Goal: Task Accomplishment & Management: Manage account settings

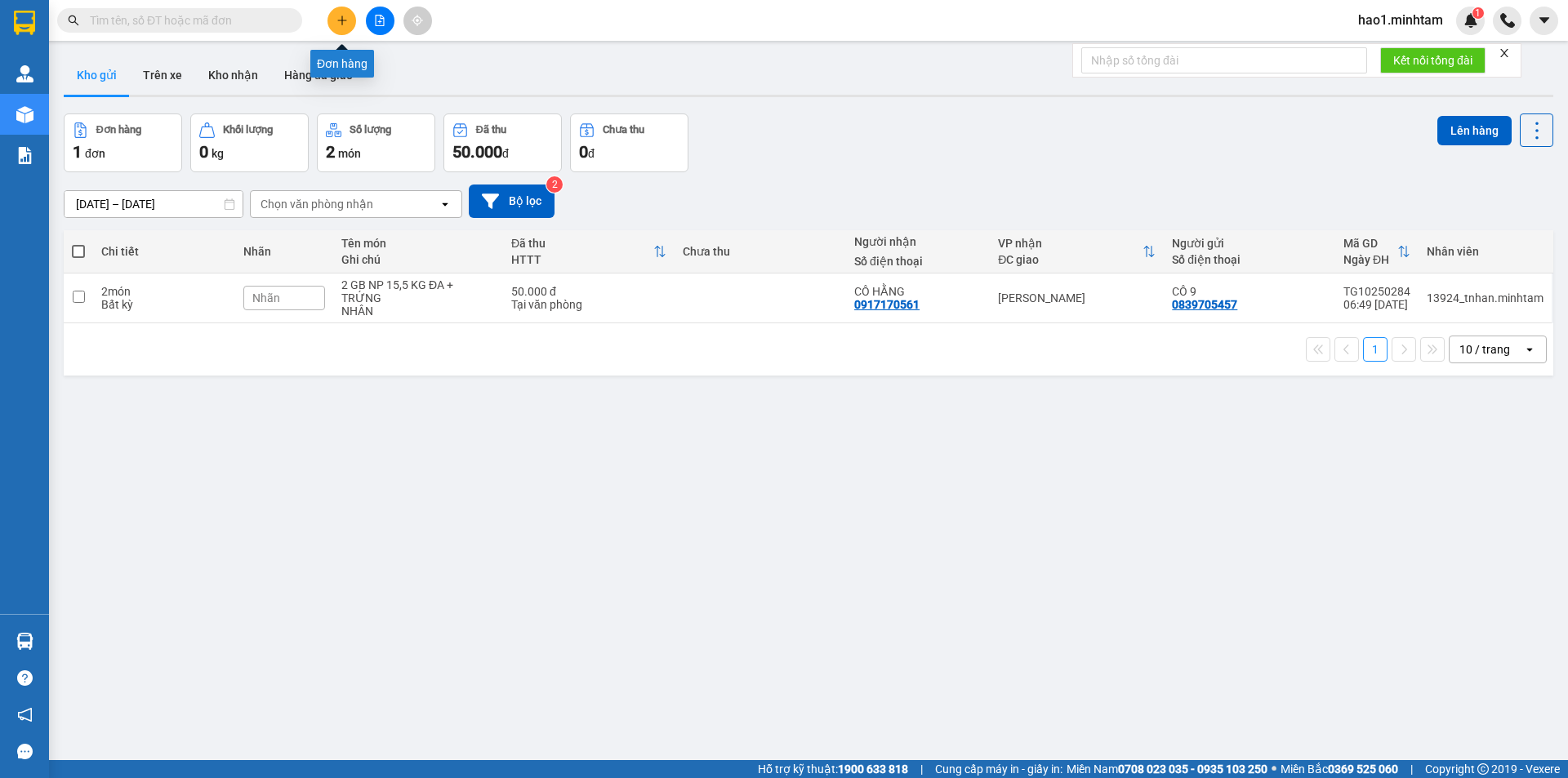
click at [346, 28] on button at bounding box center [341, 21] width 28 height 28
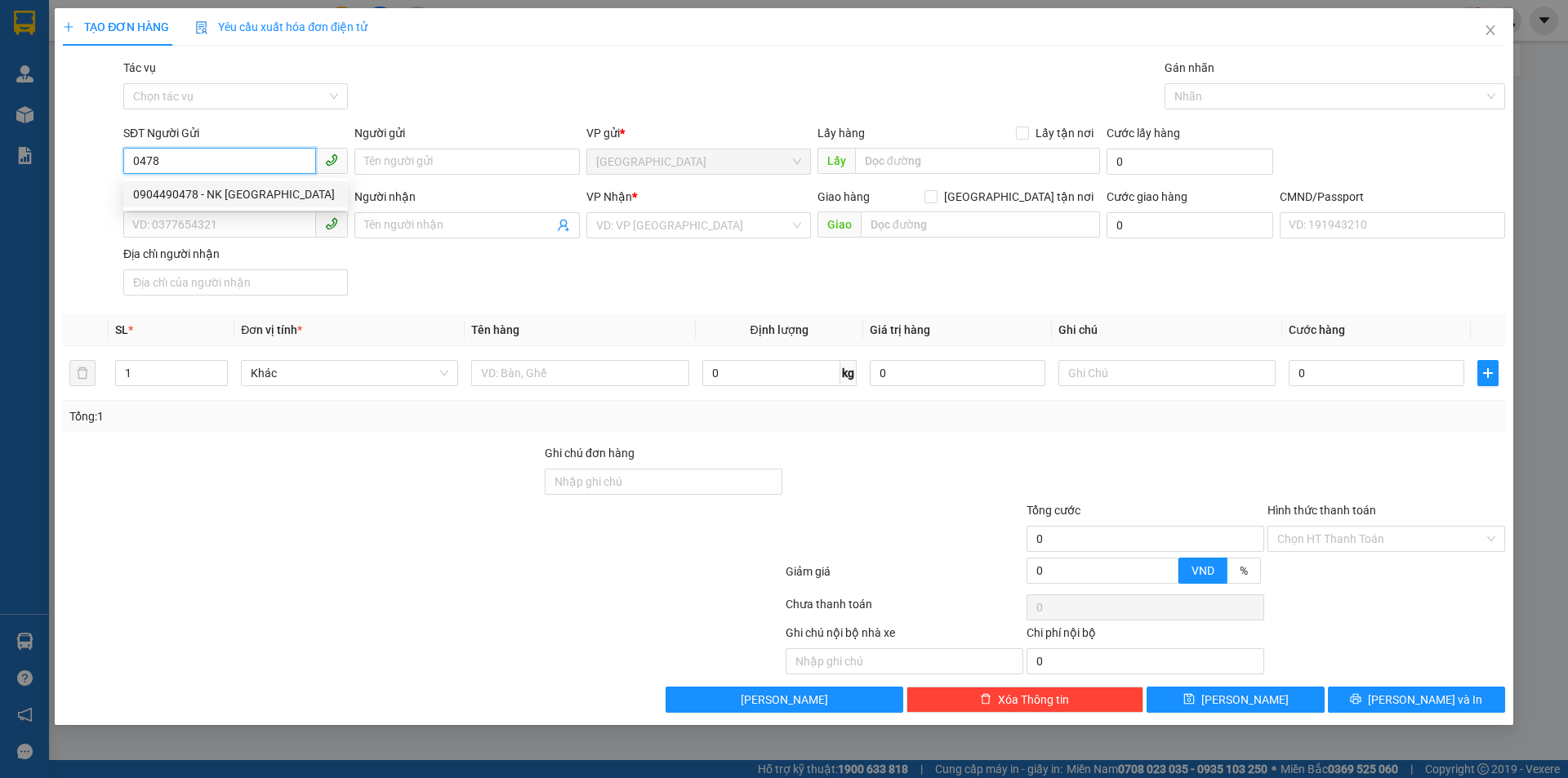
click at [220, 193] on div "0904490478 - NK SÀI GÒN" at bounding box center [236, 194] width 205 height 18
type input "0904490478"
type input "NK [GEOGRAPHIC_DATA]"
type input "0917451121"
type input "LABO KIM CHI"
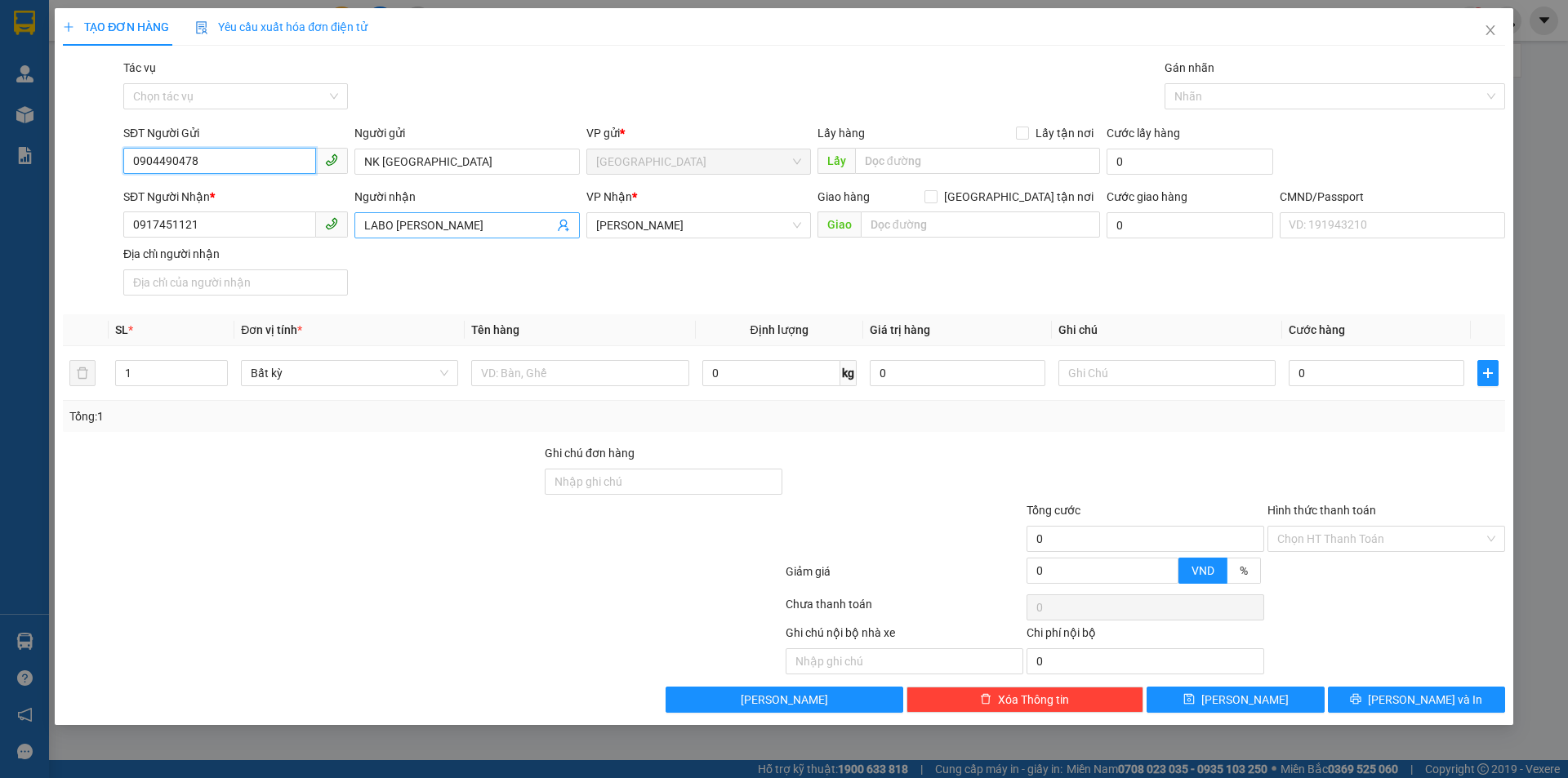
type input "0904490478"
click at [569, 230] on icon "user-add" at bounding box center [563, 225] width 13 height 13
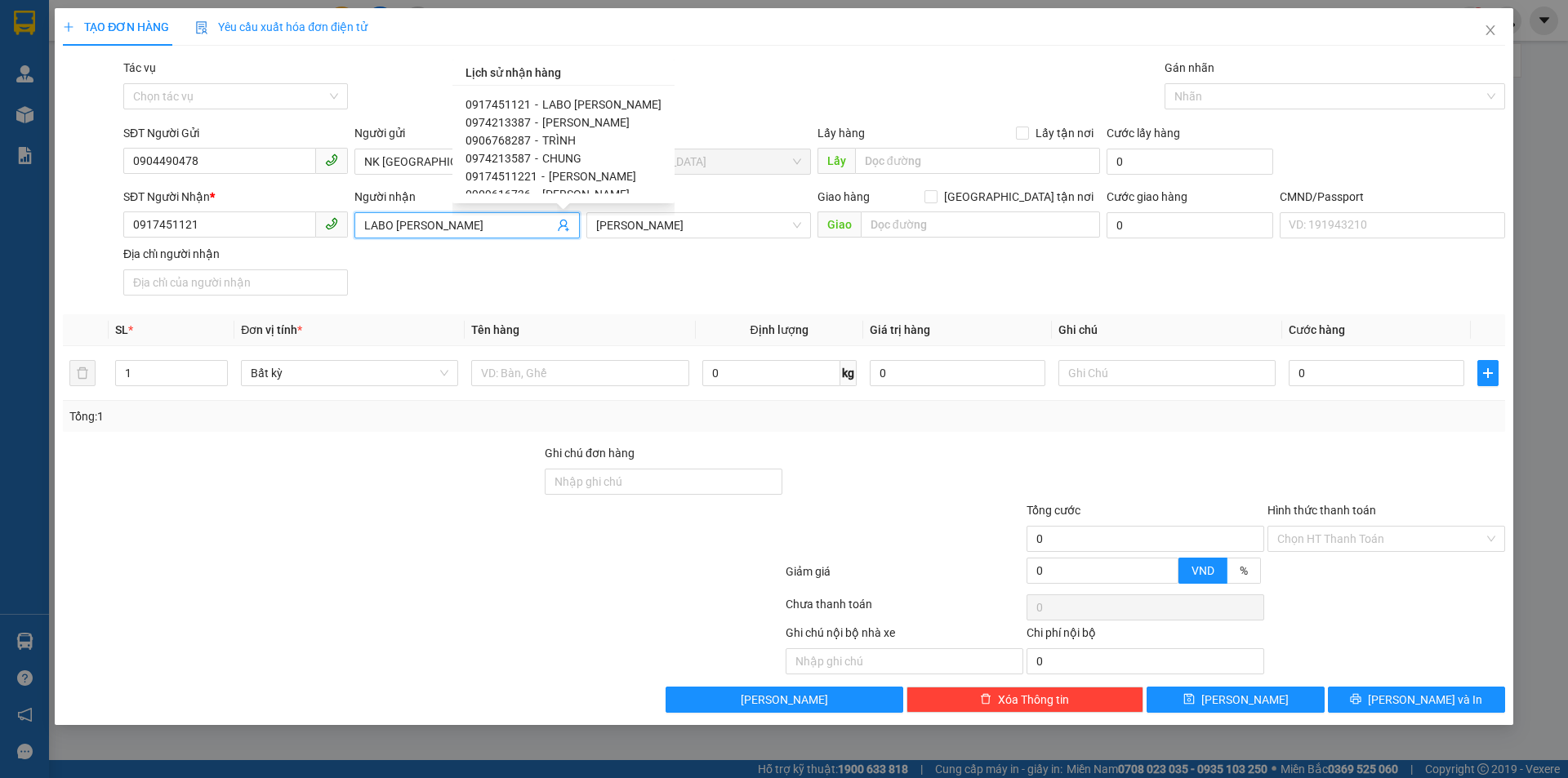
click at [586, 121] on span "[PERSON_NAME]" at bounding box center [587, 122] width 88 height 13
type input "0974213387"
type input "[PERSON_NAME]"
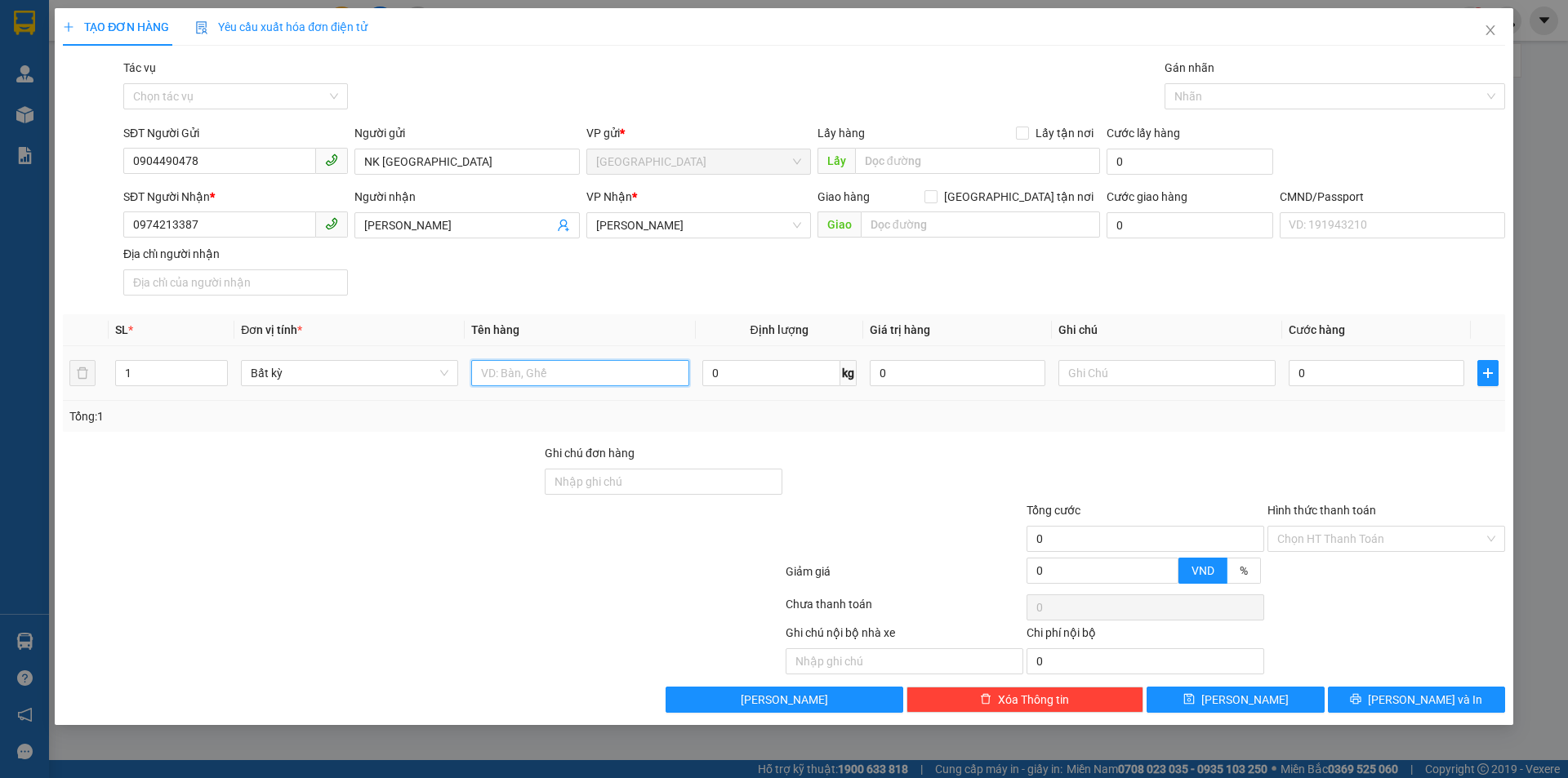
click at [520, 374] on input "text" at bounding box center [580, 373] width 218 height 26
type input "1 HỘP NP"
click at [1131, 382] on input "text" at bounding box center [1167, 373] width 218 height 26
type input "9"
type input "KHG HẠO"
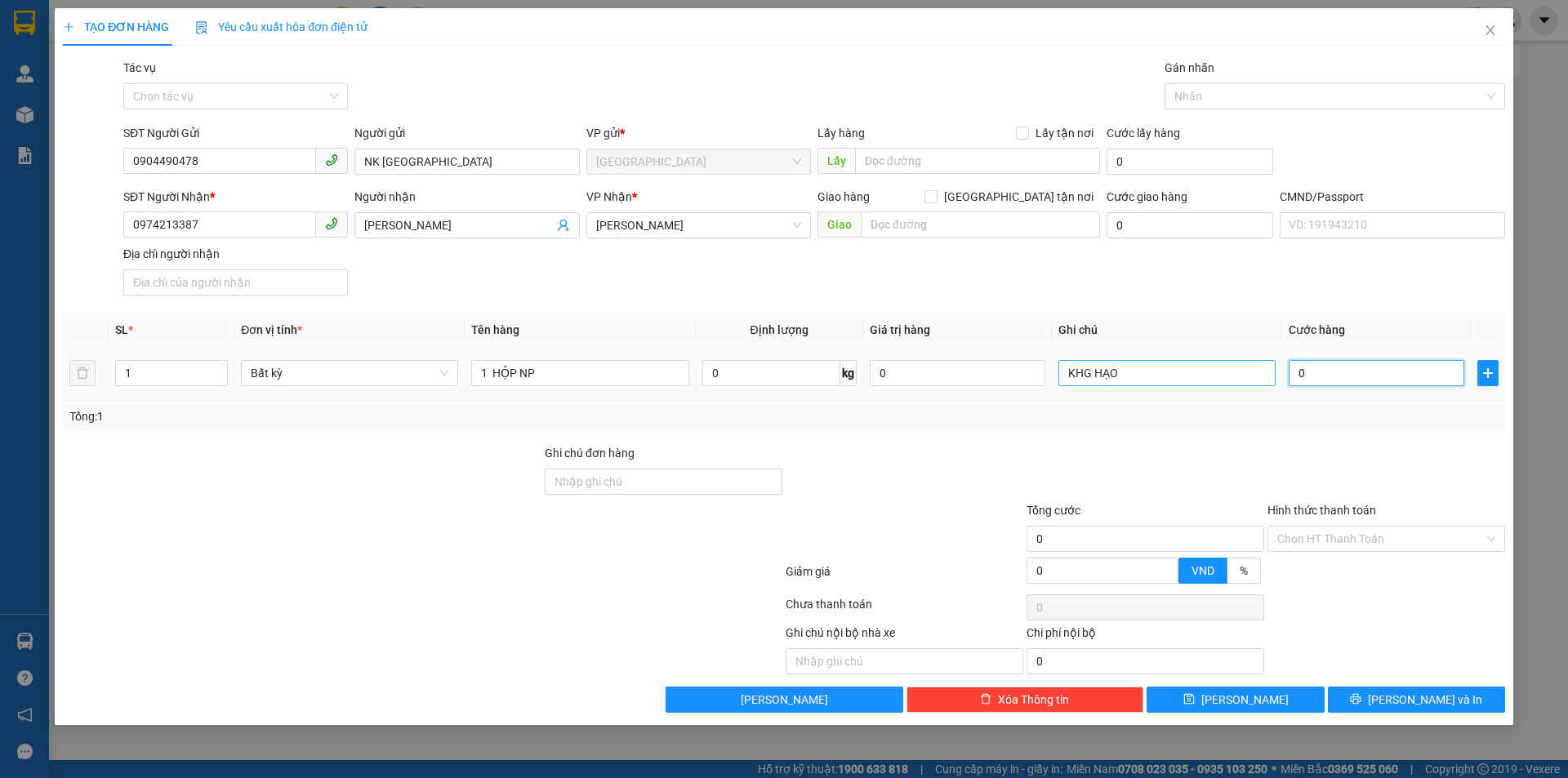
type input "1"
type input "0"
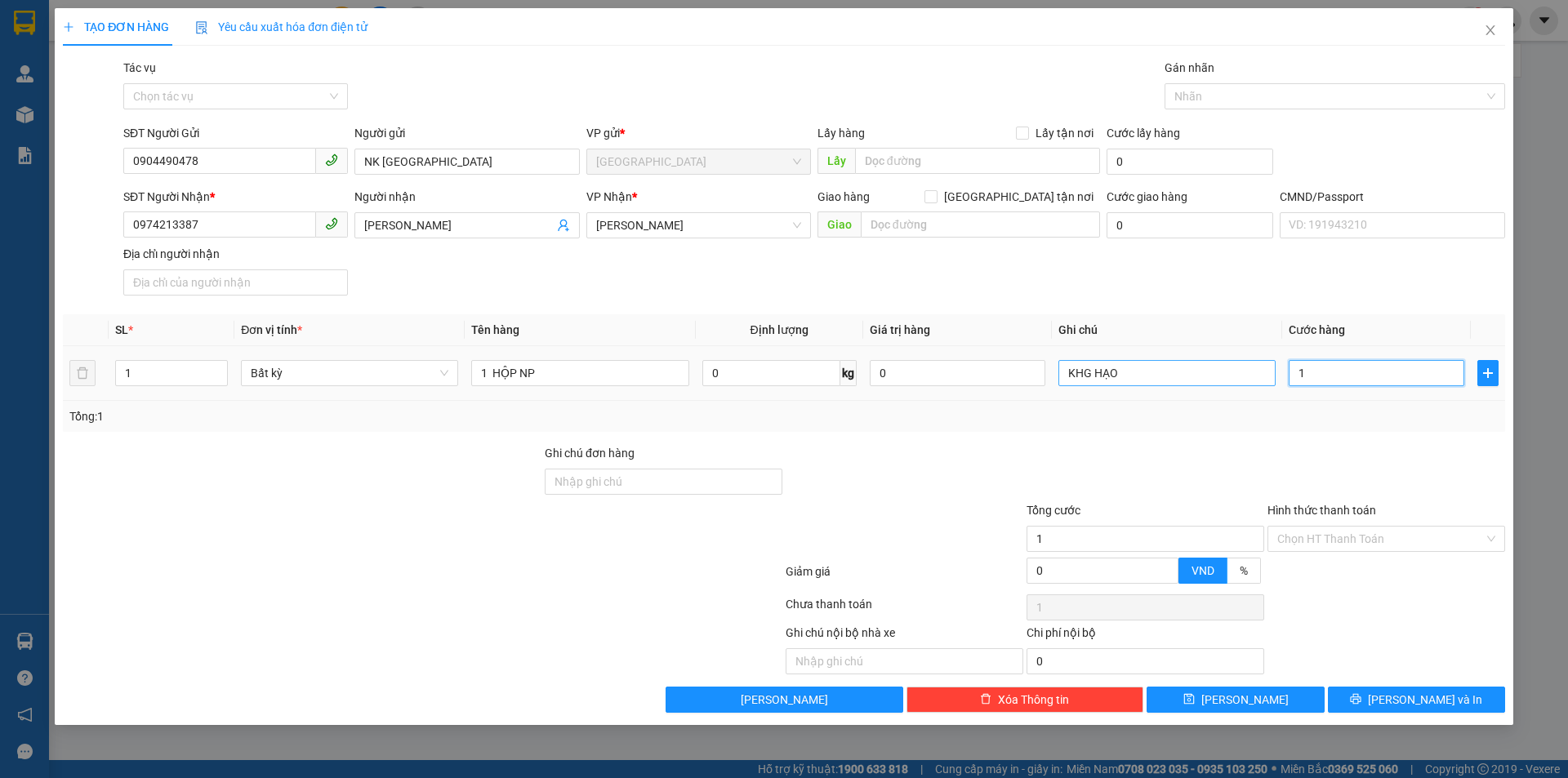
type input "0"
type input "02"
type input "2"
type input "020"
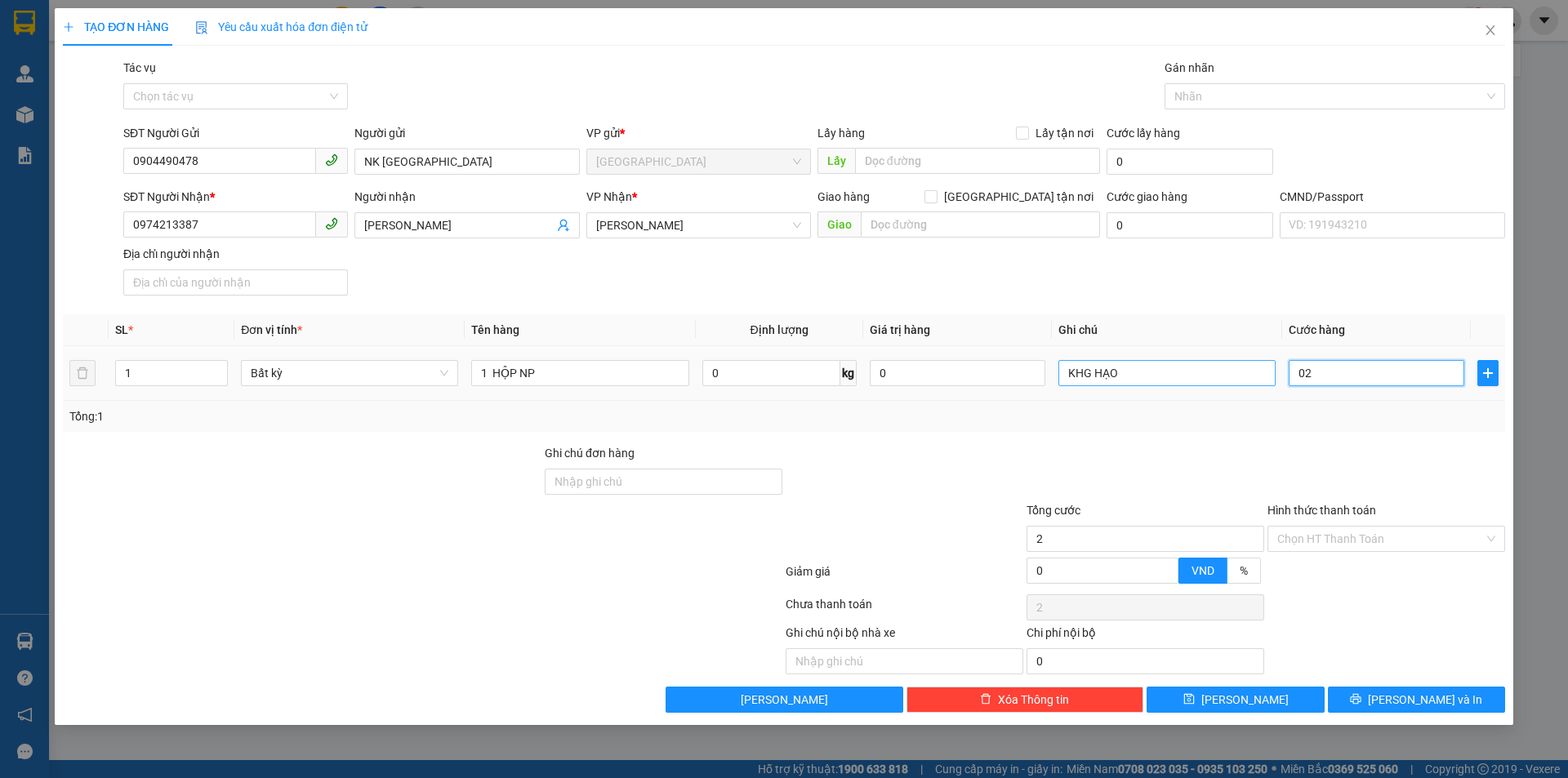
type input "20"
type input "20.000"
click at [1431, 486] on div at bounding box center [1387, 473] width 241 height 57
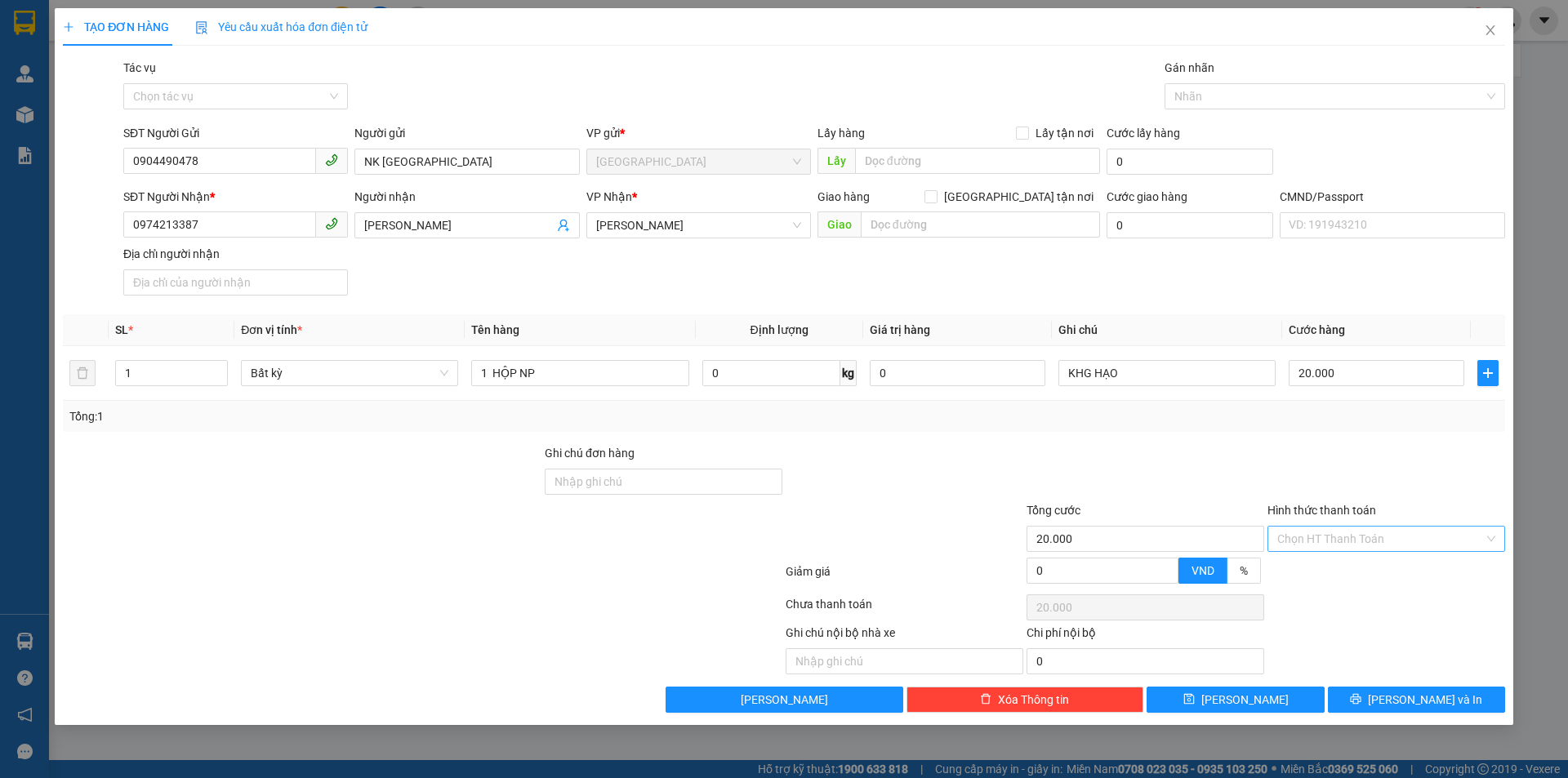
click at [1414, 533] on input "Hình thức thanh toán" at bounding box center [1380, 539] width 206 height 24
click at [1391, 567] on div "Tại văn phòng" at bounding box center [1387, 571] width 218 height 18
type input "0"
drag, startPoint x: 1398, startPoint y: 696, endPoint x: 1384, endPoint y: 692, distance: 14.6
click at [1397, 697] on button "[PERSON_NAME] và In" at bounding box center [1417, 700] width 177 height 26
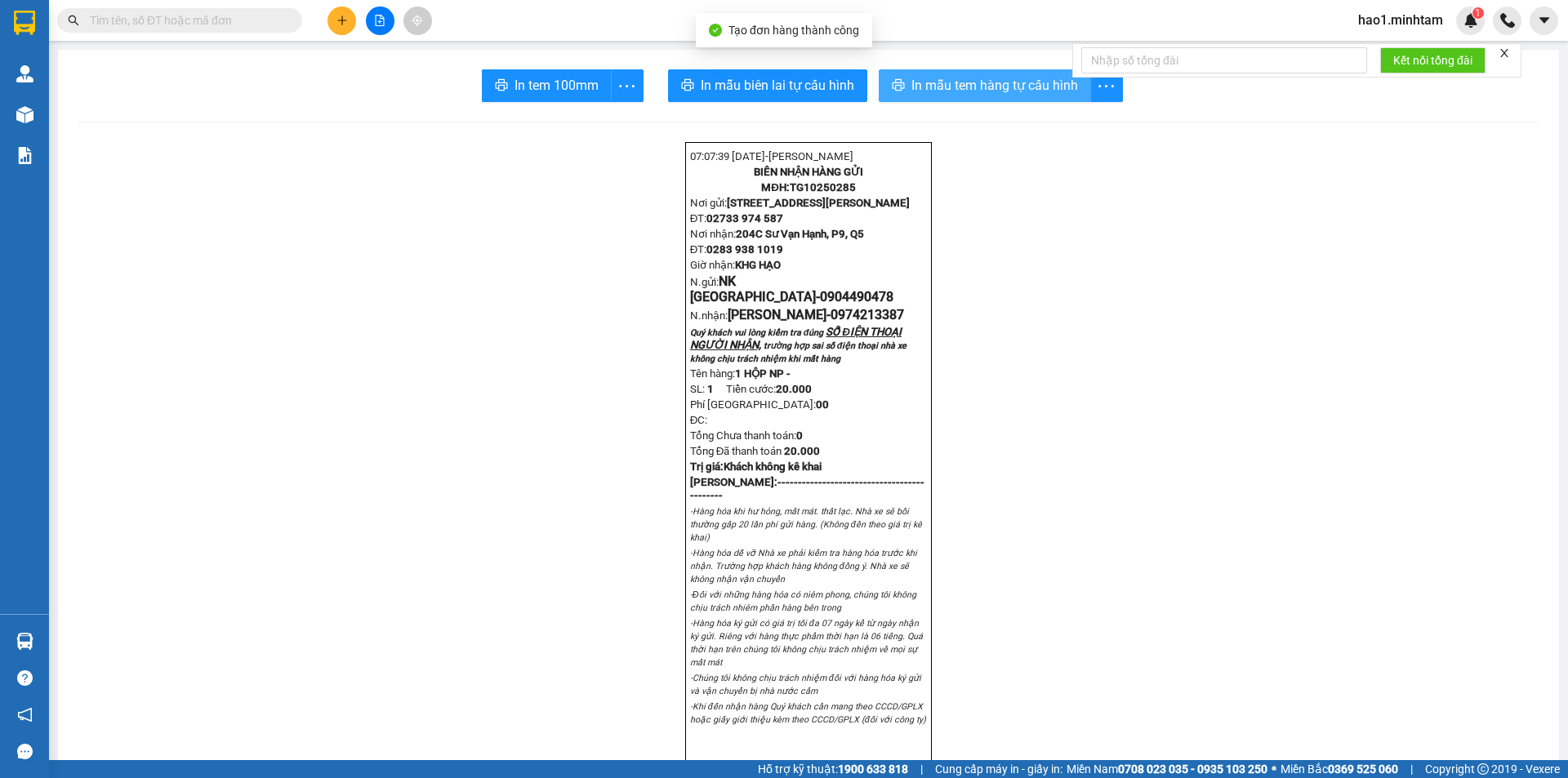
click at [1010, 89] on span "In mẫu tem hàng tự cấu hình" at bounding box center [995, 85] width 167 height 21
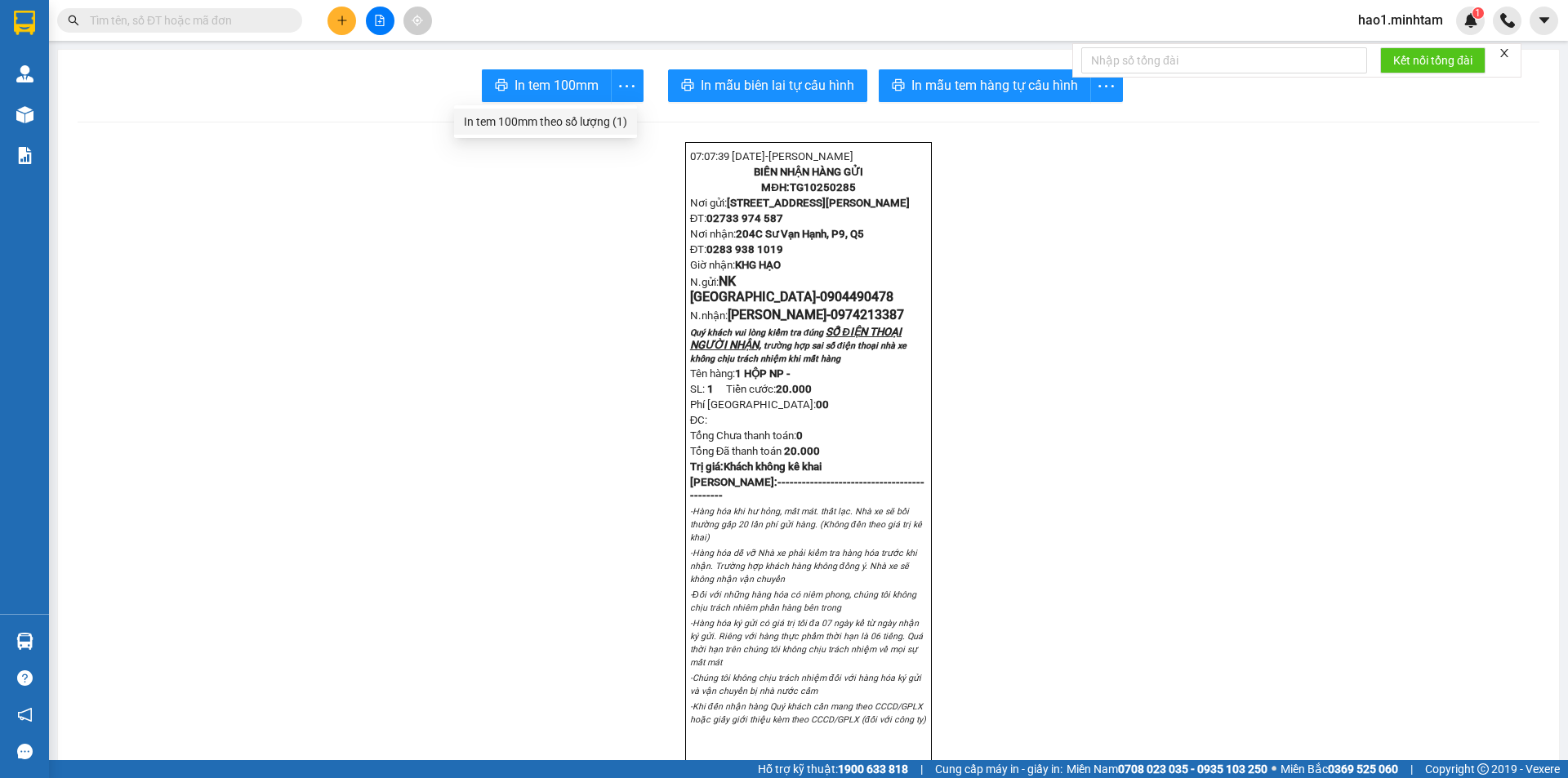
click at [584, 121] on div "In tem 100mm theo số lượng (1)" at bounding box center [545, 121] width 163 height 18
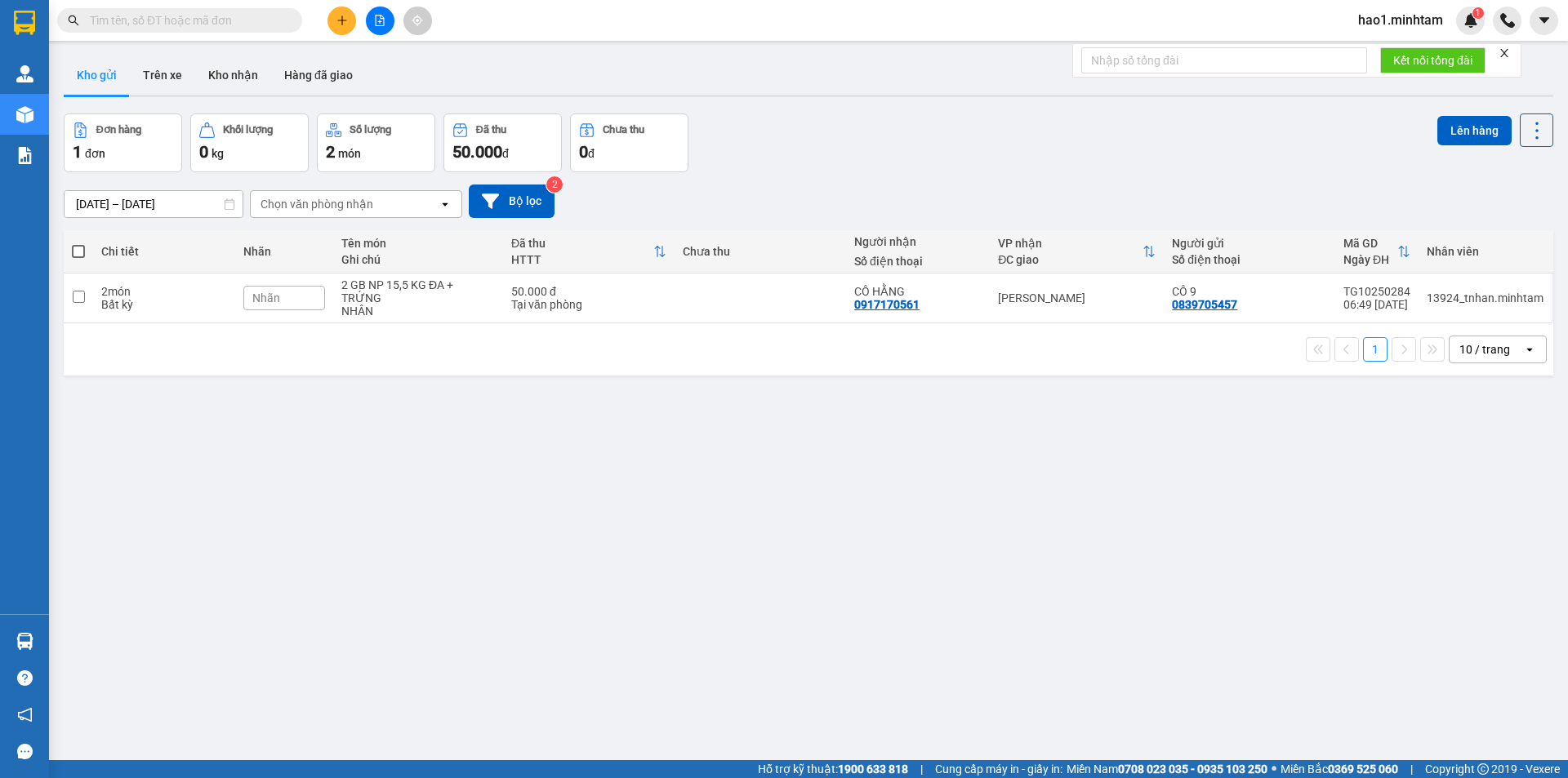
click at [132, 16] on input "text" at bounding box center [186, 20] width 193 height 18
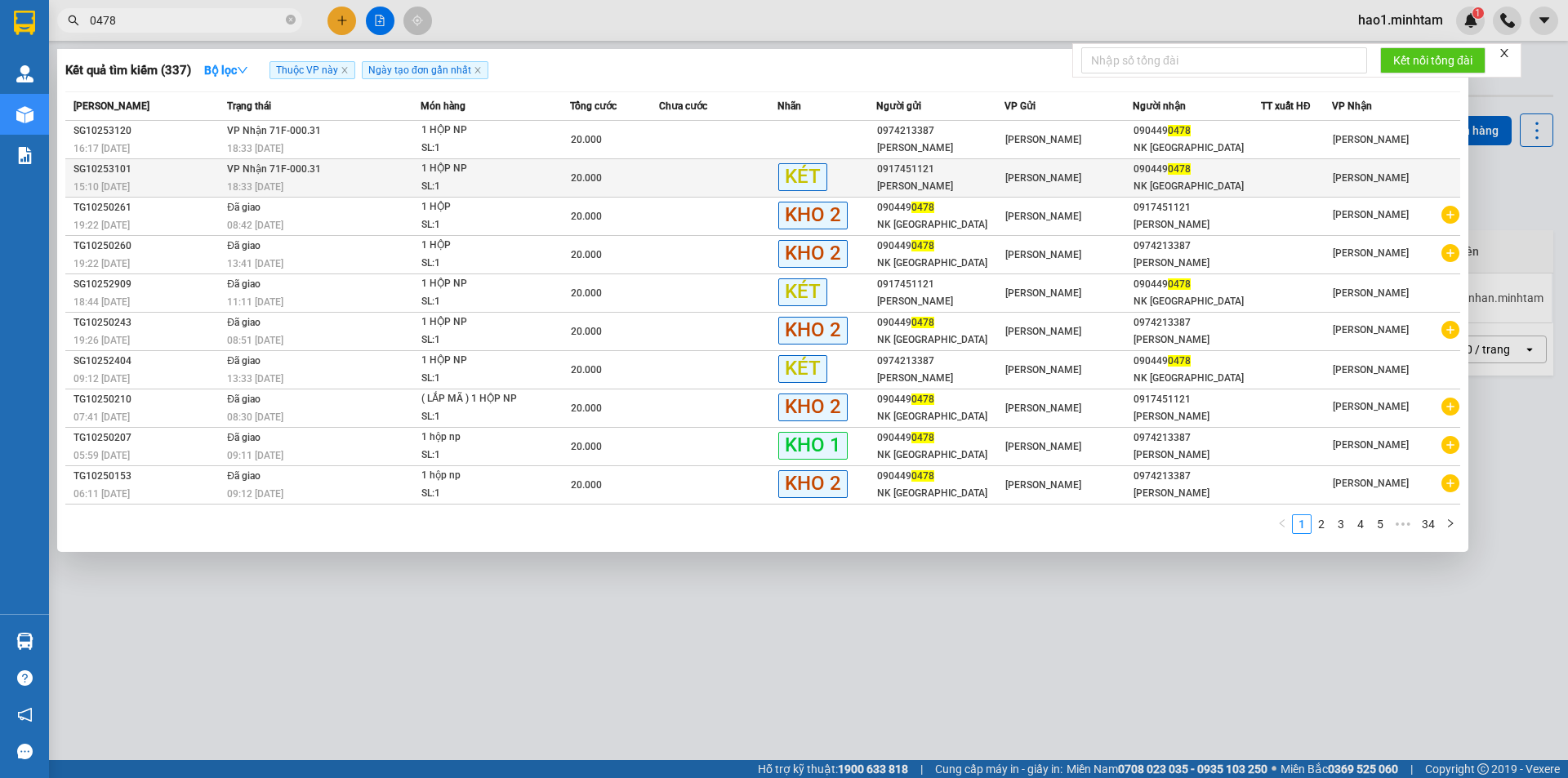
type input "0478"
click at [523, 178] on div "SL: 1" at bounding box center [483, 187] width 122 height 18
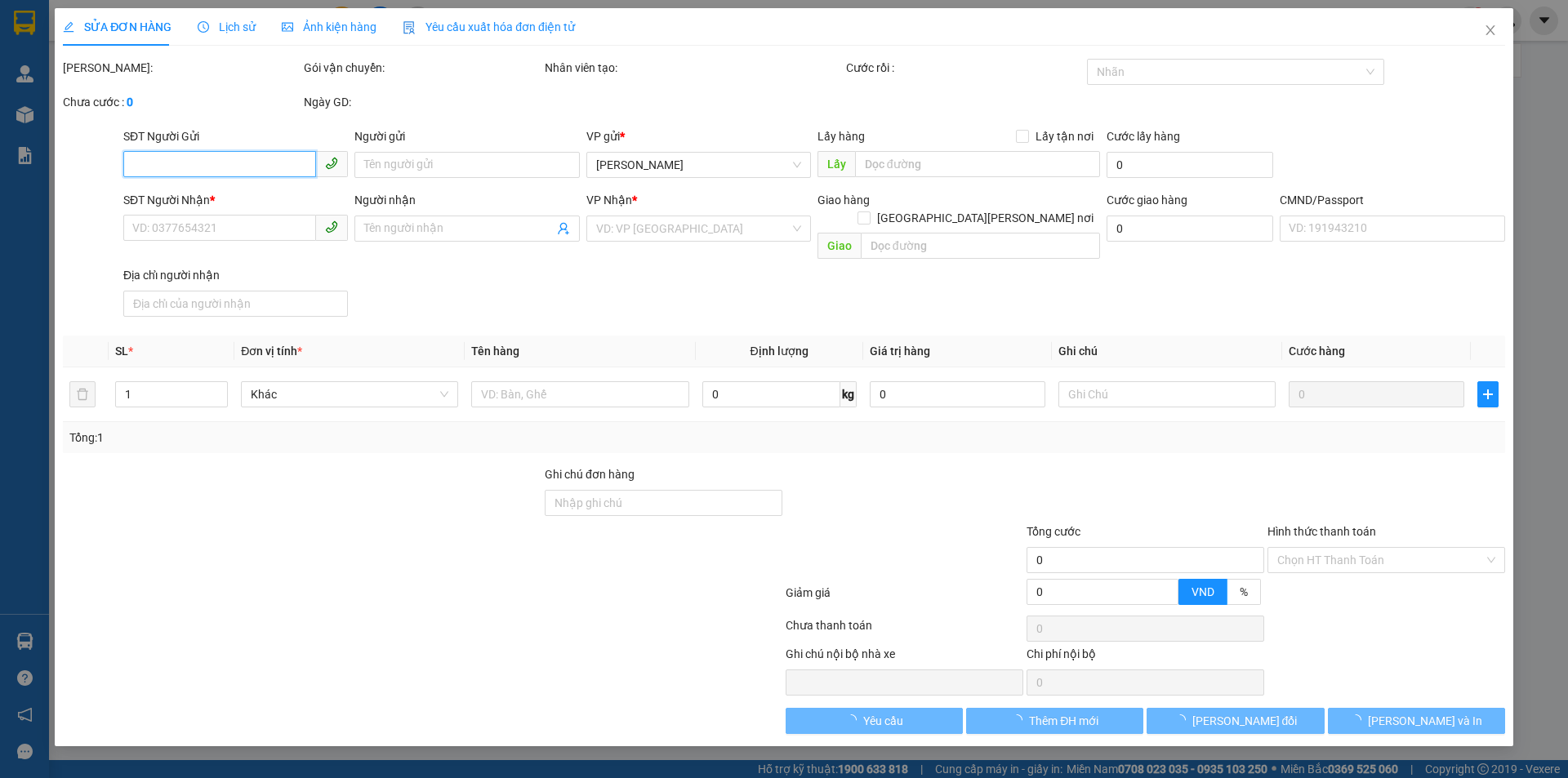
type input "0917451121"
type input "LABO KIM CHI"
type input "0904490478"
type input "NK [GEOGRAPHIC_DATA]"
type input "20.000"
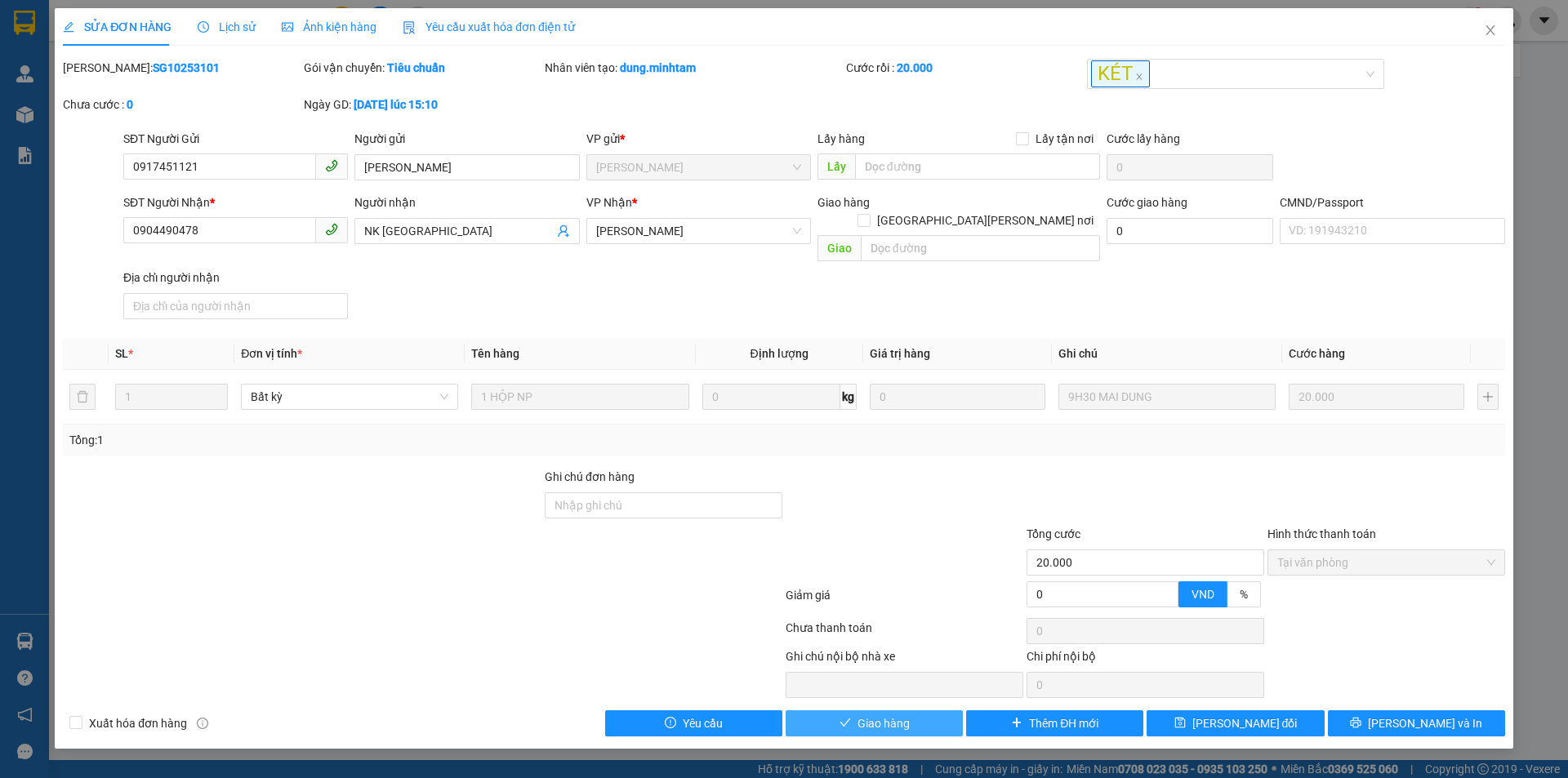
click at [900, 714] on span "Giao hàng" at bounding box center [883, 723] width 52 height 18
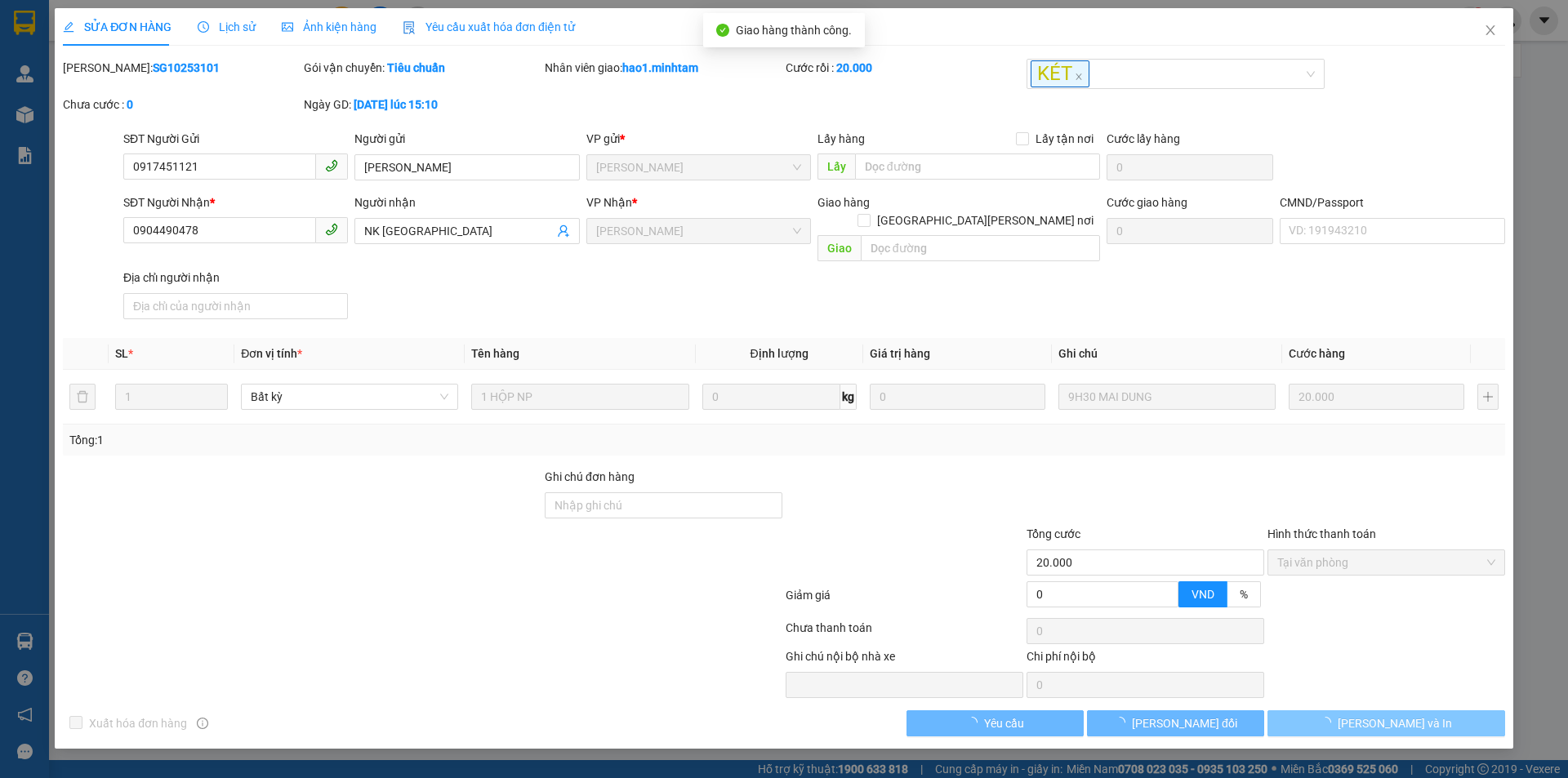
click at [1449, 710] on button "[PERSON_NAME] và In" at bounding box center [1387, 723] width 237 height 26
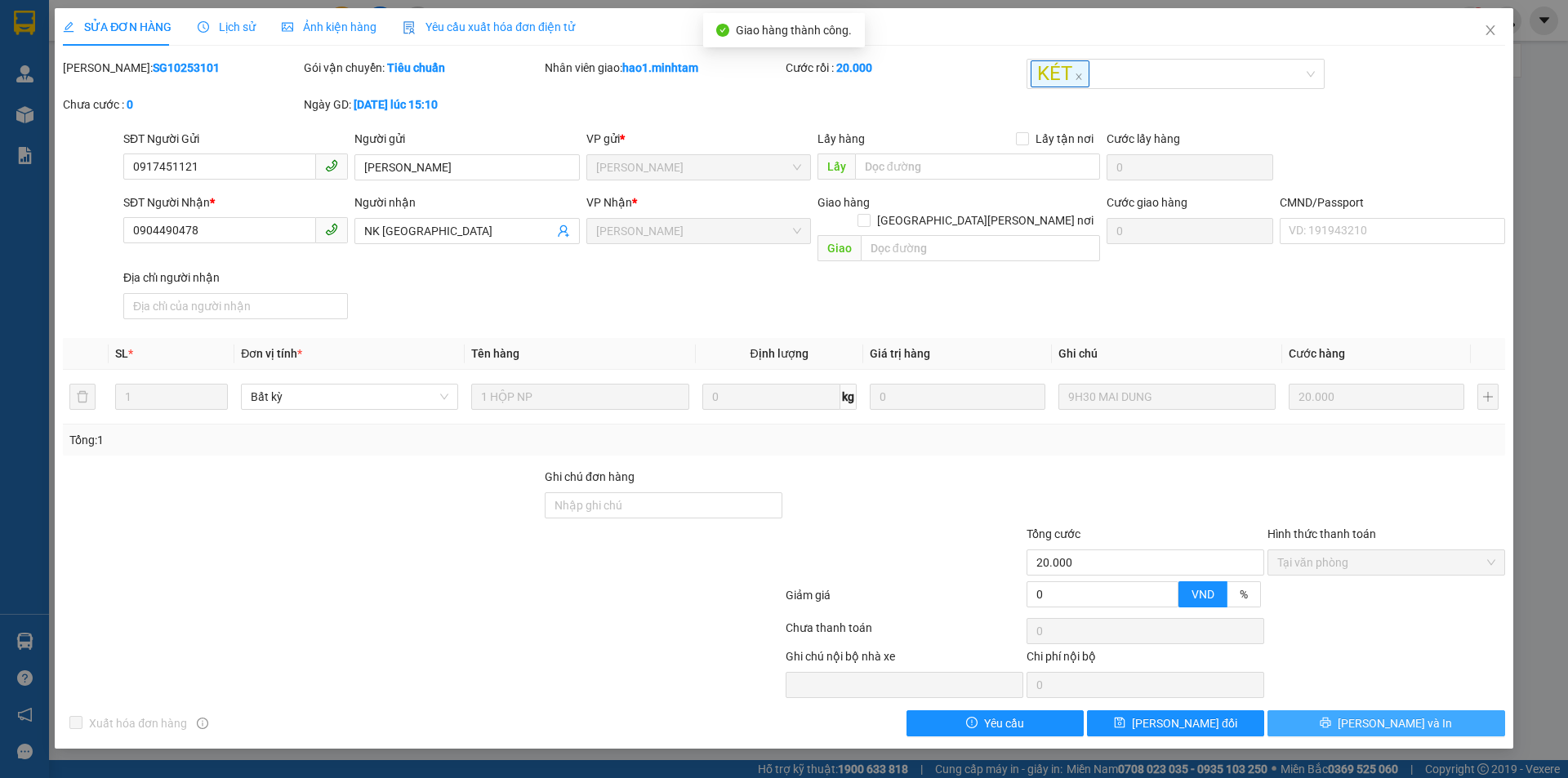
click at [1449, 710] on button "[PERSON_NAME] và In" at bounding box center [1387, 723] width 237 height 26
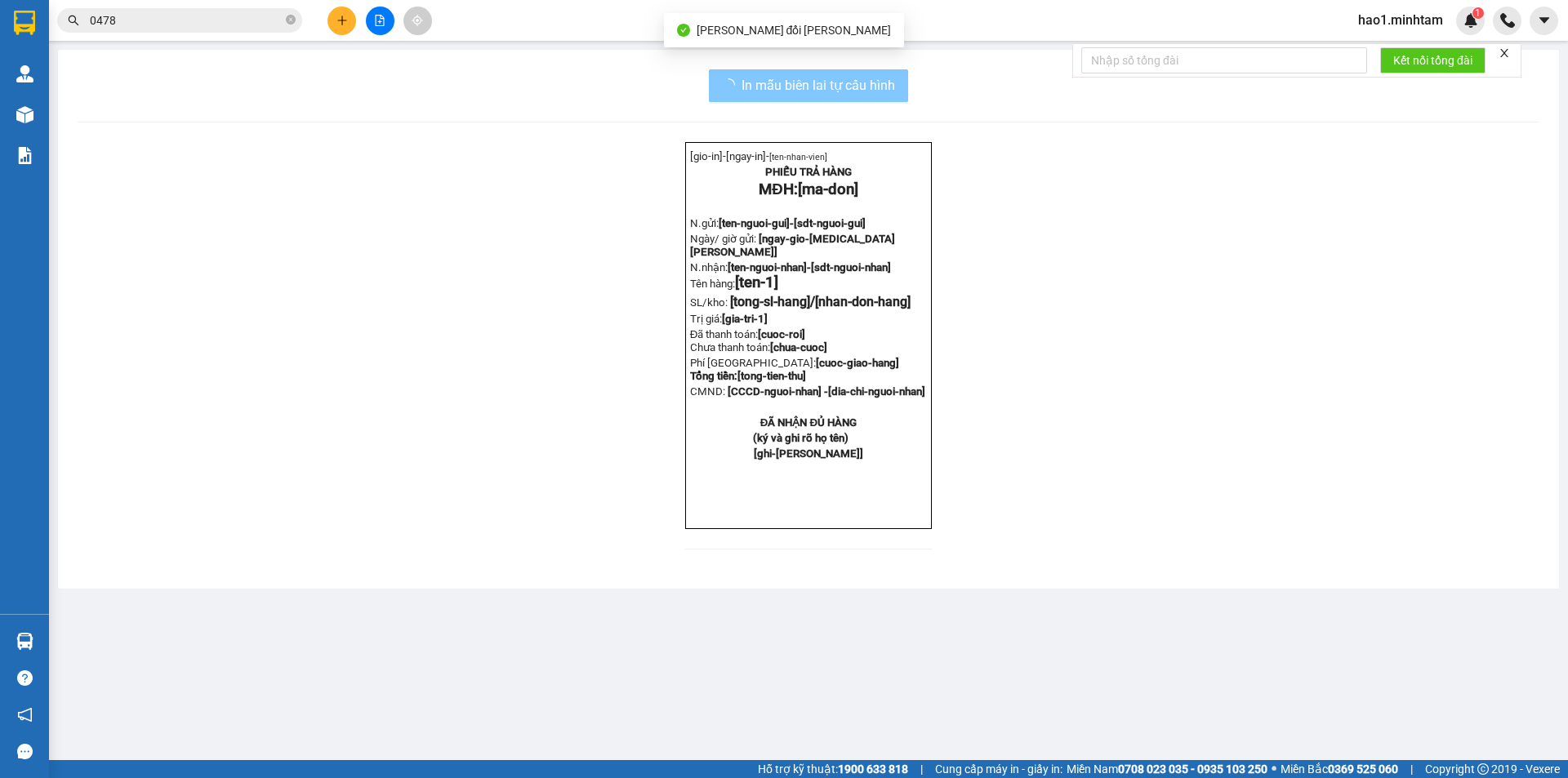
click at [869, 86] on span "In mẫu biên lai tự cấu hình" at bounding box center [818, 85] width 154 height 21
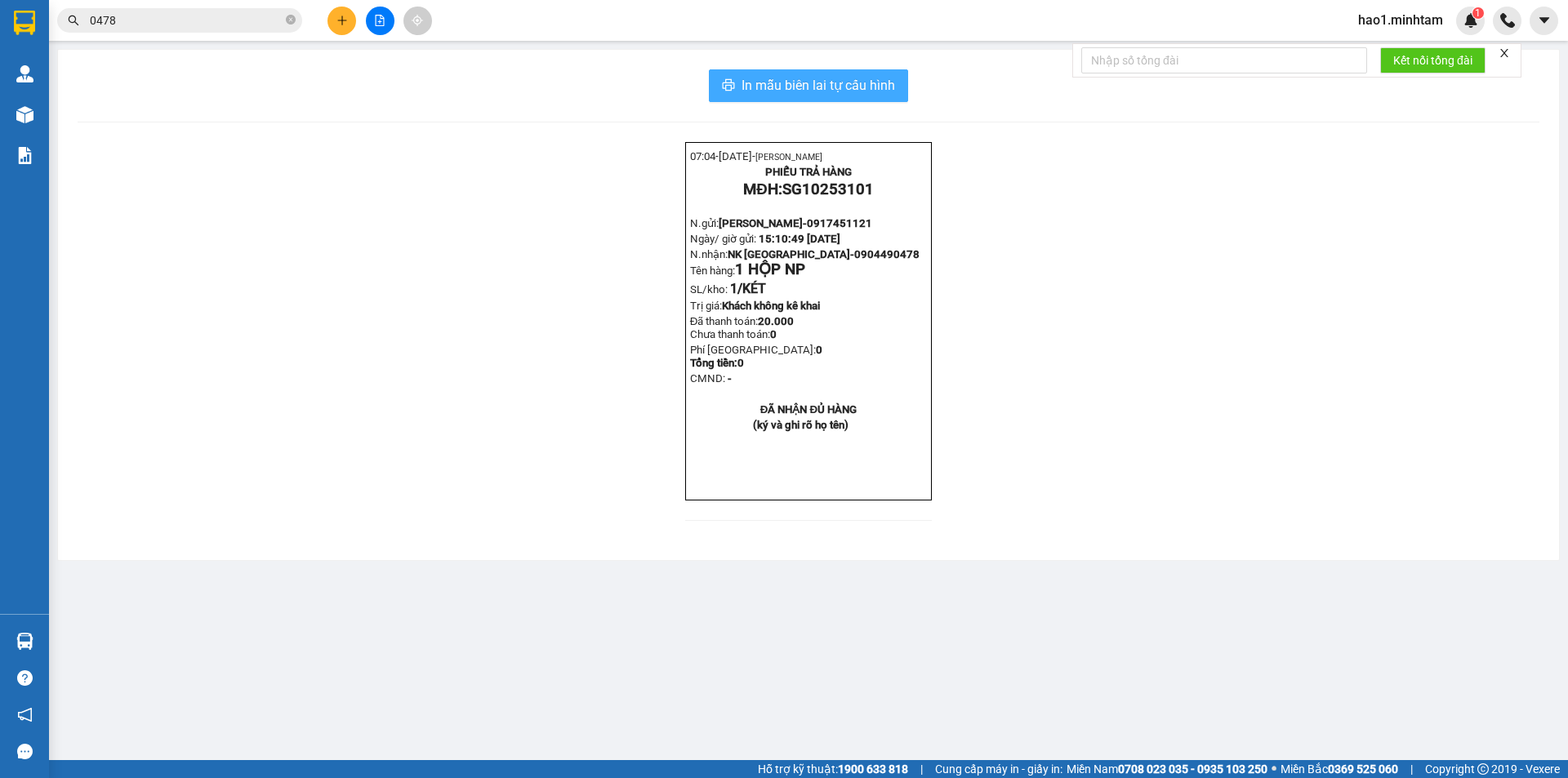
click at [843, 79] on span "In mẫu biên lai tự cấu hình" at bounding box center [818, 85] width 154 height 21
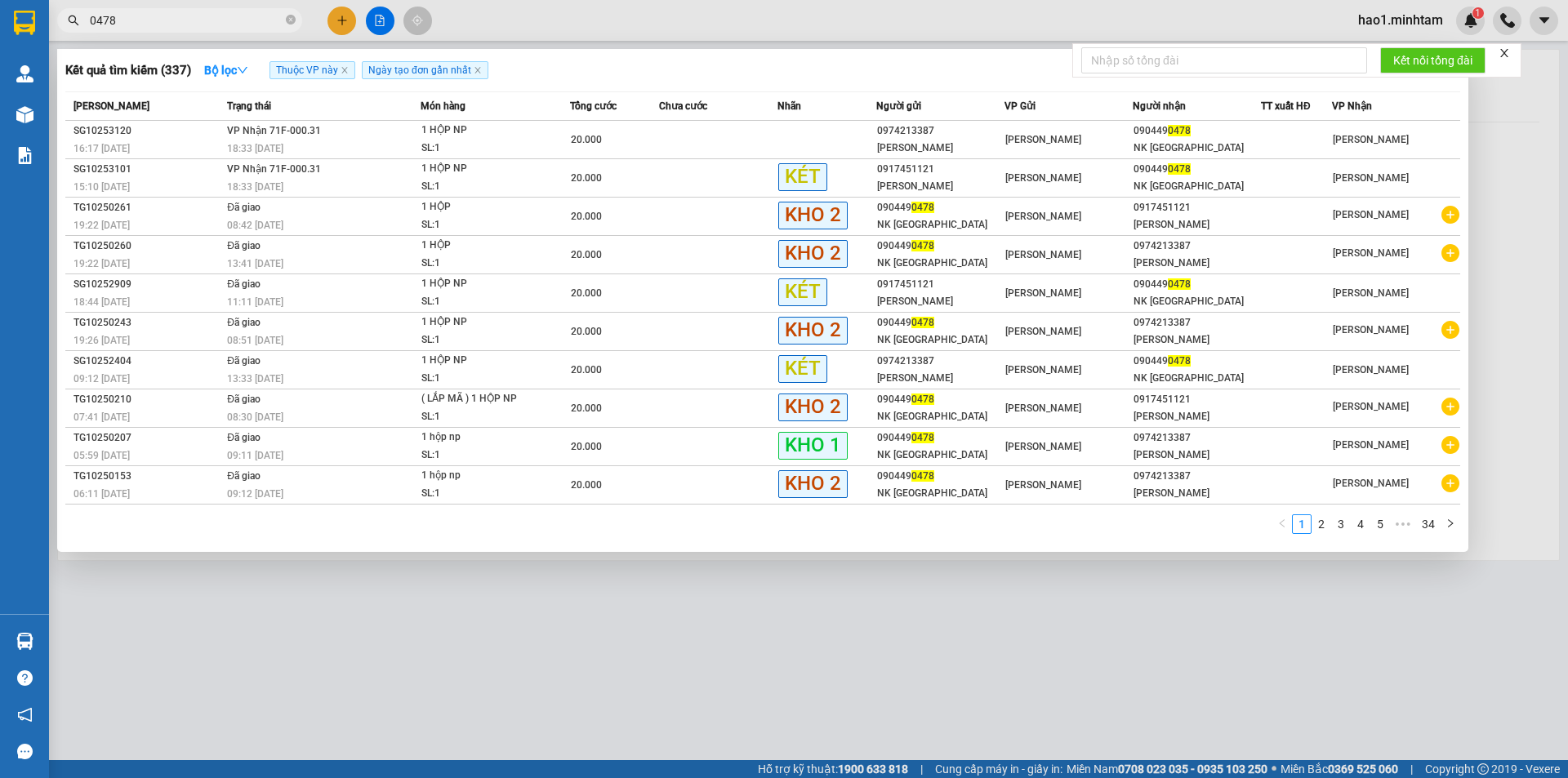
click at [179, 24] on input "0478" at bounding box center [186, 20] width 193 height 18
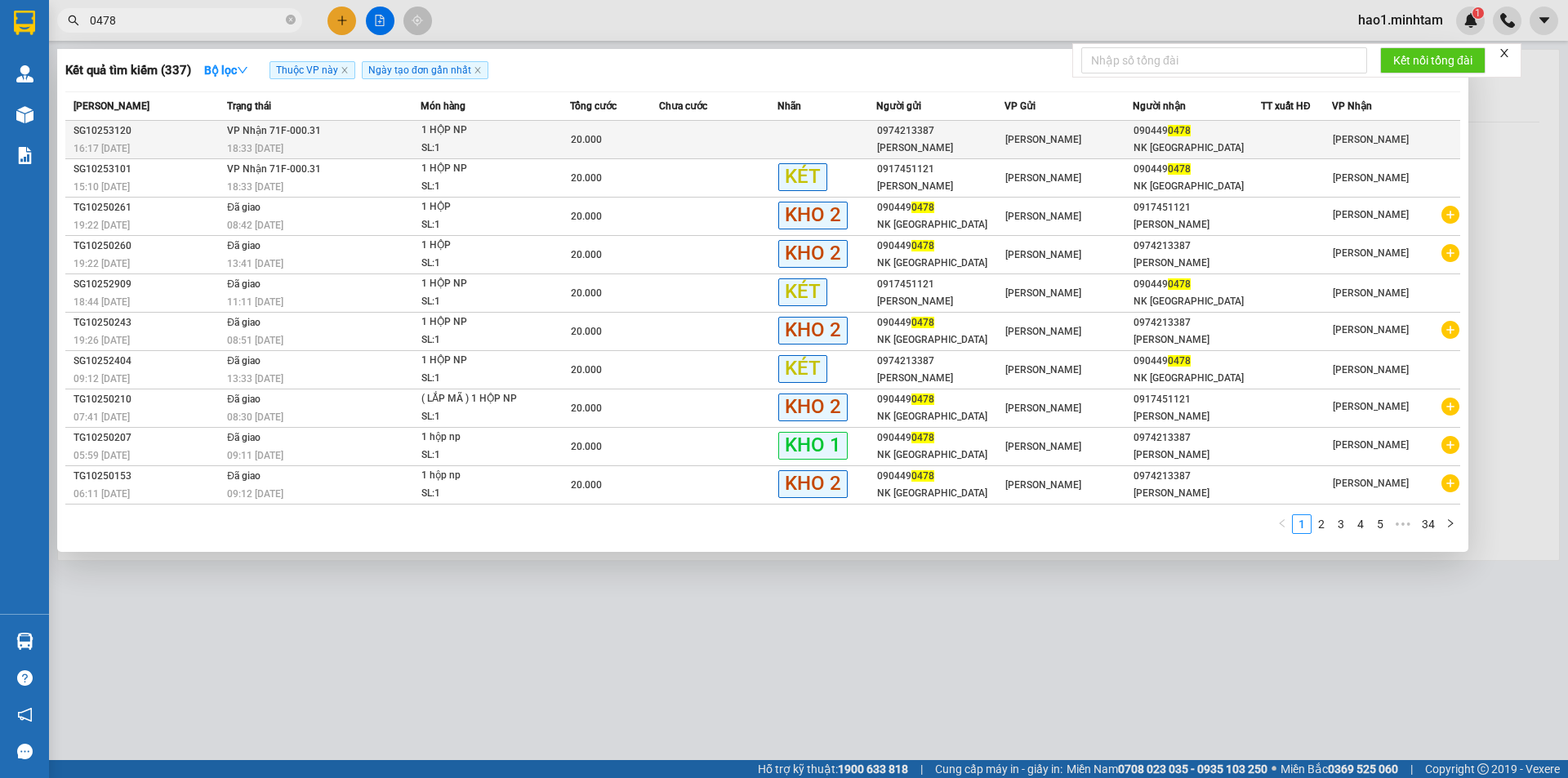
click at [612, 132] on div "20.000" at bounding box center [615, 139] width 88 height 18
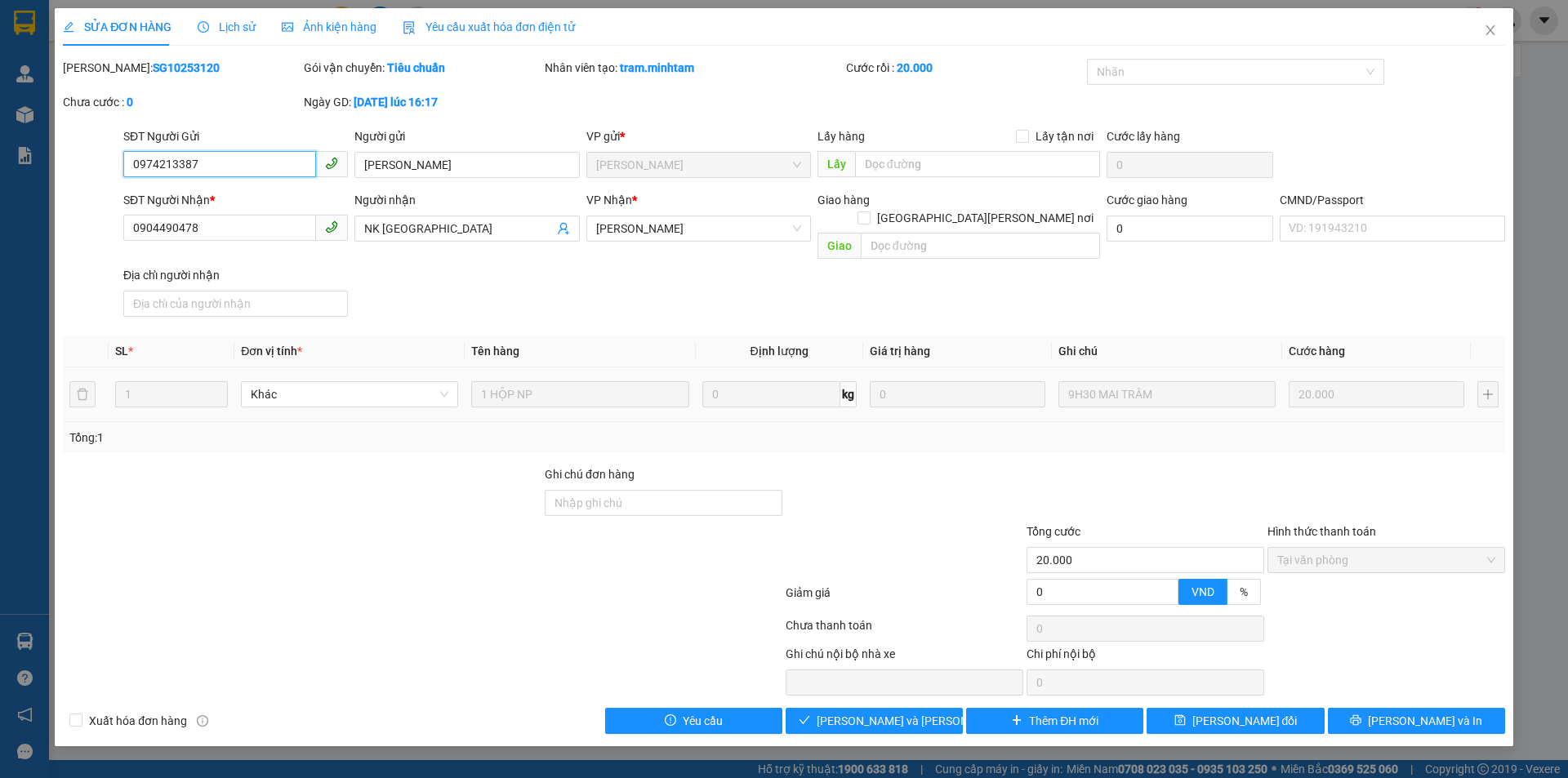
type input "0974213387"
type input "[PERSON_NAME]"
type input "0904490478"
type input "NK [GEOGRAPHIC_DATA]"
type input "20.000"
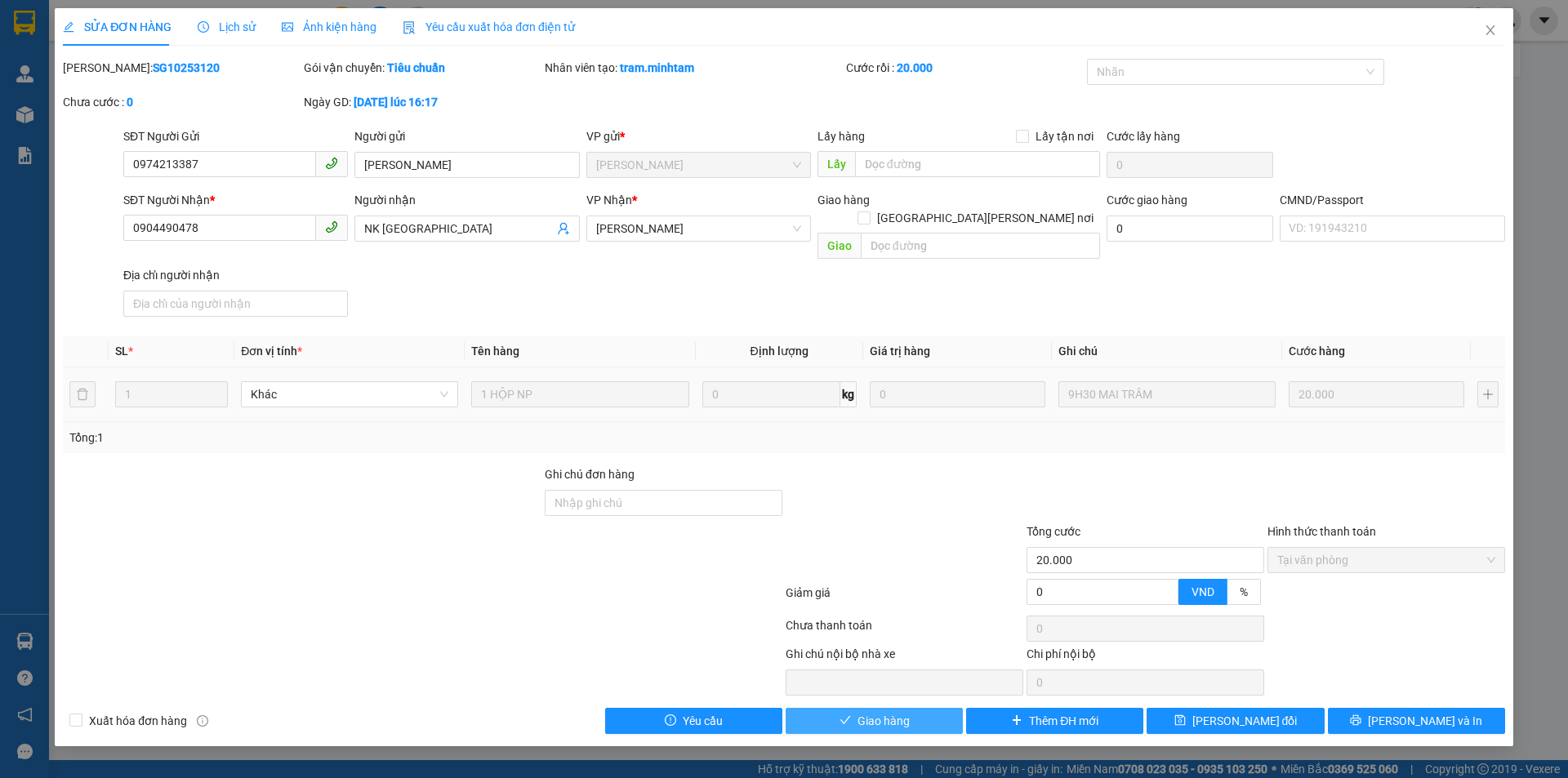
click at [872, 712] on span "Giao hàng" at bounding box center [883, 720] width 52 height 18
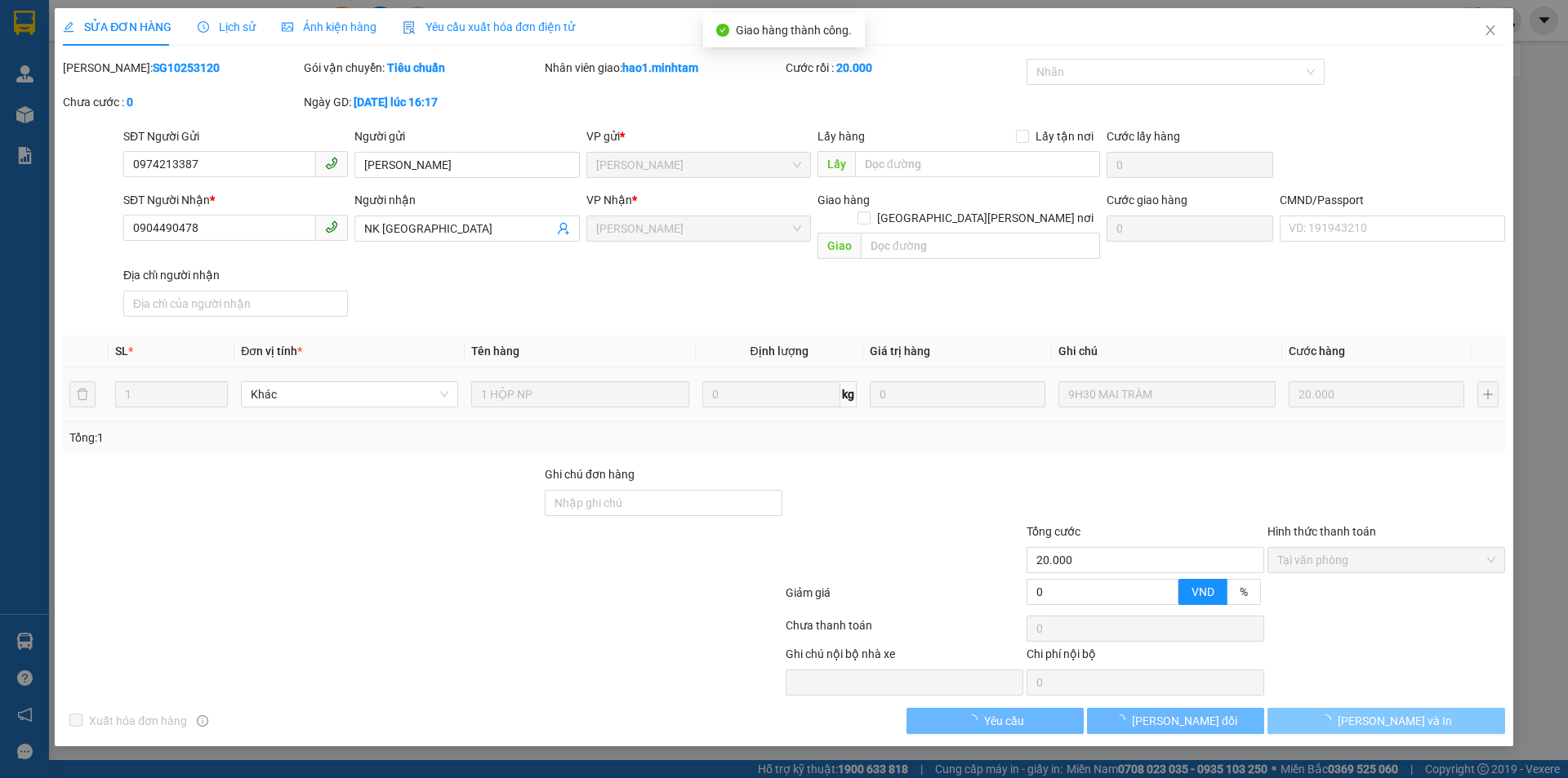
click at [1442, 708] on button "[PERSON_NAME] và In" at bounding box center [1387, 720] width 237 height 26
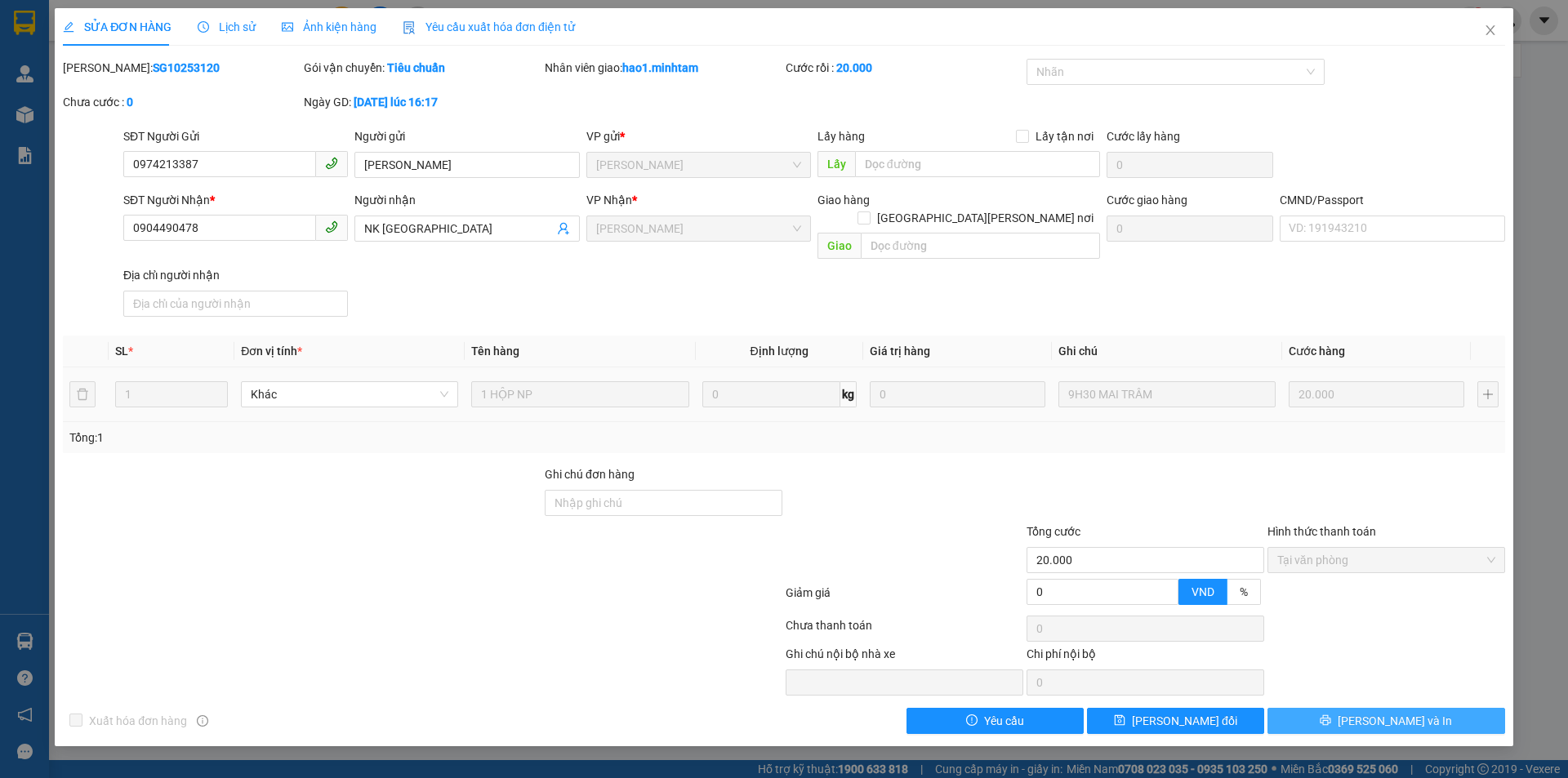
click at [1442, 708] on button "[PERSON_NAME] và In" at bounding box center [1387, 720] width 237 height 26
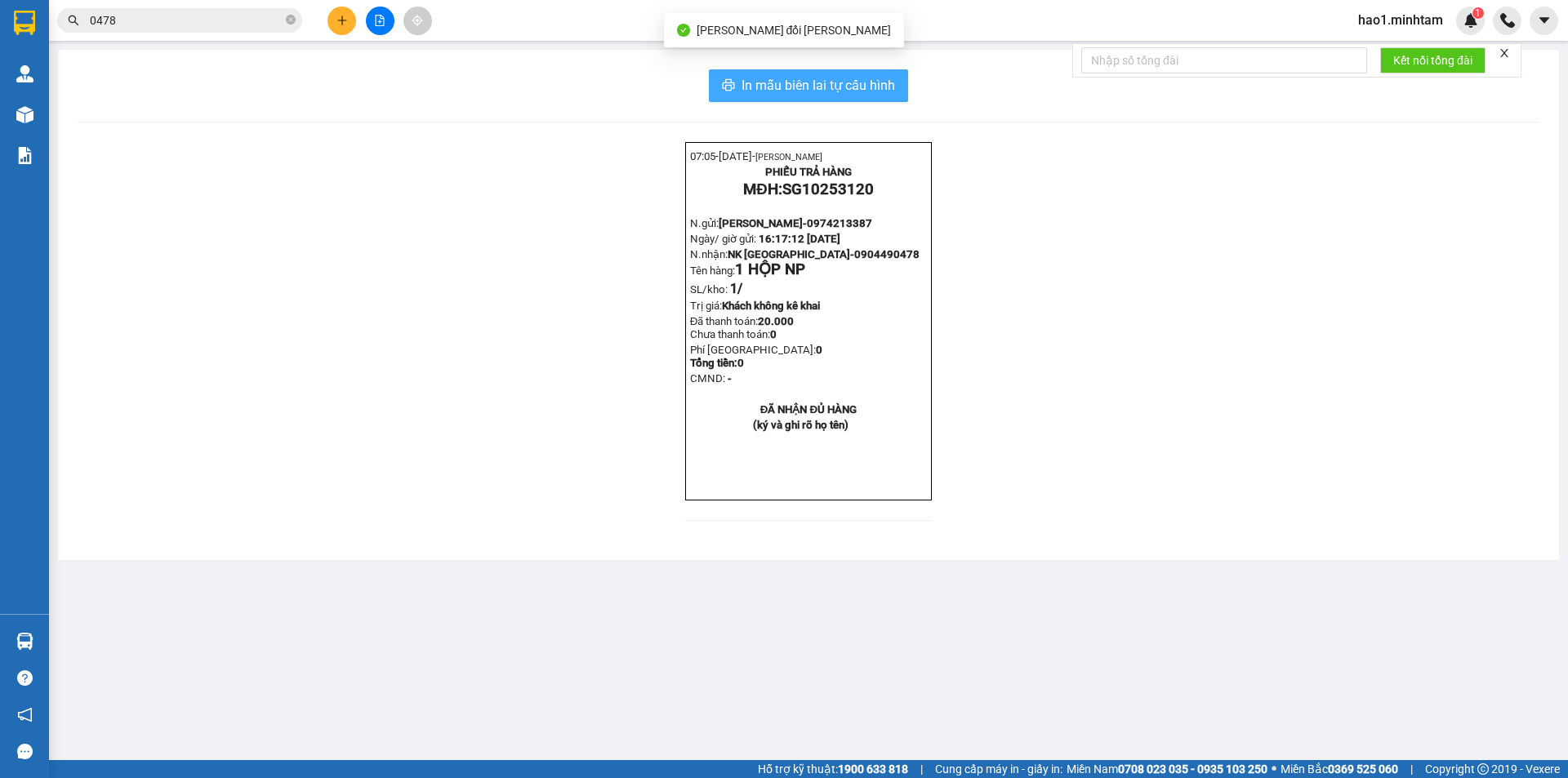
click at [863, 85] on span "In mẫu biên lai tự cấu hình" at bounding box center [818, 85] width 154 height 21
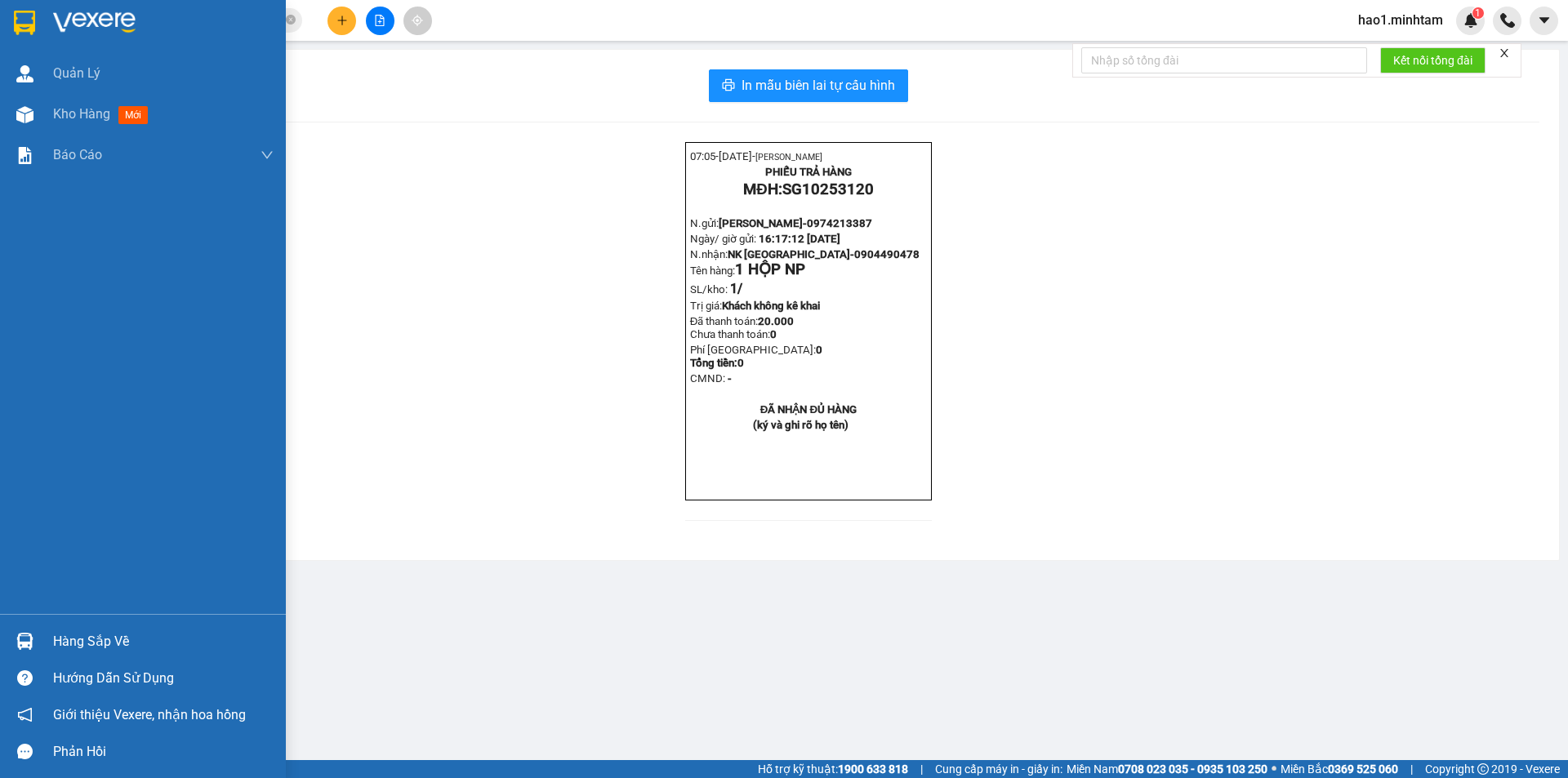
click at [30, 632] on div at bounding box center [24, 640] width 28 height 28
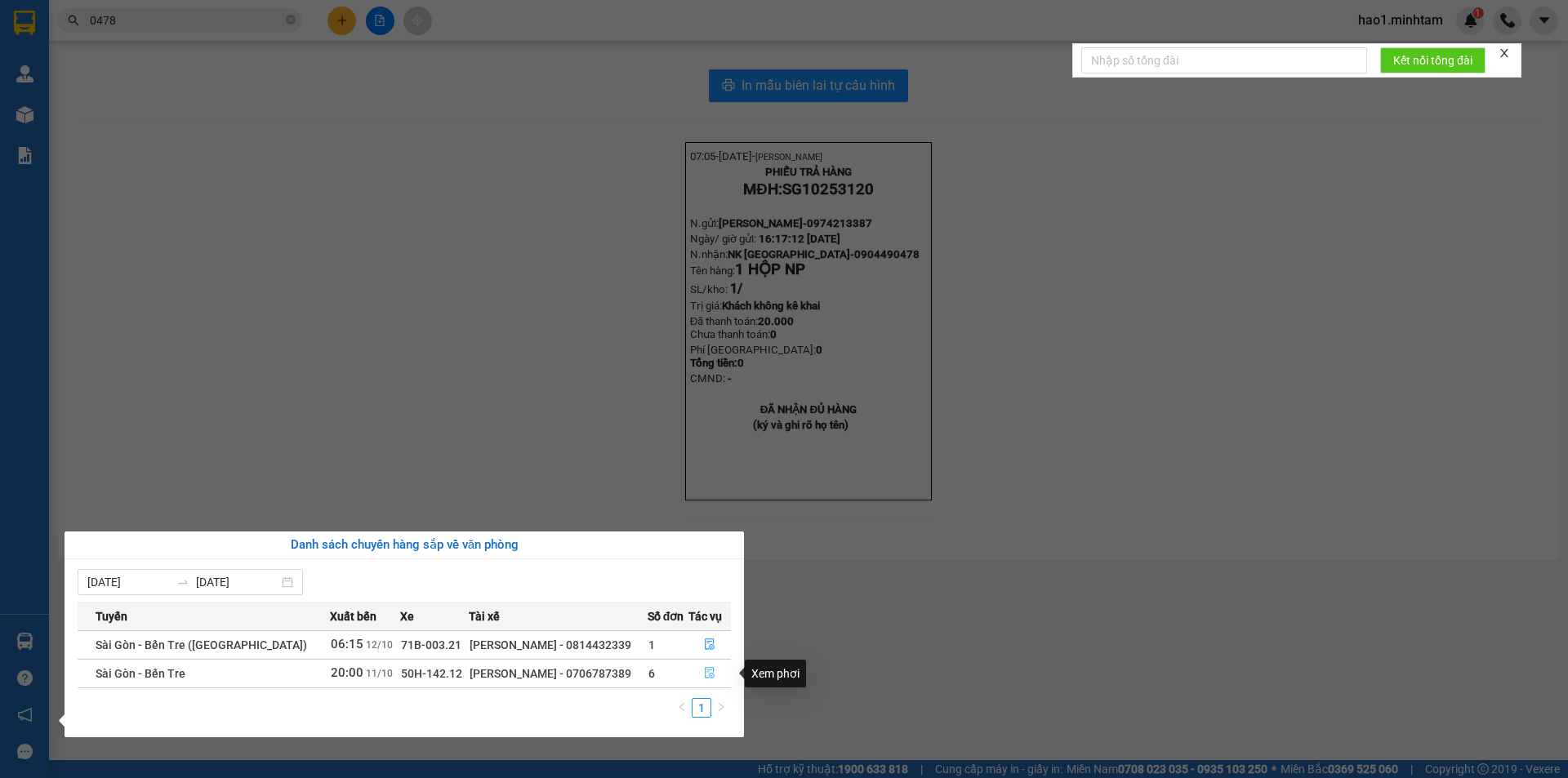
click at [704, 673] on icon "file-done" at bounding box center [710, 672] width 11 height 11
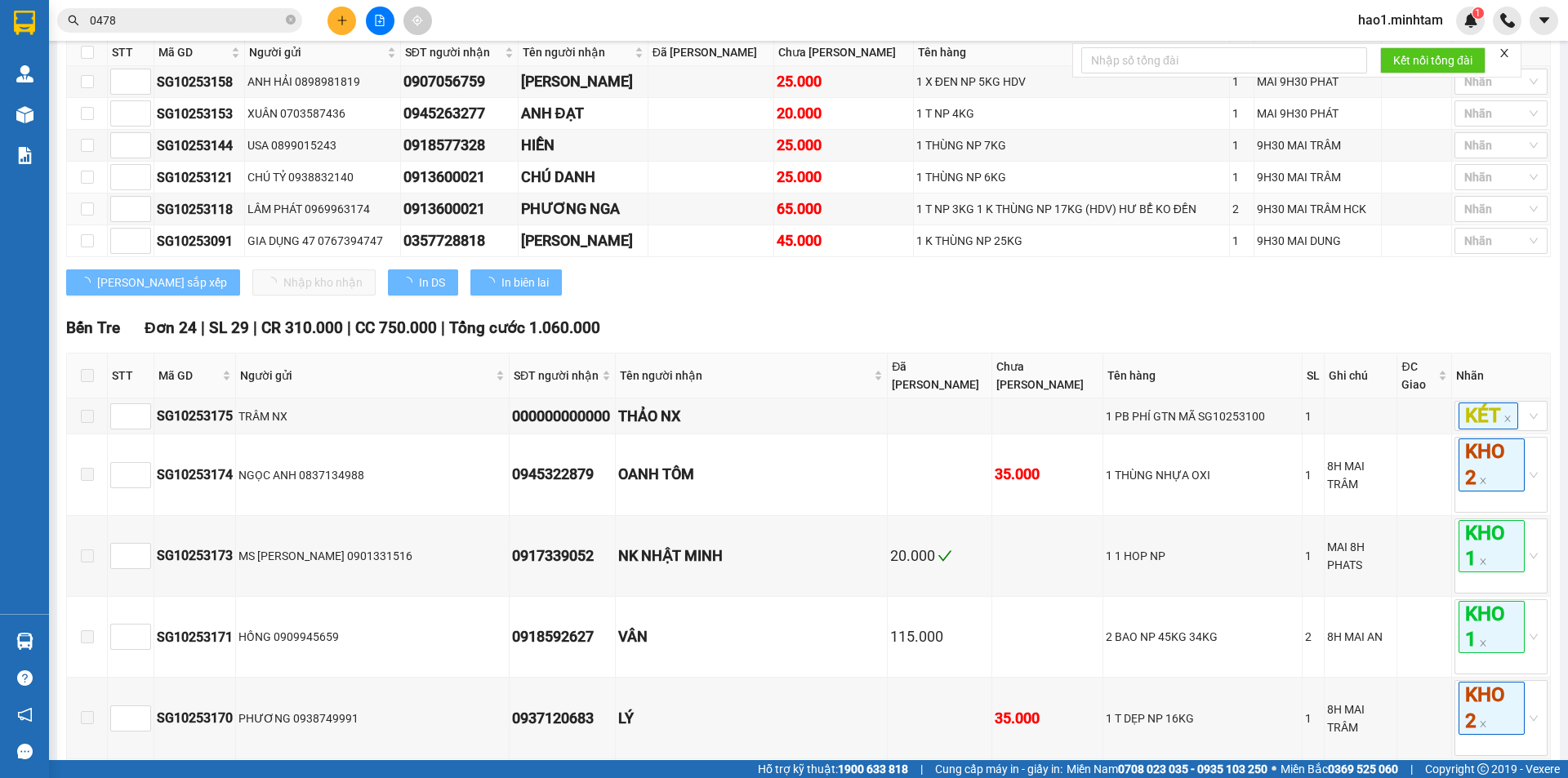
type input "11/10/2025"
click at [751, 296] on div "Lưu sắp xếp Nhập kho nhận In DS In biên lai" at bounding box center [809, 282] width 1485 height 26
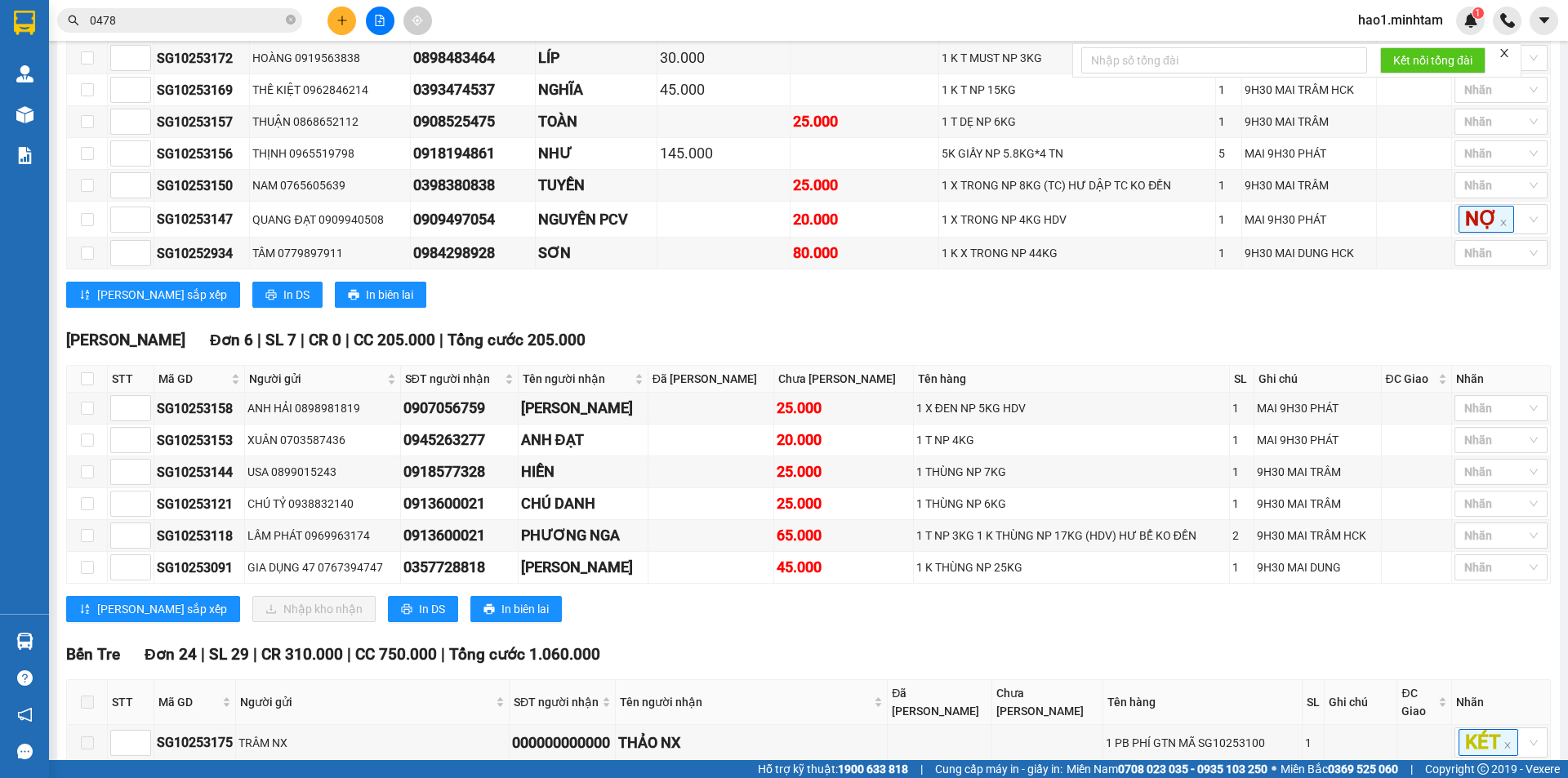
click at [767, 352] on div "Tiền Giang Đơn 6 | SL 7 | CR 0 | CC 205.000 | Tổng cước 205.000" at bounding box center [809, 340] width 1485 height 24
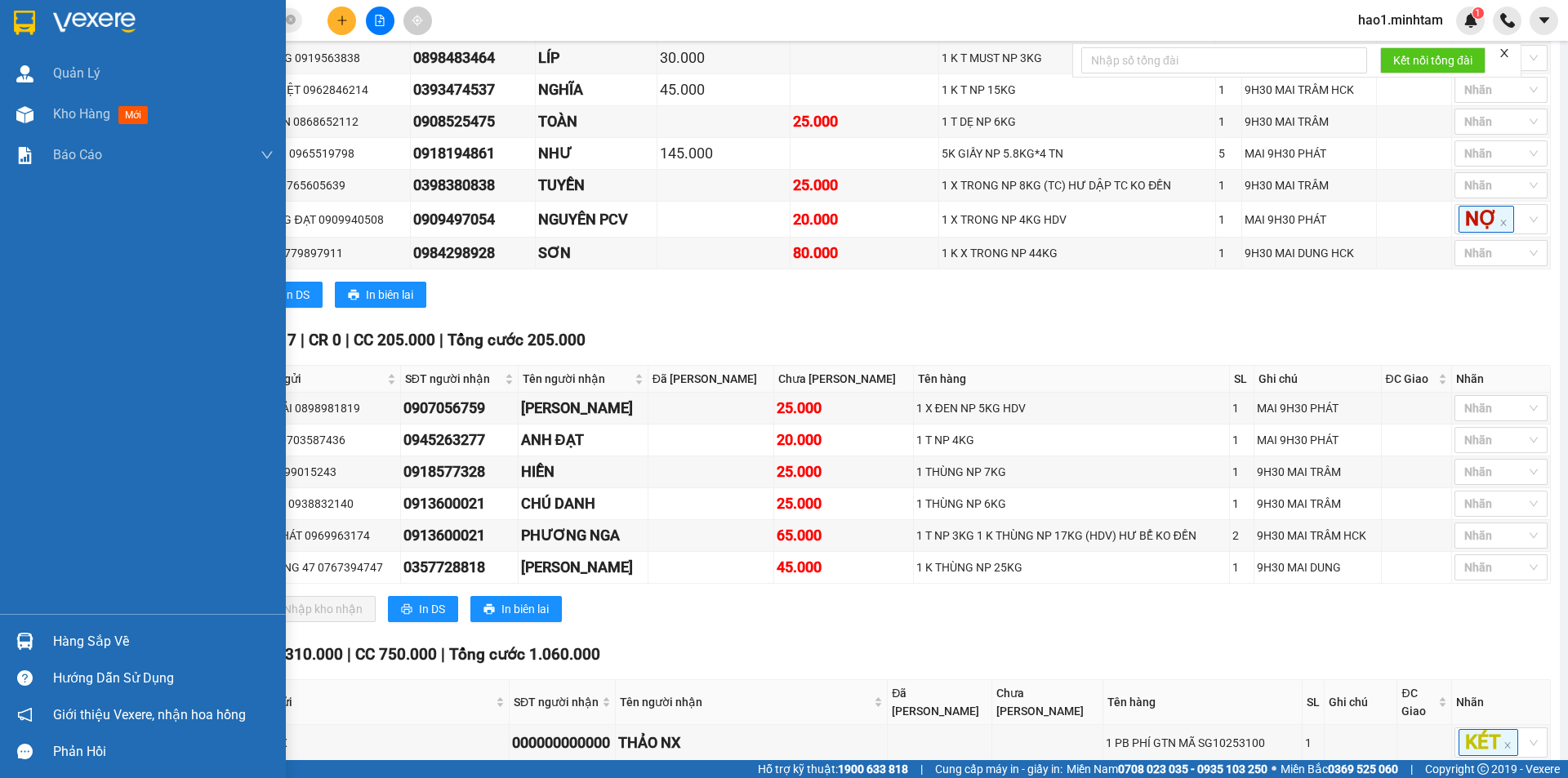
click at [28, 28] on img at bounding box center [24, 22] width 22 height 24
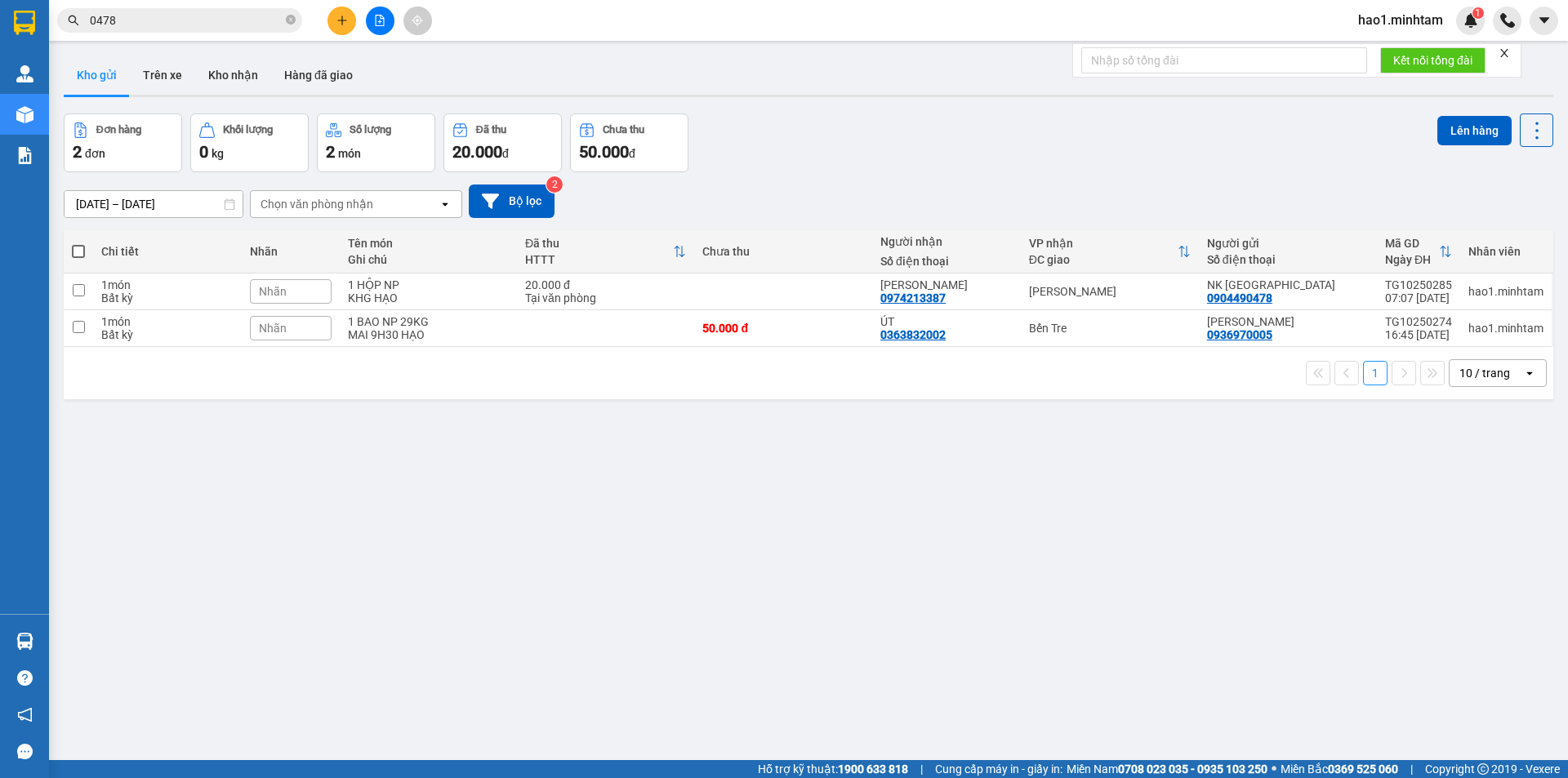
click at [722, 476] on div "ver 1.8.146 Kho gửi Trên xe Kho nhận Hàng đã giao Đơn hàng 2 đơn Khối lượng 0 k…" at bounding box center [808, 438] width 1503 height 778
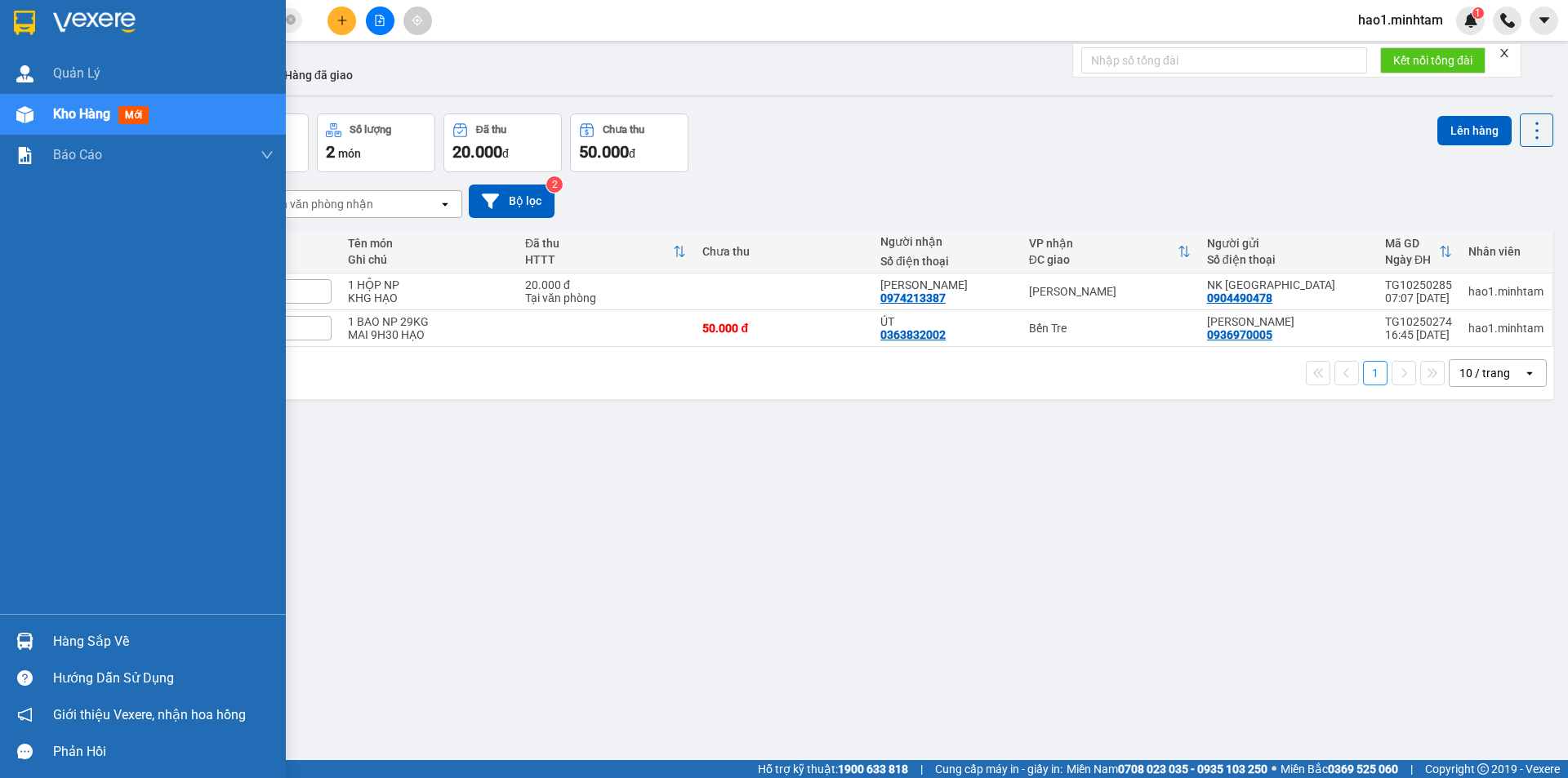
click at [125, 33] on img at bounding box center [95, 22] width 83 height 24
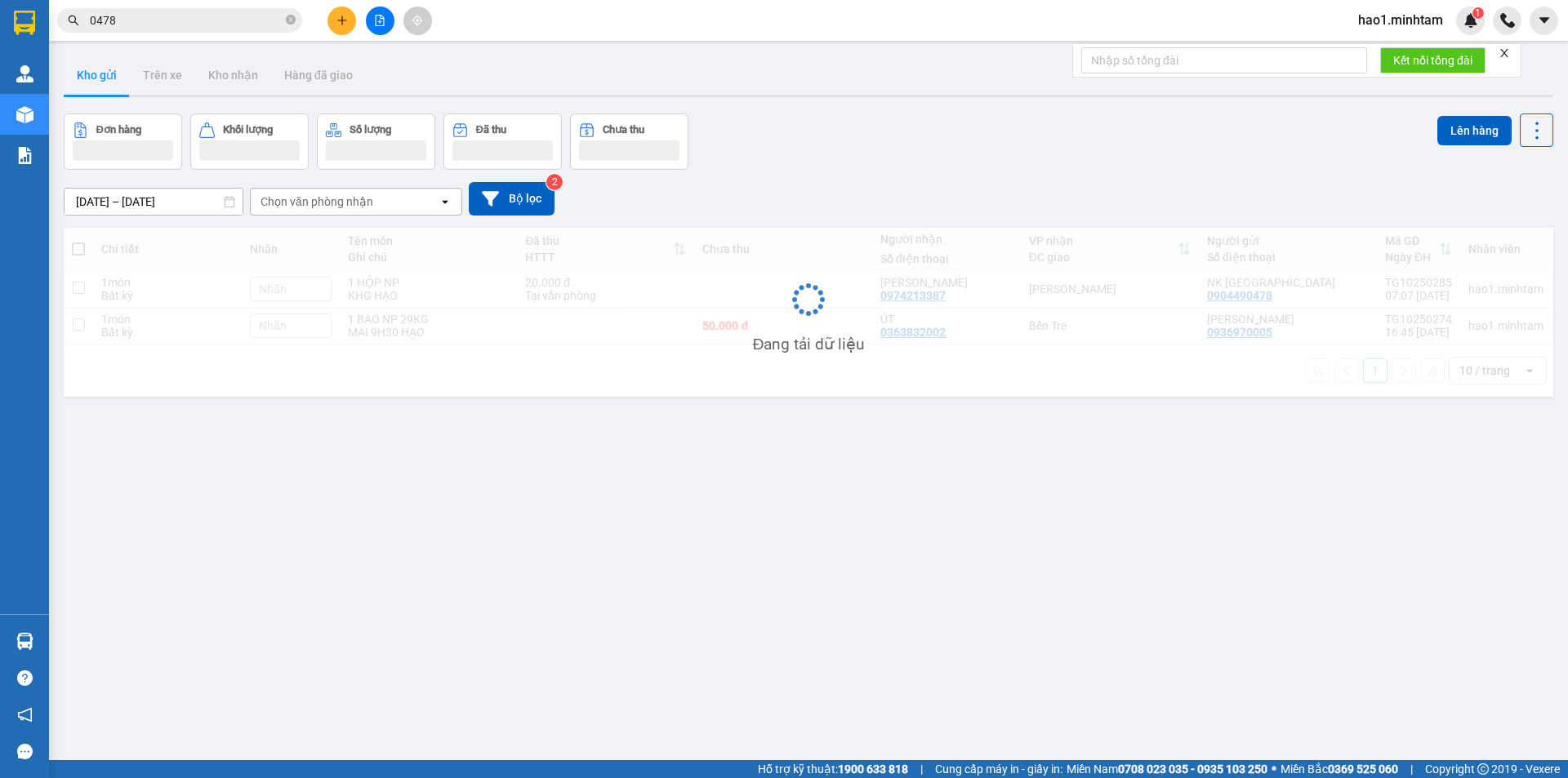
click at [781, 46] on main "ver 1.8.146 Kho gửi Trên xe Kho nhận Hàng đã giao Đơn hàng Khối lượng Số lượng …" at bounding box center [784, 380] width 1568 height 760
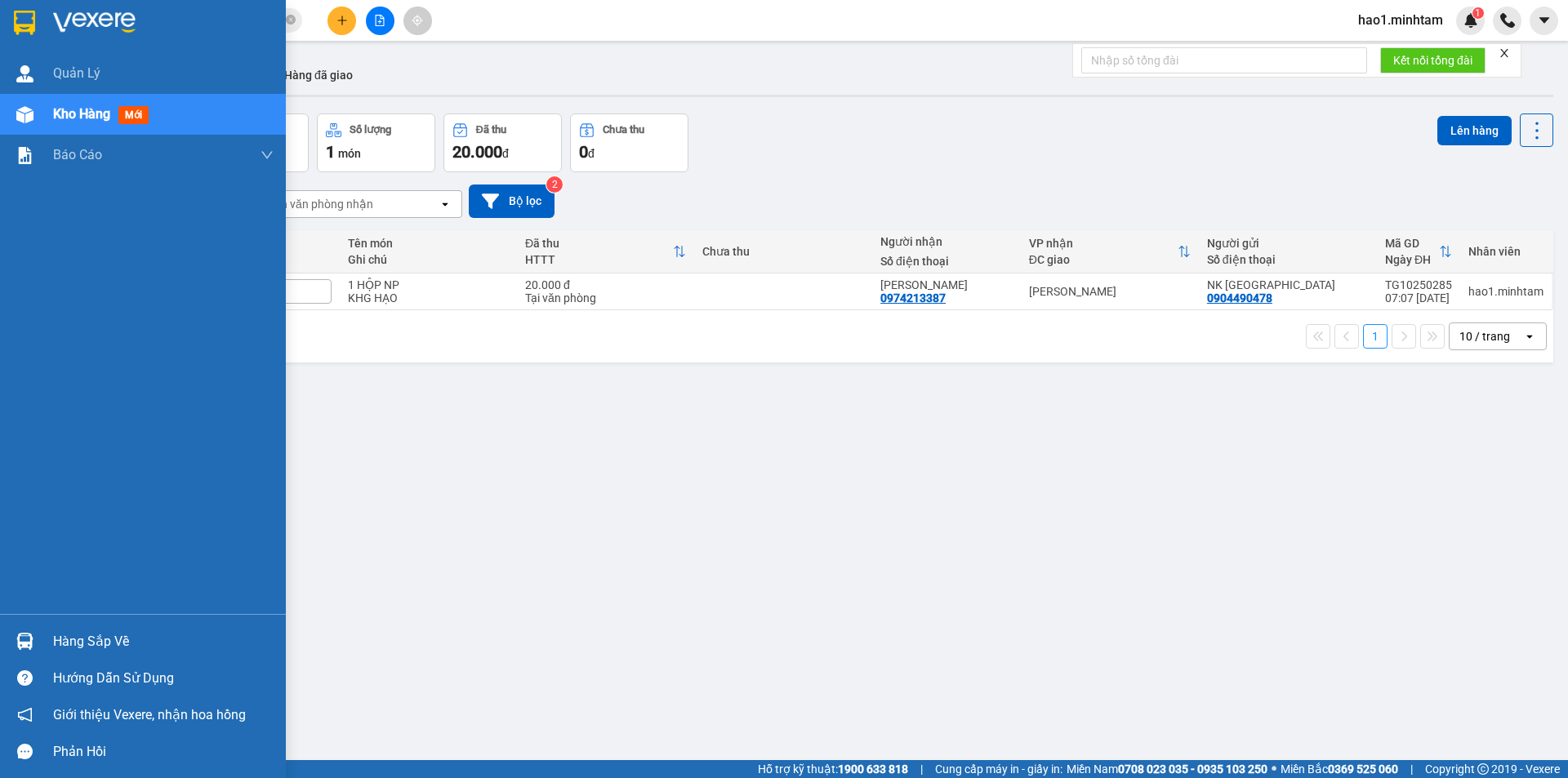
click at [46, 643] on div "Hàng sắp về" at bounding box center [143, 641] width 286 height 37
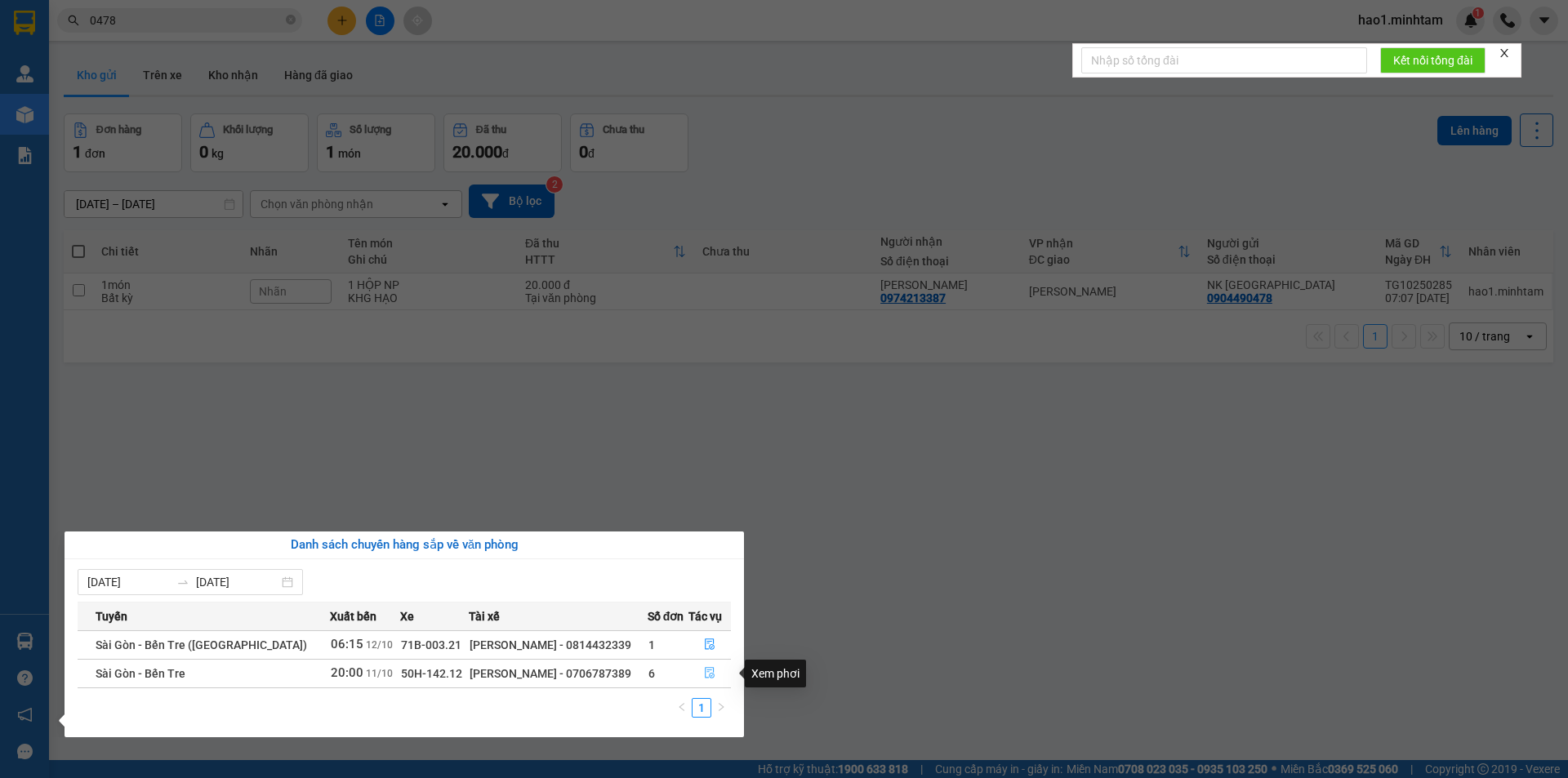
click at [705, 677] on icon "file-done" at bounding box center [710, 673] width 9 height 11
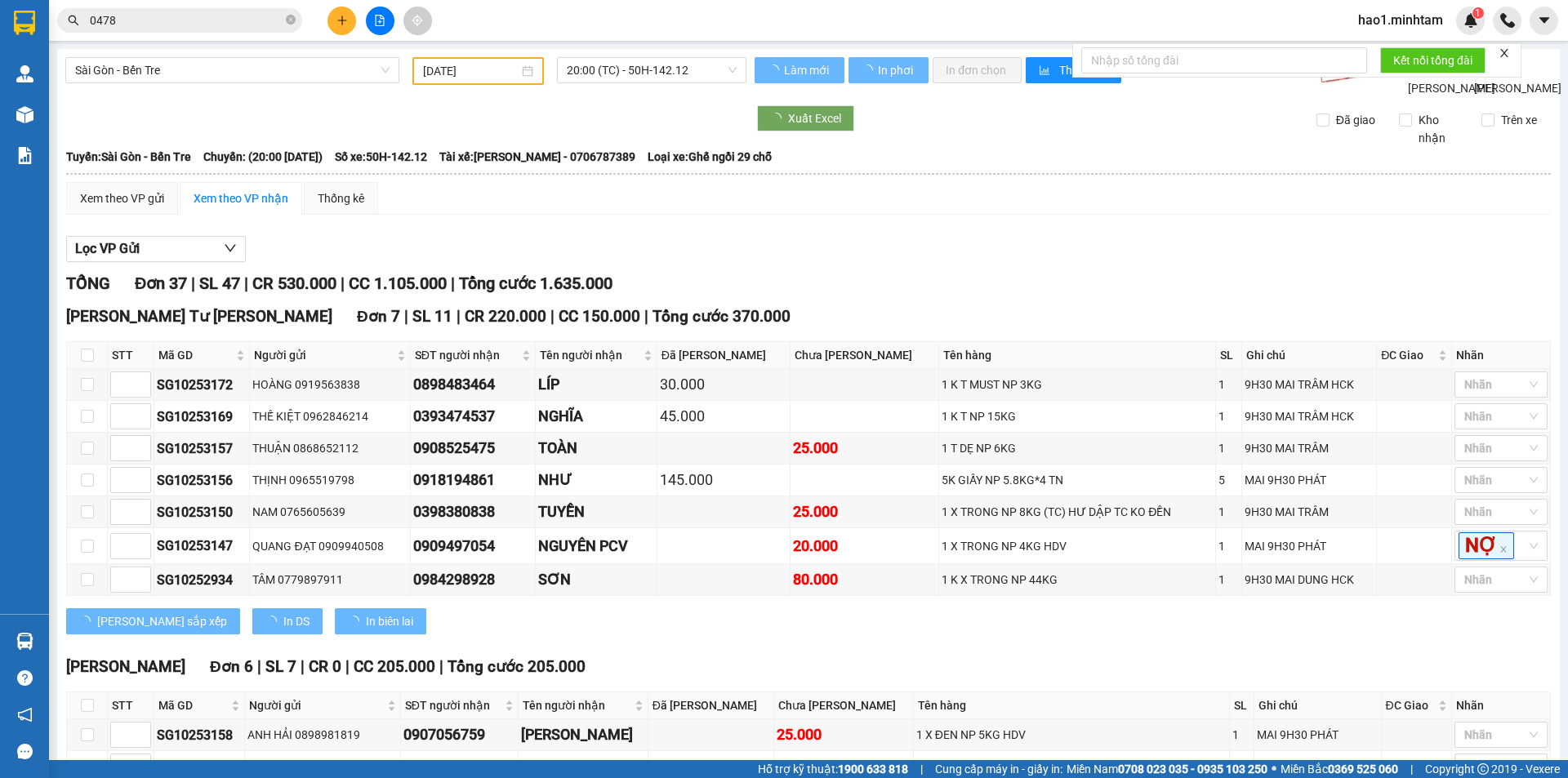
click at [983, 263] on div at bounding box center [809, 262] width 1485 height 1
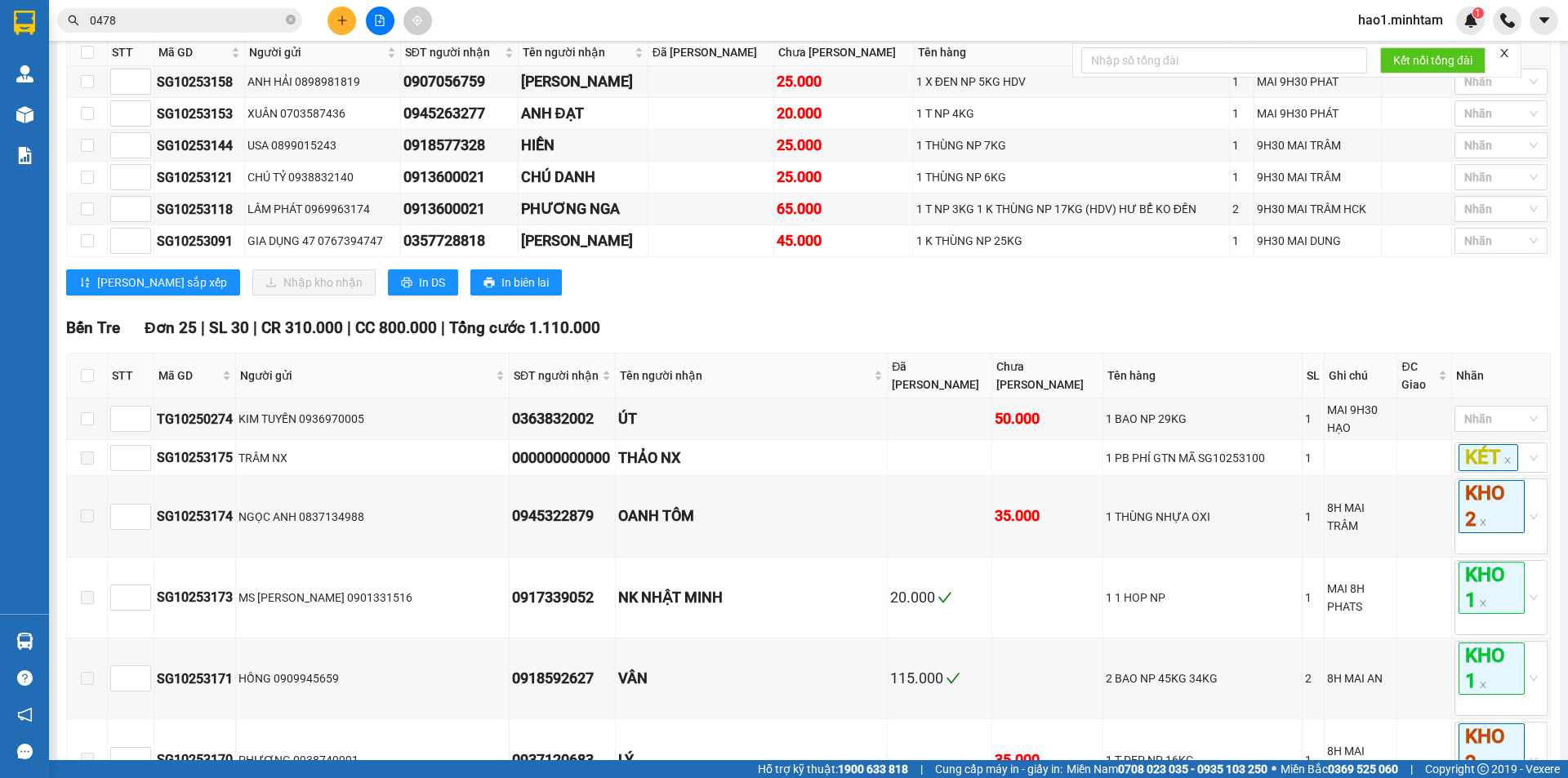
scroll to position [327, 0]
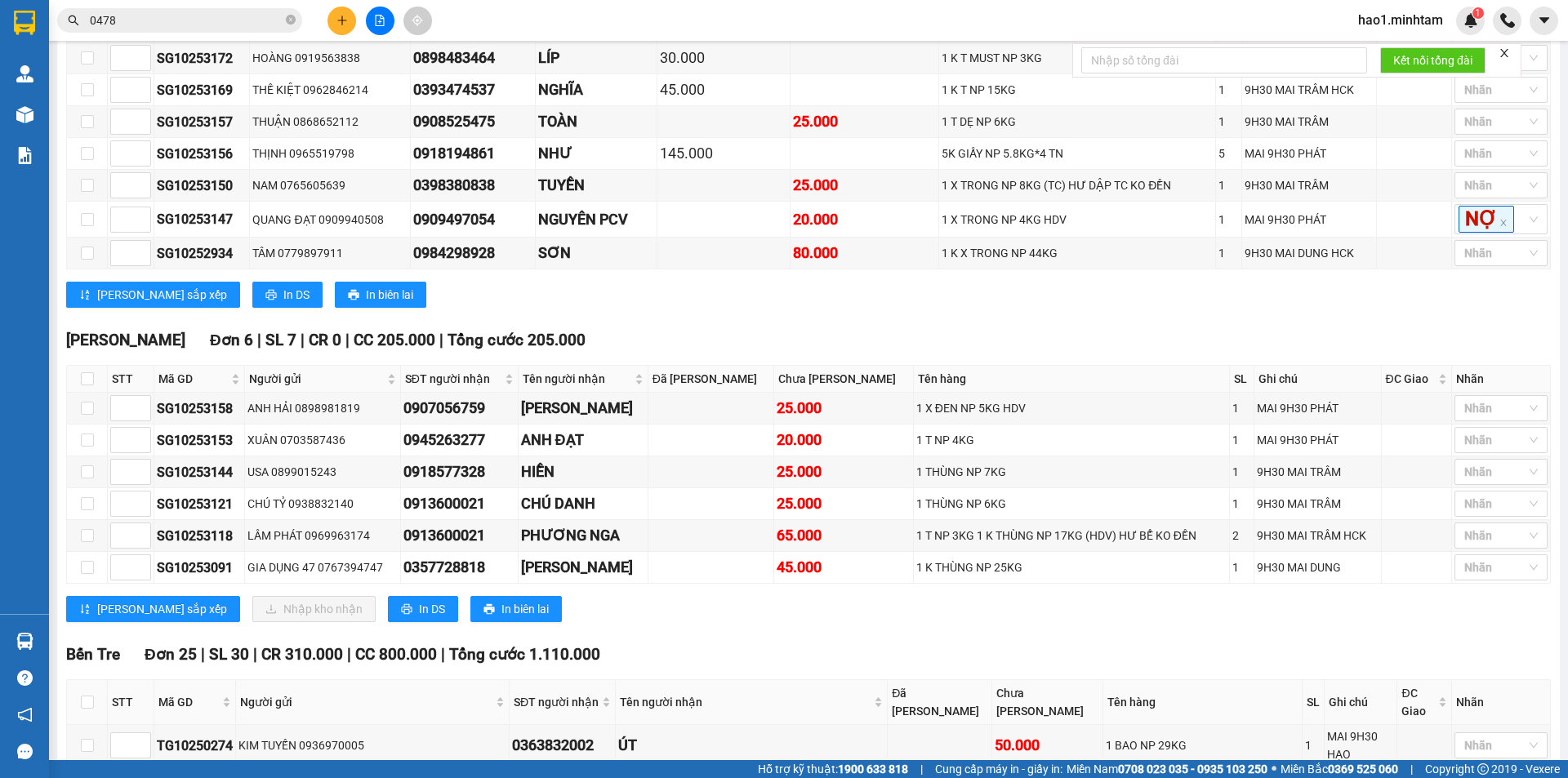
click at [971, 308] on div "Lưu sắp xếp In DS In biên lai" at bounding box center [809, 295] width 1485 height 26
click at [1508, 49] on icon "close" at bounding box center [1504, 52] width 11 height 11
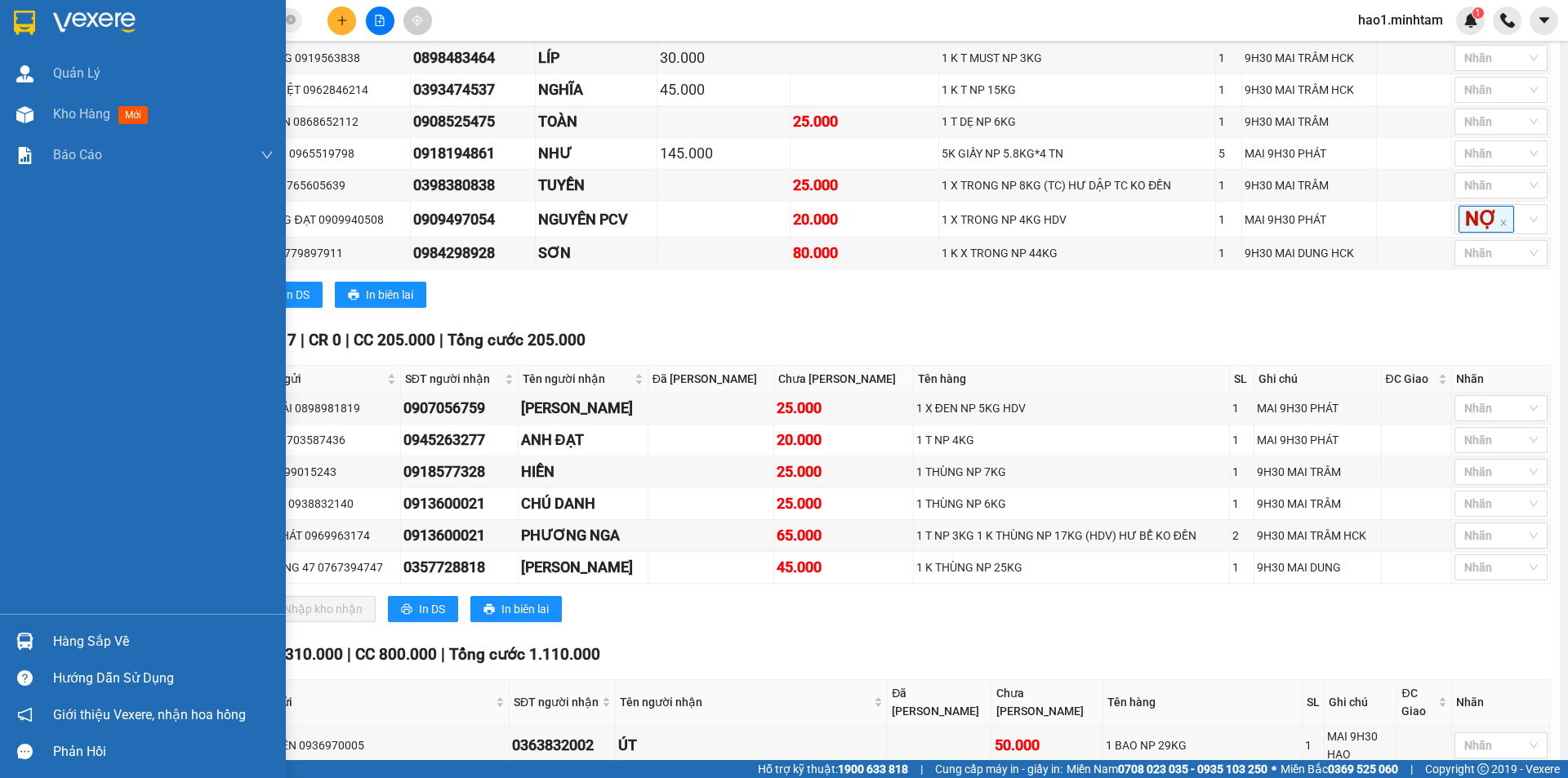
click at [40, 15] on div at bounding box center [143, 27] width 286 height 53
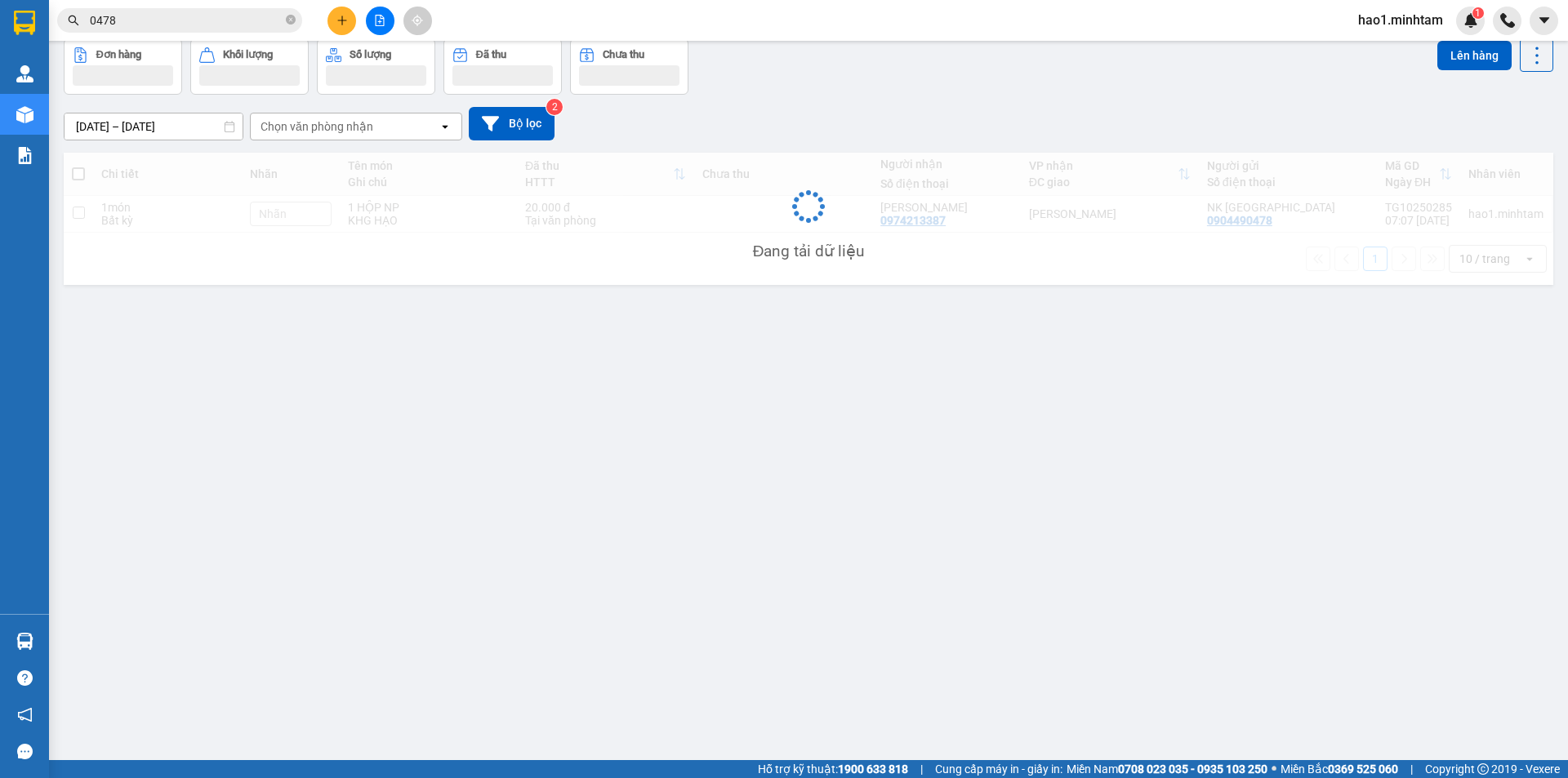
scroll to position [75, 0]
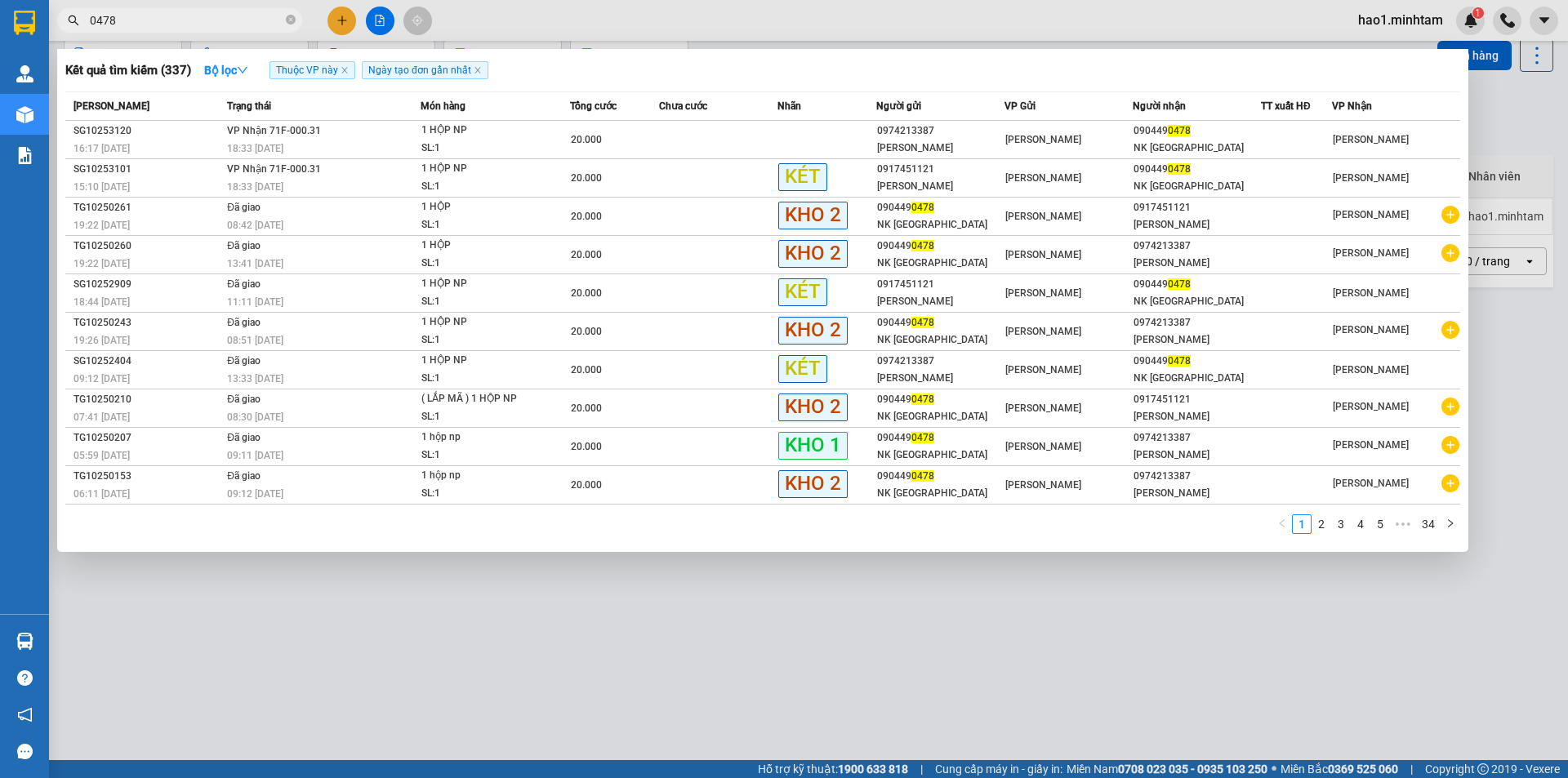
click at [285, 20] on span "0478" at bounding box center [179, 20] width 245 height 24
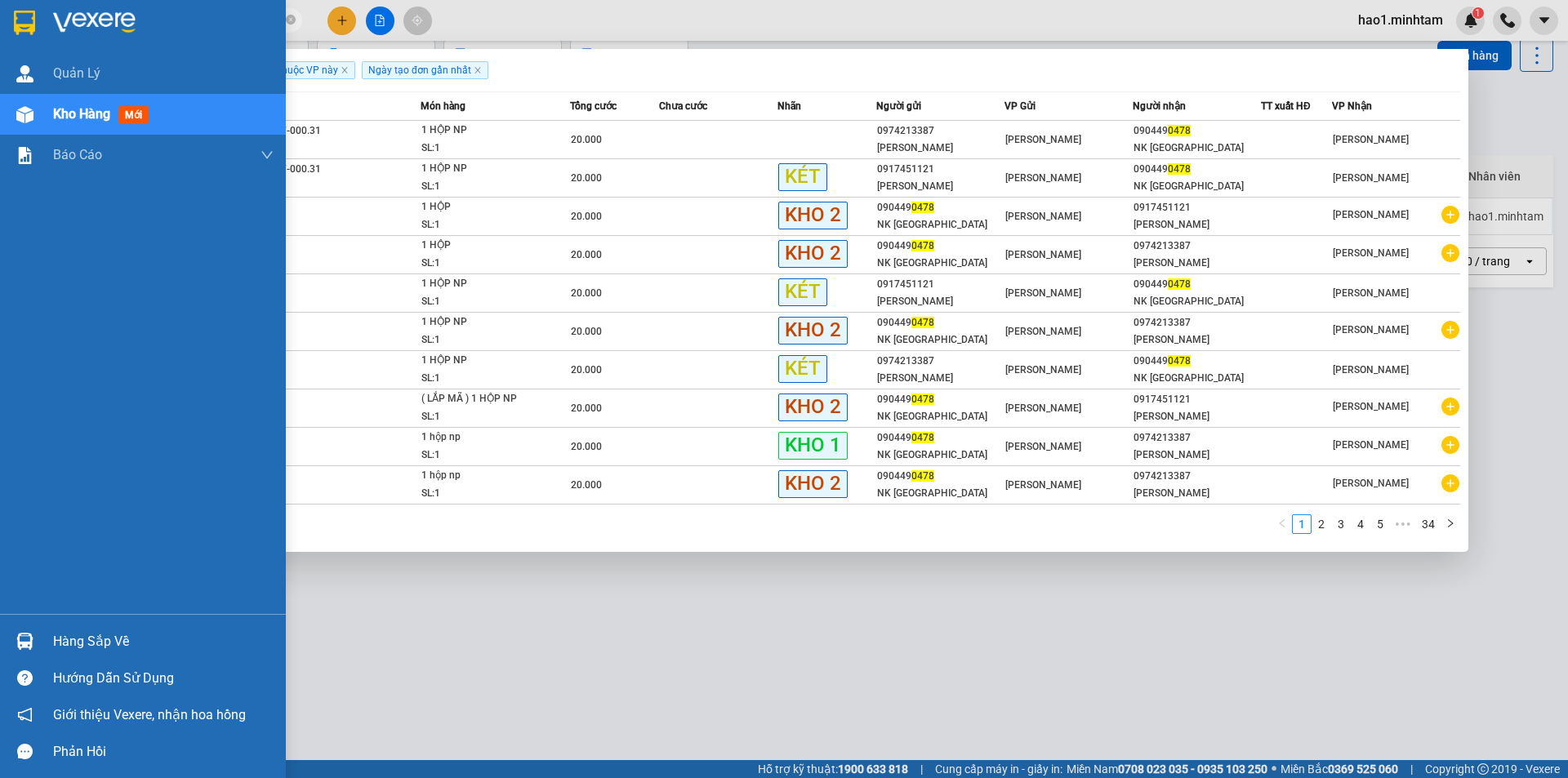
click at [34, 16] on img at bounding box center [24, 22] width 22 height 24
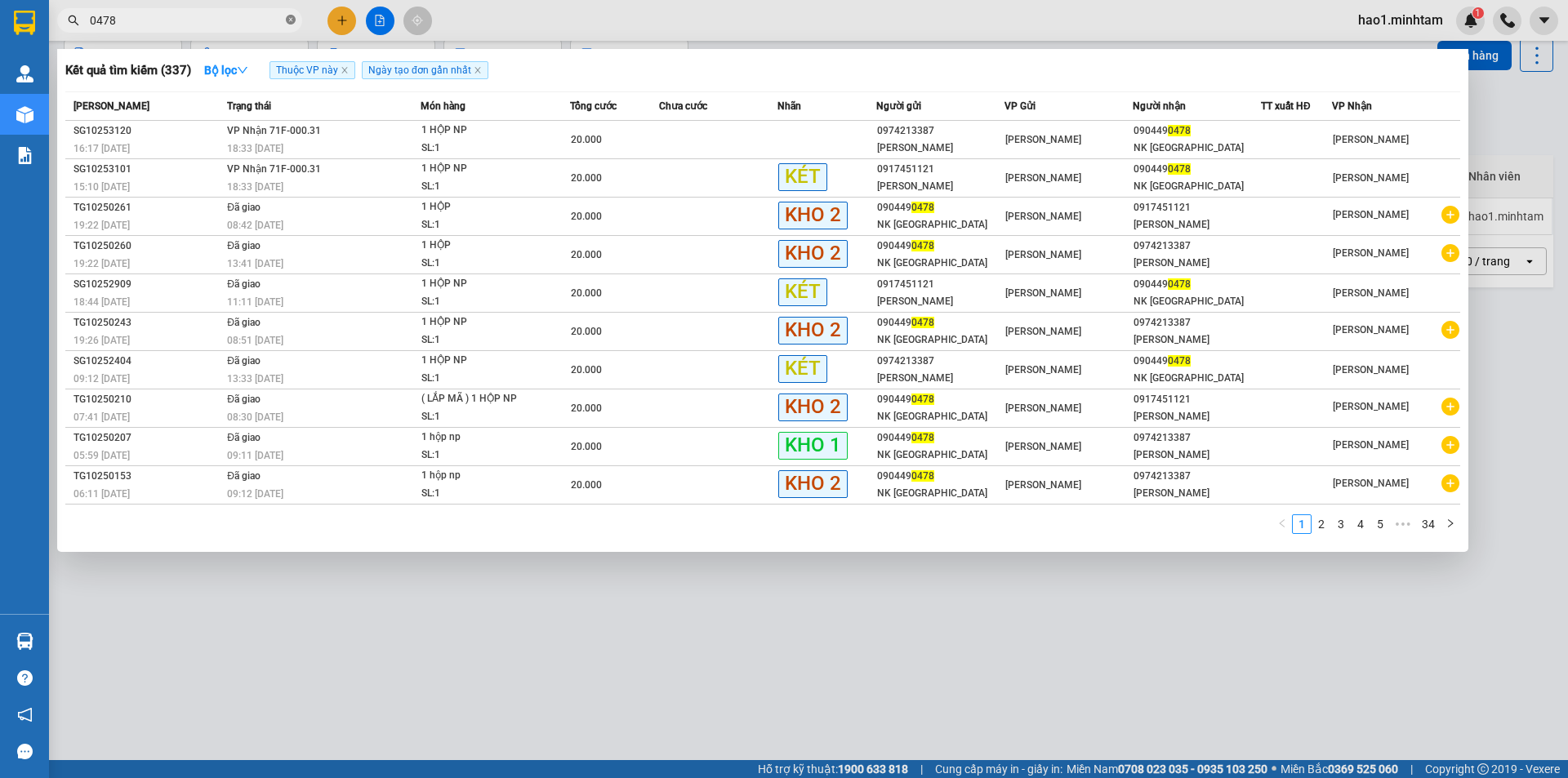
click at [292, 21] on icon "close-circle" at bounding box center [290, 19] width 9 height 9
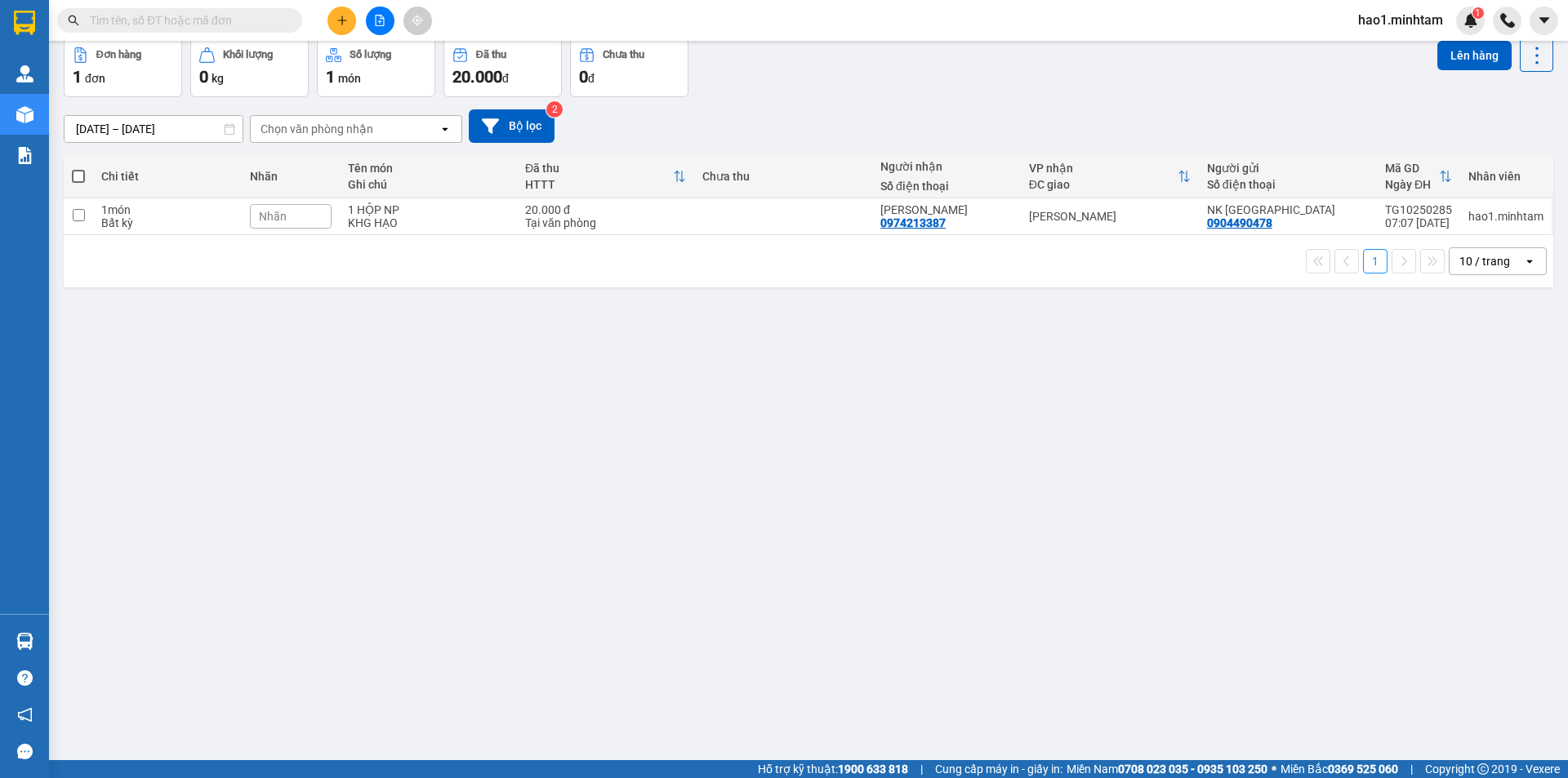
click at [660, 21] on div "Kết quả tìm kiếm ( 337 ) Bộ lọc Thuộc VP này Ngày tạo đơn gần nhất Mã ĐH Trạng …" at bounding box center [784, 20] width 1568 height 40
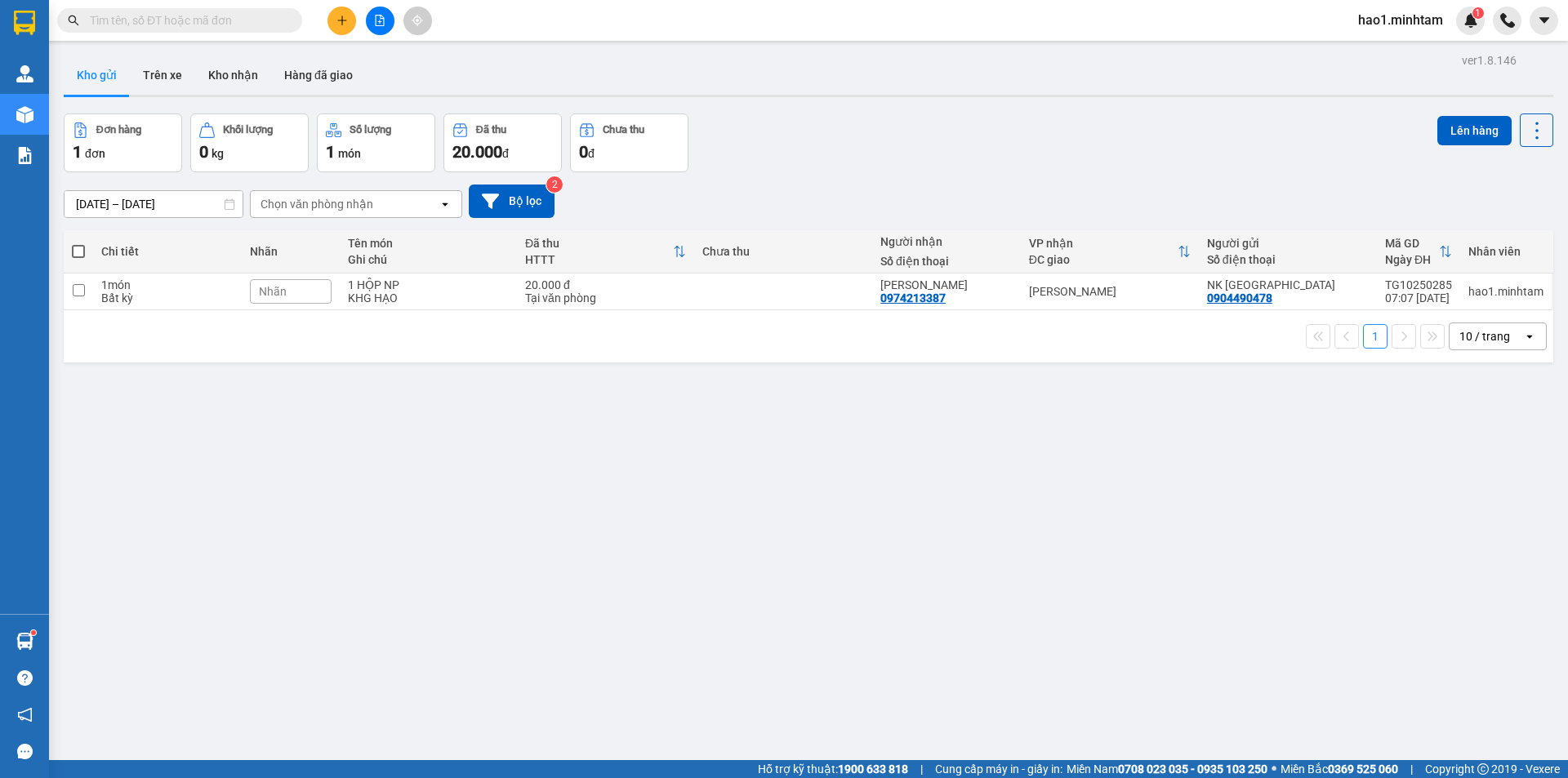
click at [809, 73] on div "Kho gửi Trên xe Kho nhận Hàng đã giao" at bounding box center [809, 77] width 1490 height 43
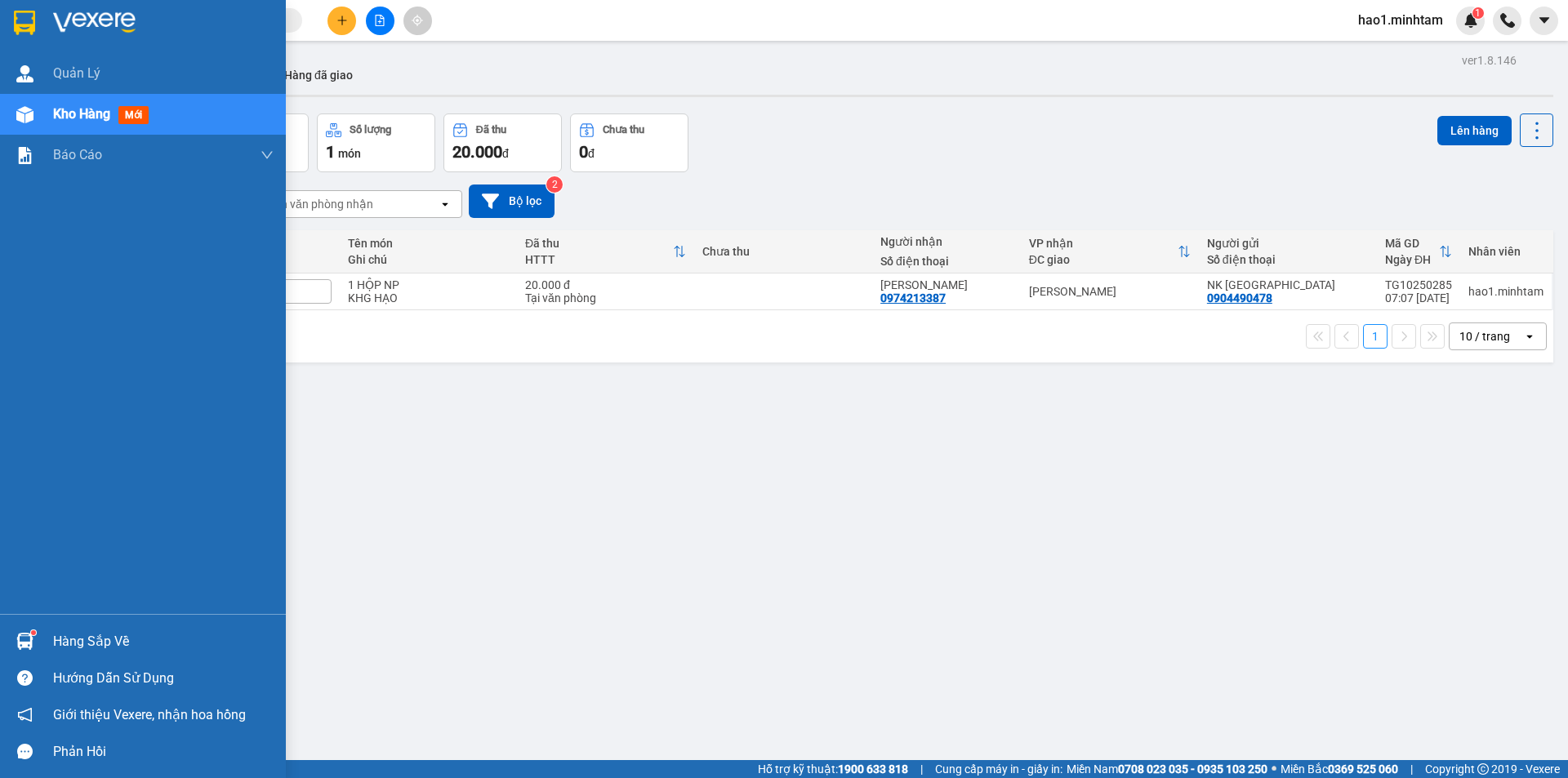
click at [24, 21] on img at bounding box center [24, 22] width 22 height 24
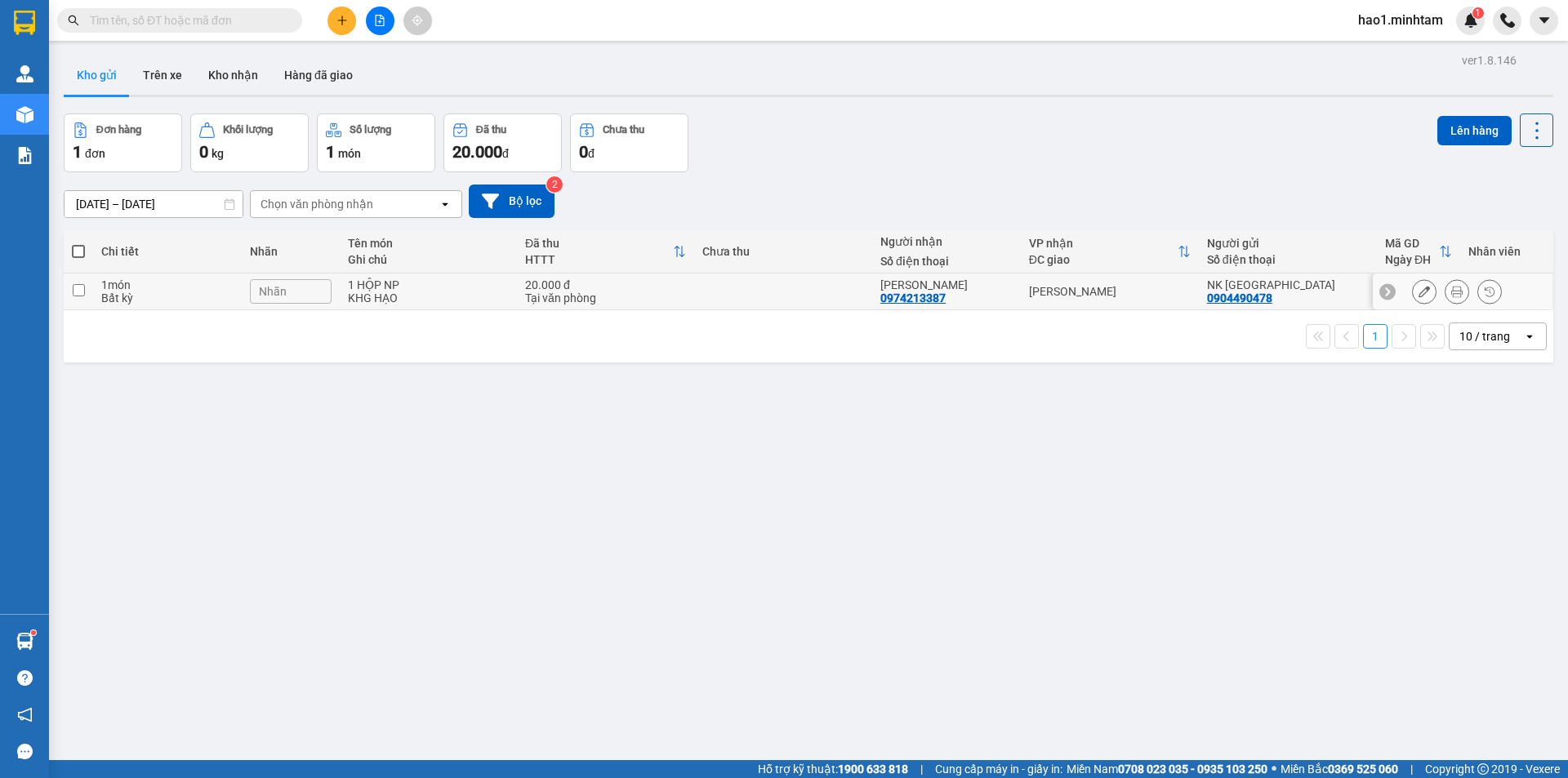
click at [827, 295] on td at bounding box center [783, 291] width 178 height 37
checkbox input "true"
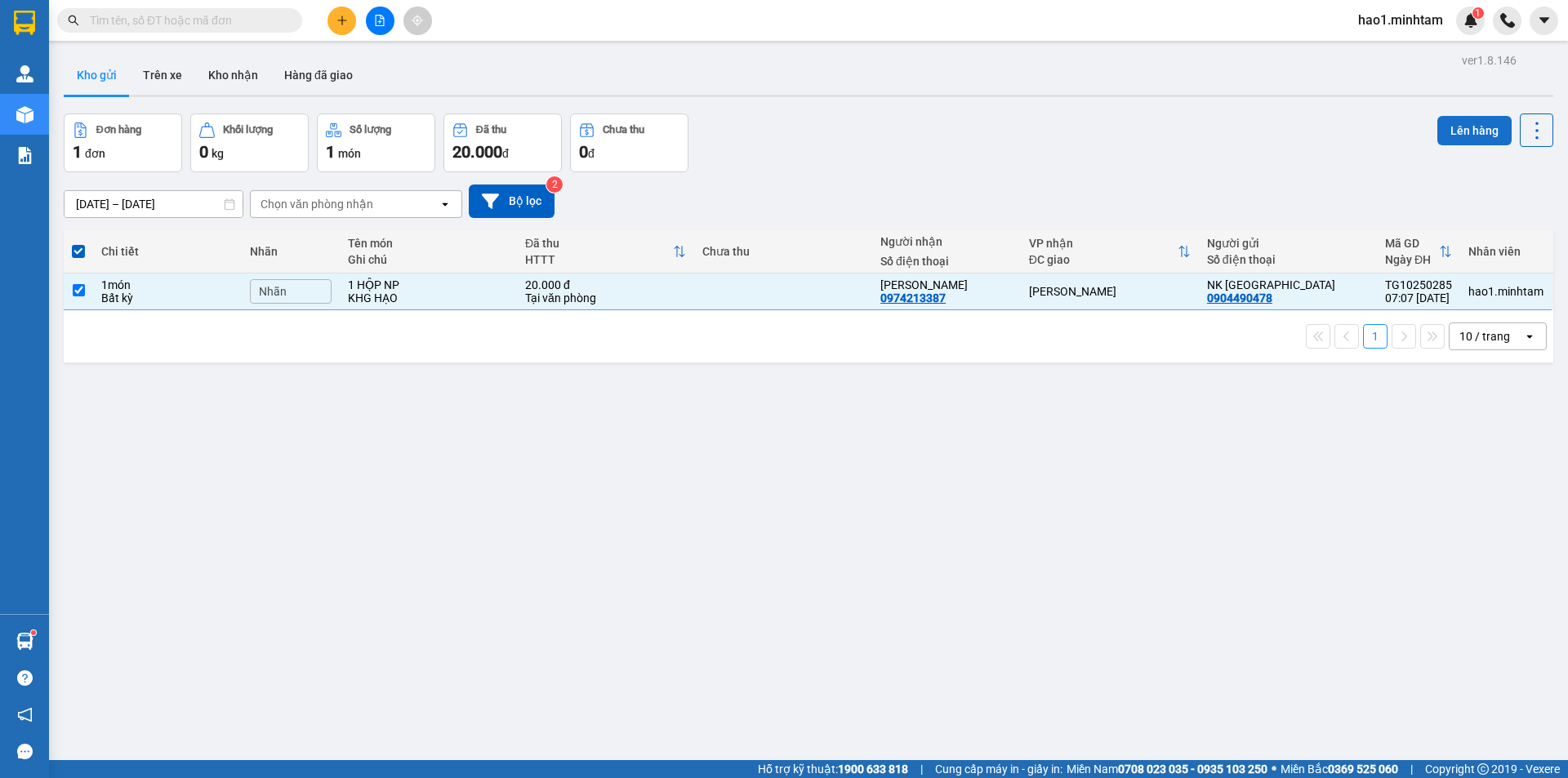
click at [1448, 126] on button "Lên hàng" at bounding box center [1474, 131] width 74 height 29
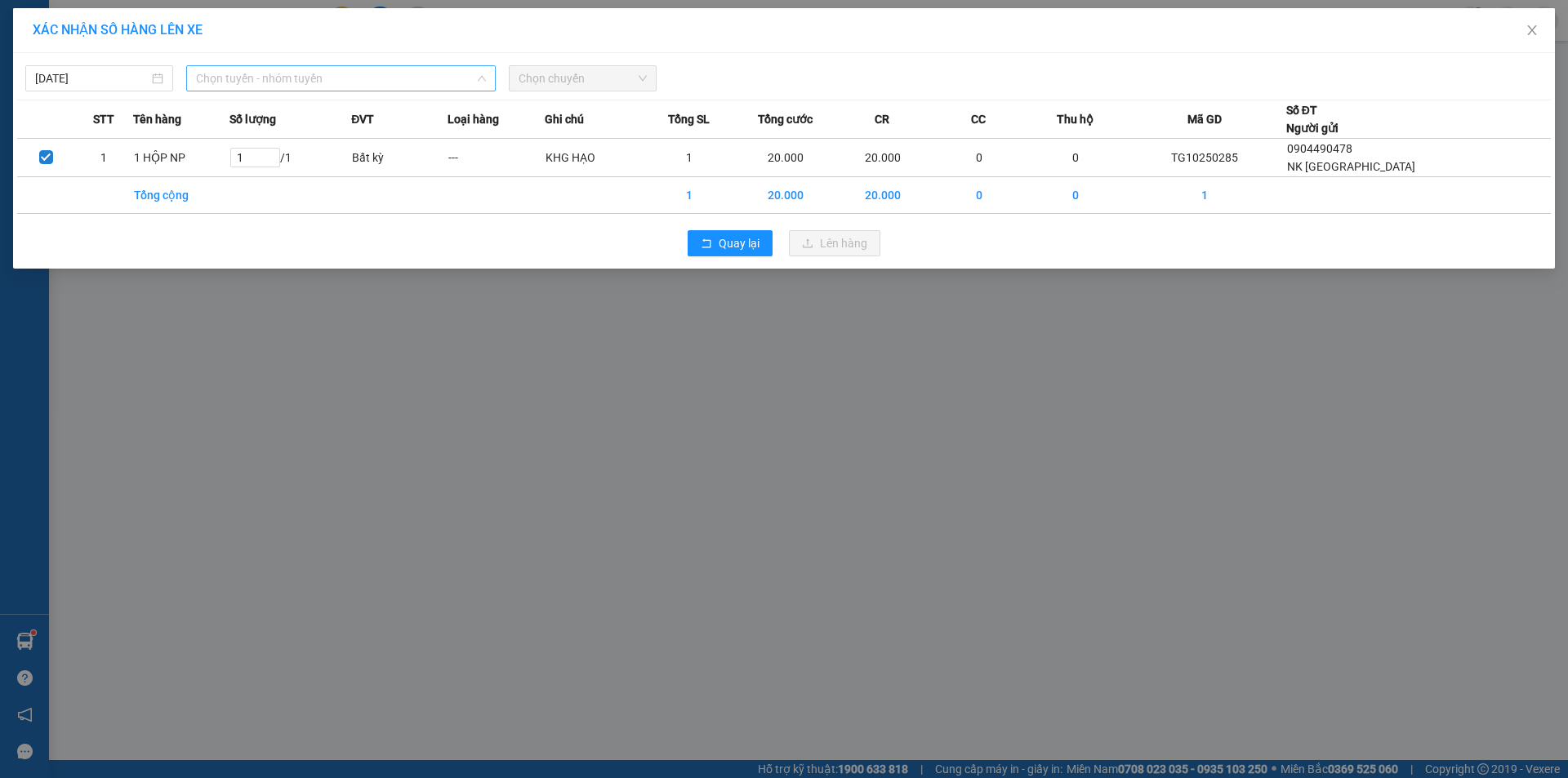
click at [229, 81] on span "Chọn tuyến - nhóm tuyến" at bounding box center [341, 78] width 290 height 24
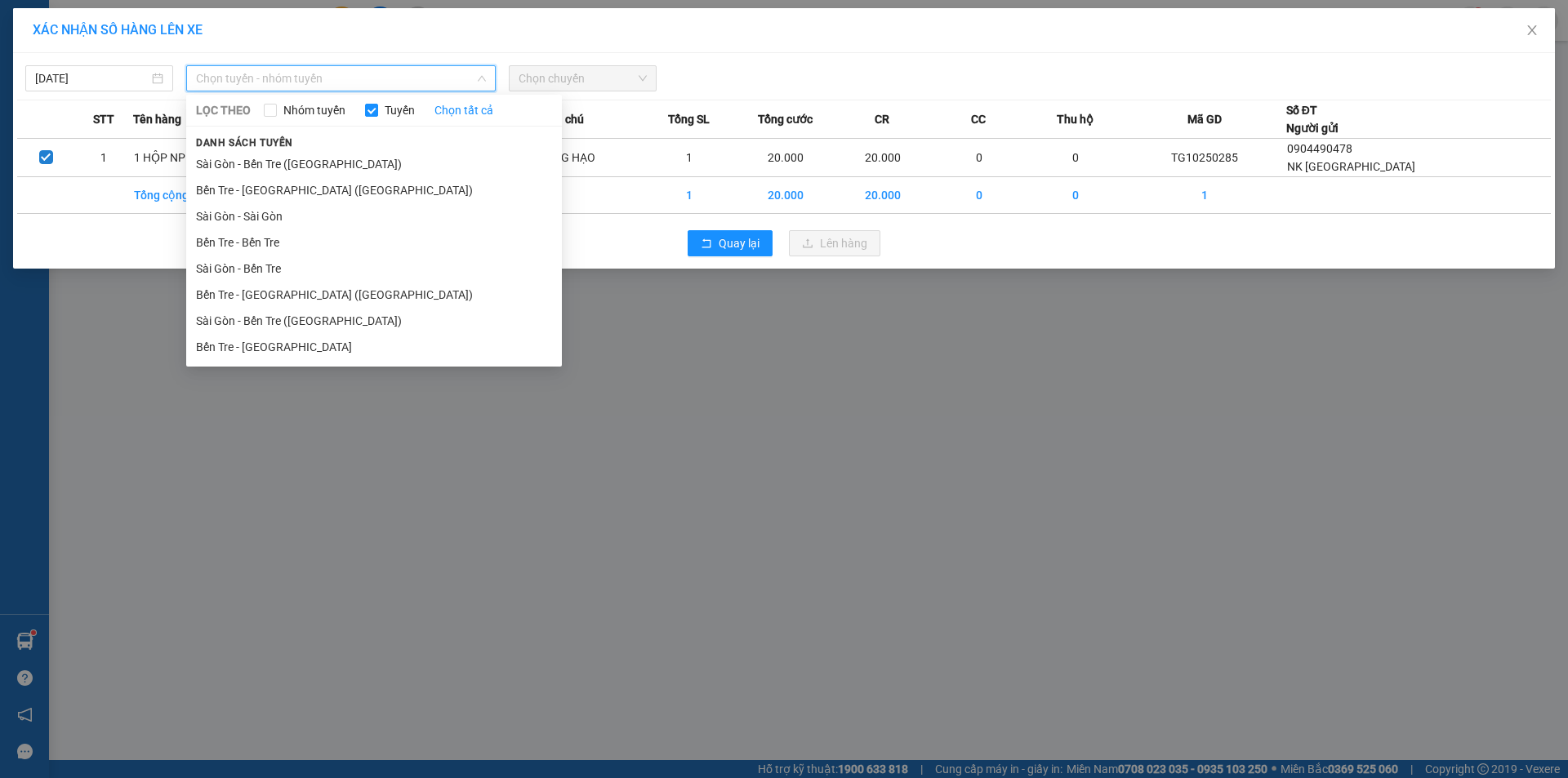
click at [247, 362] on div "LỌC THEO Nhóm tuyến Tuyến Chọn tất cả Danh sách tuyến Sài Gòn - Bến Tre (CN) Bế…" at bounding box center [374, 230] width 376 height 266
click at [249, 358] on li "Bến Tre - Sài Gòn" at bounding box center [374, 346] width 376 height 26
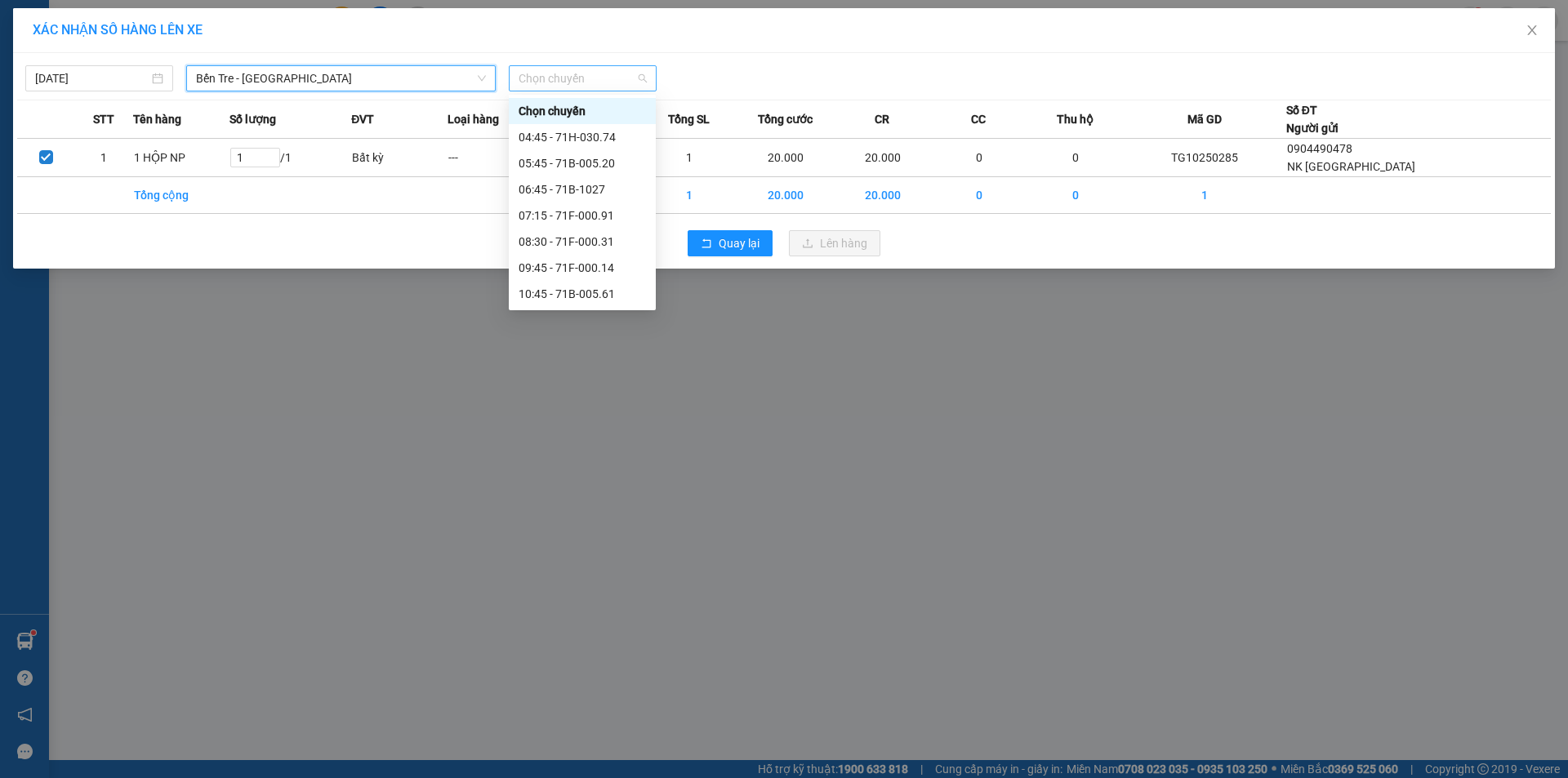
click at [618, 81] on span "Chọn chuyến" at bounding box center [582, 78] width 128 height 24
click at [606, 218] on div "07:15 - 71F-000.91" at bounding box center [582, 215] width 127 height 18
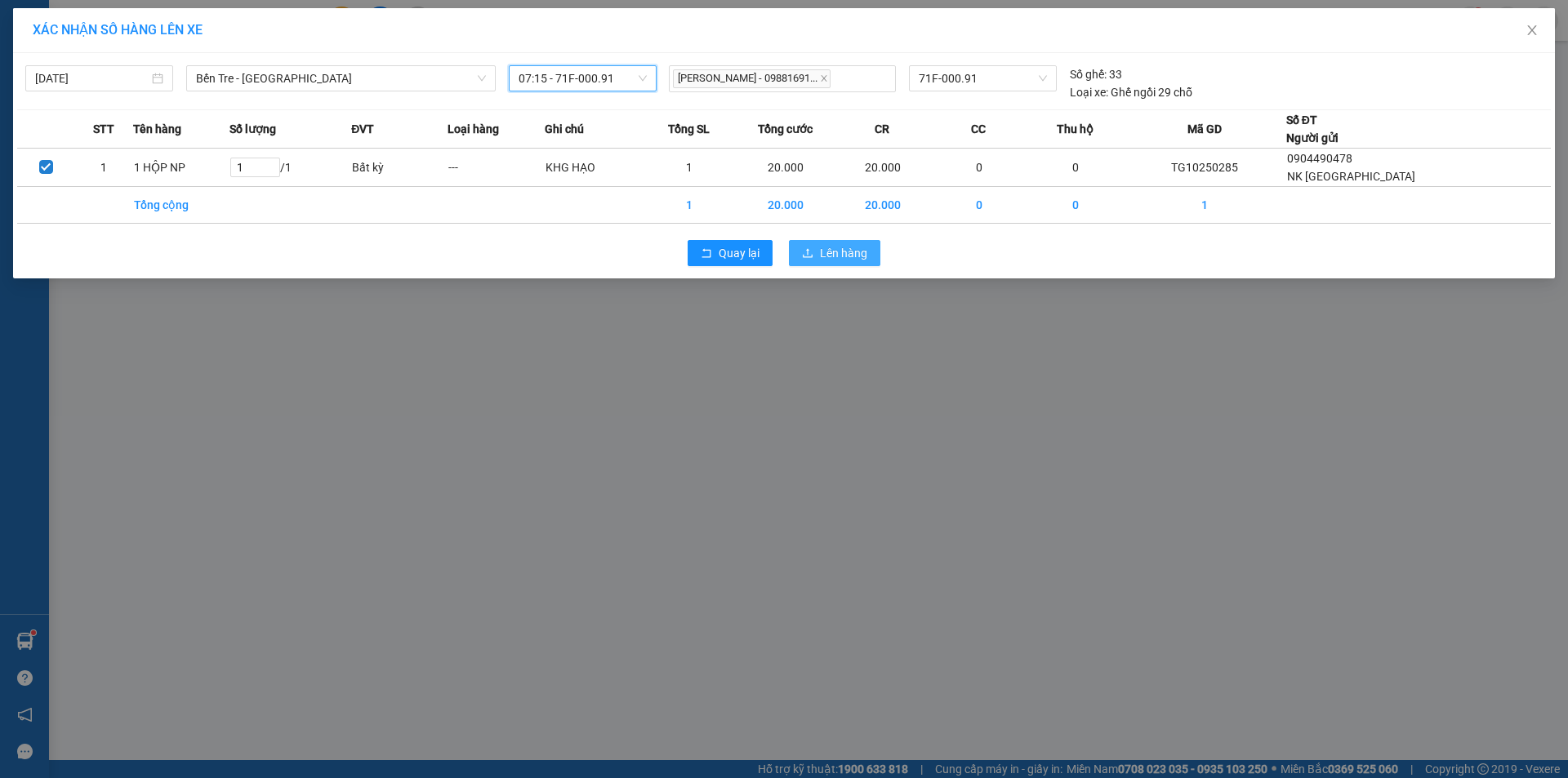
click at [858, 261] on span "Lên hàng" at bounding box center [843, 253] width 47 height 18
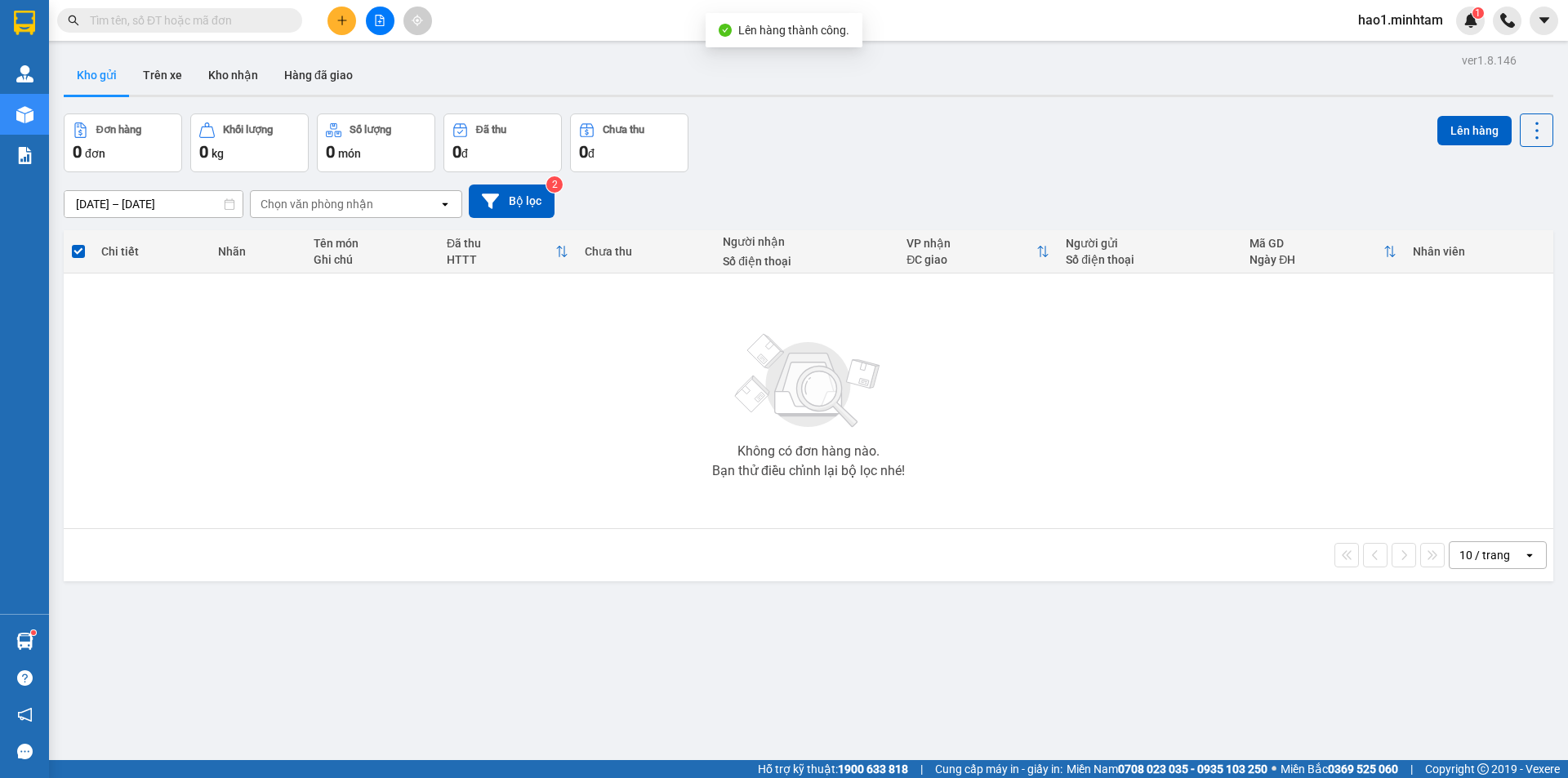
click at [1006, 139] on div "Đơn hàng 0 đơn Khối lượng 0 kg Số lượng 0 món Đã thu 0 đ Chưa thu 0 đ Lên hàng" at bounding box center [809, 143] width 1490 height 58
click at [272, 16] on input "text" at bounding box center [186, 20] width 193 height 18
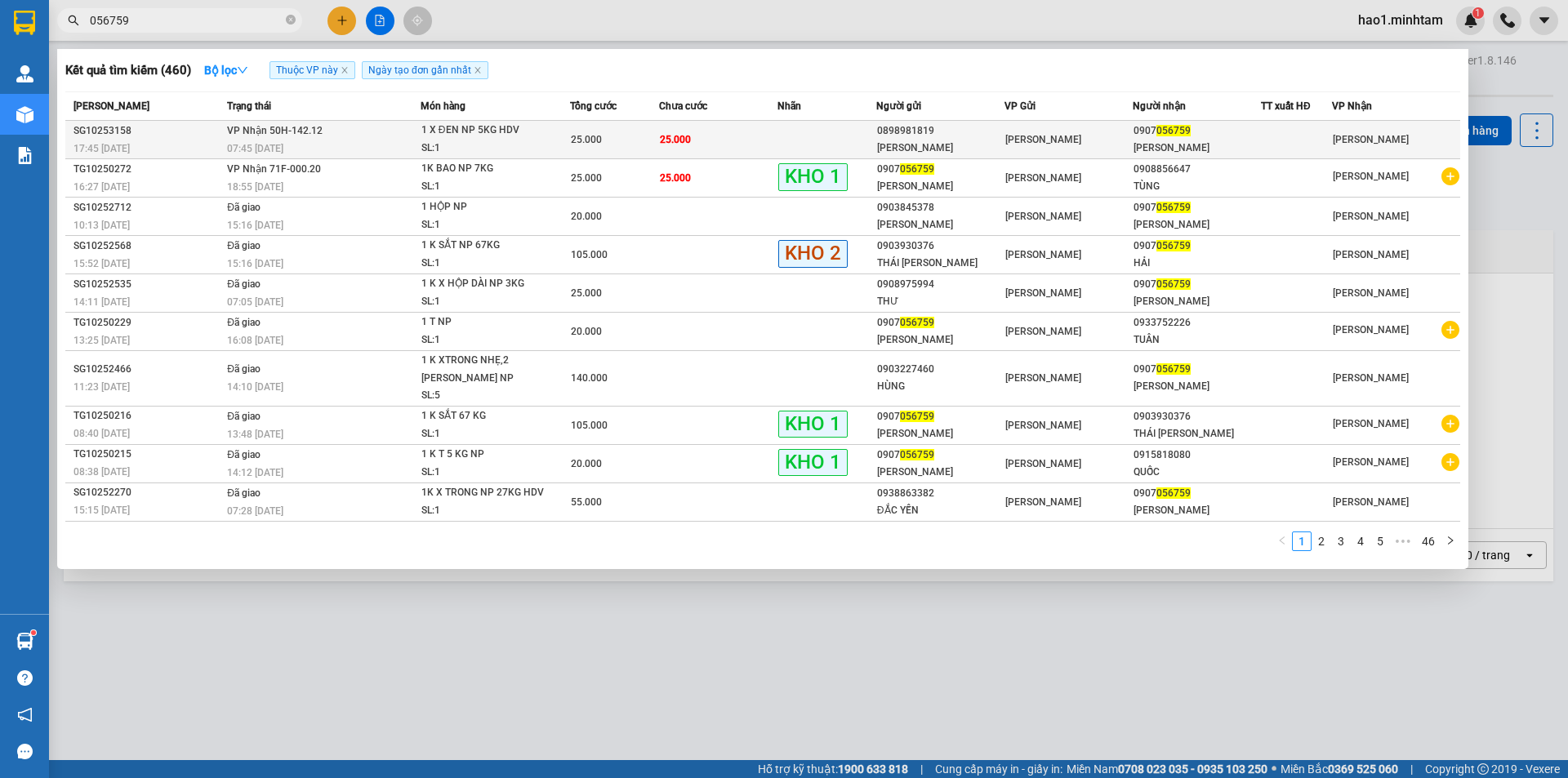
type input "056759"
click at [723, 145] on td "25.000" at bounding box center [718, 140] width 119 height 39
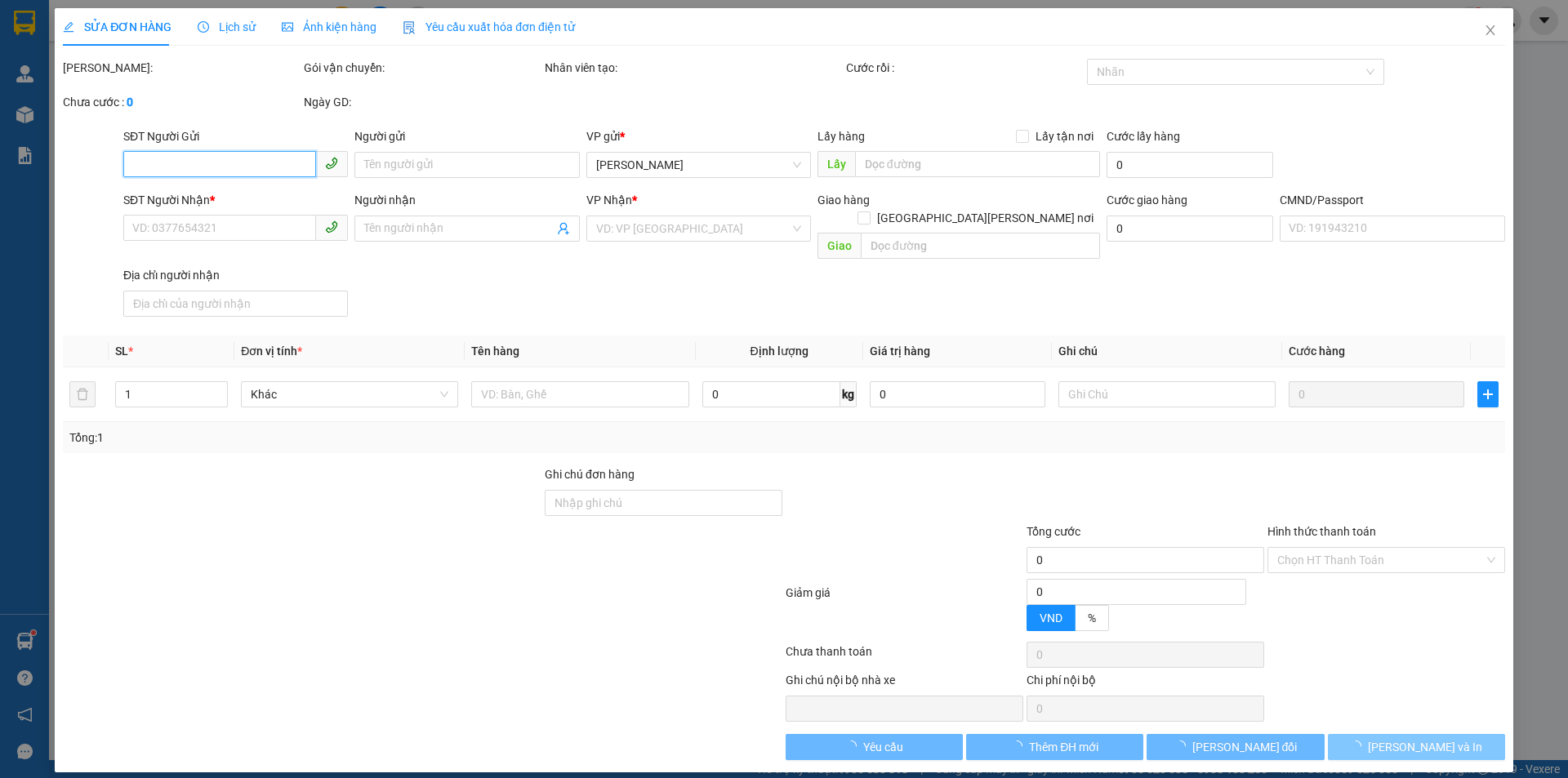
type input "0898981819"
type input "[PERSON_NAME]"
type input "0907056759"
type input "[PERSON_NAME]"
type input "HCK+5"
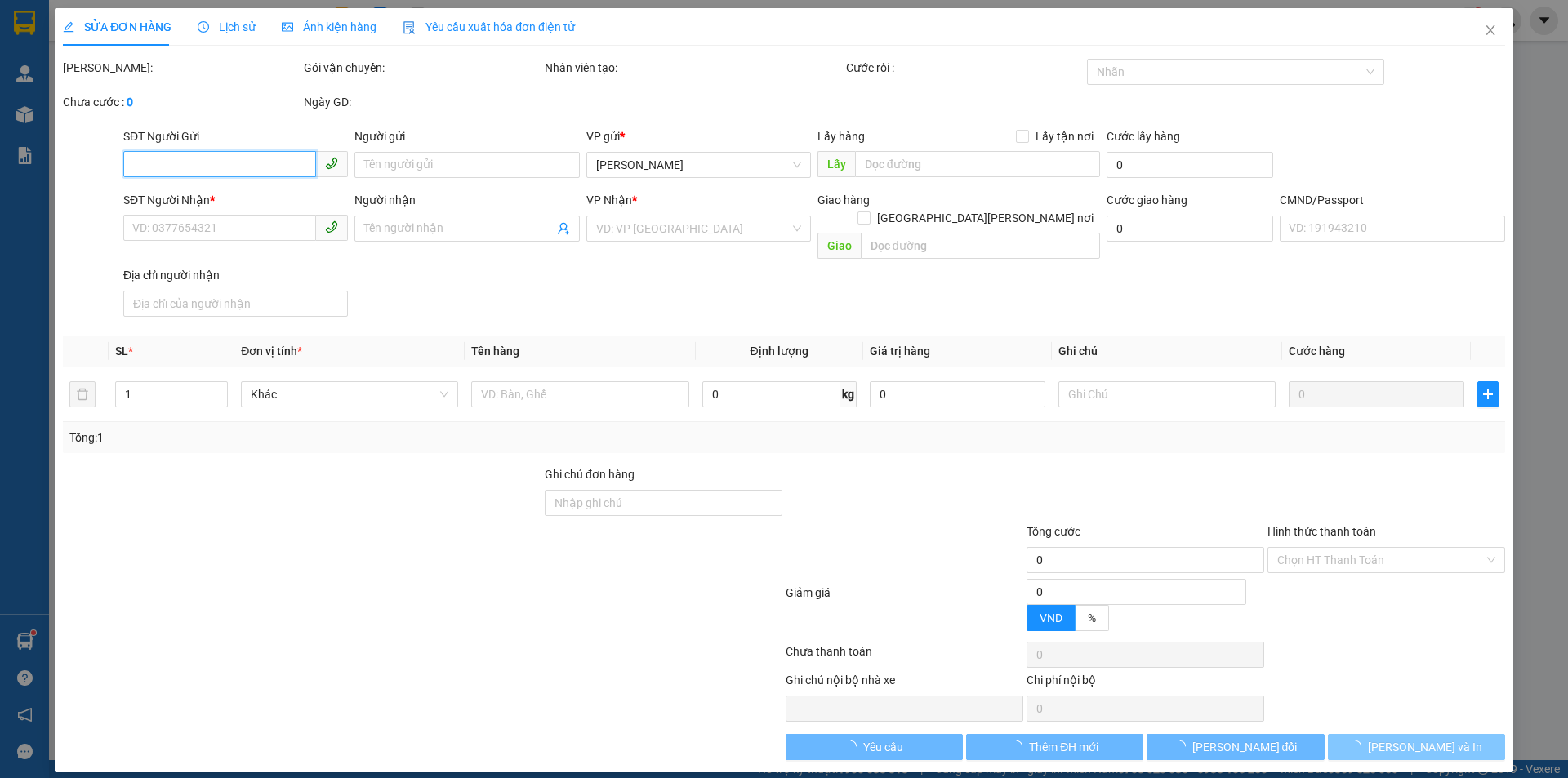
type input "25.000"
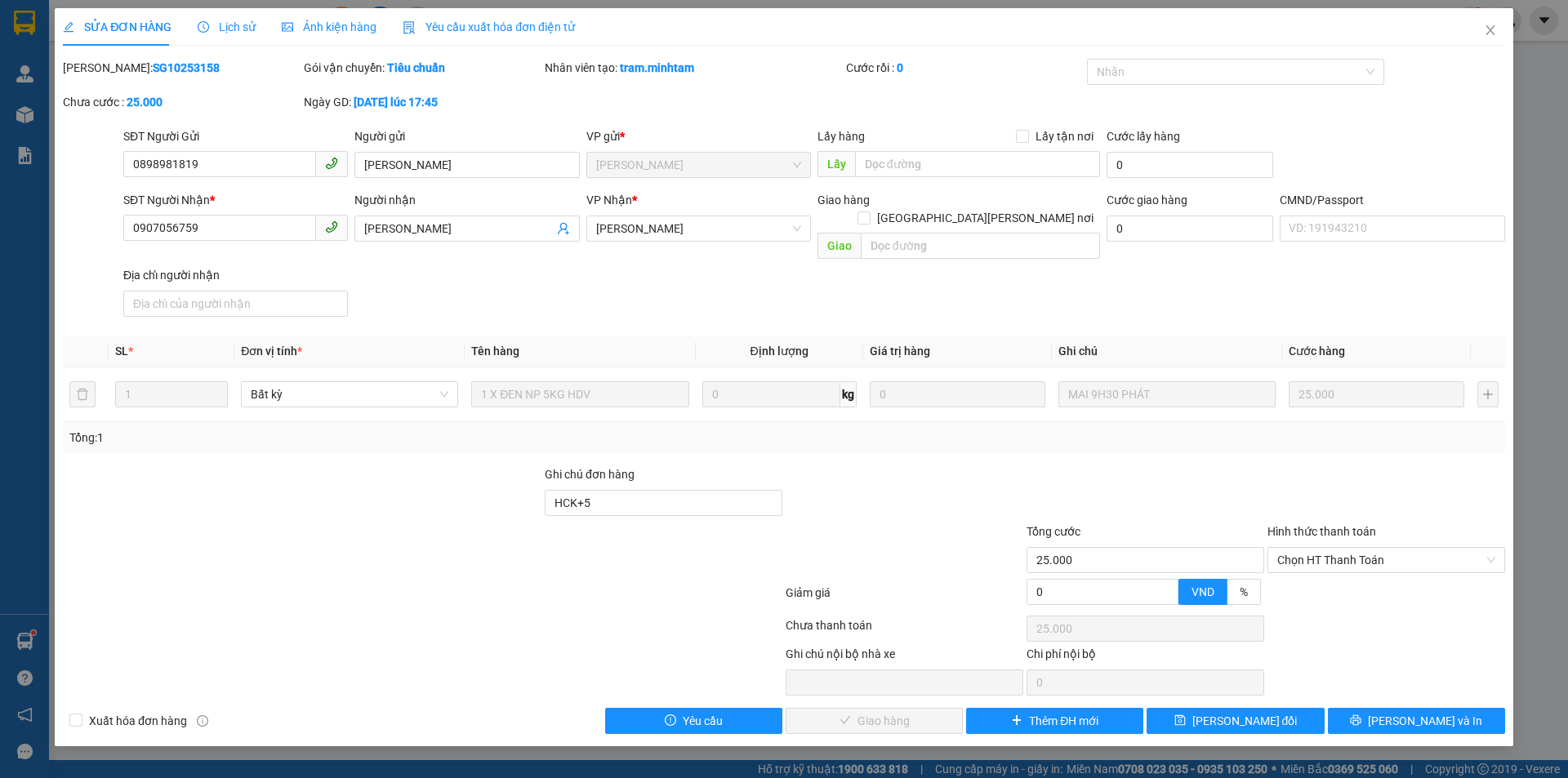
click at [1409, 731] on div "SỬA ĐƠN HÀNG Lịch sử Ảnh kiện hàng Yêu cầu xuất hóa đơn điện tử Total Paid Fee …" at bounding box center [784, 389] width 1568 height 778
click at [1416, 712] on span "[PERSON_NAME] và In" at bounding box center [1425, 720] width 114 height 18
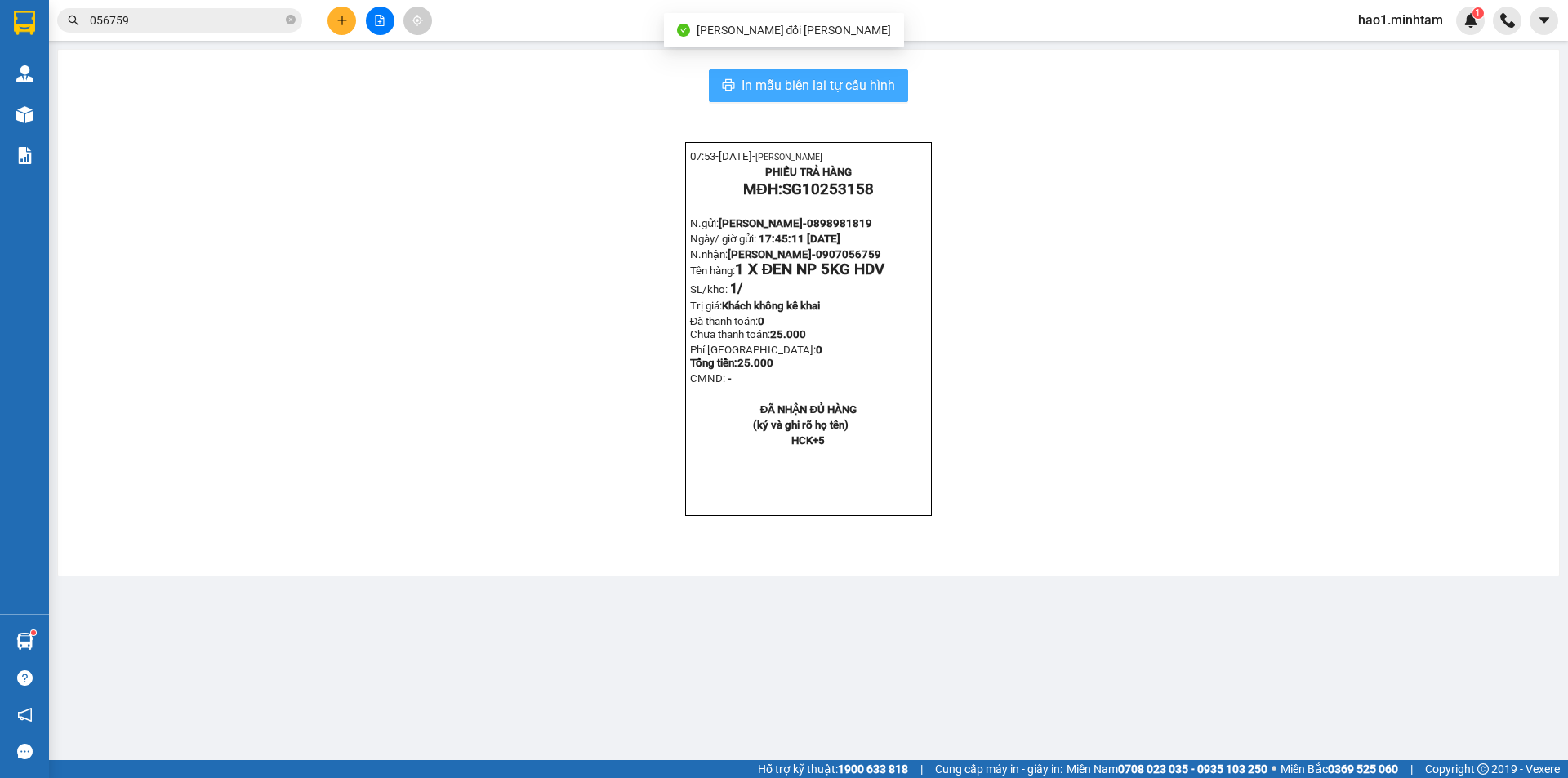
click at [857, 85] on span "In mẫu biên lai tự cấu hình" at bounding box center [818, 85] width 154 height 21
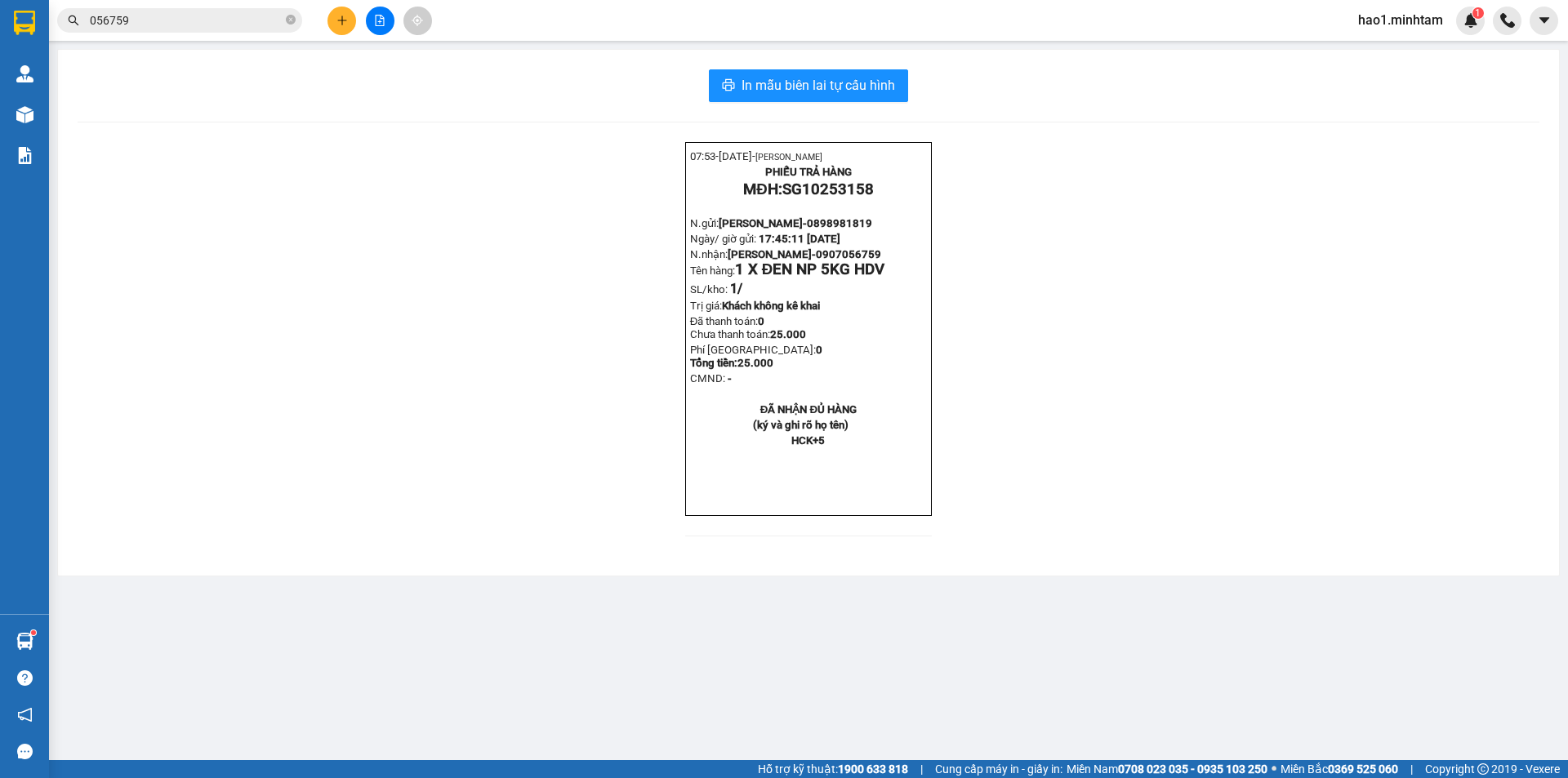
click at [163, 21] on input "056759" at bounding box center [186, 20] width 193 height 18
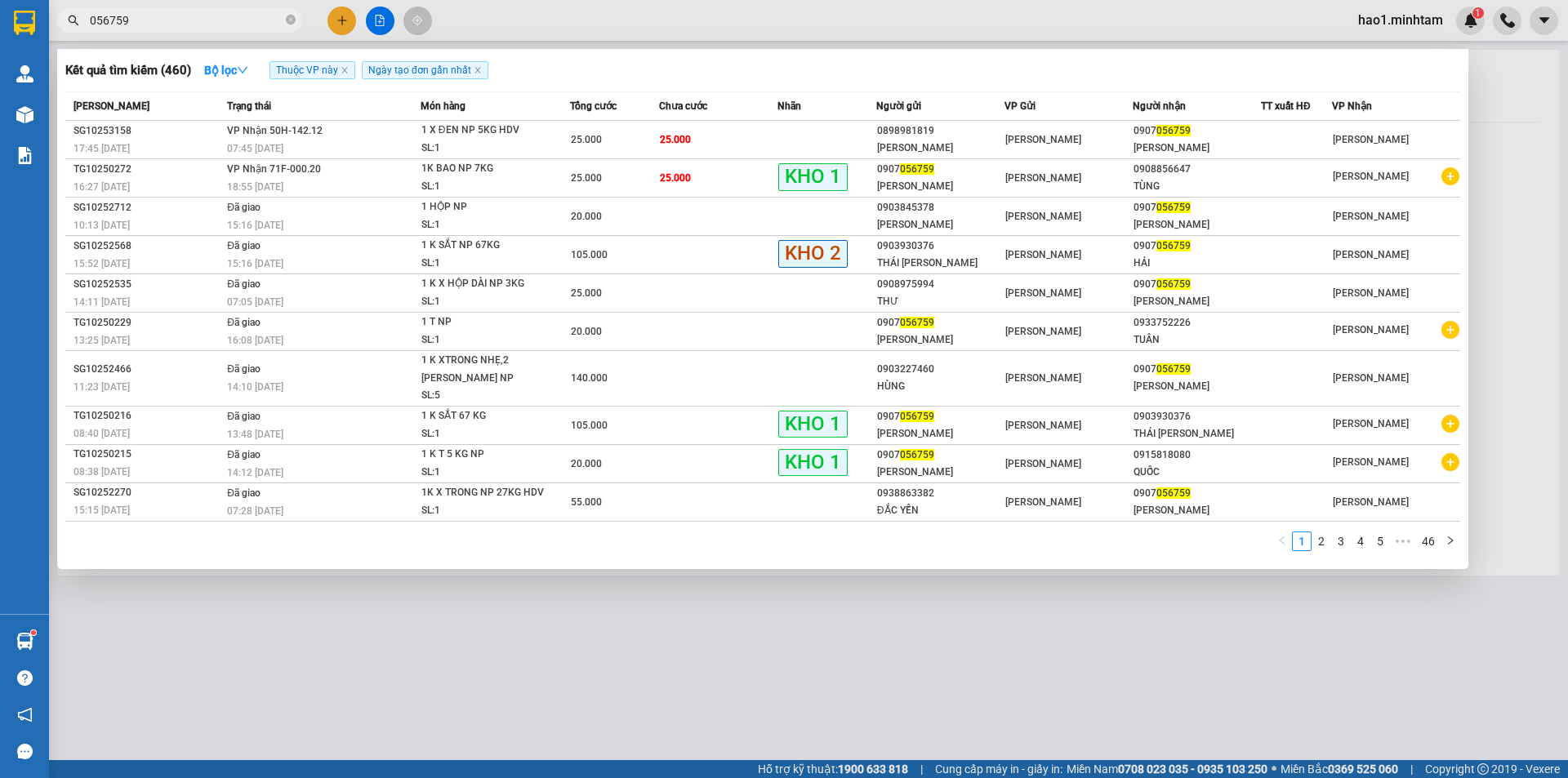
click at [163, 21] on input "056759" at bounding box center [186, 20] width 193 height 18
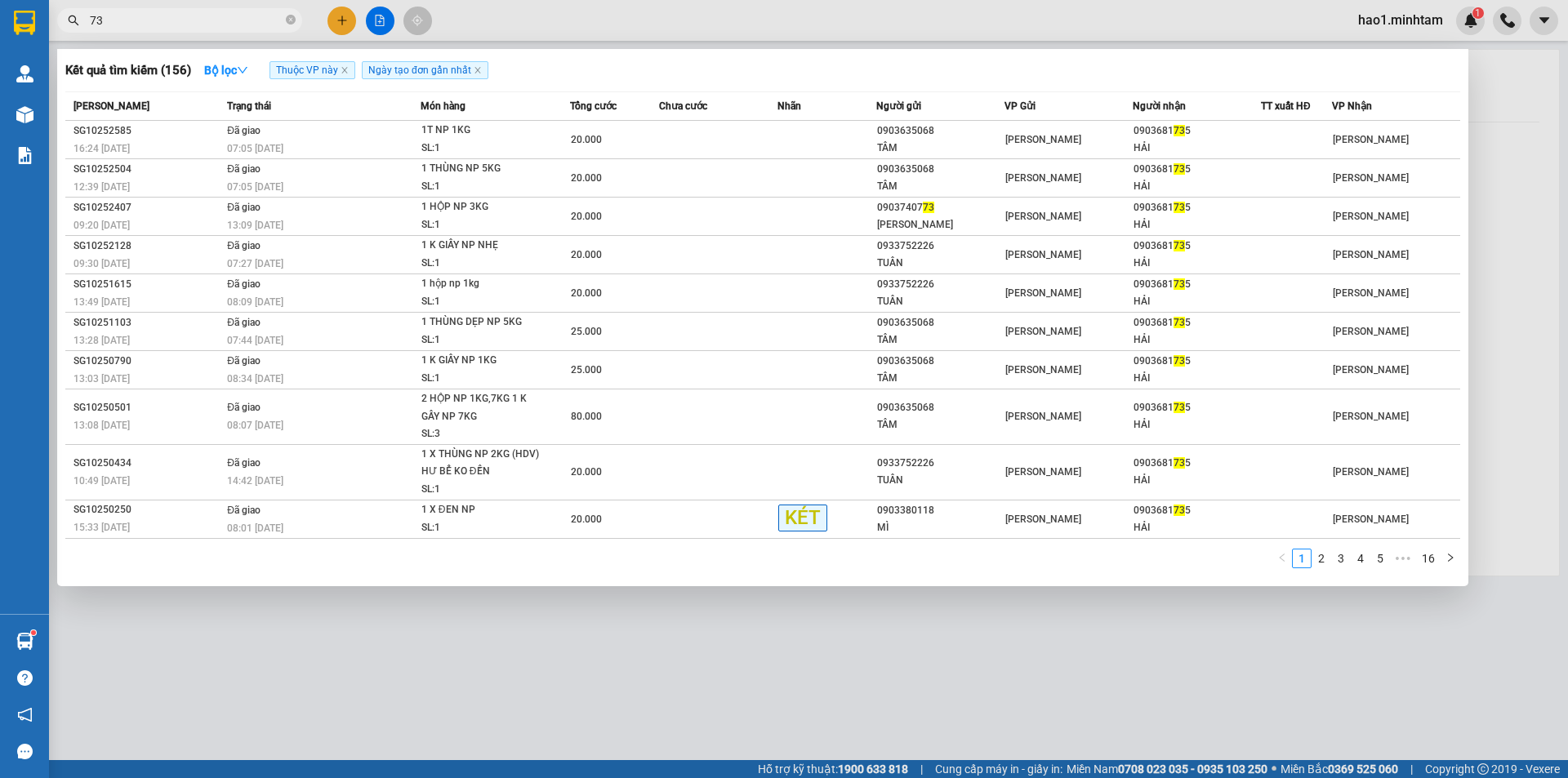
type input "7"
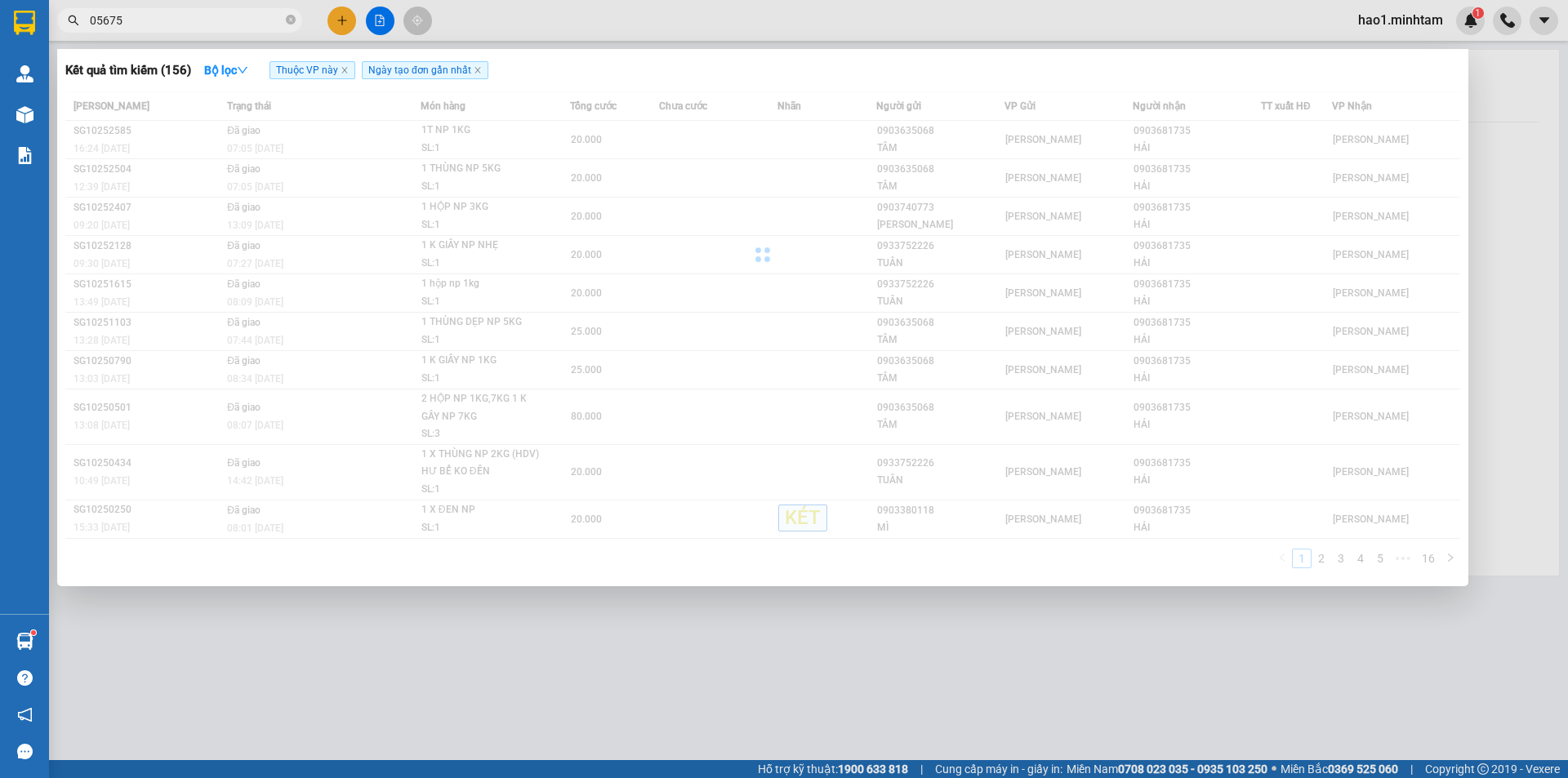
type input "056759"
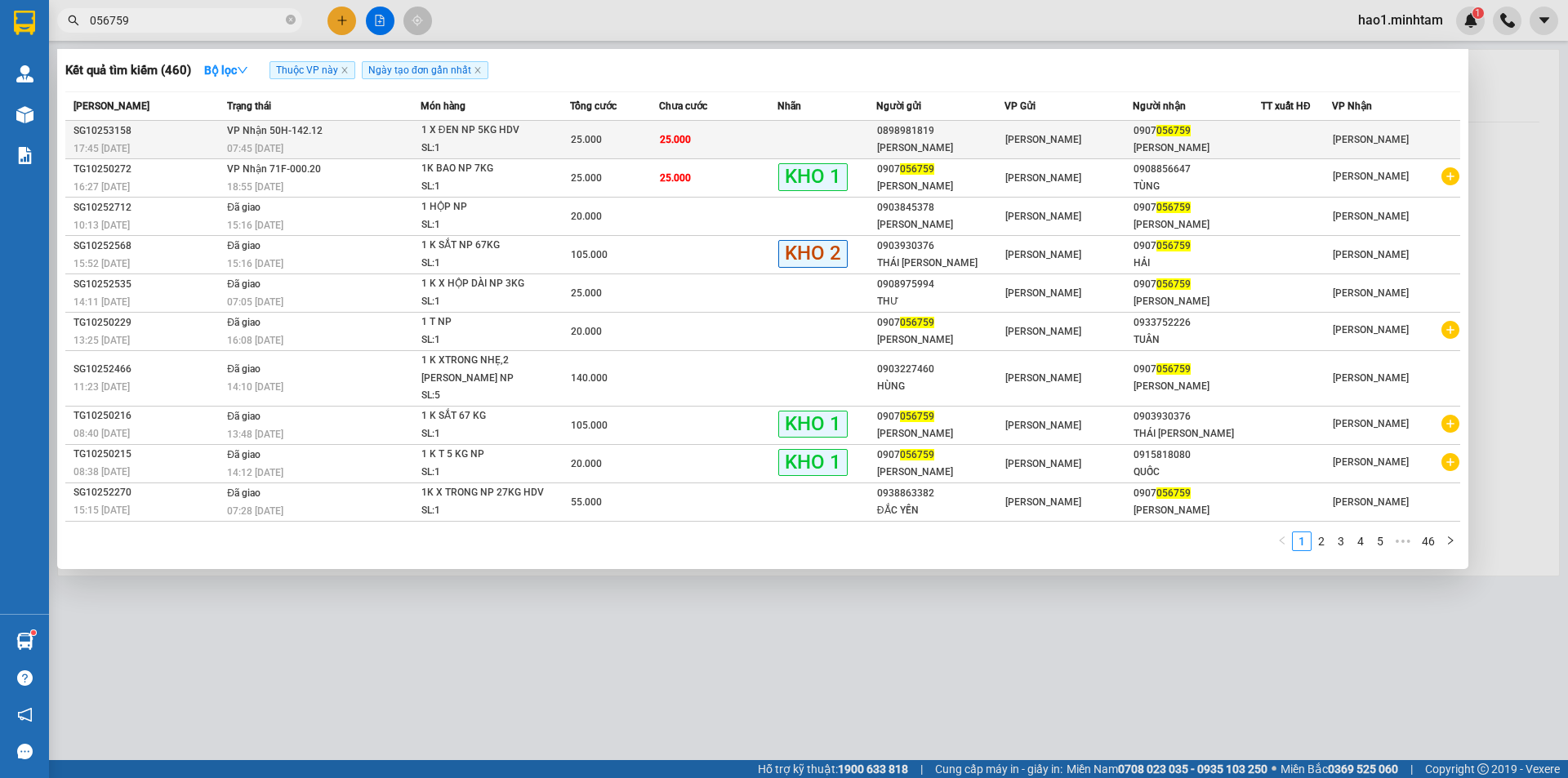
click at [580, 140] on span "25.000" at bounding box center [587, 139] width 31 height 11
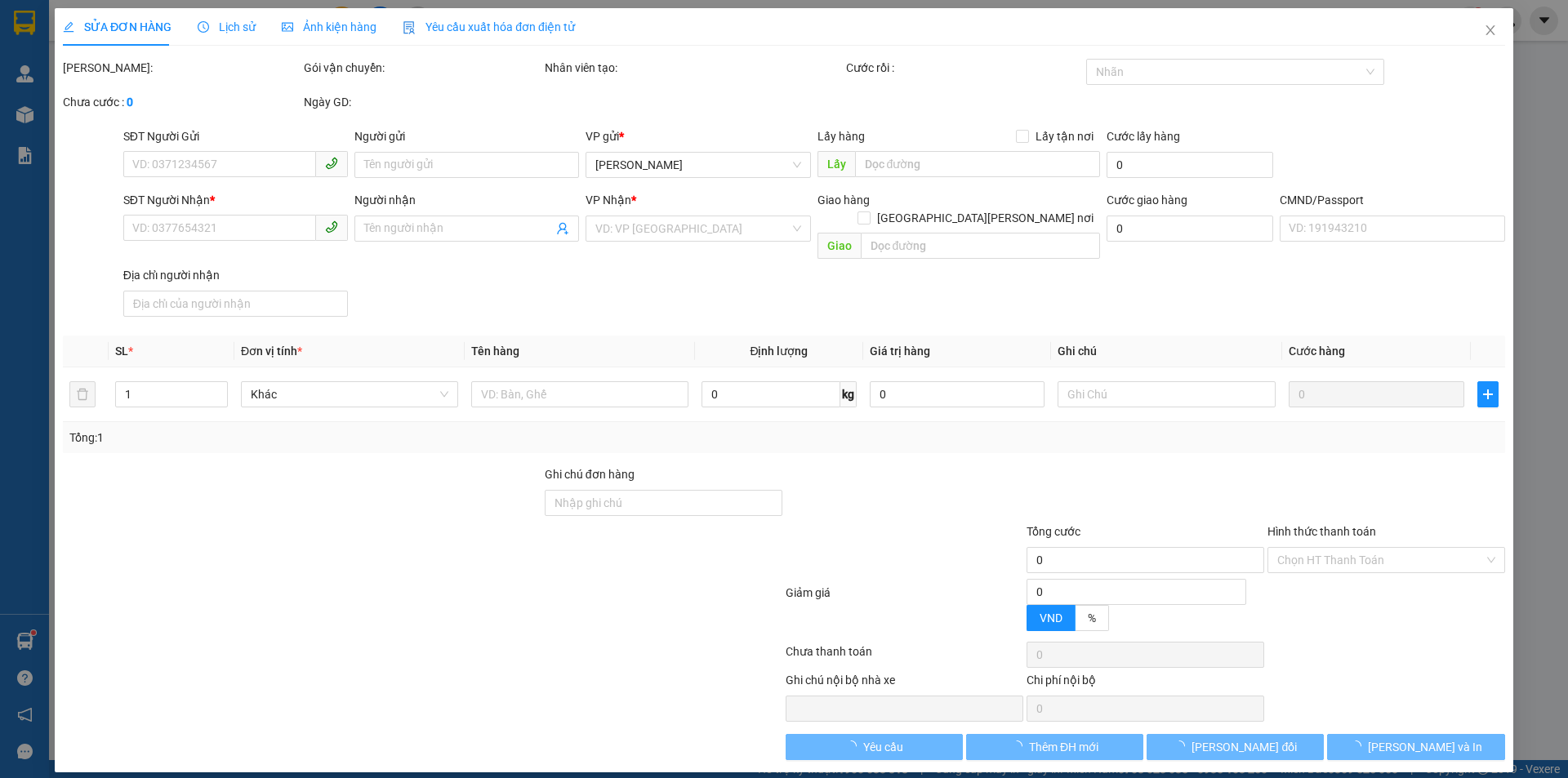
type input "0898981819"
type input "[PERSON_NAME]"
type input "0907056759"
type input "[PERSON_NAME]"
type input "HCK+5"
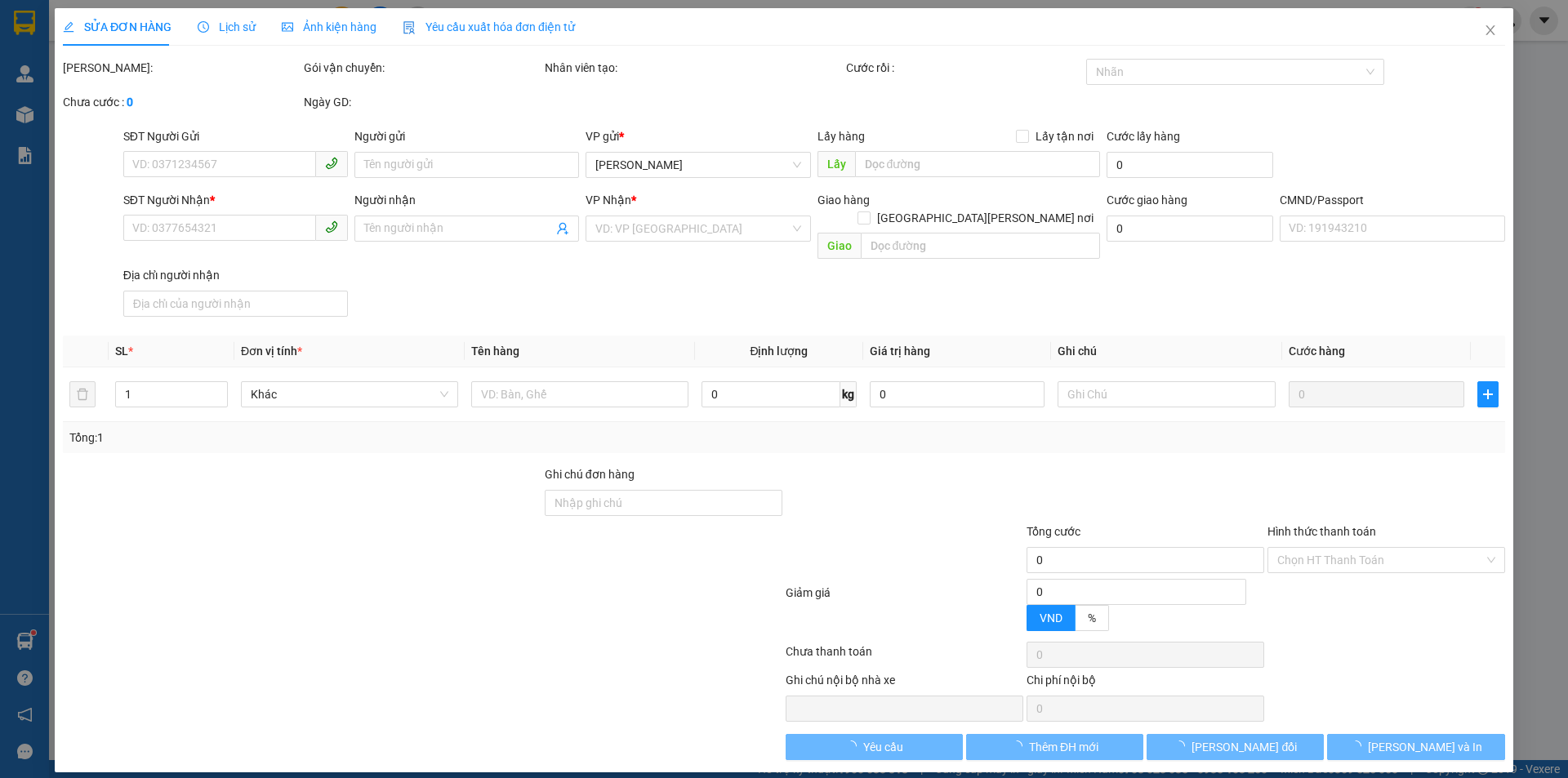
type input "25.000"
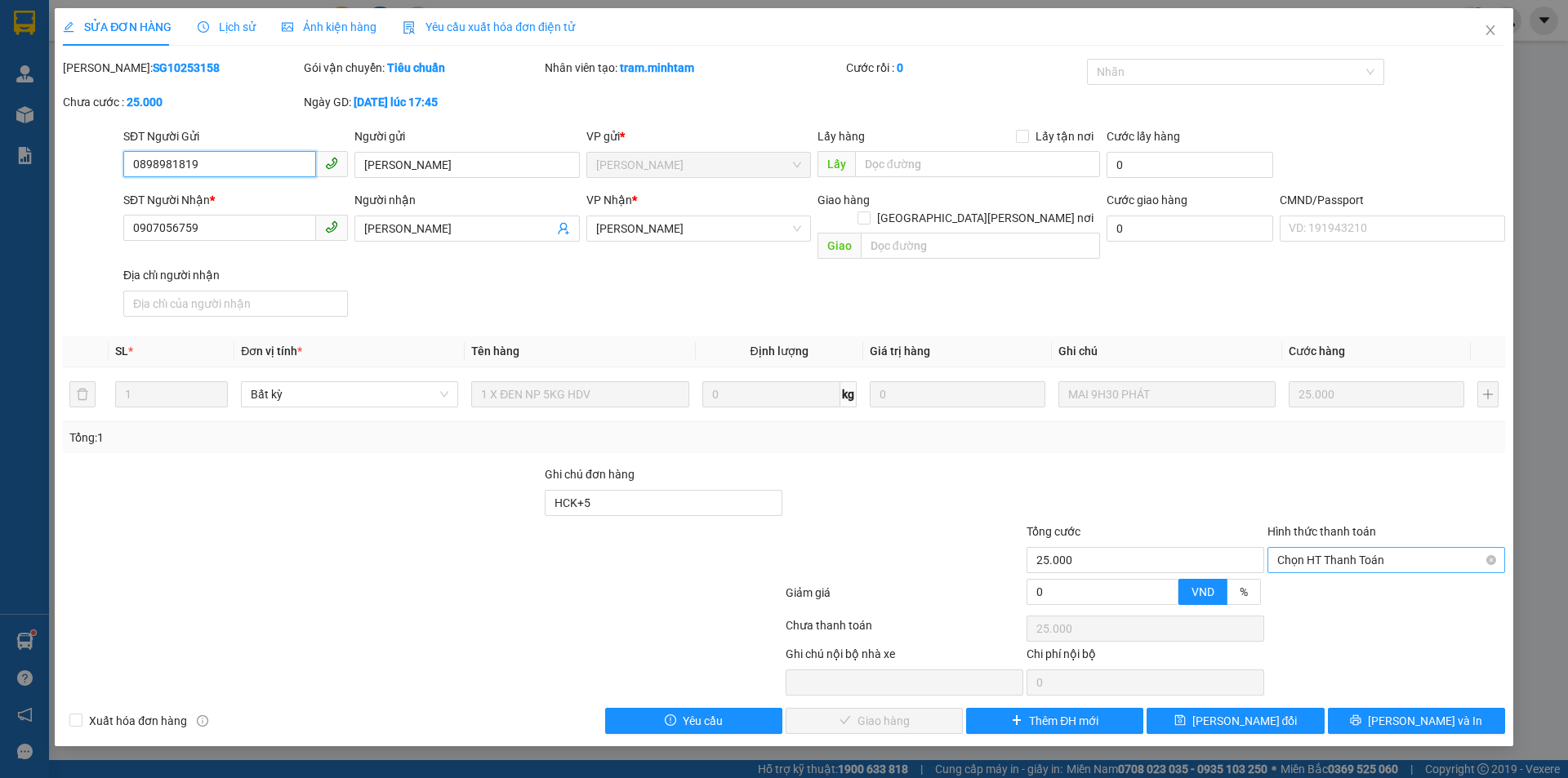
click at [1302, 548] on span "Chọn HT Thanh Toán" at bounding box center [1387, 560] width 218 height 24
click at [1313, 576] on div "Tại văn phòng" at bounding box center [1387, 574] width 218 height 18
type input "0"
click at [865, 714] on button "[PERSON_NAME] và Giao hàng" at bounding box center [875, 720] width 177 height 26
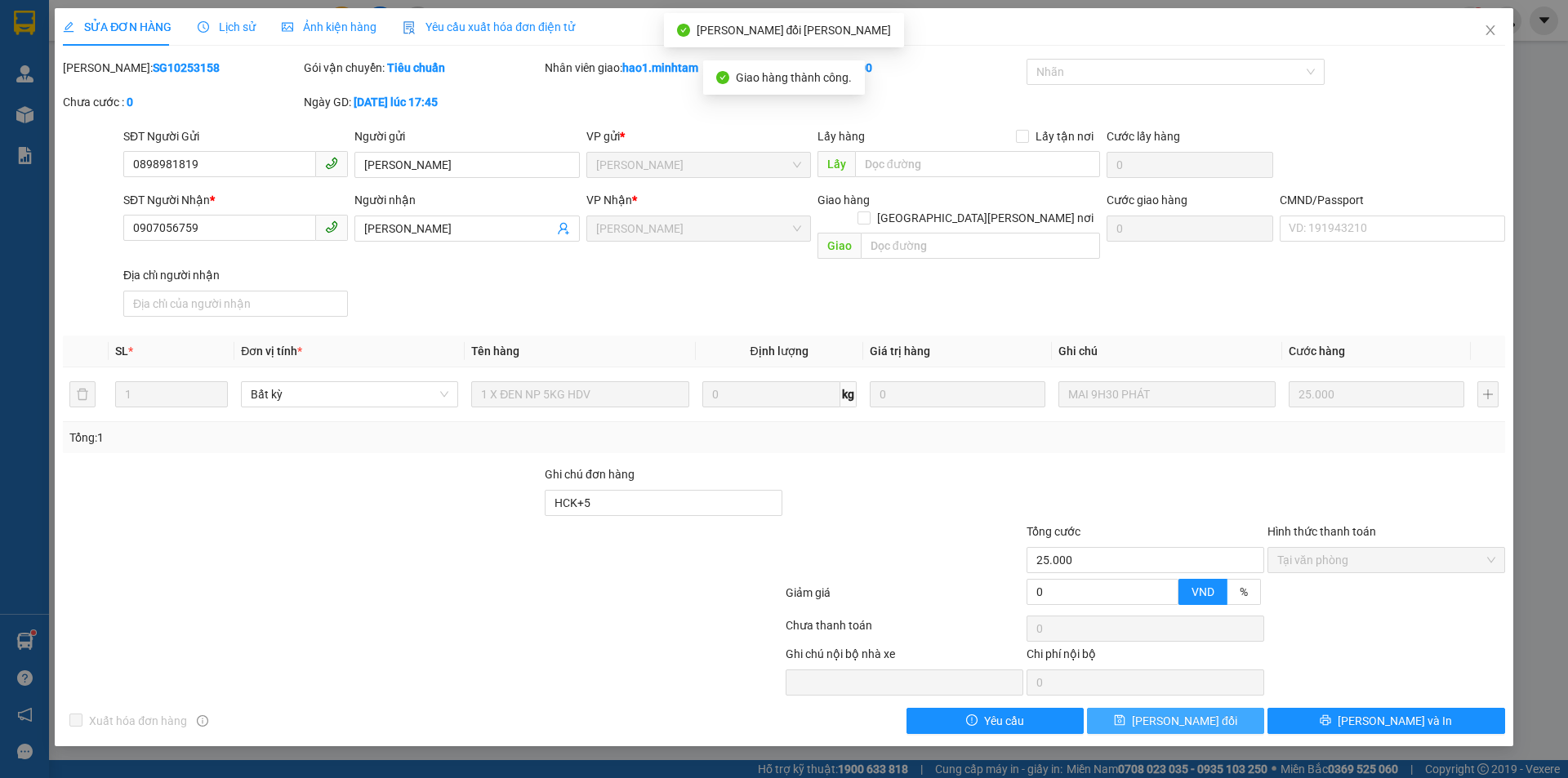
click at [1227, 710] on button "[PERSON_NAME] thay đổi" at bounding box center [1176, 720] width 177 height 26
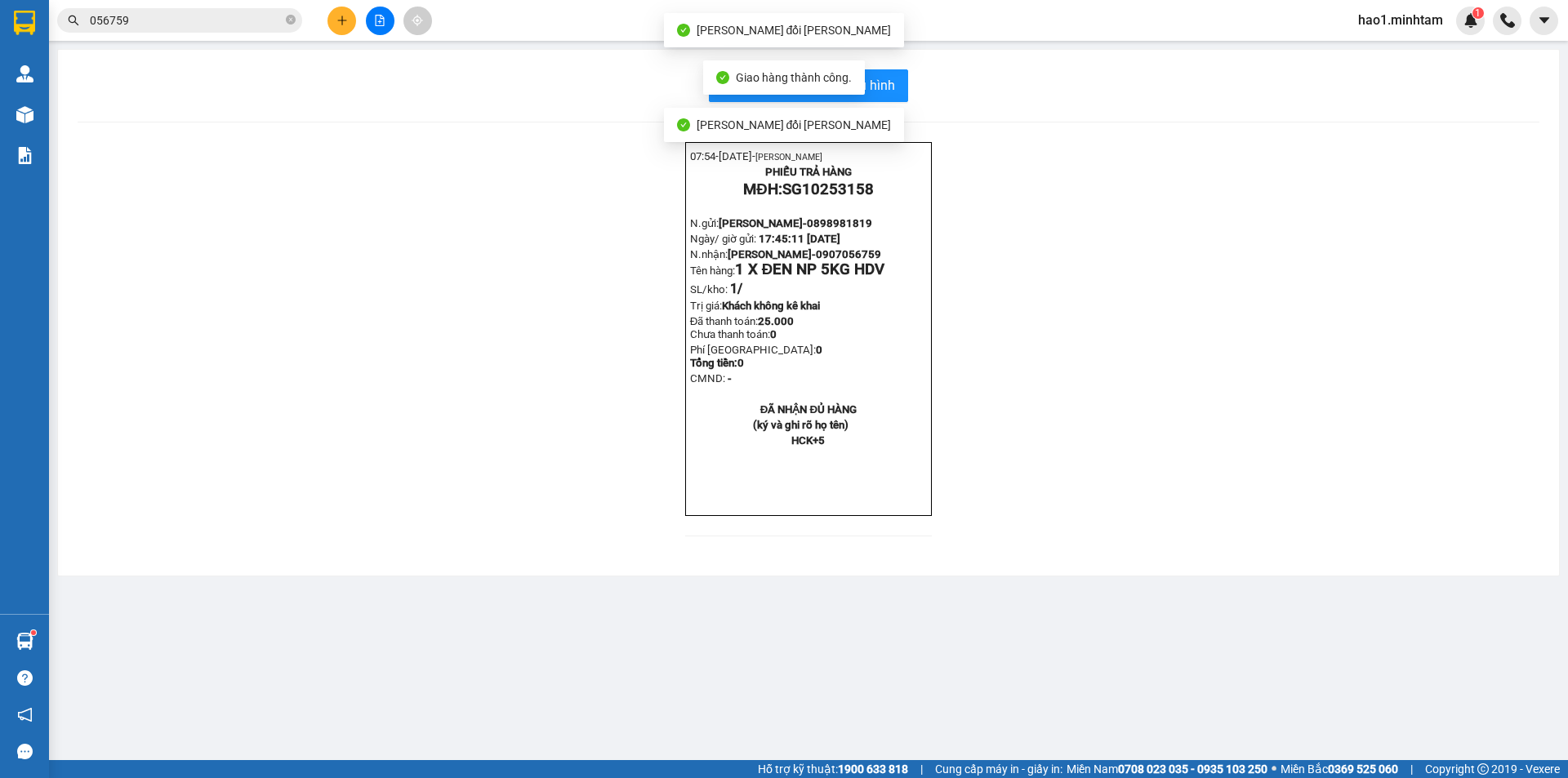
click at [1087, 179] on div "07:54- 12-10-2025- Trần Vũ Hạo PHIẾU TRẢ HÀNG MĐH: SG10253158 N.gửi: ANH HẢI- 0…" at bounding box center [809, 348] width 1462 height 414
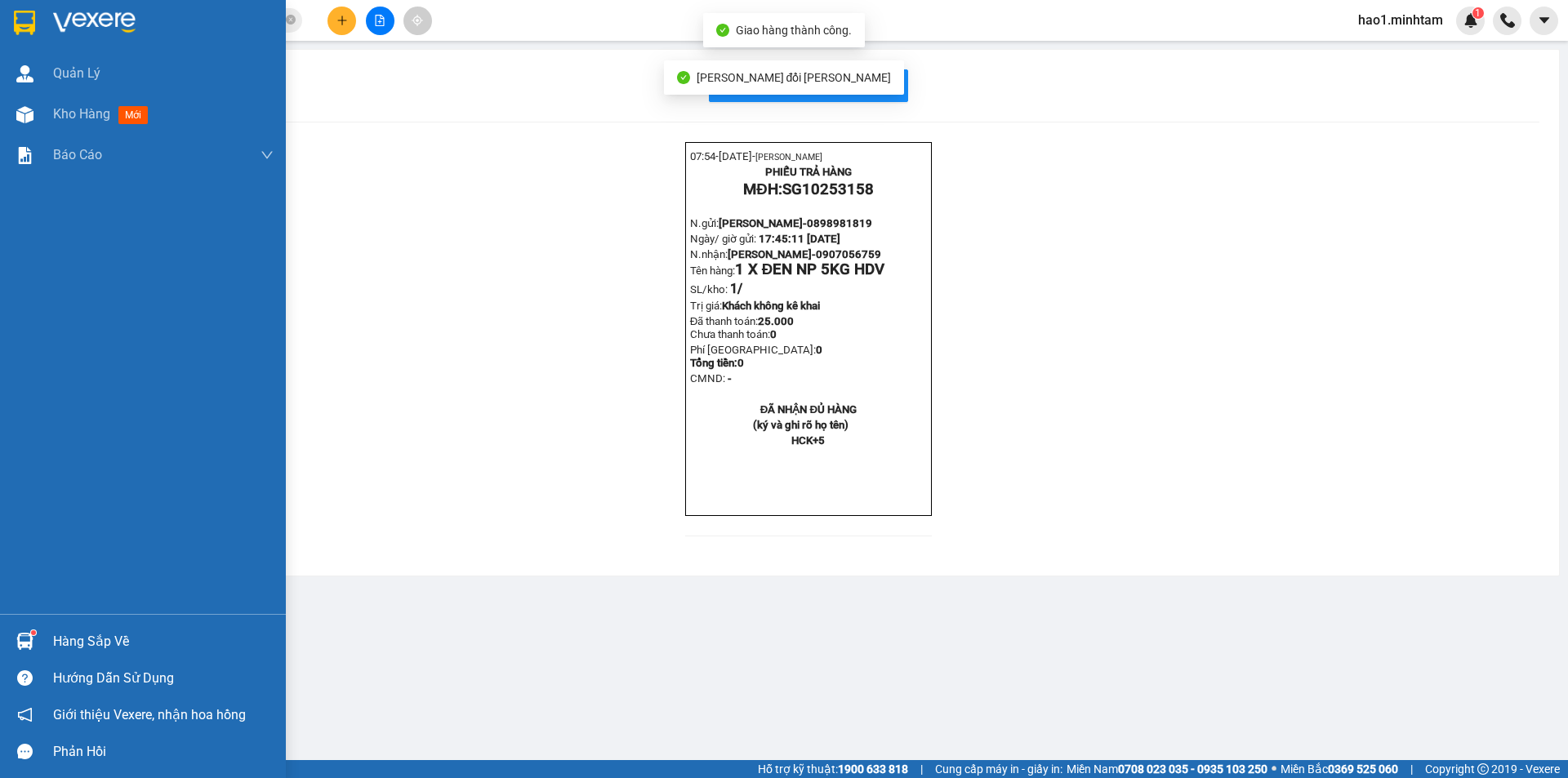
click at [32, 24] on img at bounding box center [24, 22] width 22 height 24
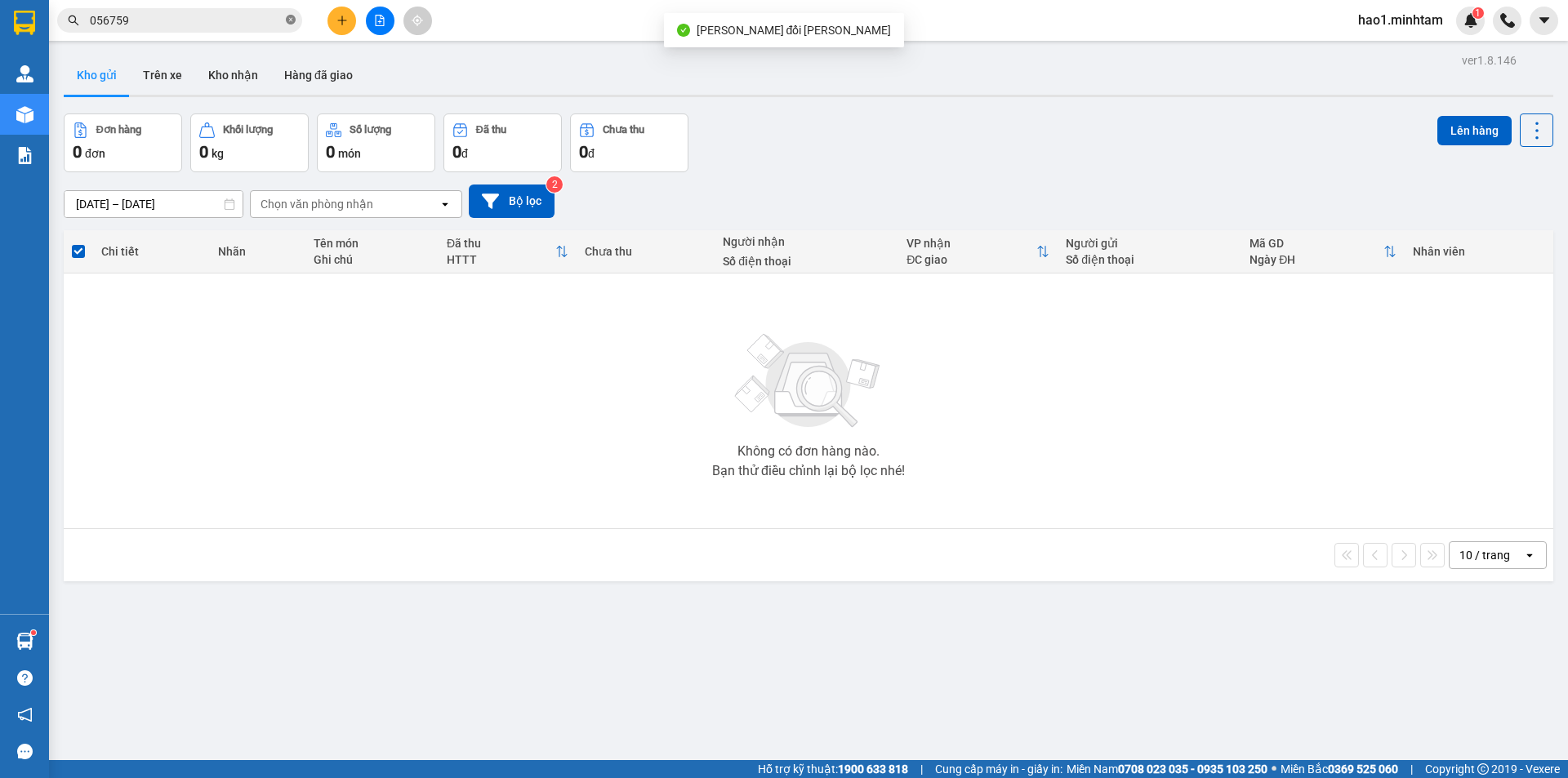
click at [294, 22] on icon "close-circle" at bounding box center [290, 19] width 9 height 9
click at [567, 51] on div "ver 1.8.146 Kho gửi Trên xe Kho nhận Hàng đã giao Đơn hàng 0 đơn Khối lượng 0 k…" at bounding box center [808, 438] width 1503 height 778
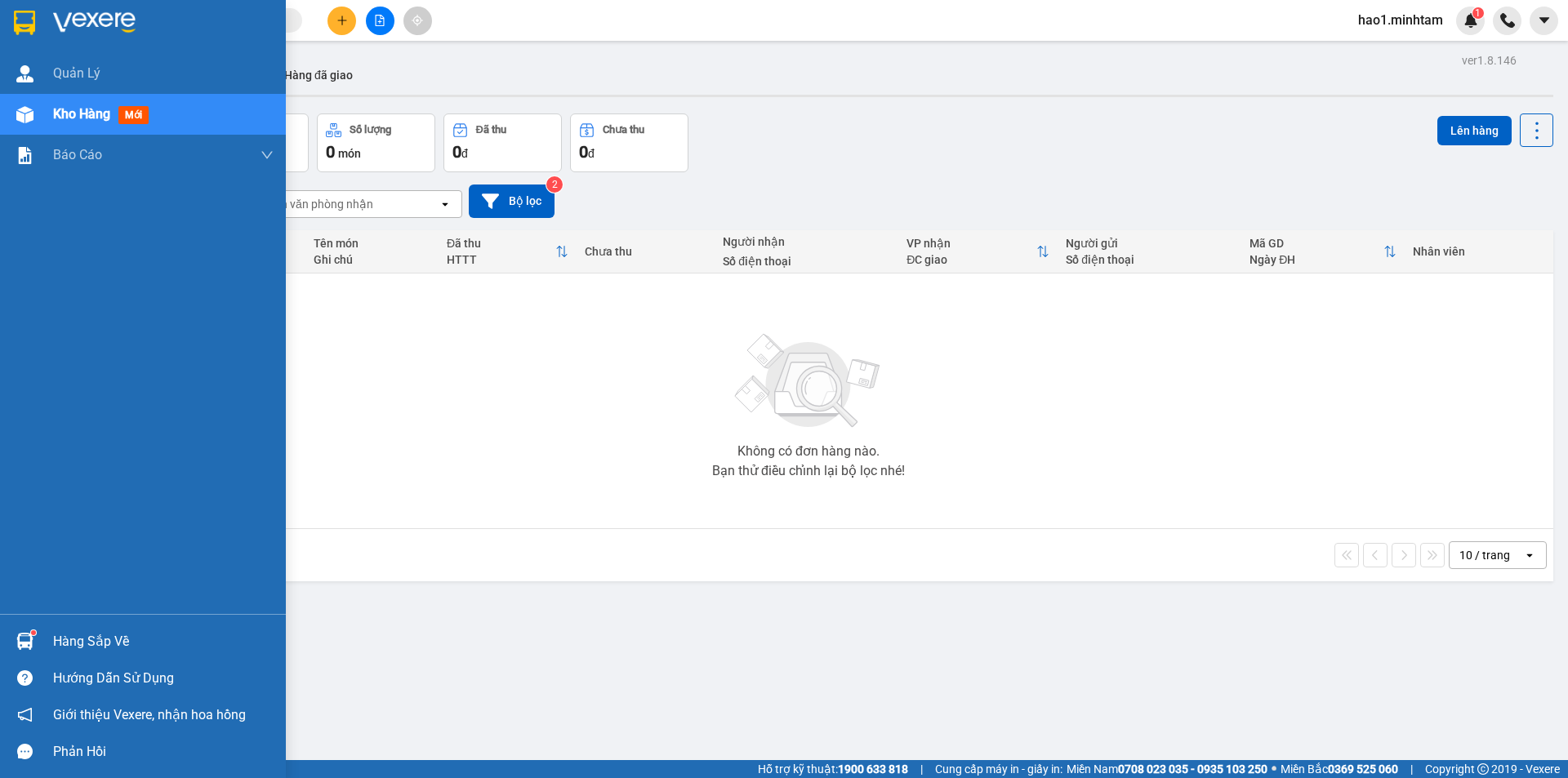
click at [28, 22] on img at bounding box center [24, 22] width 22 height 24
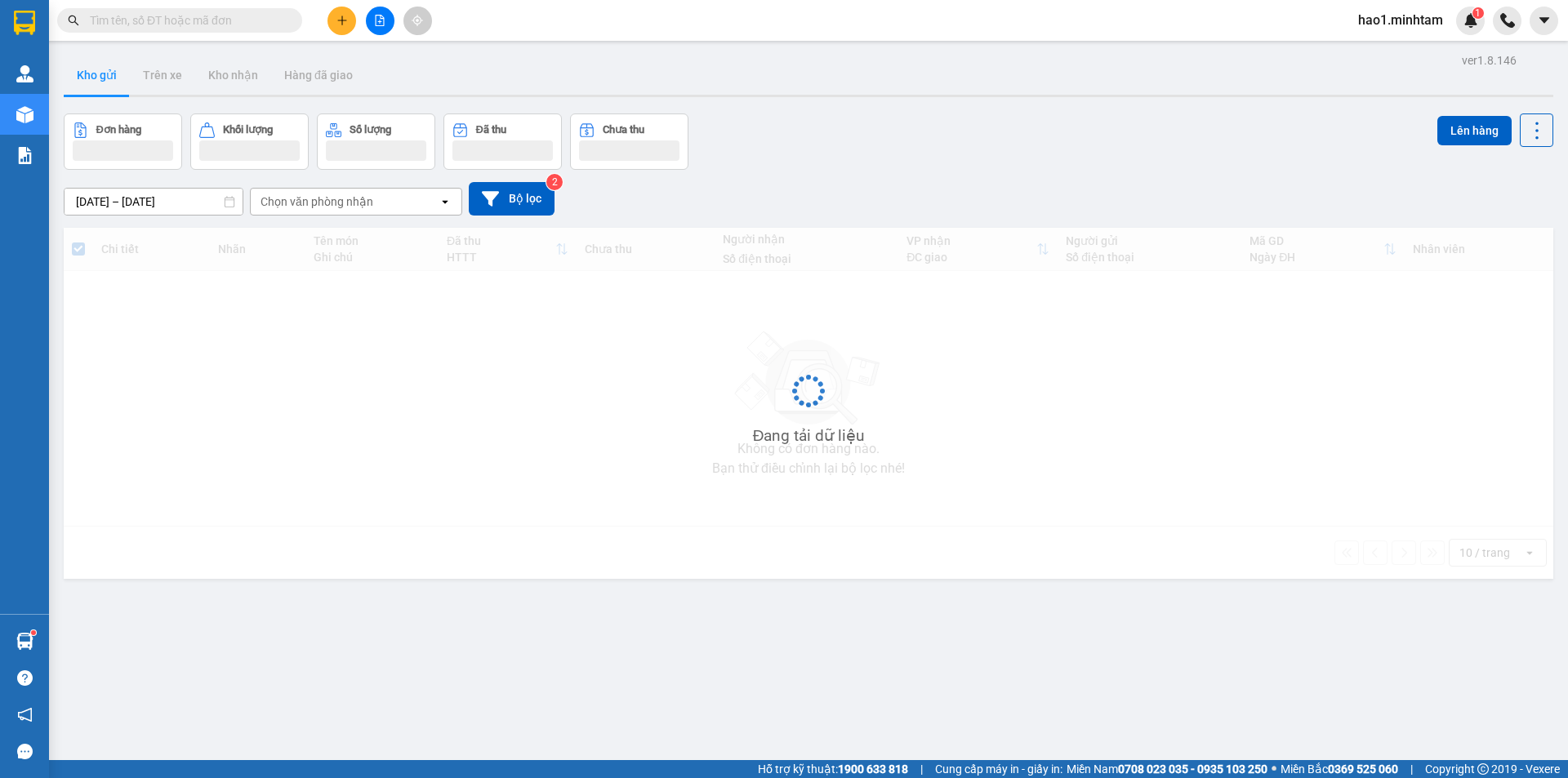
click at [789, 47] on main "ver 1.8.146 Kho gửi Trên xe Kho nhận Hàng đã giao Đơn hàng Khối lượng Số lượng …" at bounding box center [784, 380] width 1568 height 760
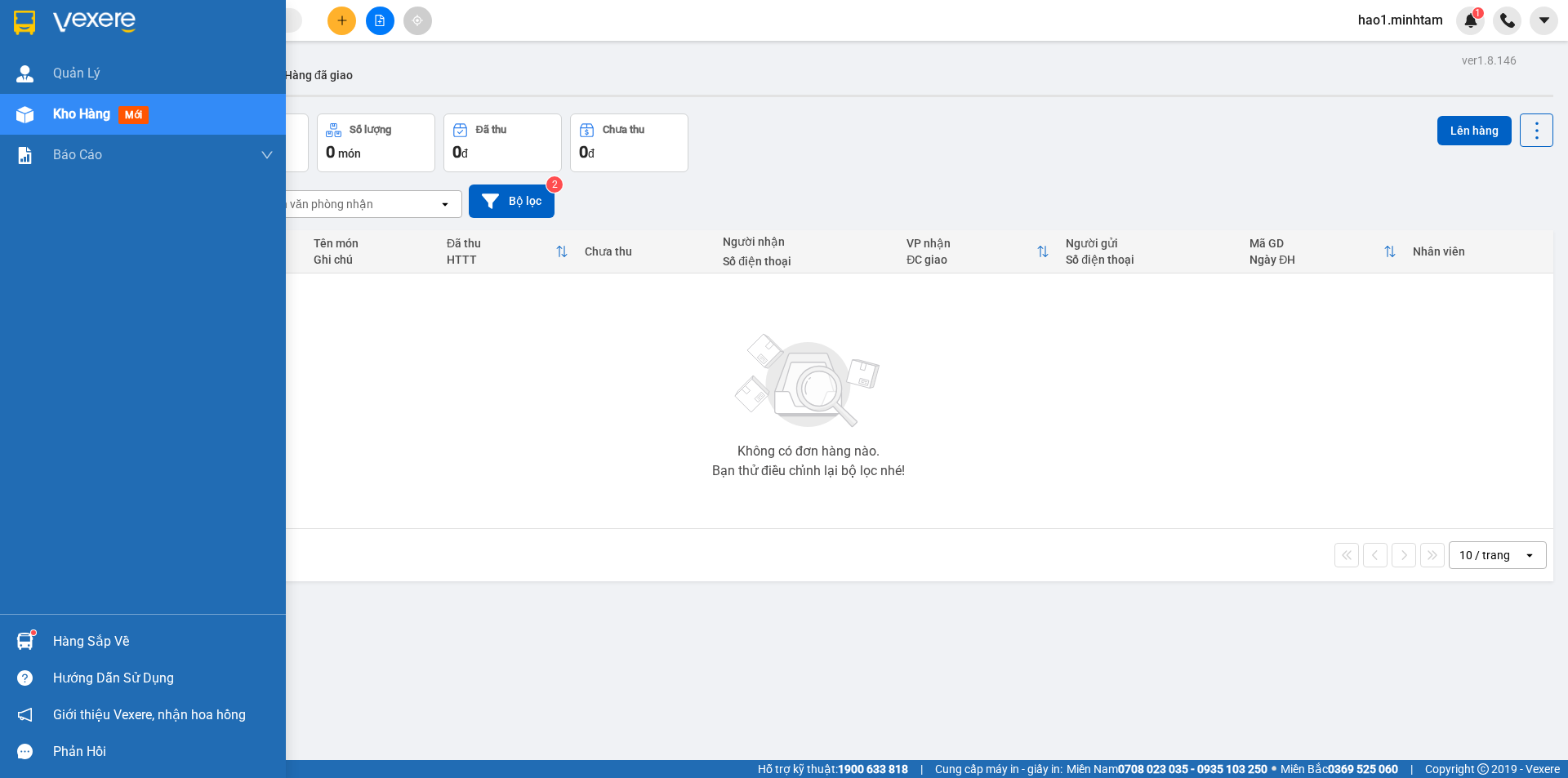
click at [30, 640] on img at bounding box center [25, 641] width 17 height 17
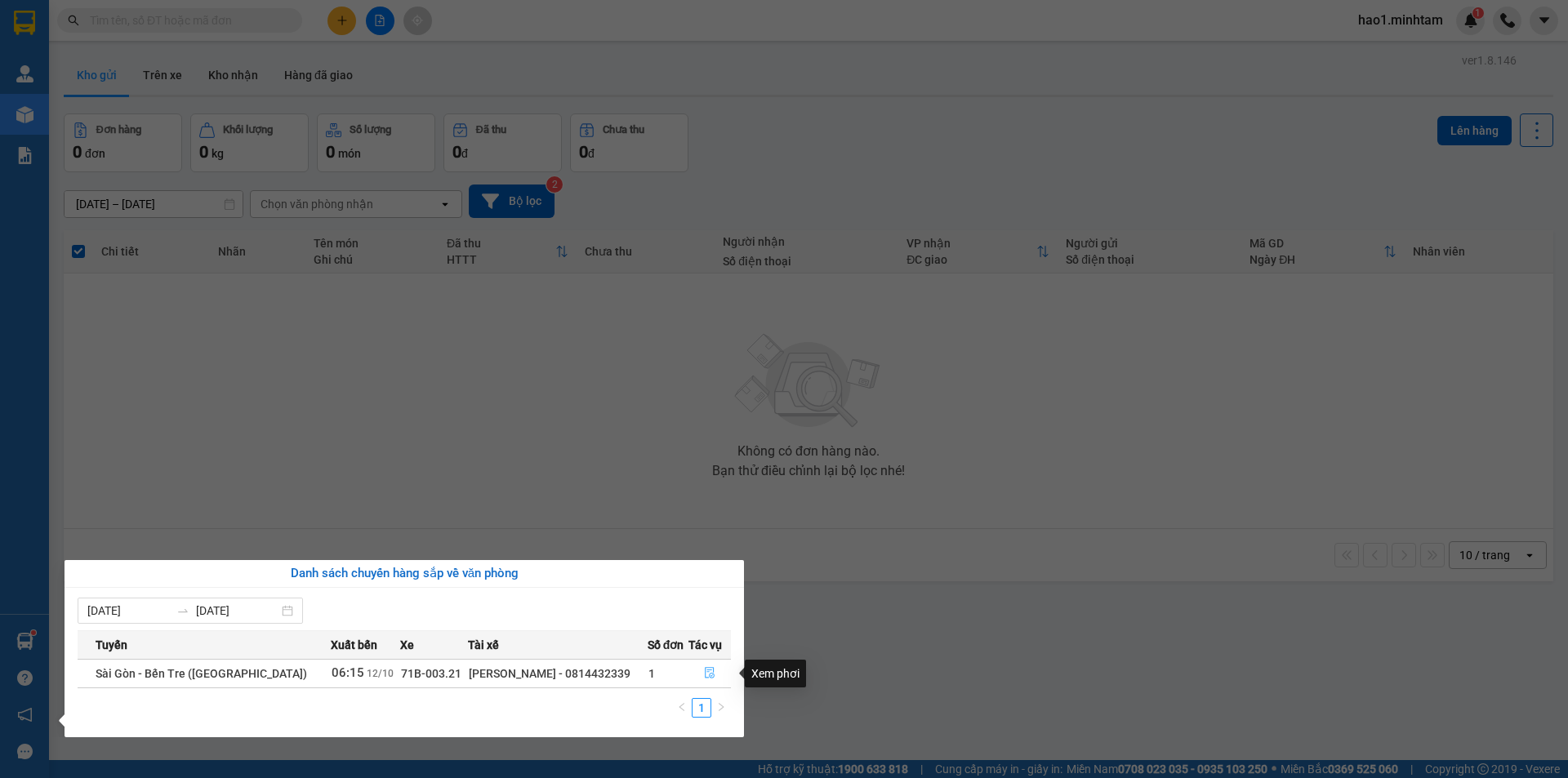
click at [705, 678] on icon "file-done" at bounding box center [710, 672] width 11 height 11
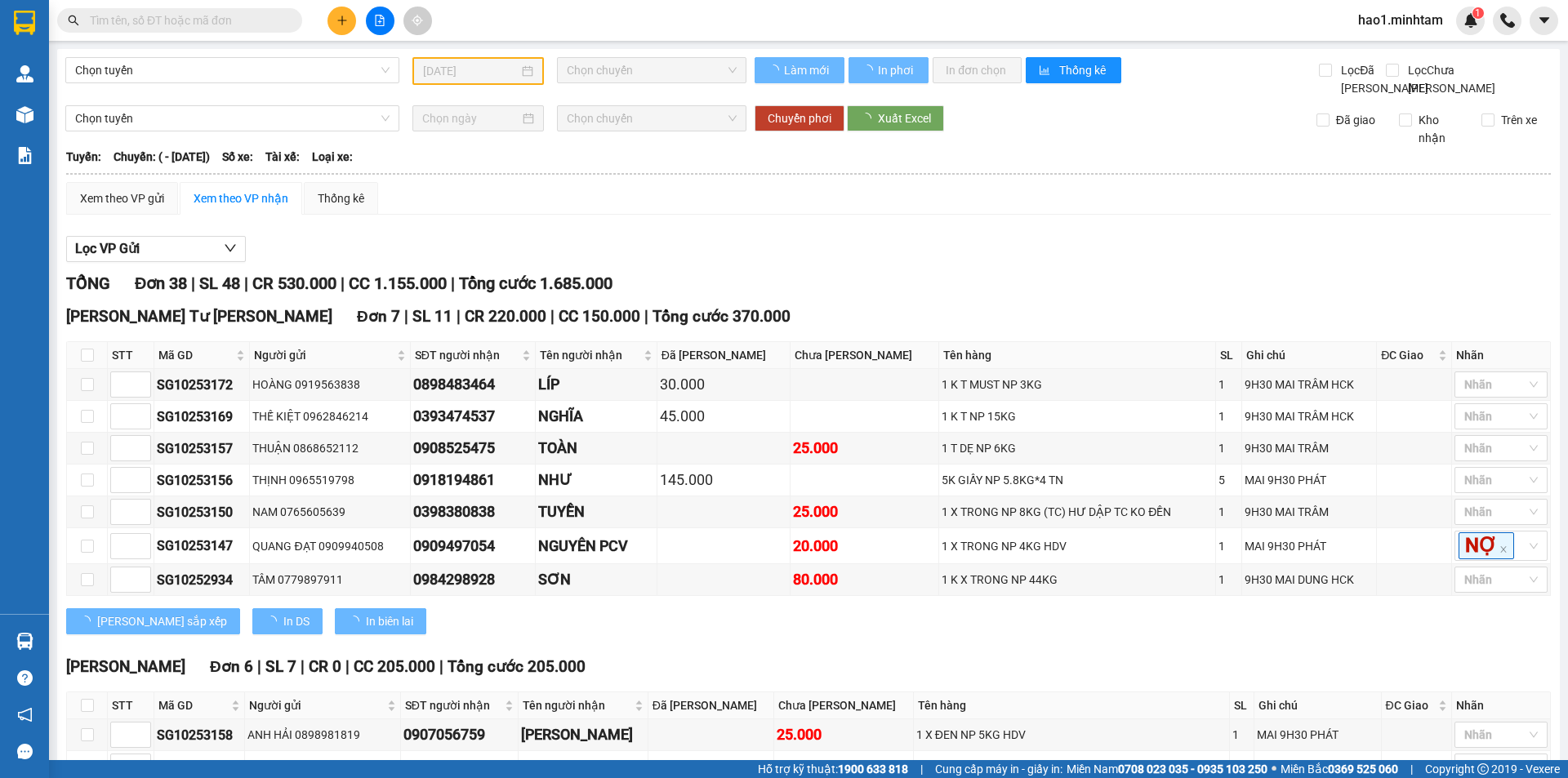
click at [939, 263] on div "Lọc VP Gửi" at bounding box center [809, 248] width 1485 height 27
type input "[DATE]"
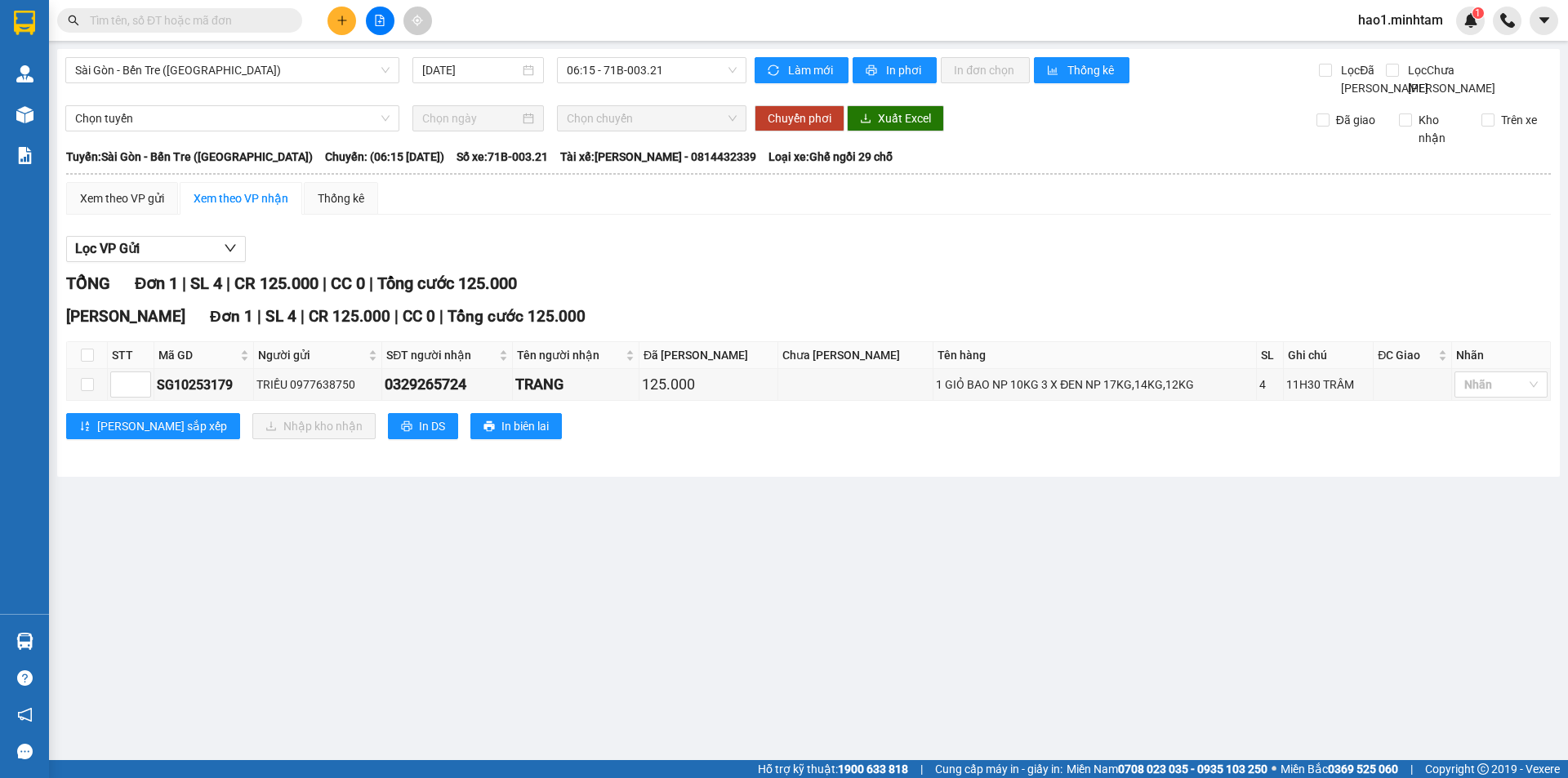
click at [207, 20] on input "text" at bounding box center [186, 20] width 193 height 18
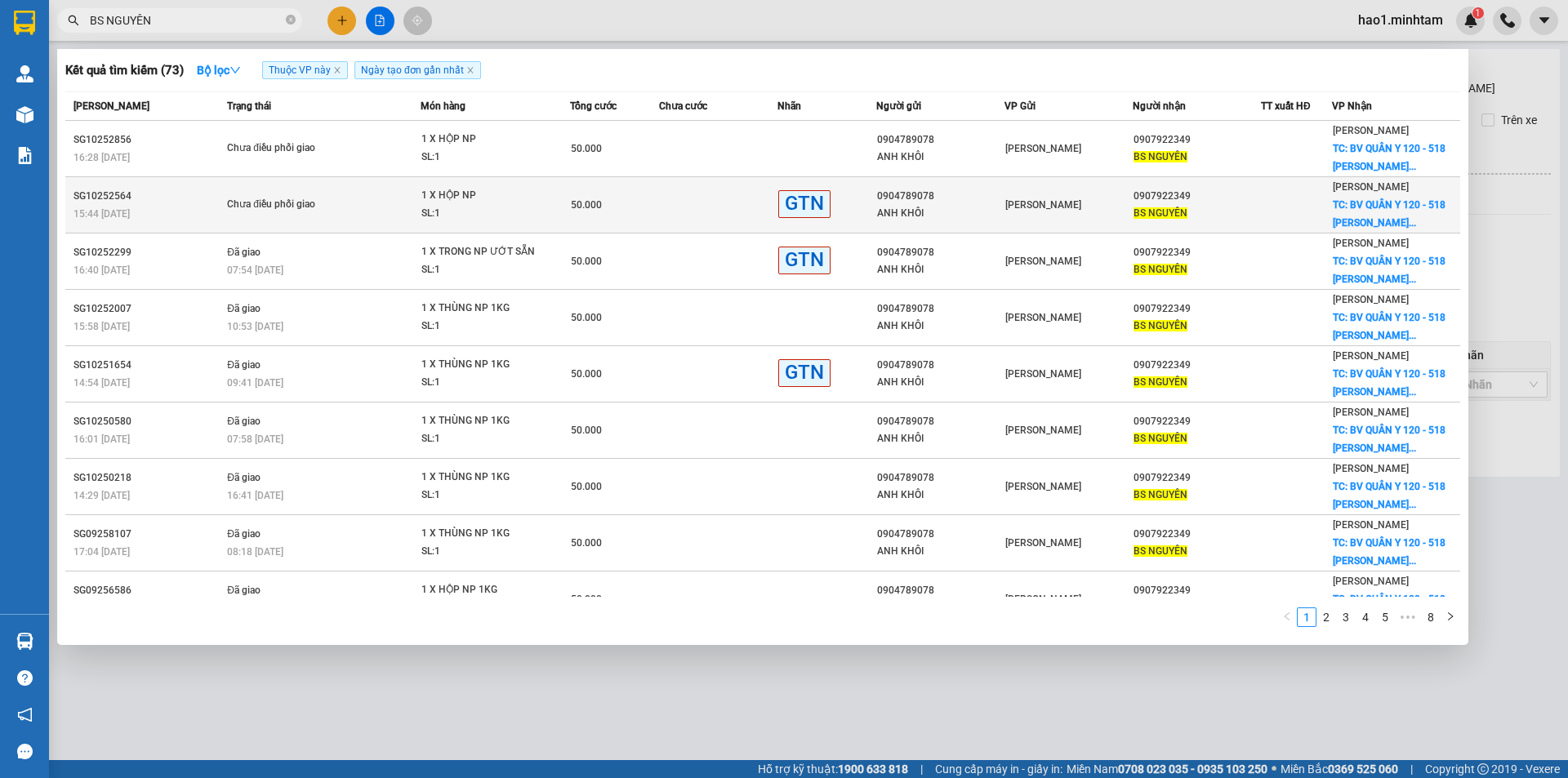
type input "BS NGUYÊN"
click at [726, 215] on td at bounding box center [718, 205] width 119 height 57
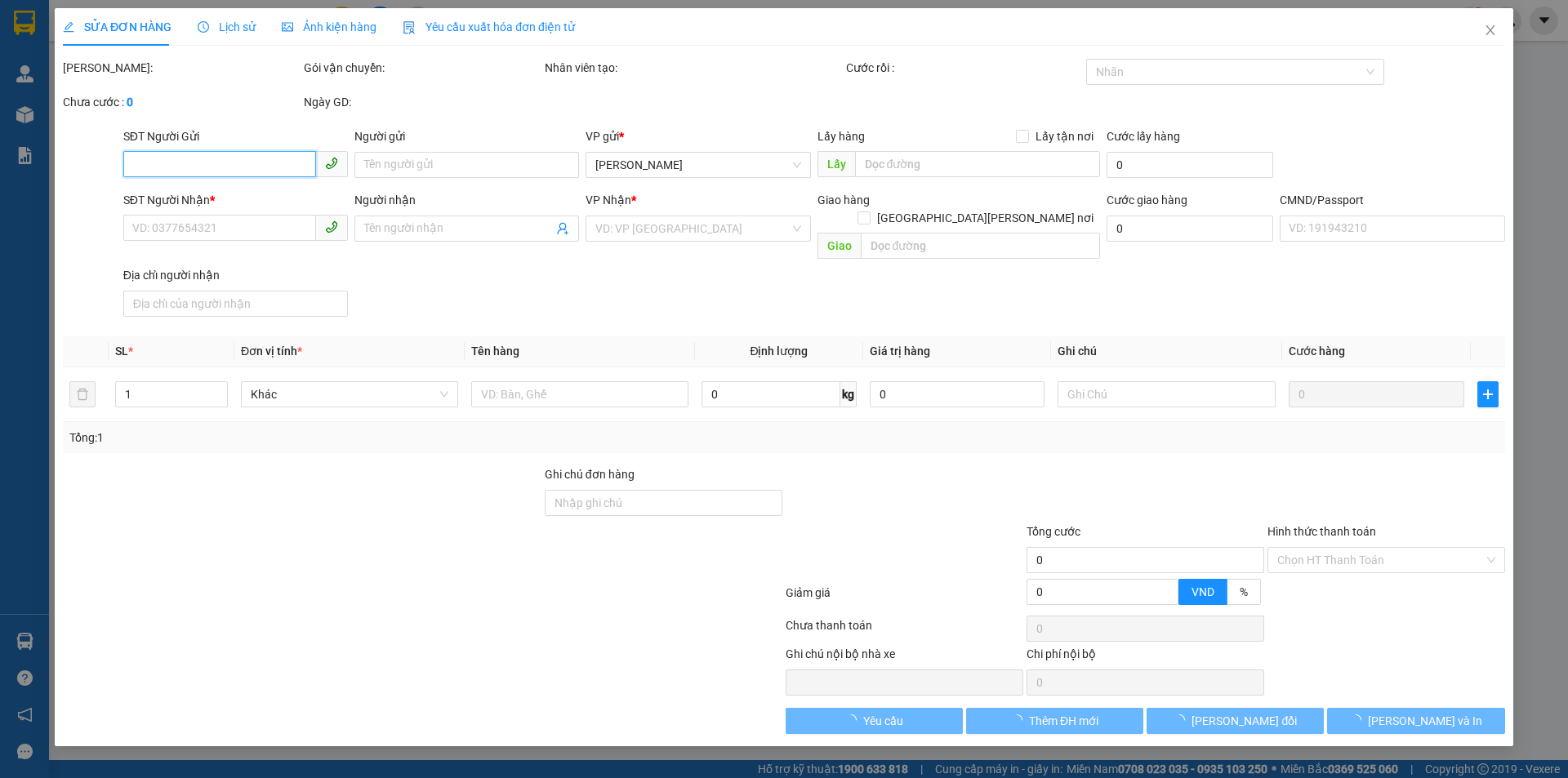
type input "0904789078"
type input "ANH KHÔI"
type input "0907922349"
type input "BS NGUYÊN"
checkbox input "true"
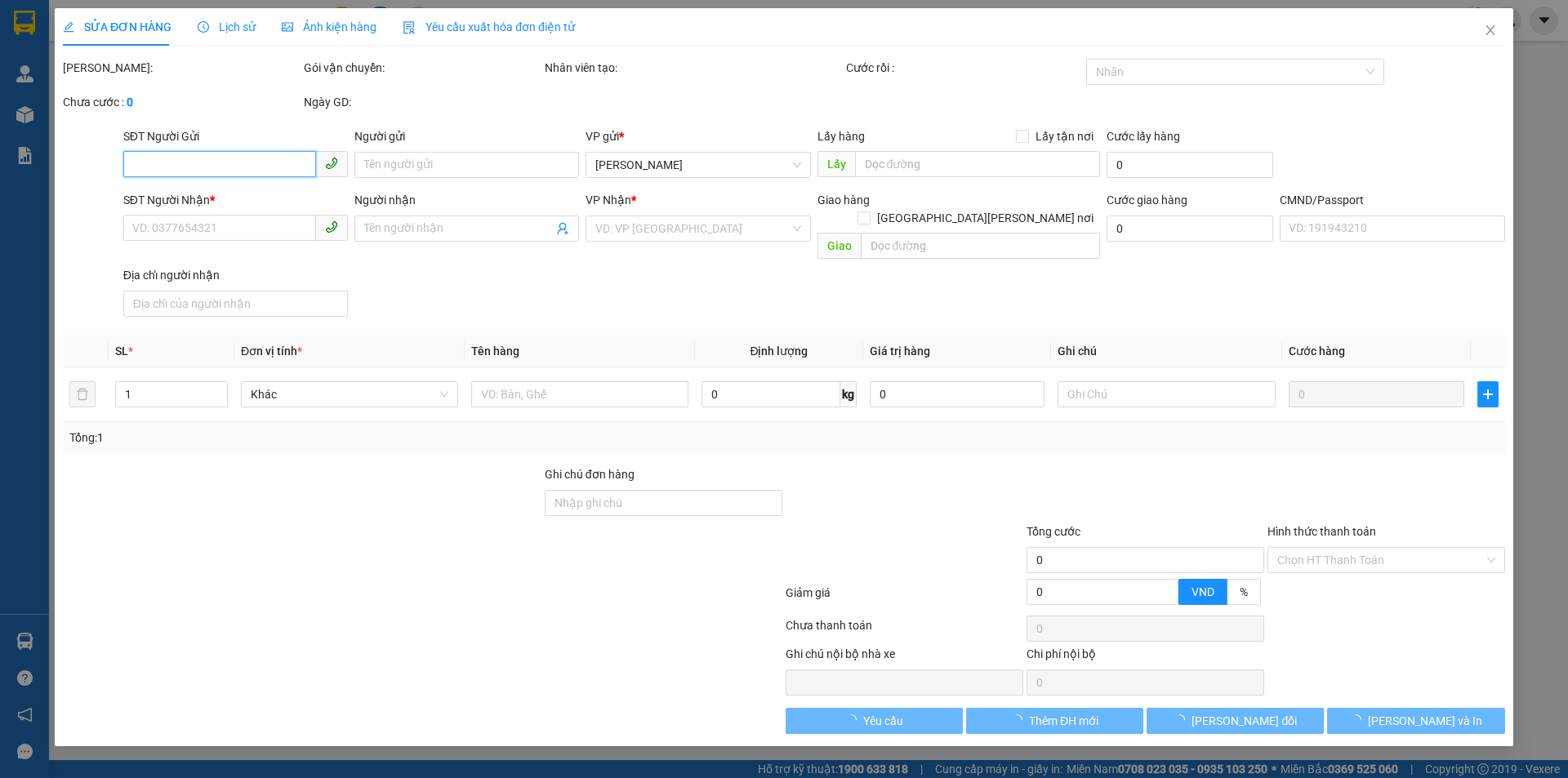
type input "BV QUÂN Y 120 - 518 NGUYỄN THỊ THẬP, P.6"
type input "50.000"
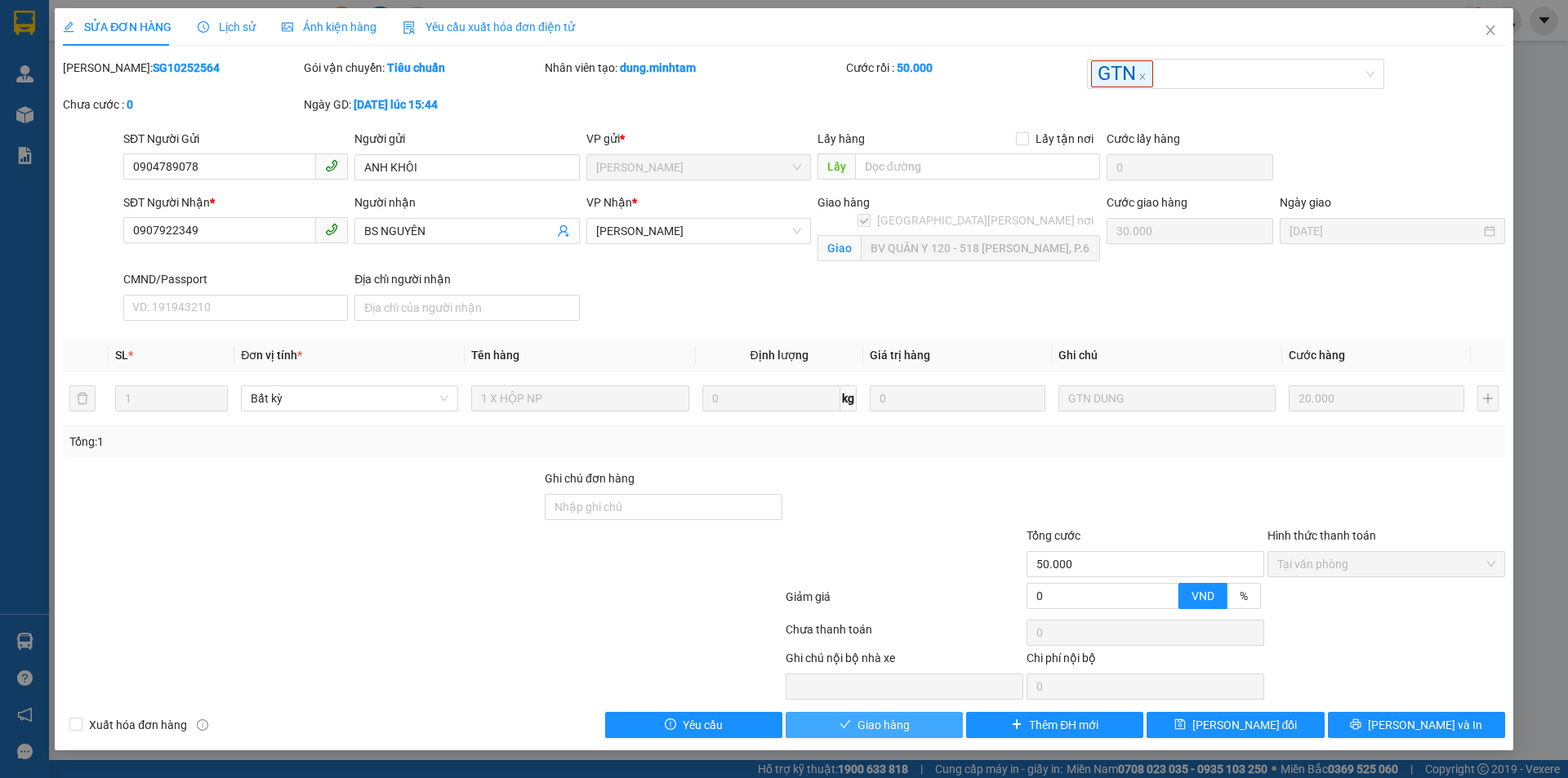
click at [889, 726] on span "Giao hàng" at bounding box center [883, 725] width 52 height 18
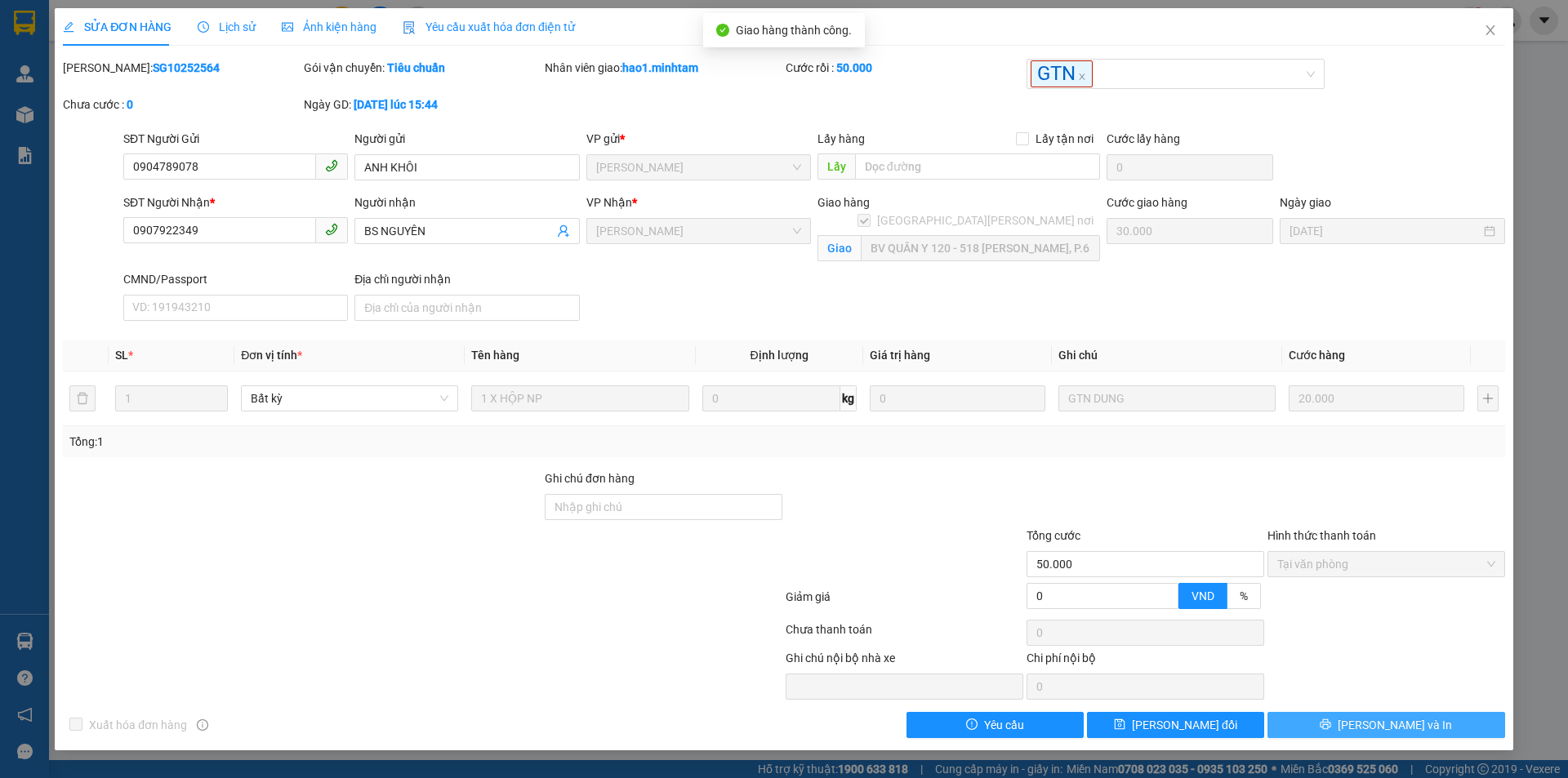
click at [1390, 734] on span "[PERSON_NAME] và In" at bounding box center [1395, 725] width 114 height 18
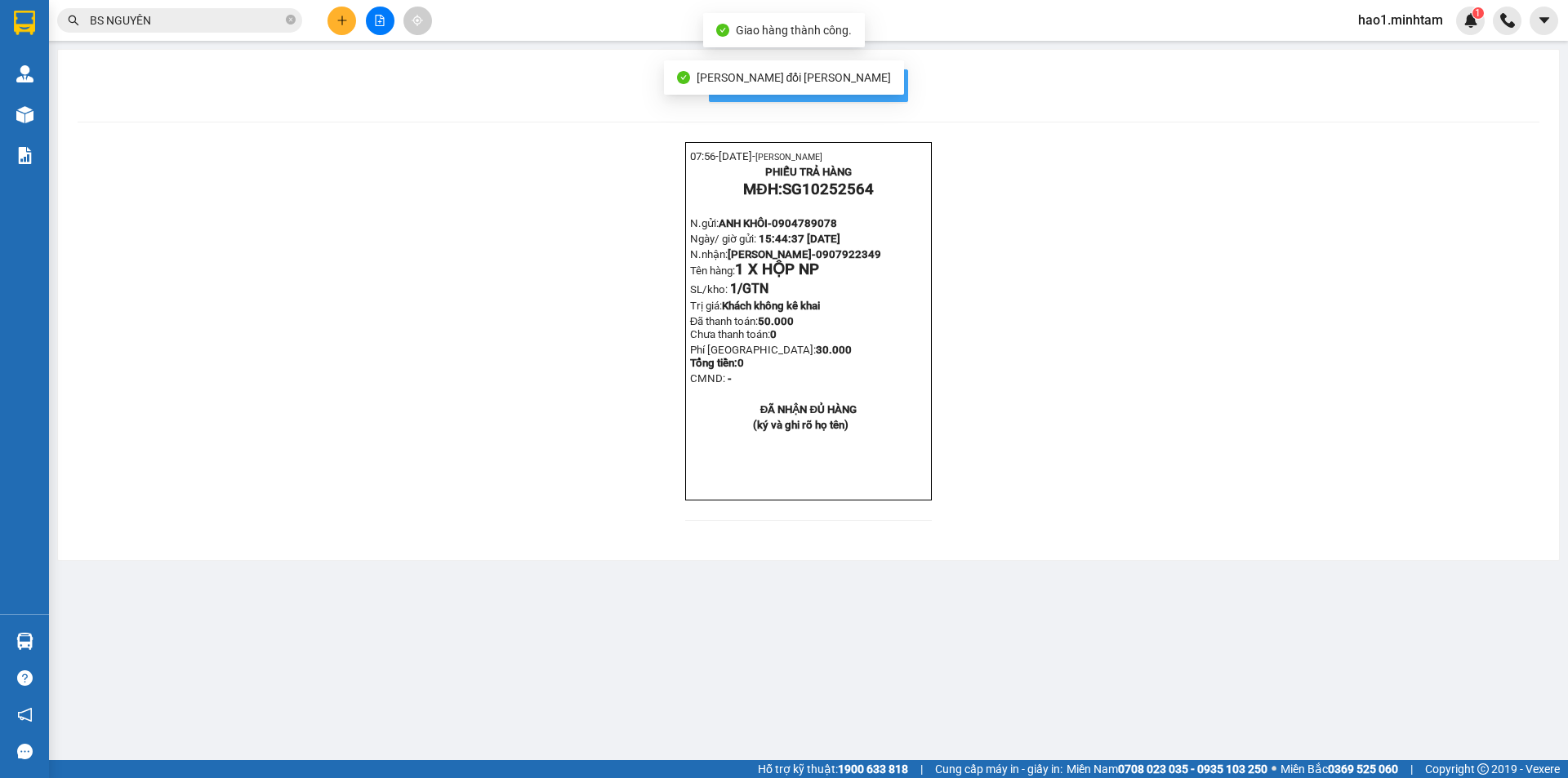
click at [901, 88] on button "In mẫu biên lai tự cấu hình" at bounding box center [809, 86] width 200 height 33
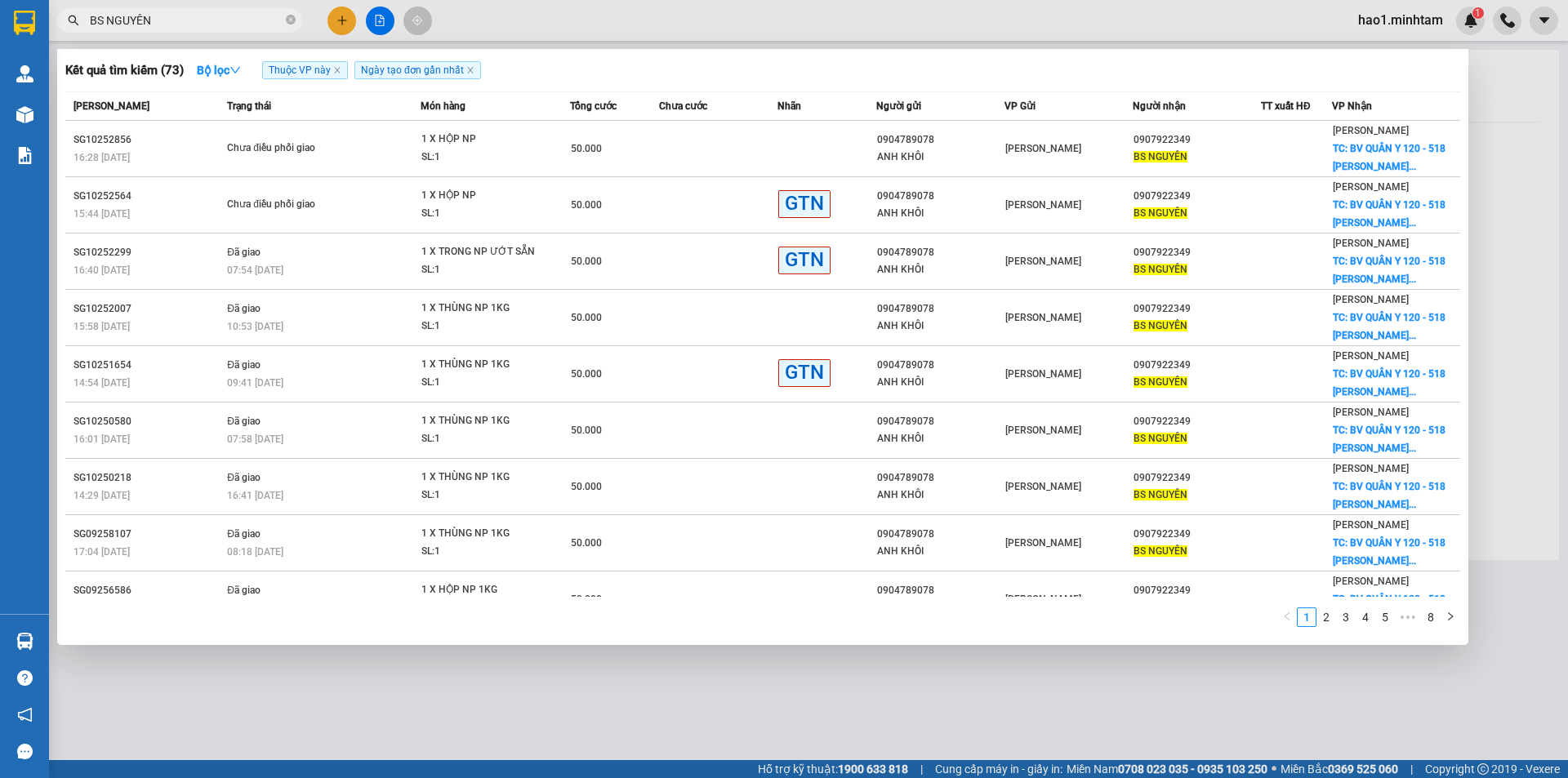
click at [206, 14] on input "BS NGUYÊN" at bounding box center [186, 20] width 193 height 18
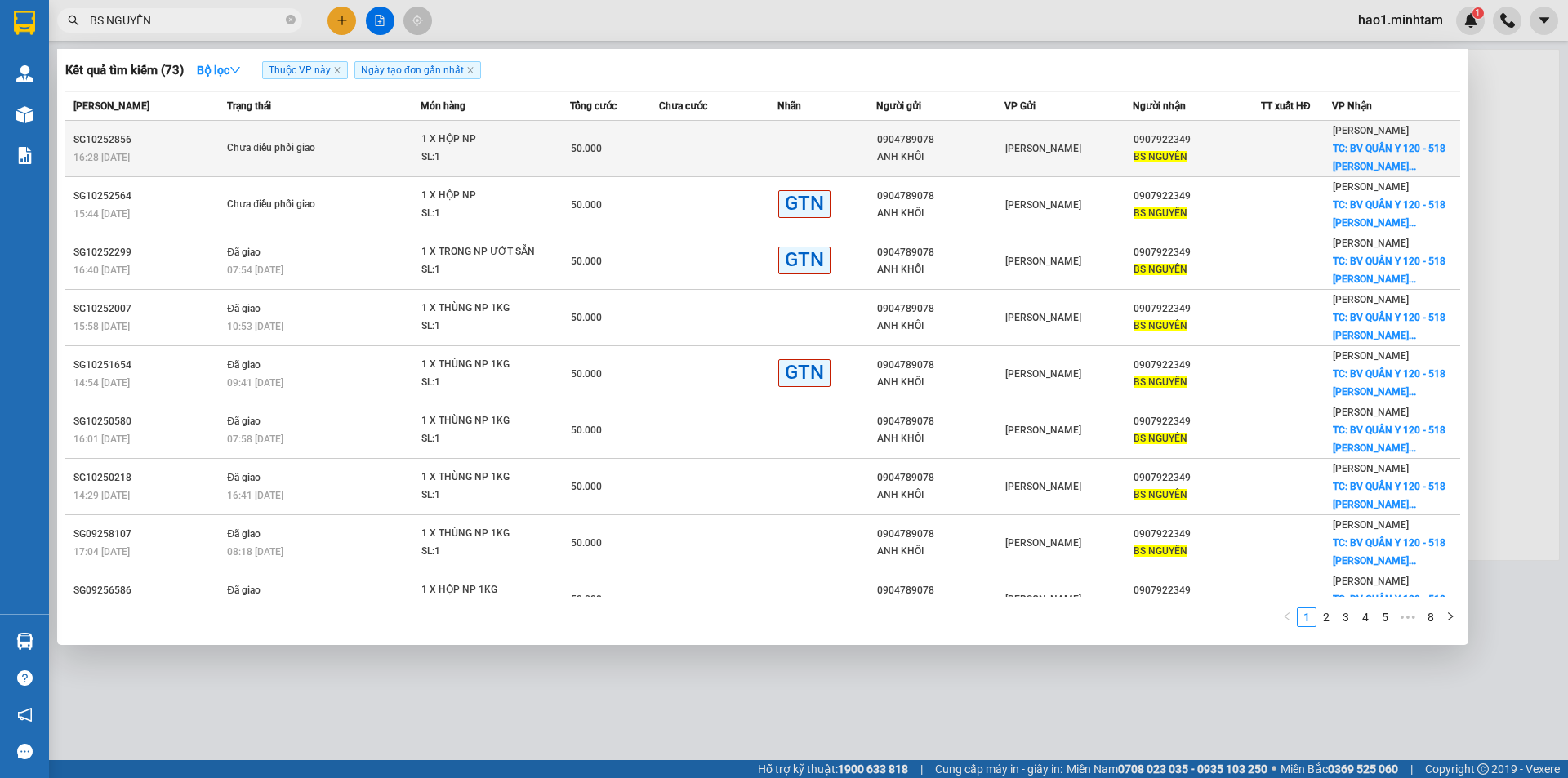
click at [630, 161] on td "50.000" at bounding box center [615, 150] width 89 height 57
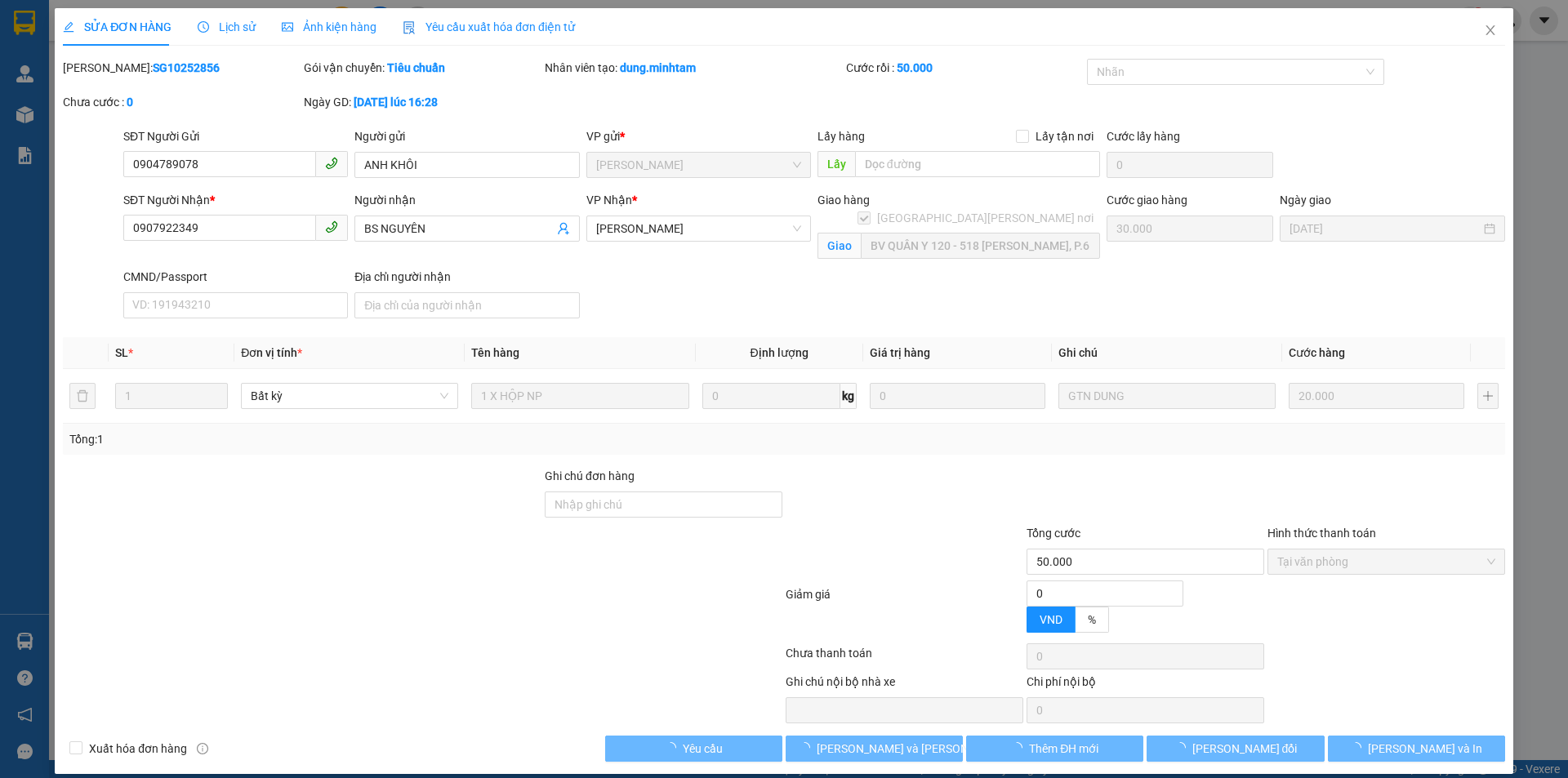
type input "0904789078"
type input "ANH KHÔI"
type input "0907922349"
type input "BS NGUYÊN"
checkbox input "true"
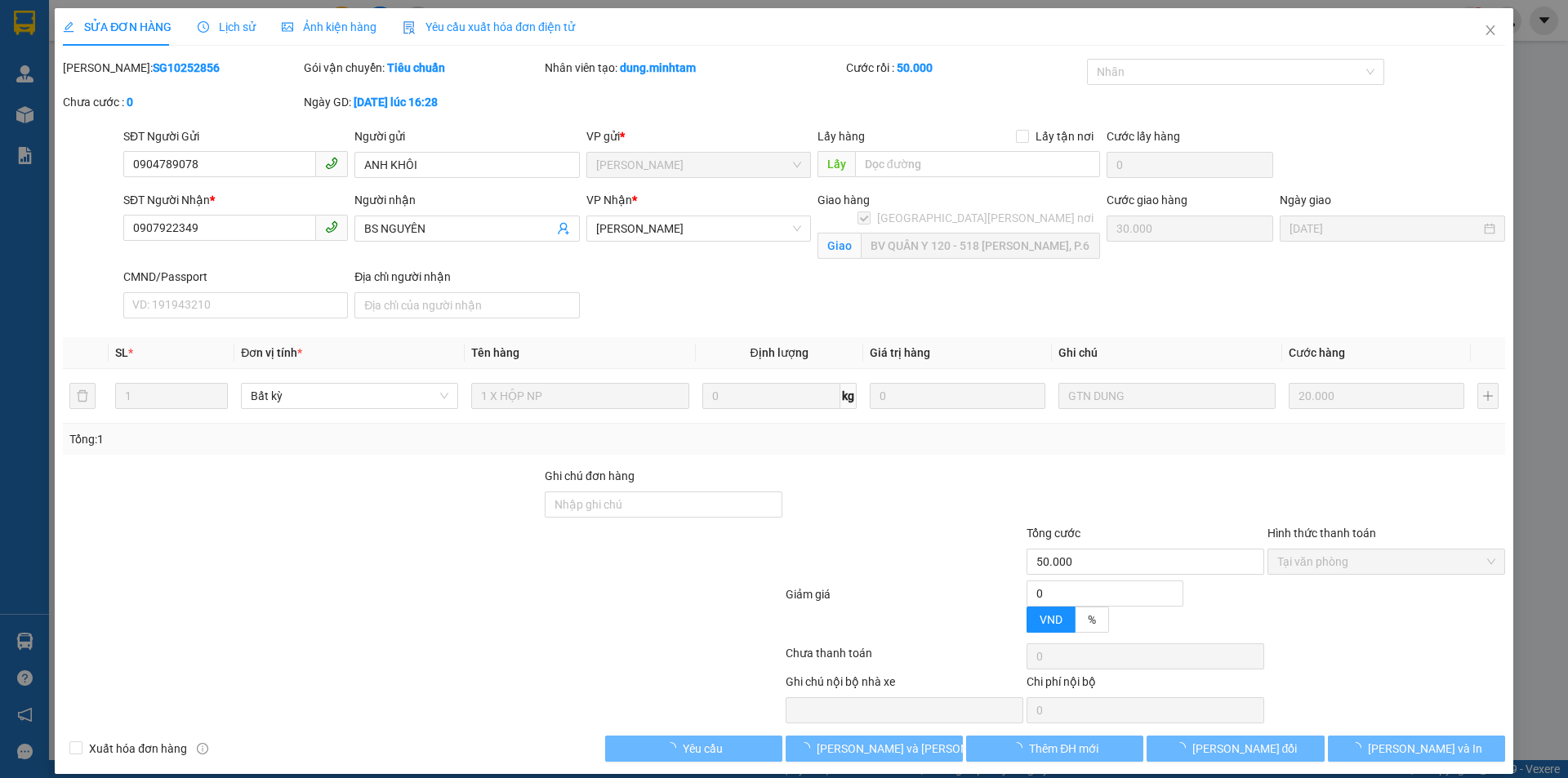
type input "BV QUÂN Y 120 - 518 NGUYỄN THỊ THẬP, P.6"
type input "50.000"
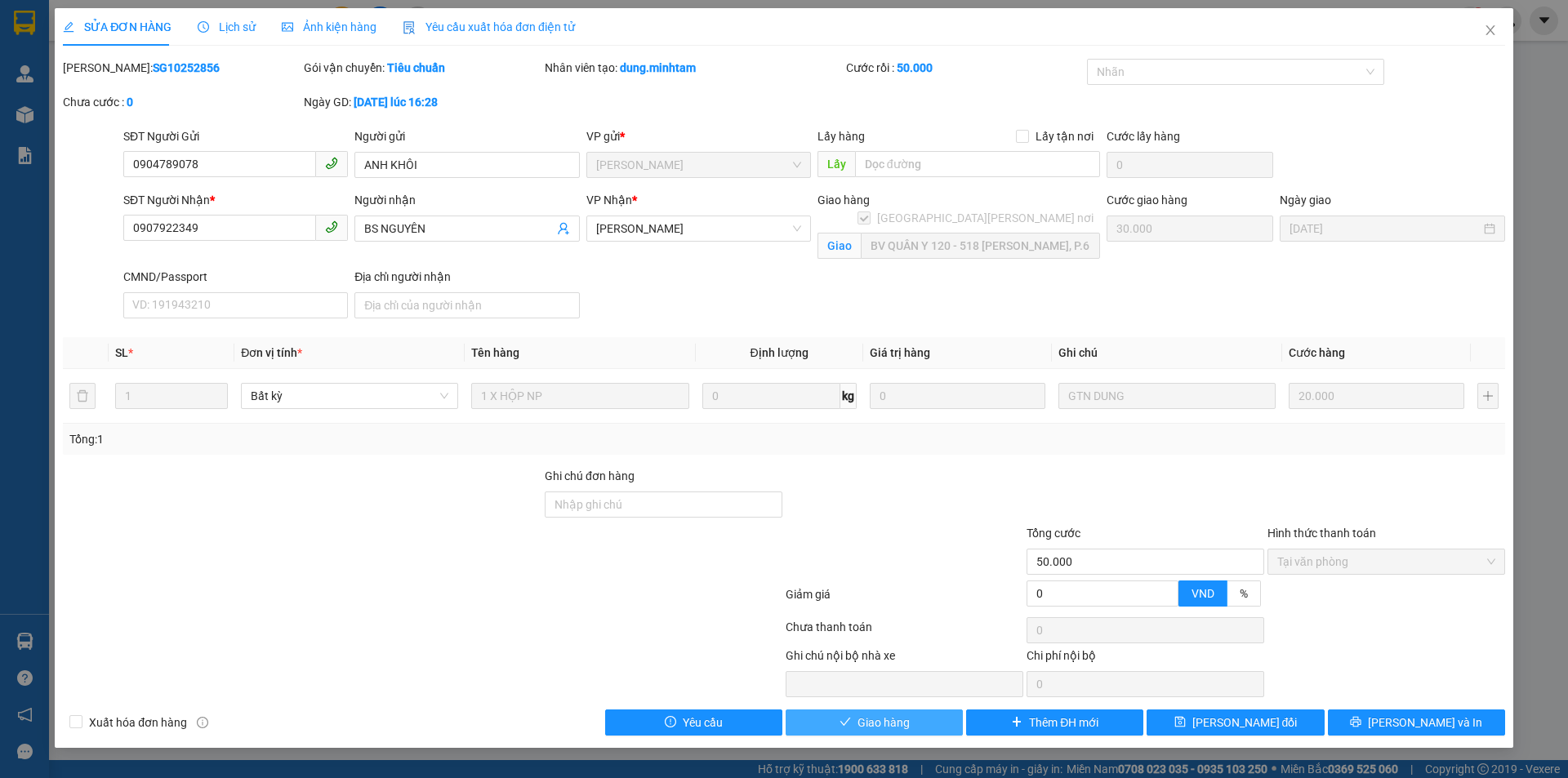
click at [897, 724] on span "Giao hàng" at bounding box center [883, 722] width 52 height 18
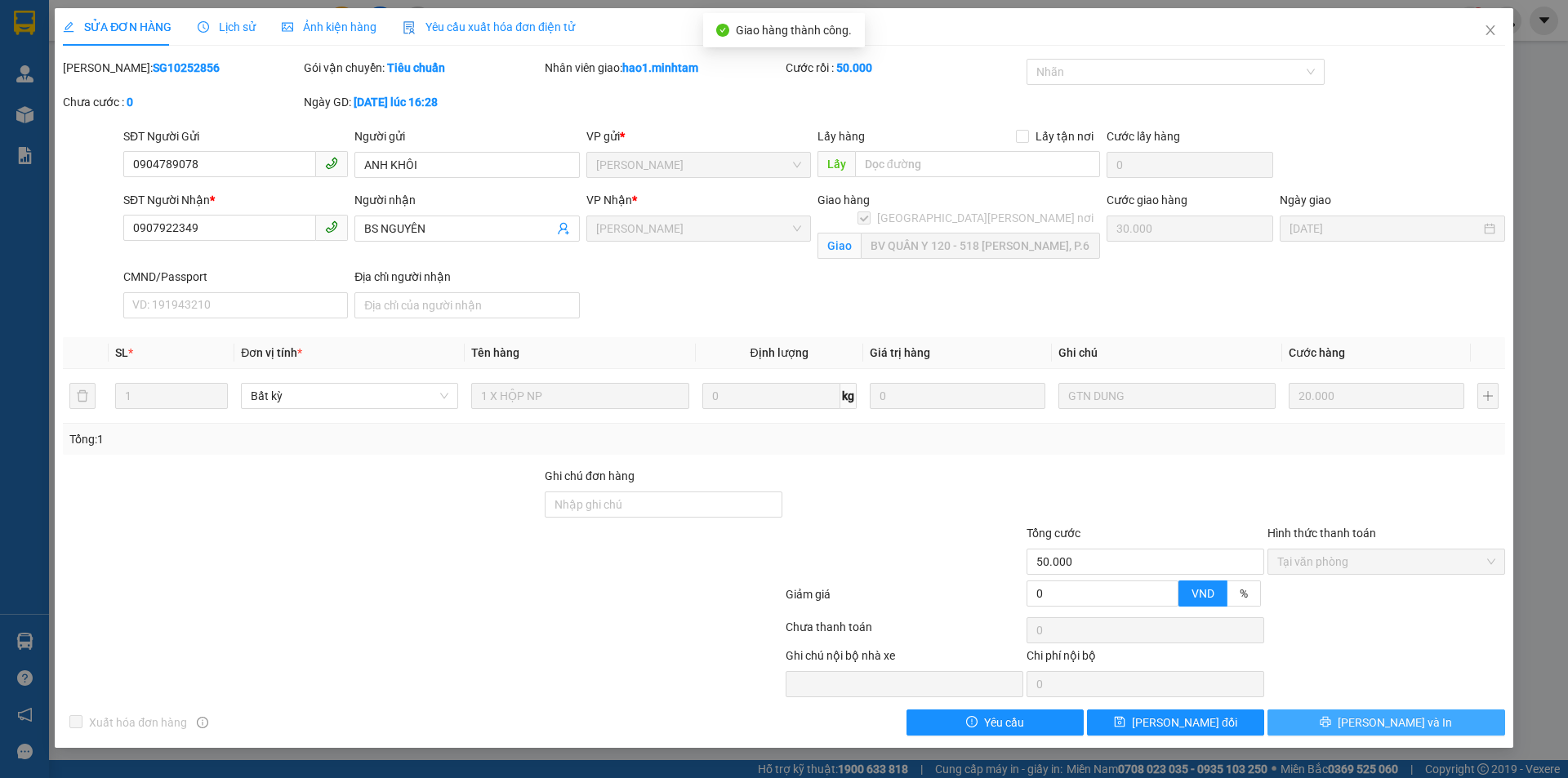
click at [1438, 722] on button "[PERSON_NAME] và In" at bounding box center [1387, 722] width 237 height 26
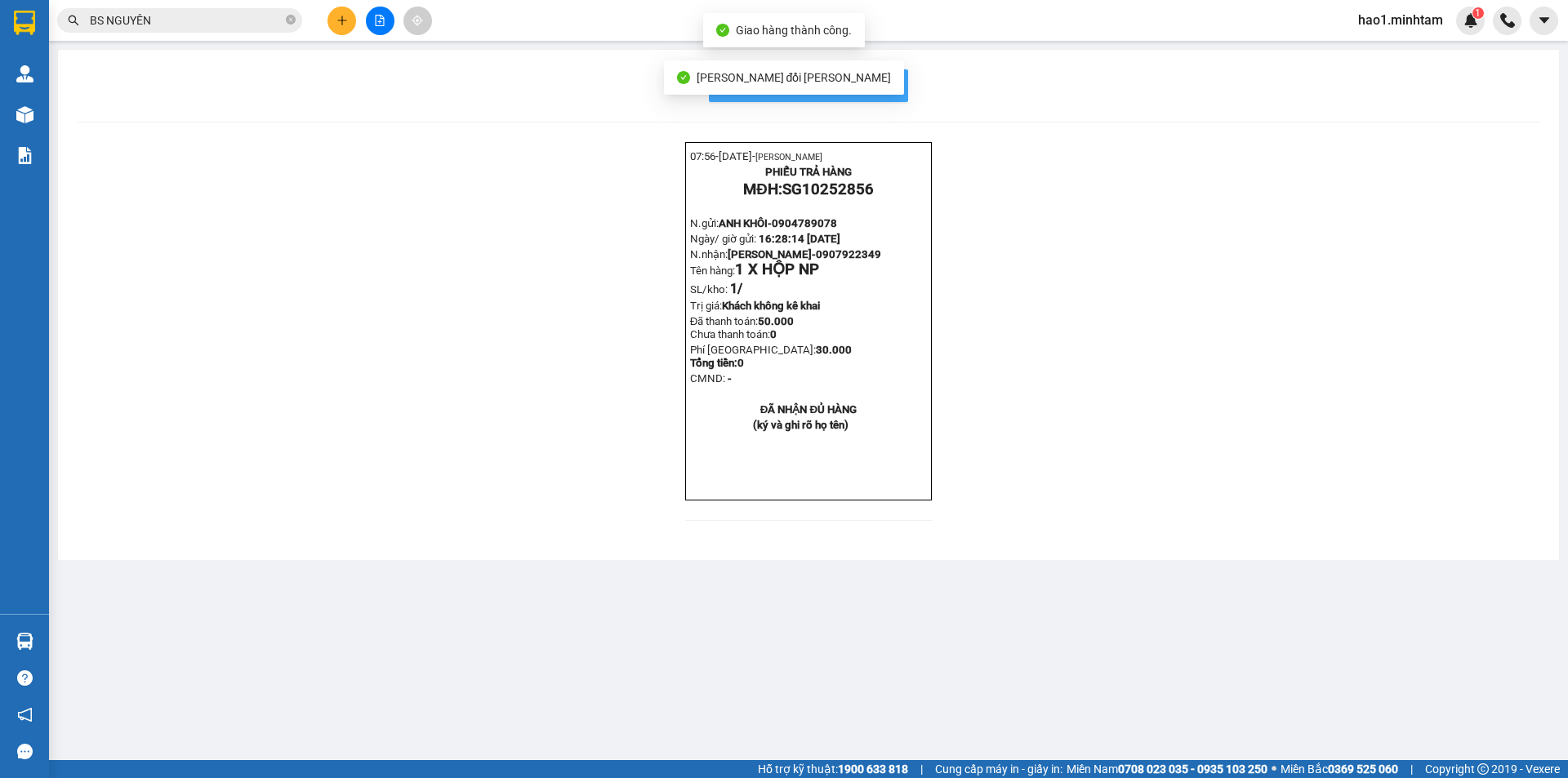
click at [892, 85] on span "In mẫu biên lai tự cấu hình" at bounding box center [818, 85] width 154 height 21
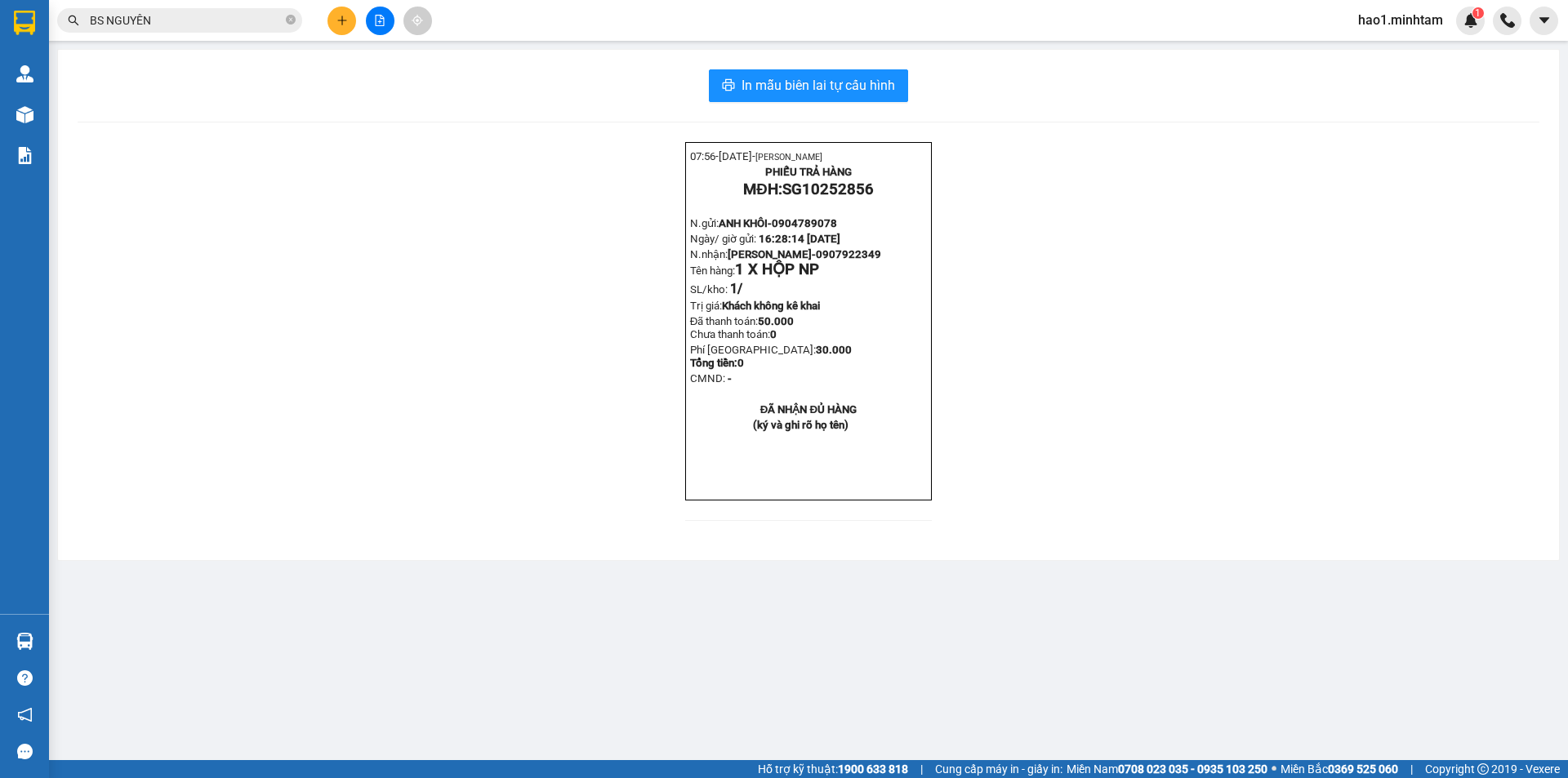
click at [1188, 488] on div "07:56- 12-10-2025- Trần Vũ Hạo PHIẾU TRẢ HÀNG MĐH: SG10252856 N.gửi: ANH KHÔI- …" at bounding box center [809, 340] width 1462 height 398
click at [189, 24] on input "BS NGUYÊN" at bounding box center [186, 20] width 193 height 18
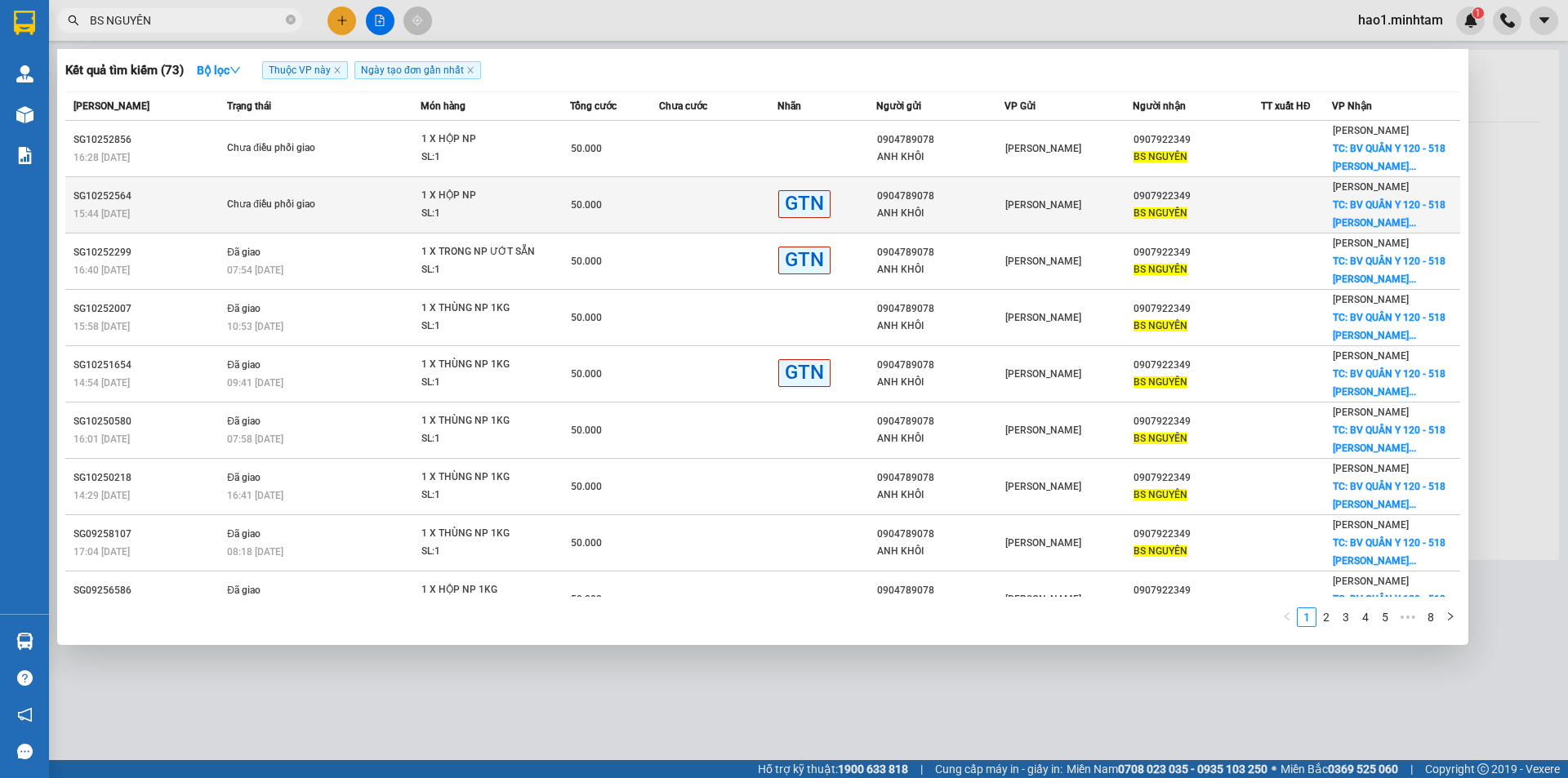
click at [375, 230] on td "Chưa điều phối giao" at bounding box center [322, 205] width 198 height 57
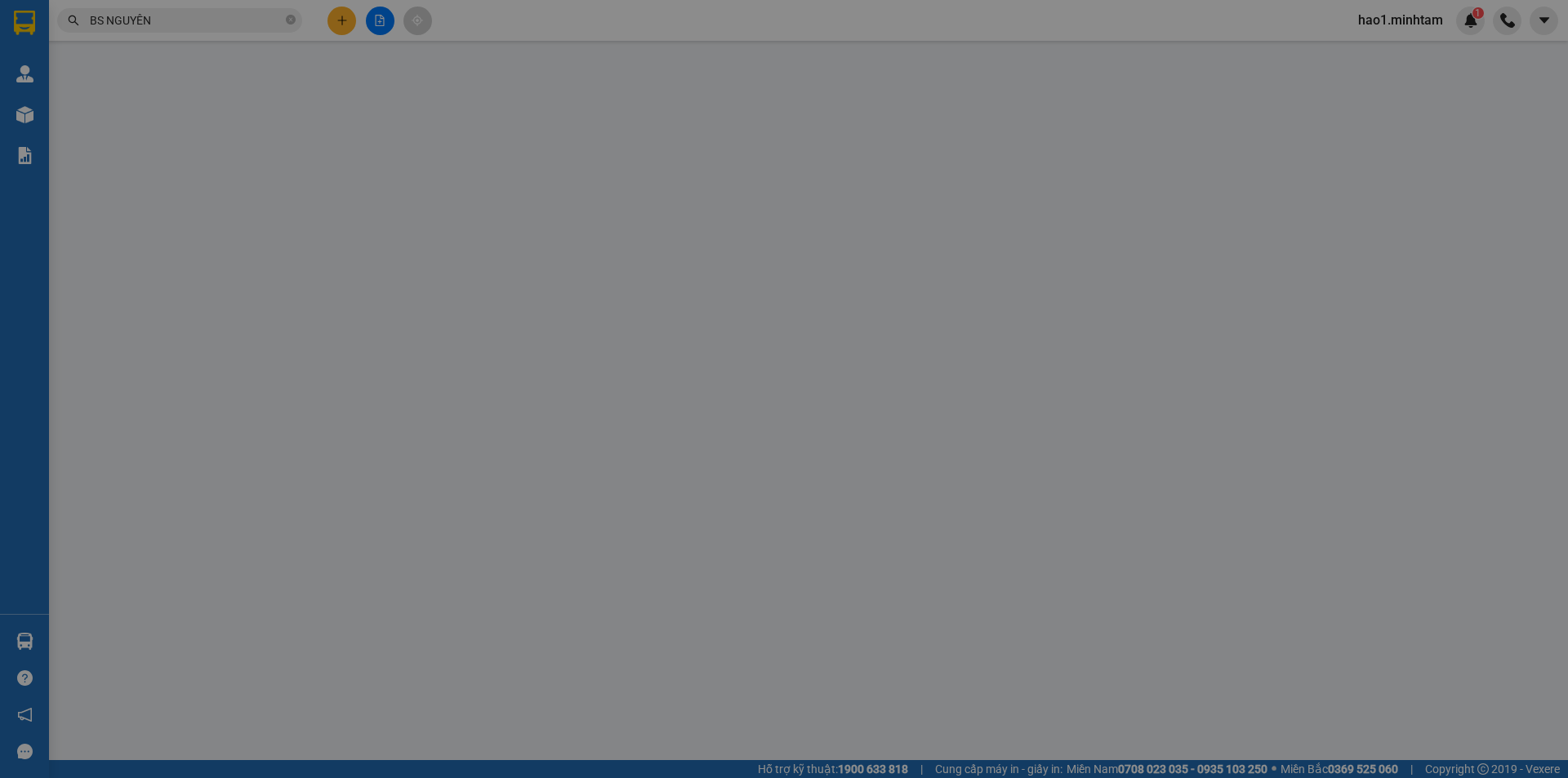
type input "0904789078"
type input "ANH KHÔI"
type input "0907922349"
type input "BS NGUYÊN"
checkbox input "true"
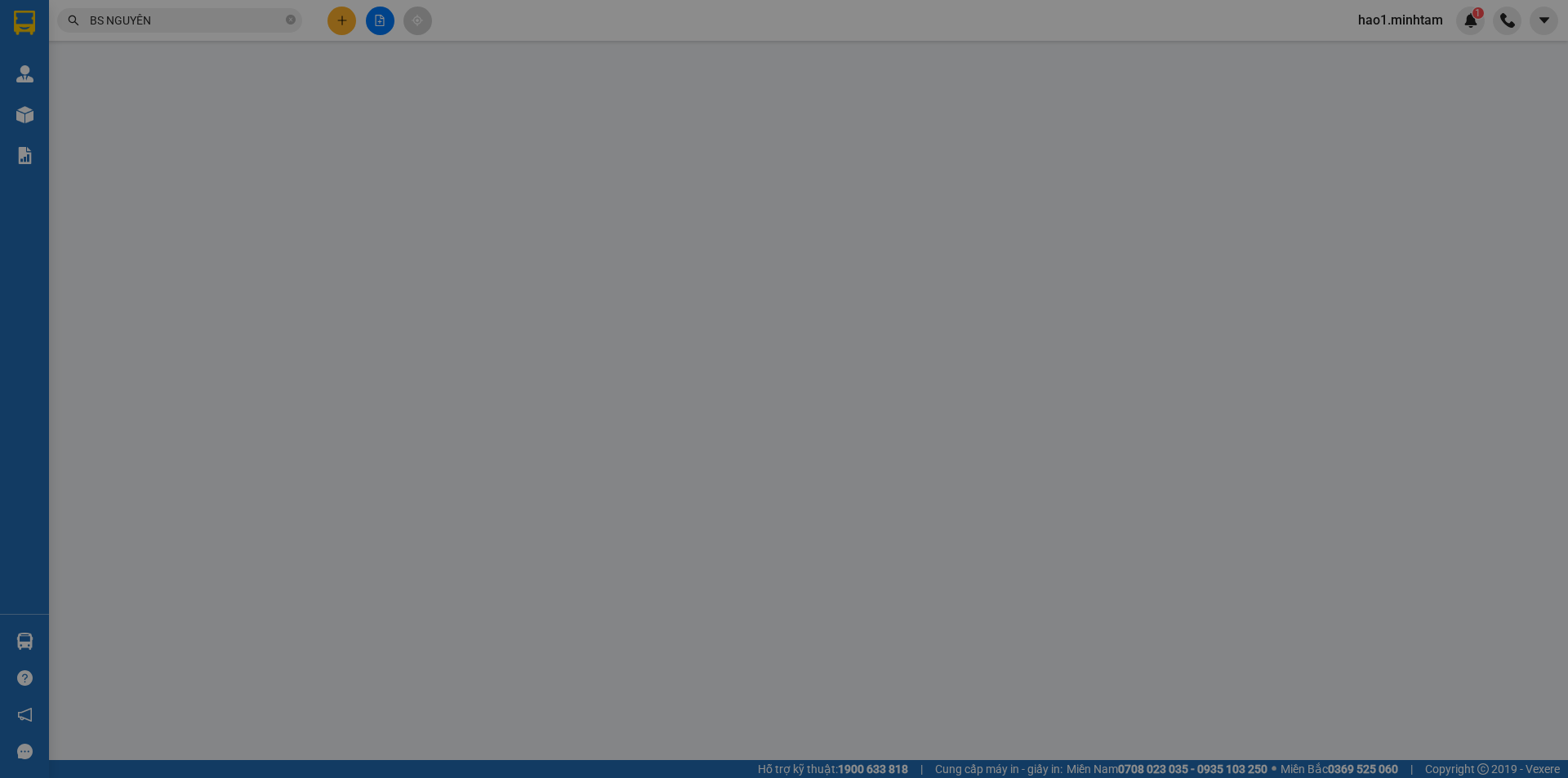
type input "BV QUÂN Y 120 - 518 NGUYỄN THỊ THẬP, P.6"
type input "30.000"
type input "50.000"
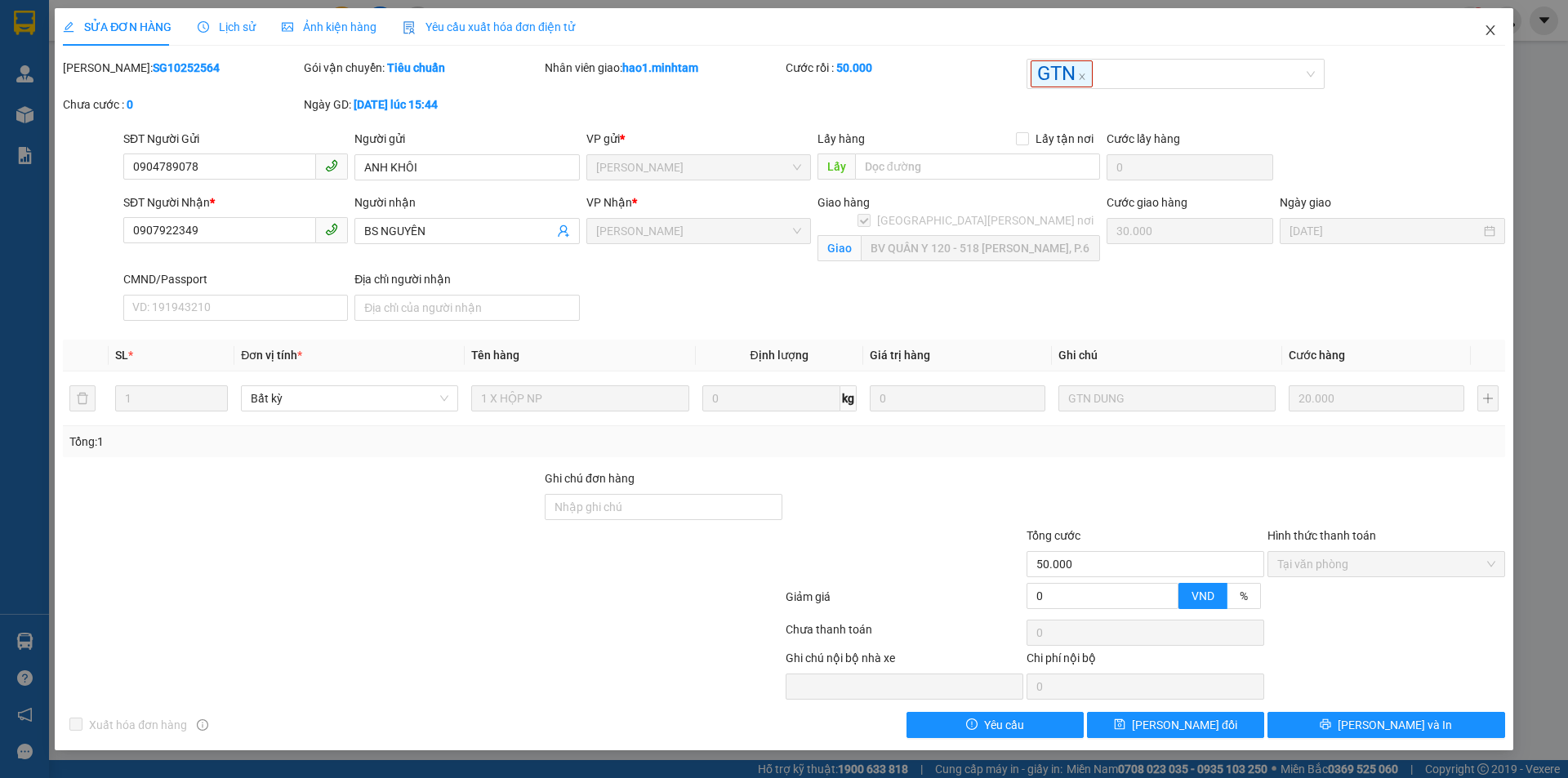
click at [1474, 34] on span "Close" at bounding box center [1491, 30] width 46 height 46
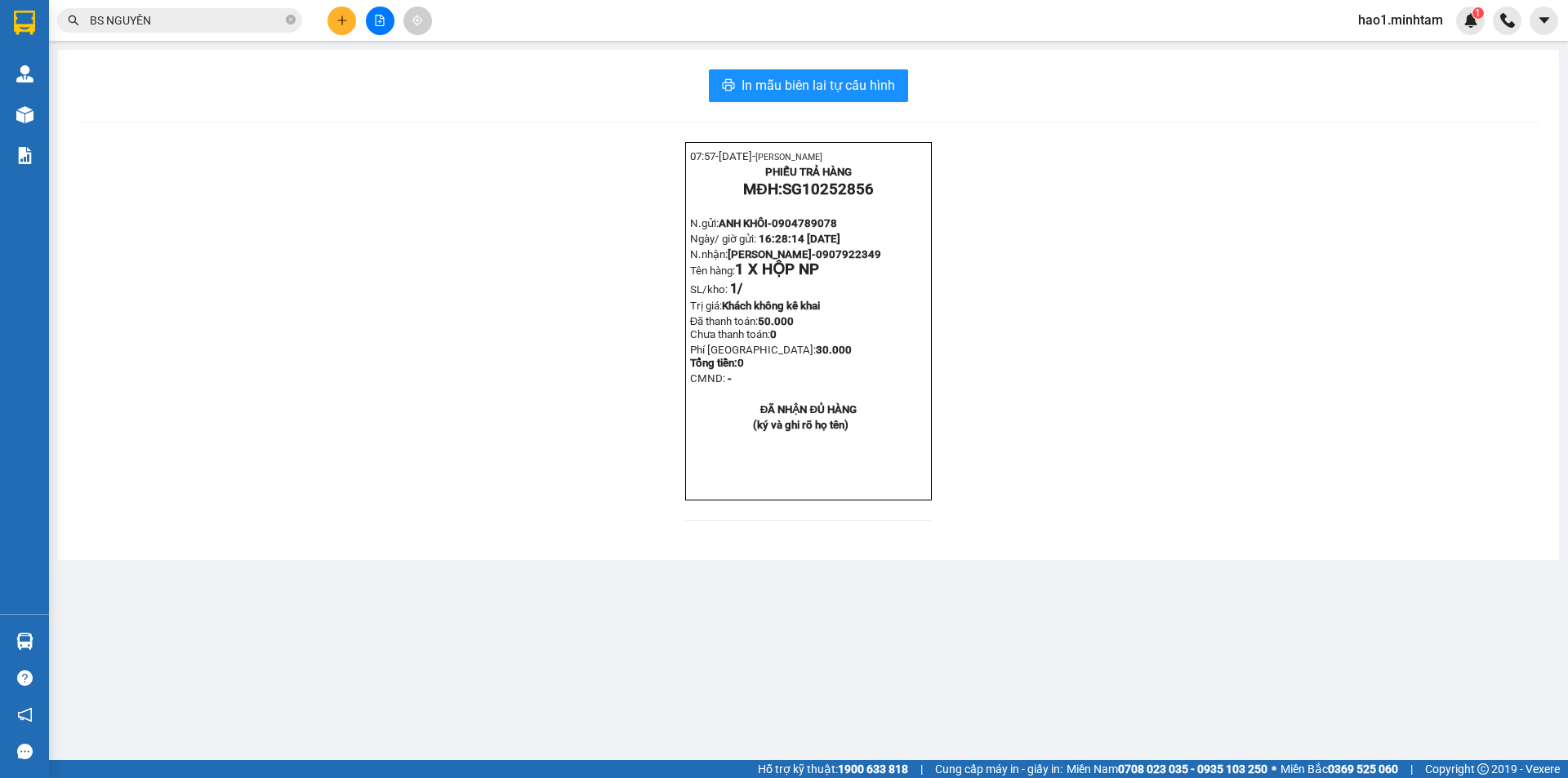
click at [218, 20] on input "BS NGUYÊN" at bounding box center [186, 20] width 193 height 18
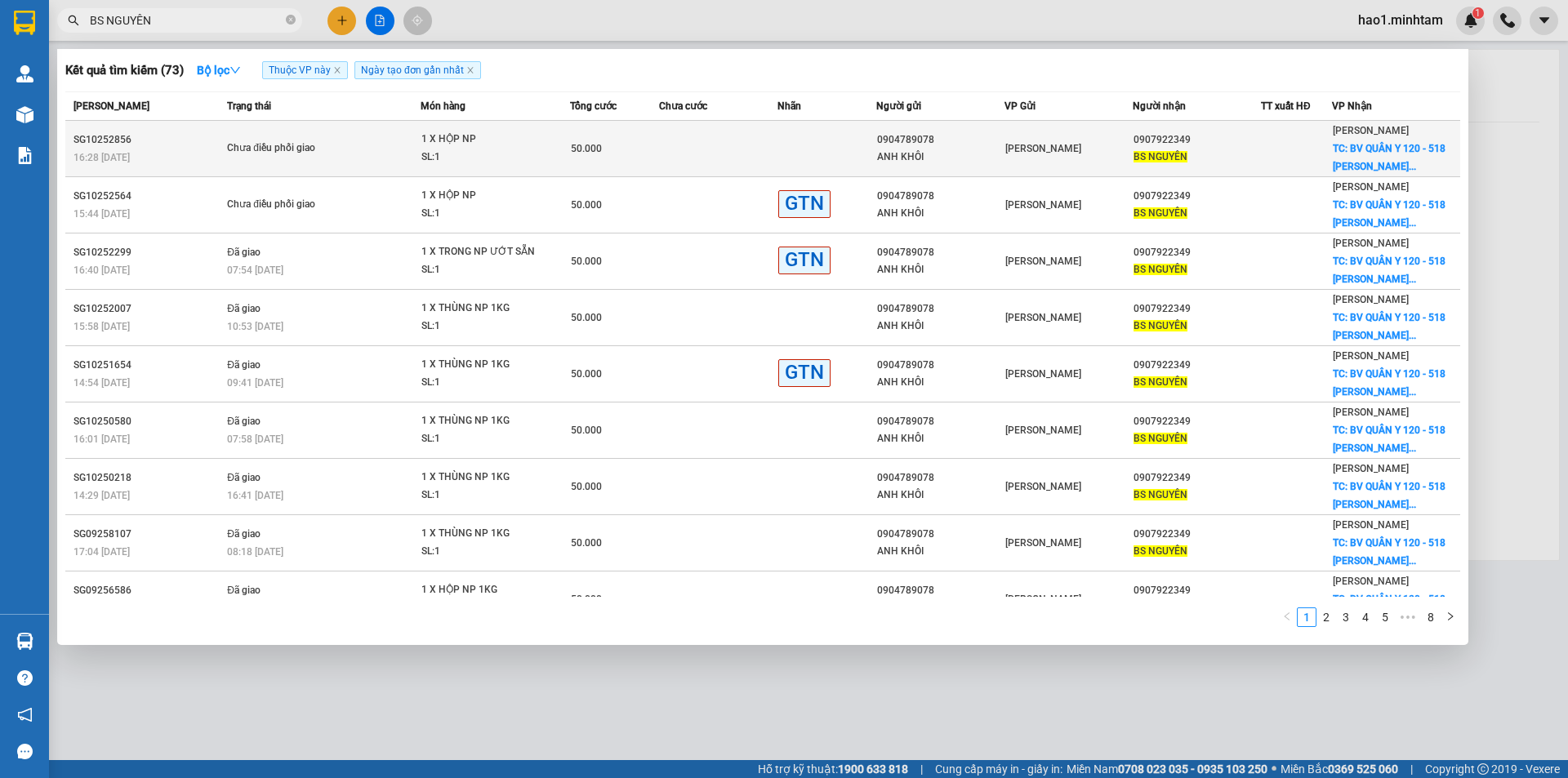
click at [564, 131] on span "1 X HỘP NP SL: 1" at bounding box center [495, 148] width 149 height 35
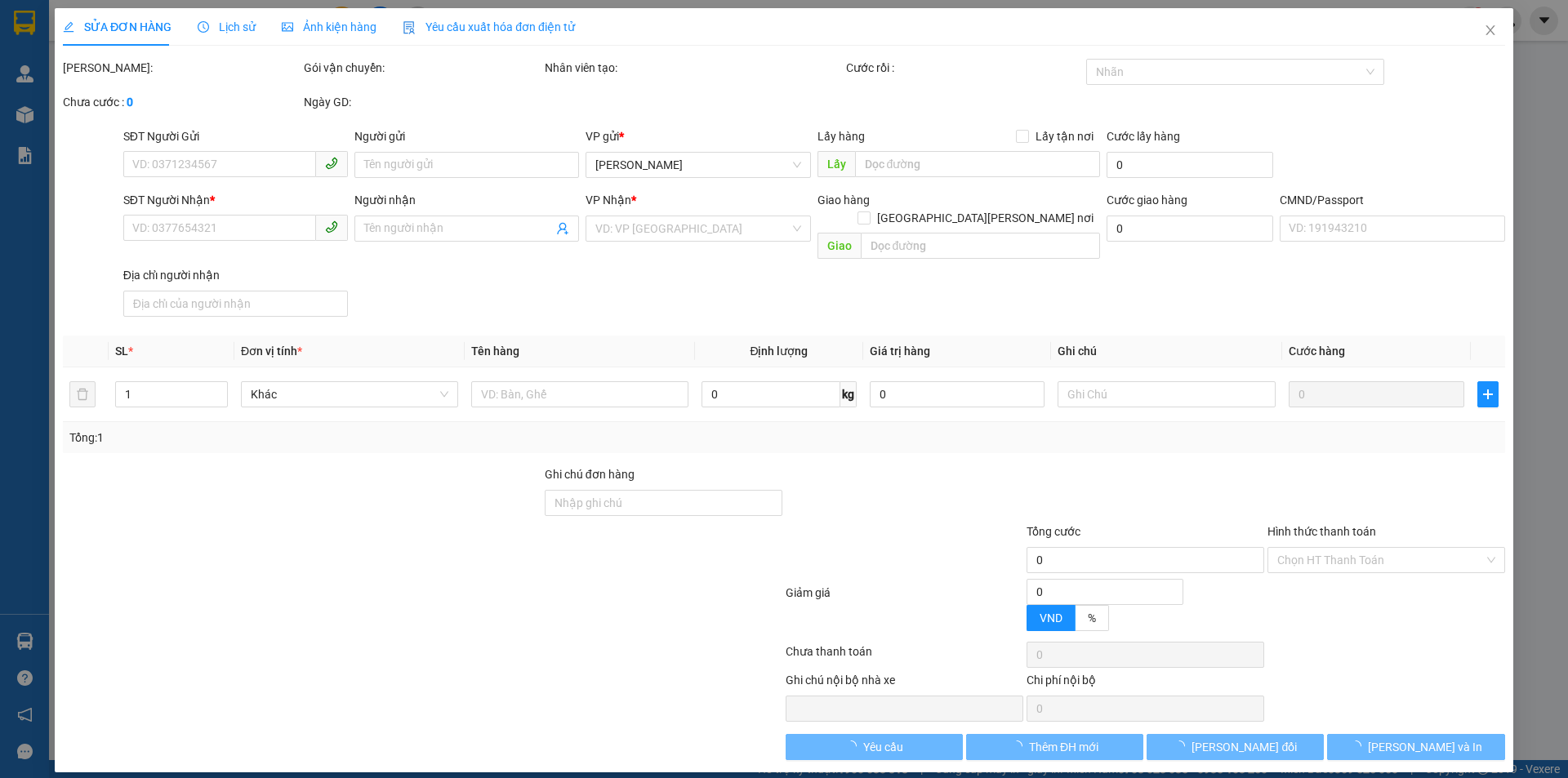
type input "0904789078"
type input "ANH KHÔI"
type input "0907922349"
type input "BS NGUYÊN"
checkbox input "true"
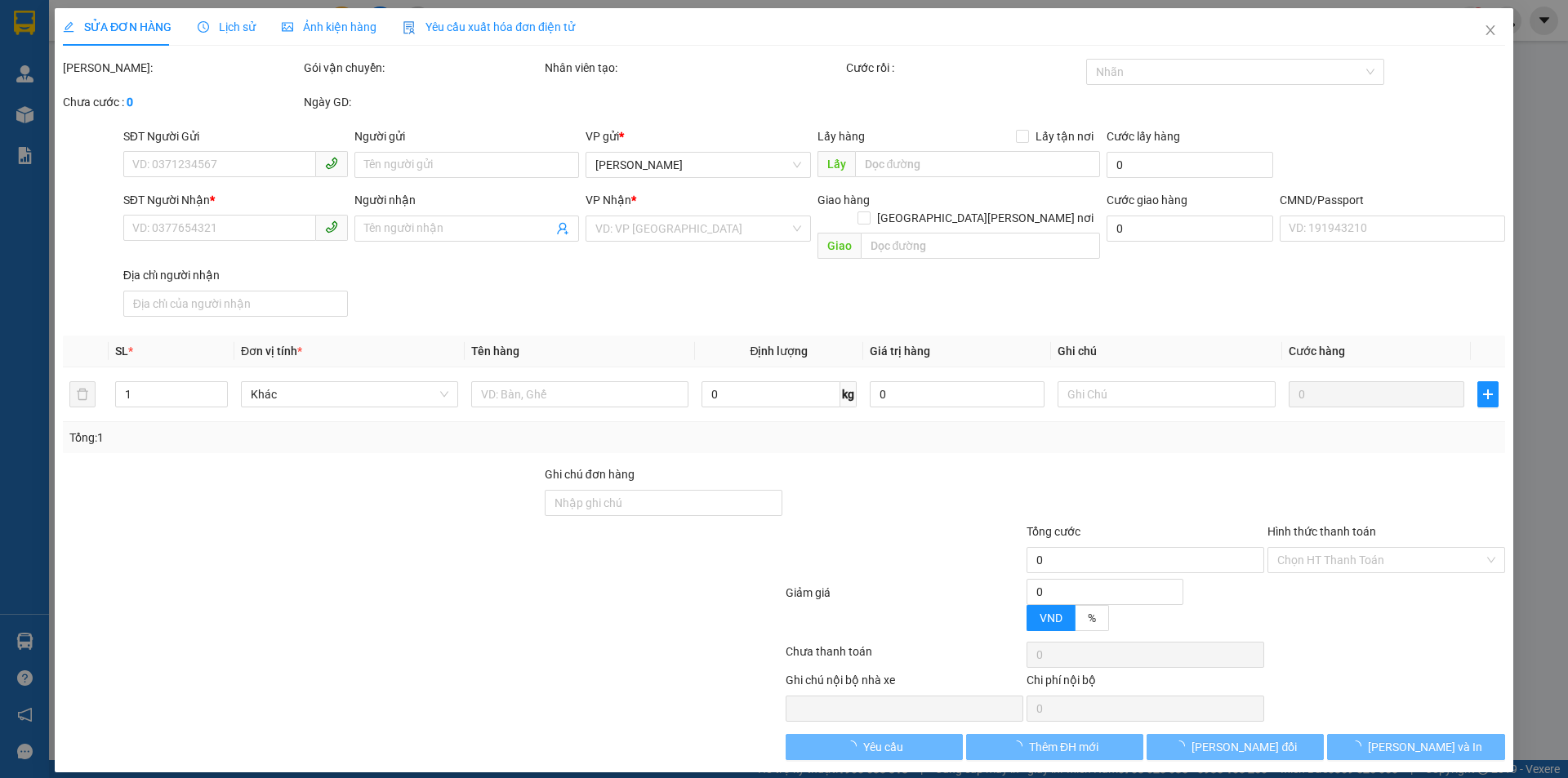
type input "BV QUÂN Y 120 - 518 NGUYỄN THỊ THẬP, P.6"
type input "30.000"
type input "50.000"
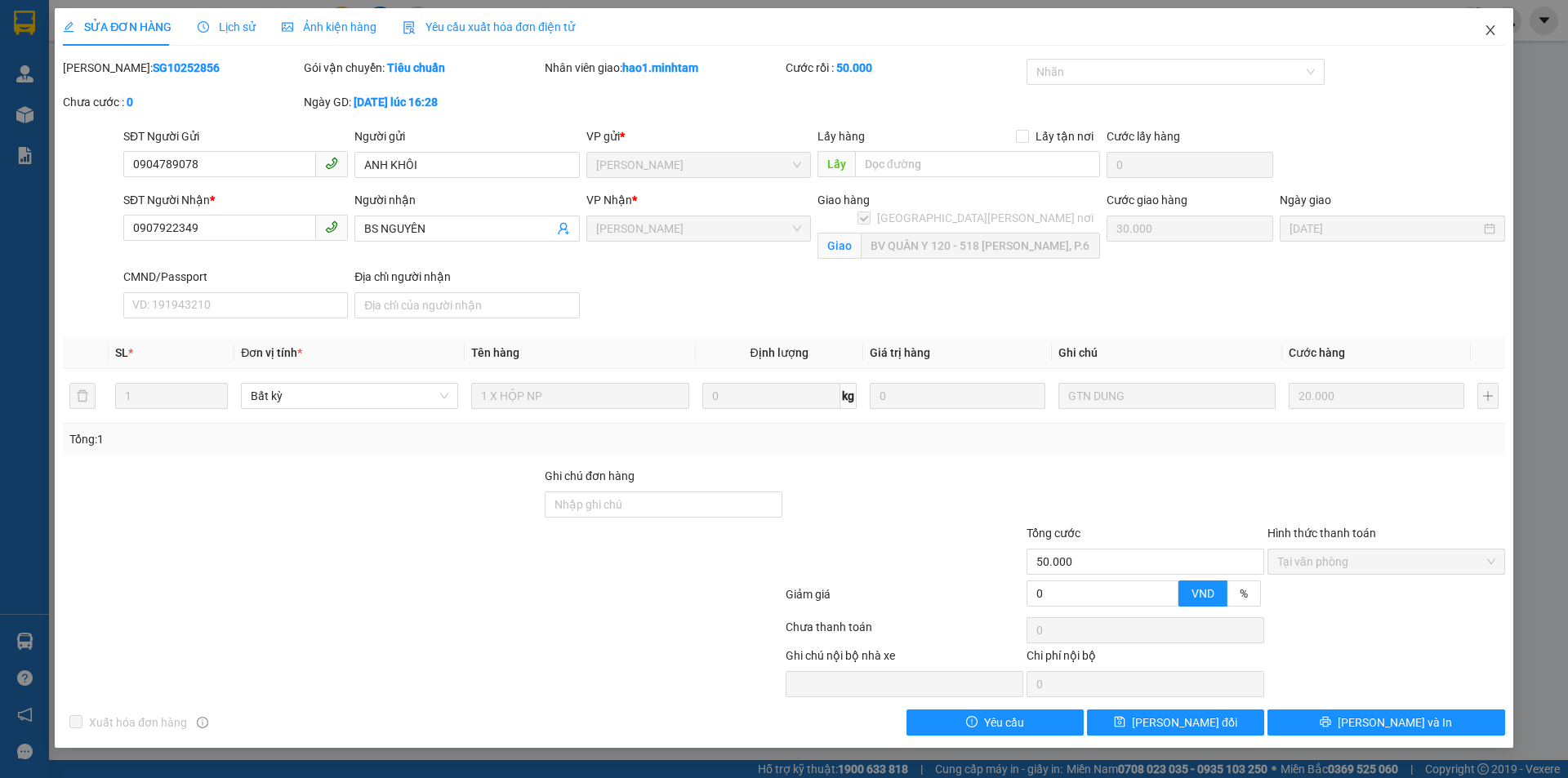
click at [1488, 30] on icon "close" at bounding box center [1491, 30] width 13 height 13
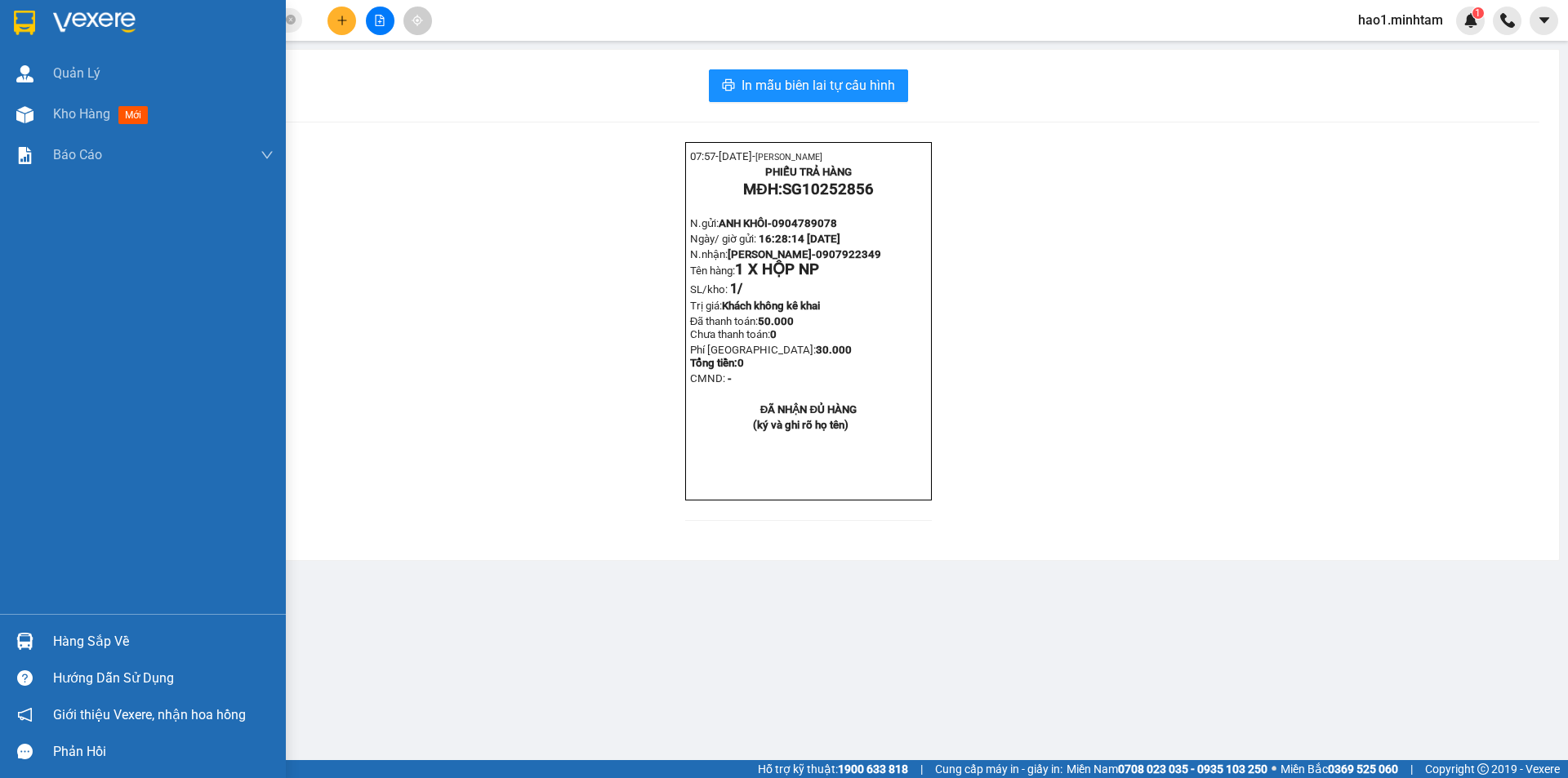
click at [59, 12] on img at bounding box center [95, 22] width 83 height 24
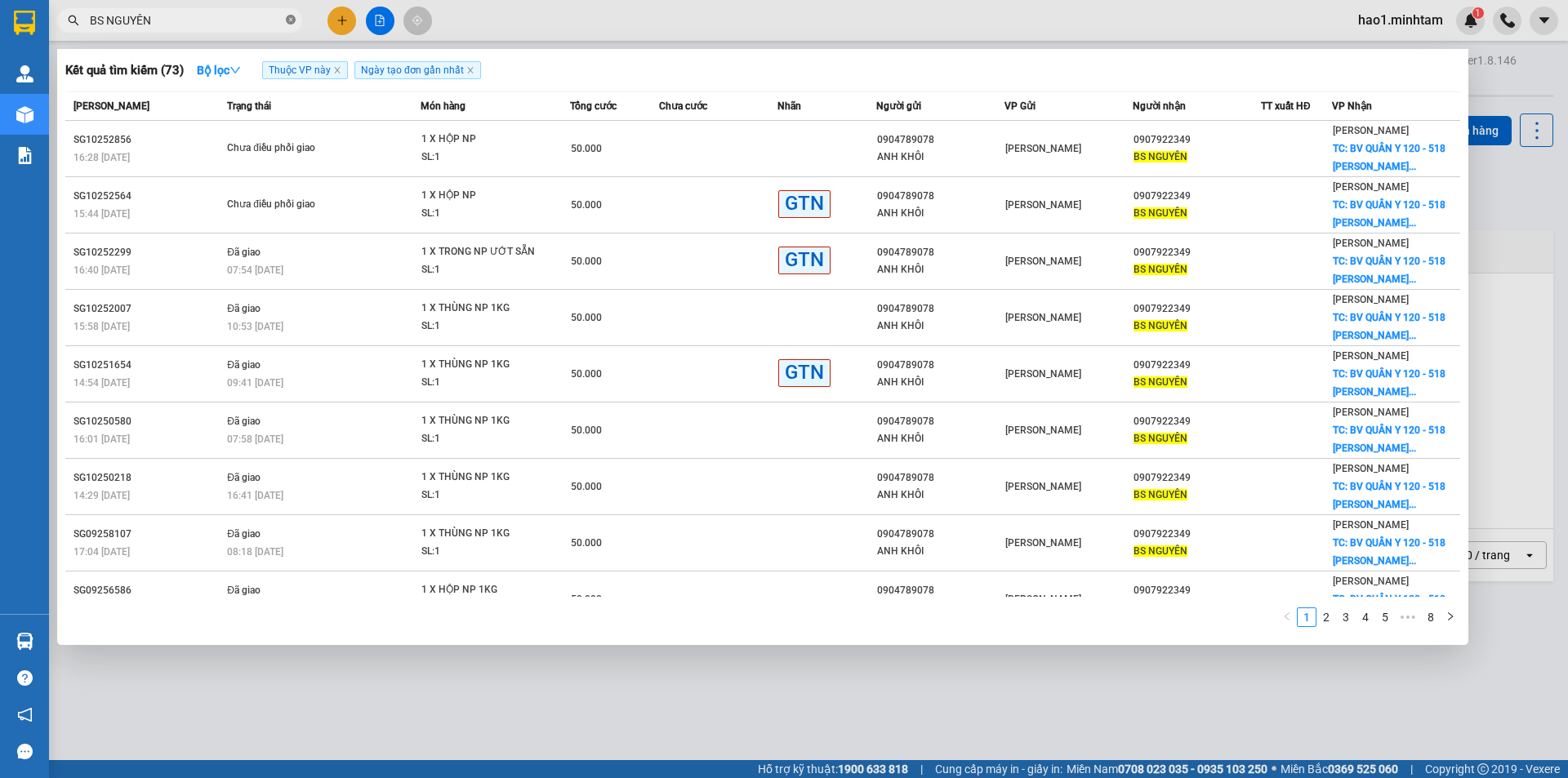
click at [293, 23] on icon "close-circle" at bounding box center [290, 19] width 9 height 9
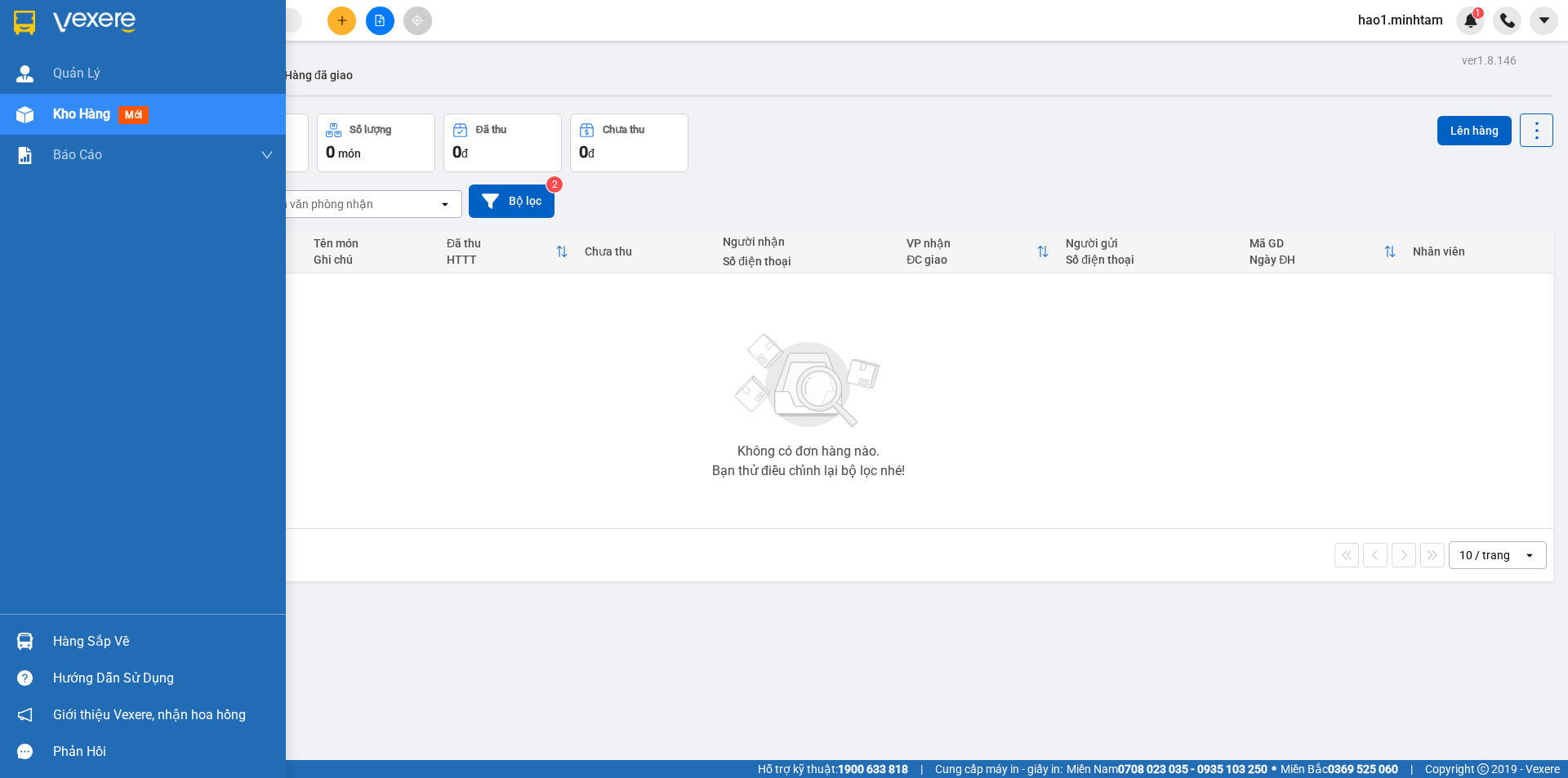
click at [3, 28] on div at bounding box center [143, 27] width 286 height 53
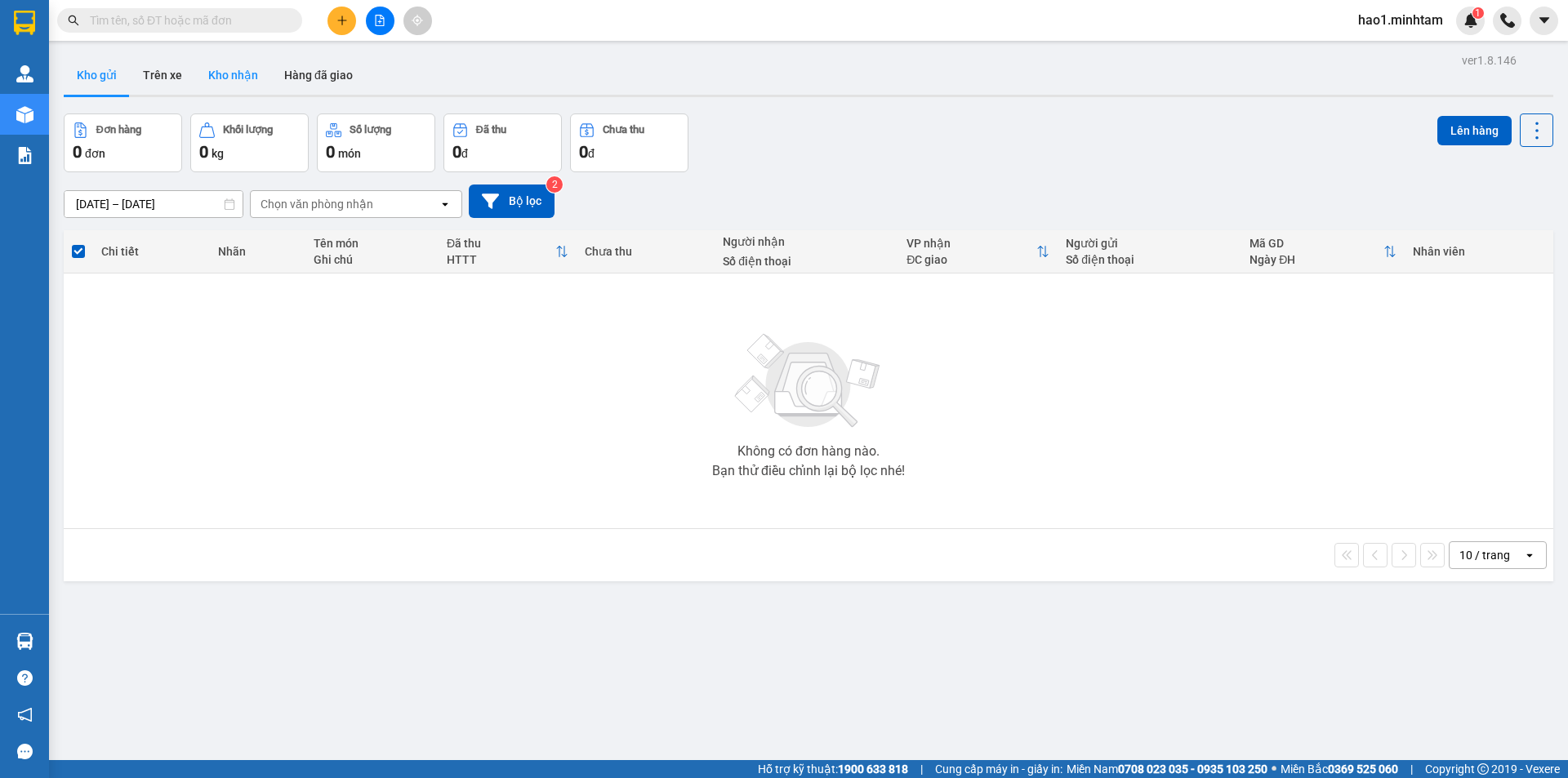
click at [224, 89] on button "Kho nhận" at bounding box center [233, 76] width 76 height 40
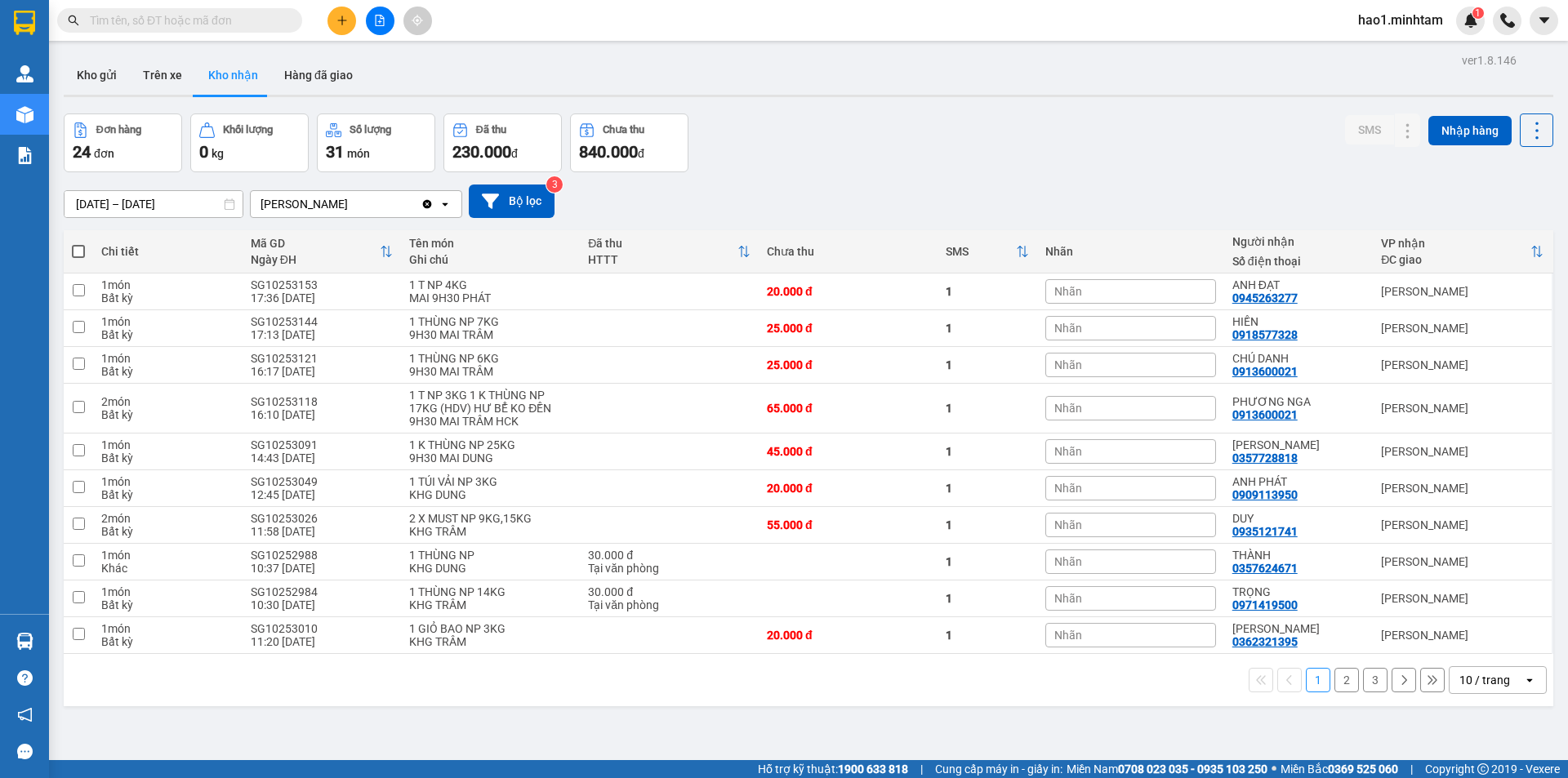
click at [953, 111] on div "ver 1.8.146 Kho gửi Trên xe Kho nhận Hàng đã giao Đơn hàng 24 đơn Khối lượng 0 …" at bounding box center [808, 438] width 1503 height 778
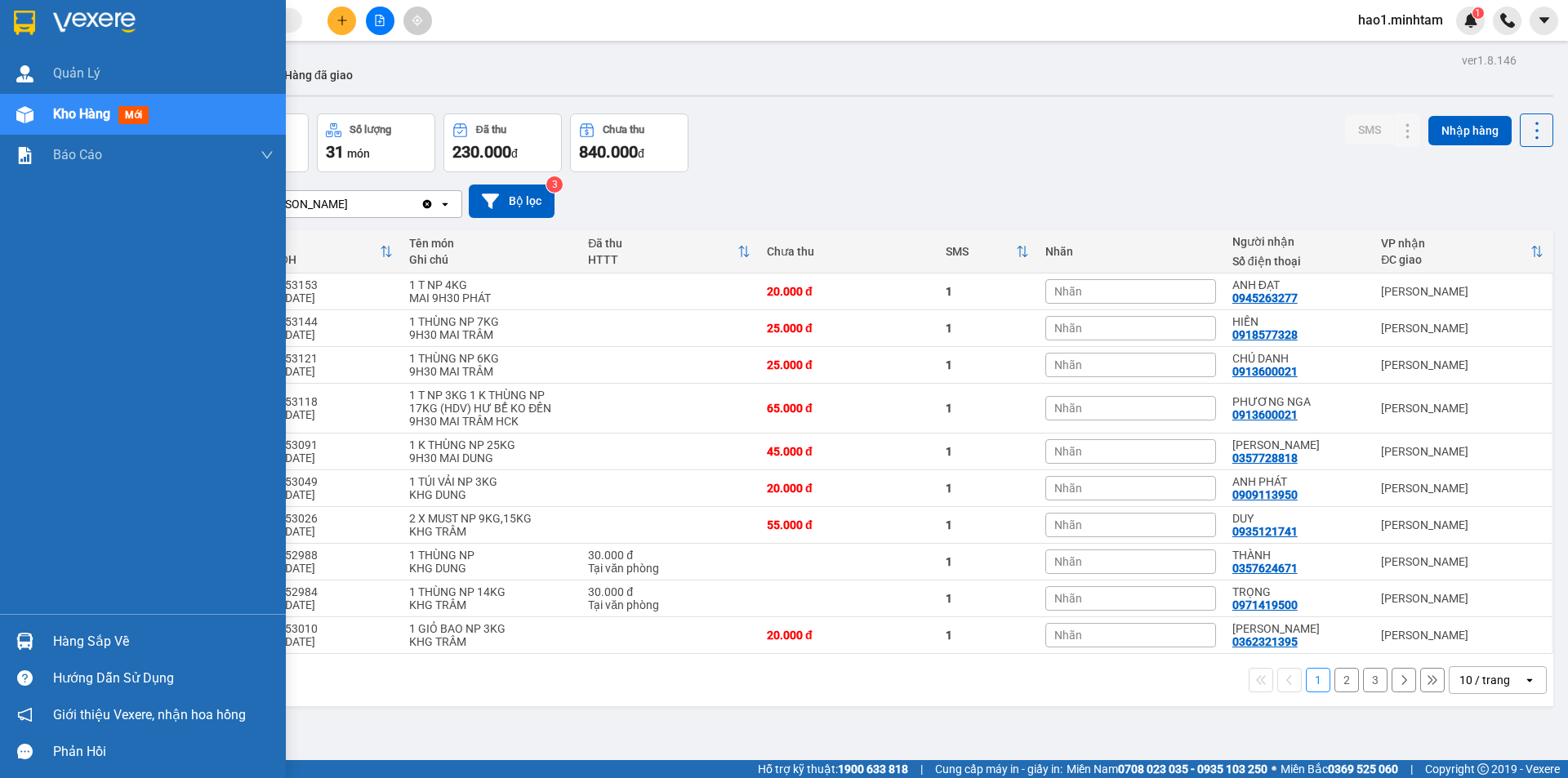
click at [70, 644] on div "Hàng sắp về" at bounding box center [163, 641] width 220 height 24
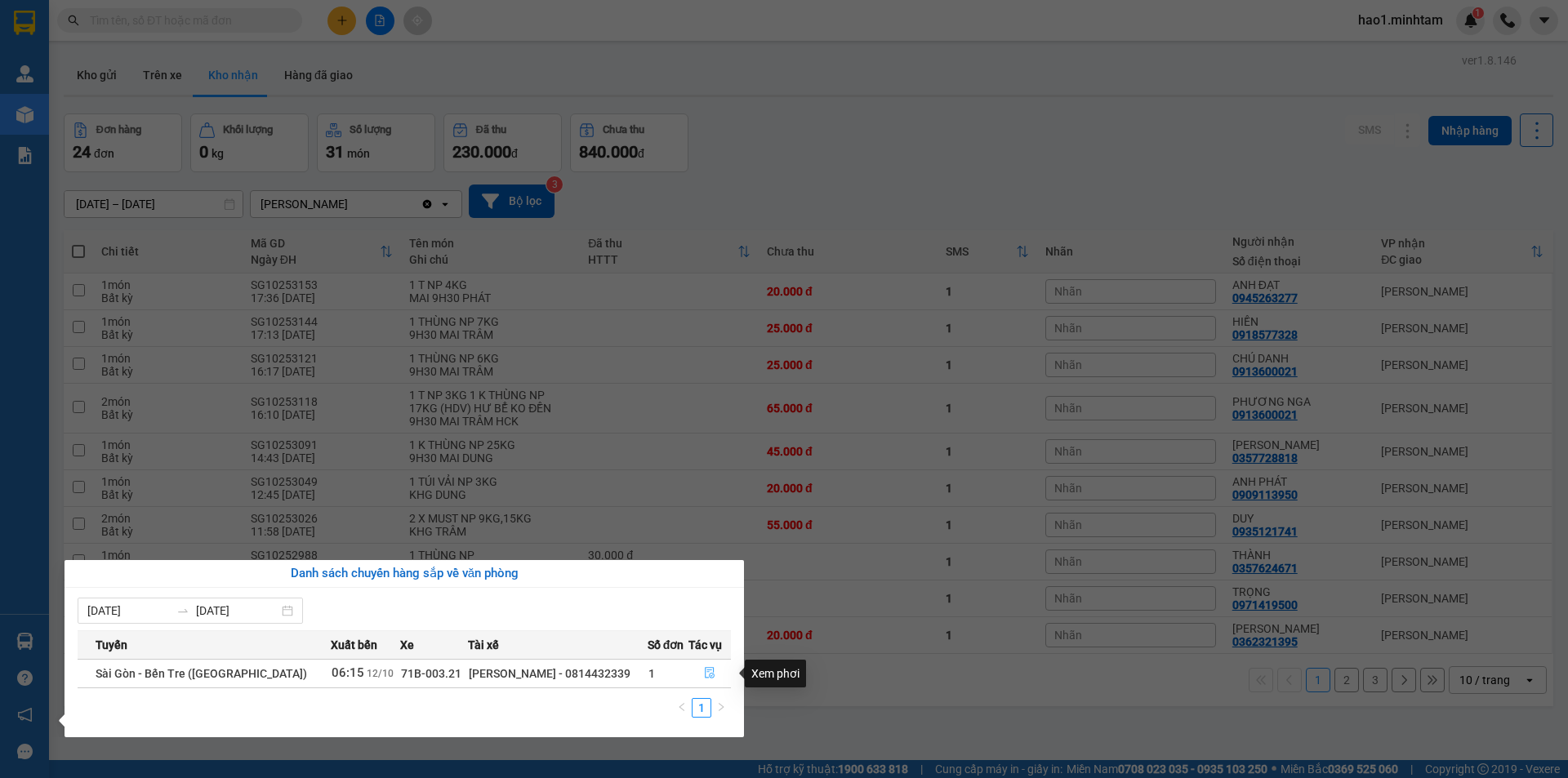
click at [705, 675] on icon "file-done" at bounding box center [710, 673] width 9 height 11
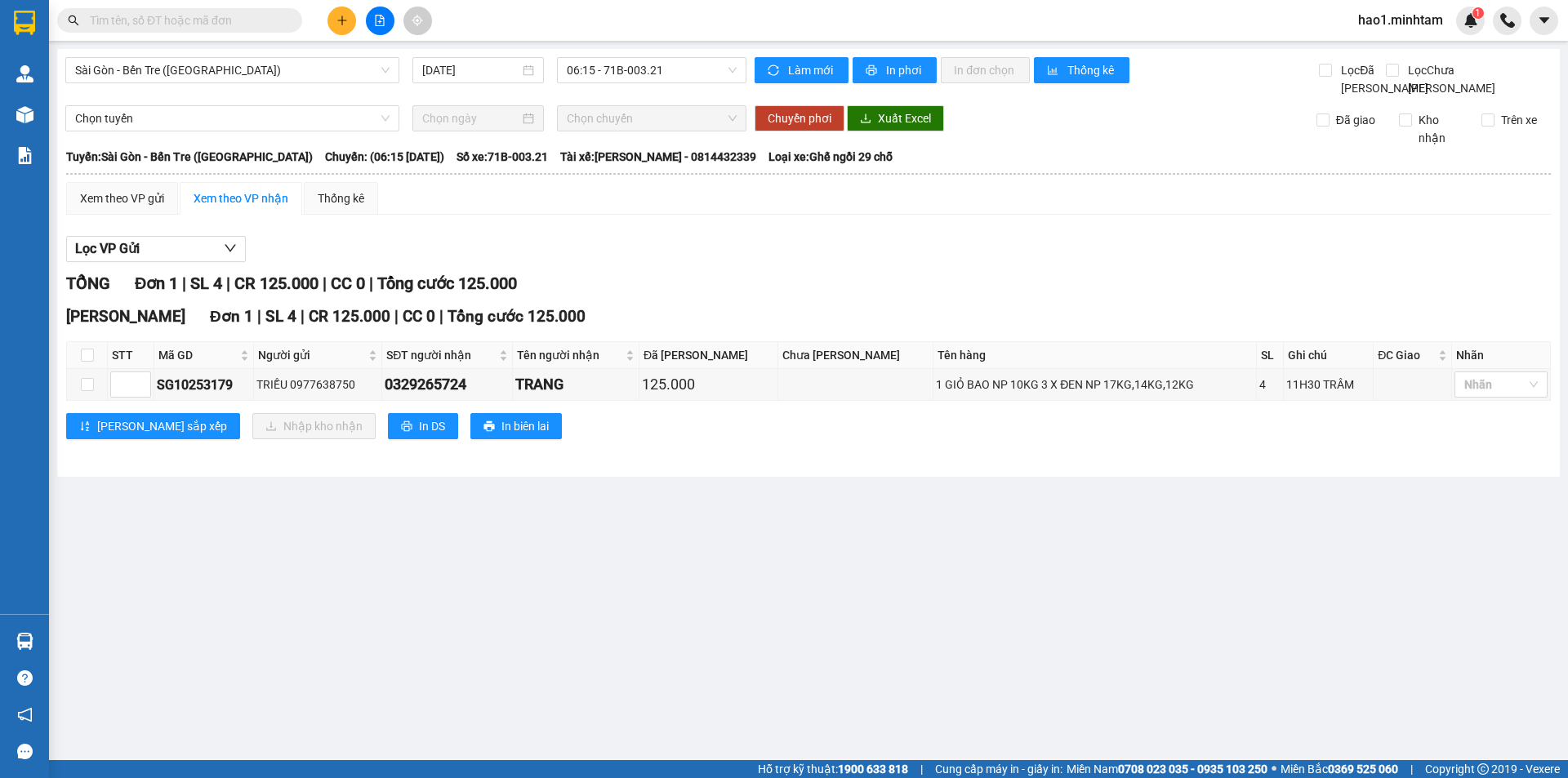
click at [763, 297] on div "TỔNG Đơn 1 | SL 4 | CR 125.000 | CC 0 | Tổng cước 125.000" at bounding box center [809, 283] width 1485 height 25
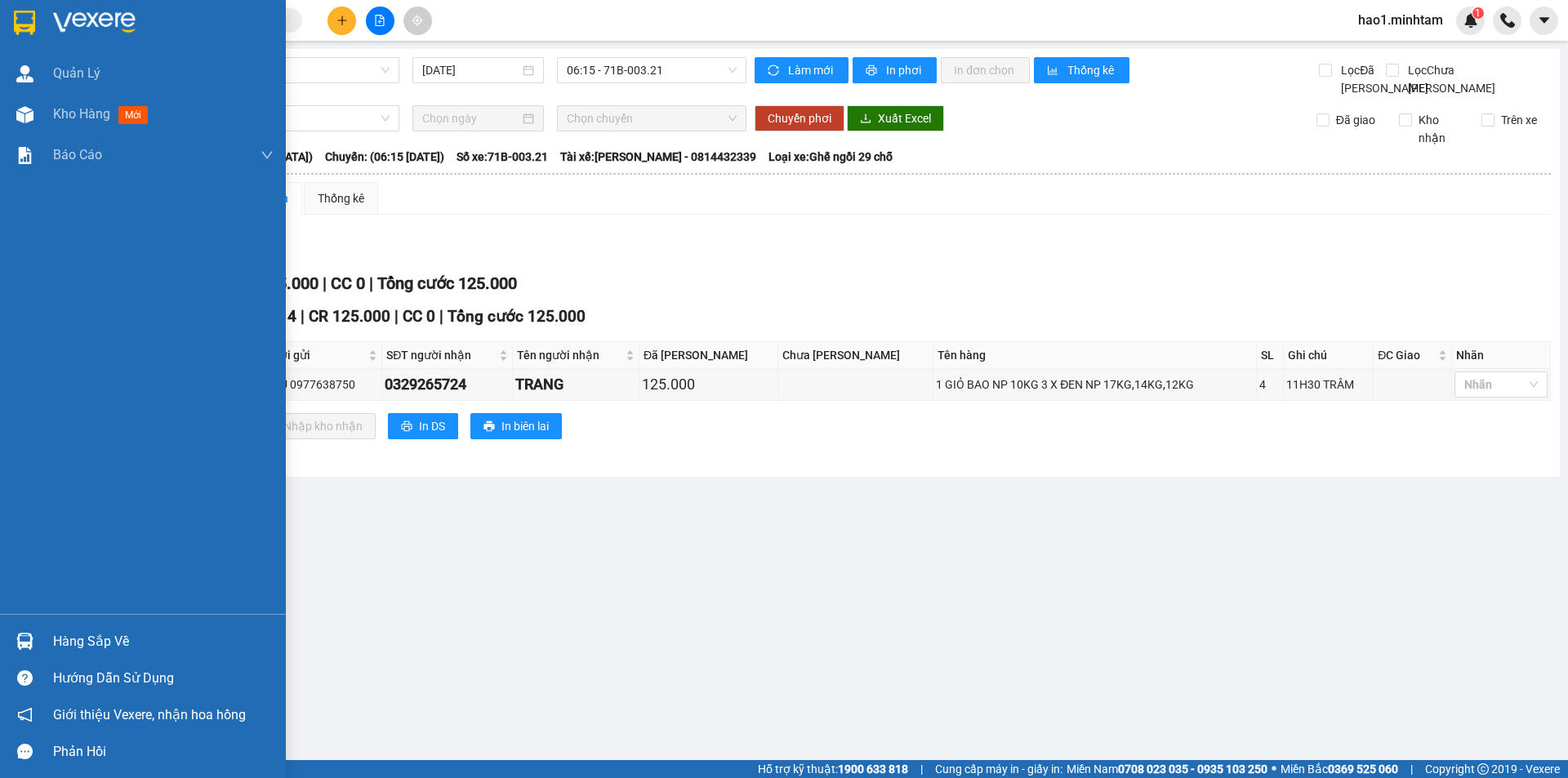
click at [27, 8] on div at bounding box center [24, 21] width 28 height 28
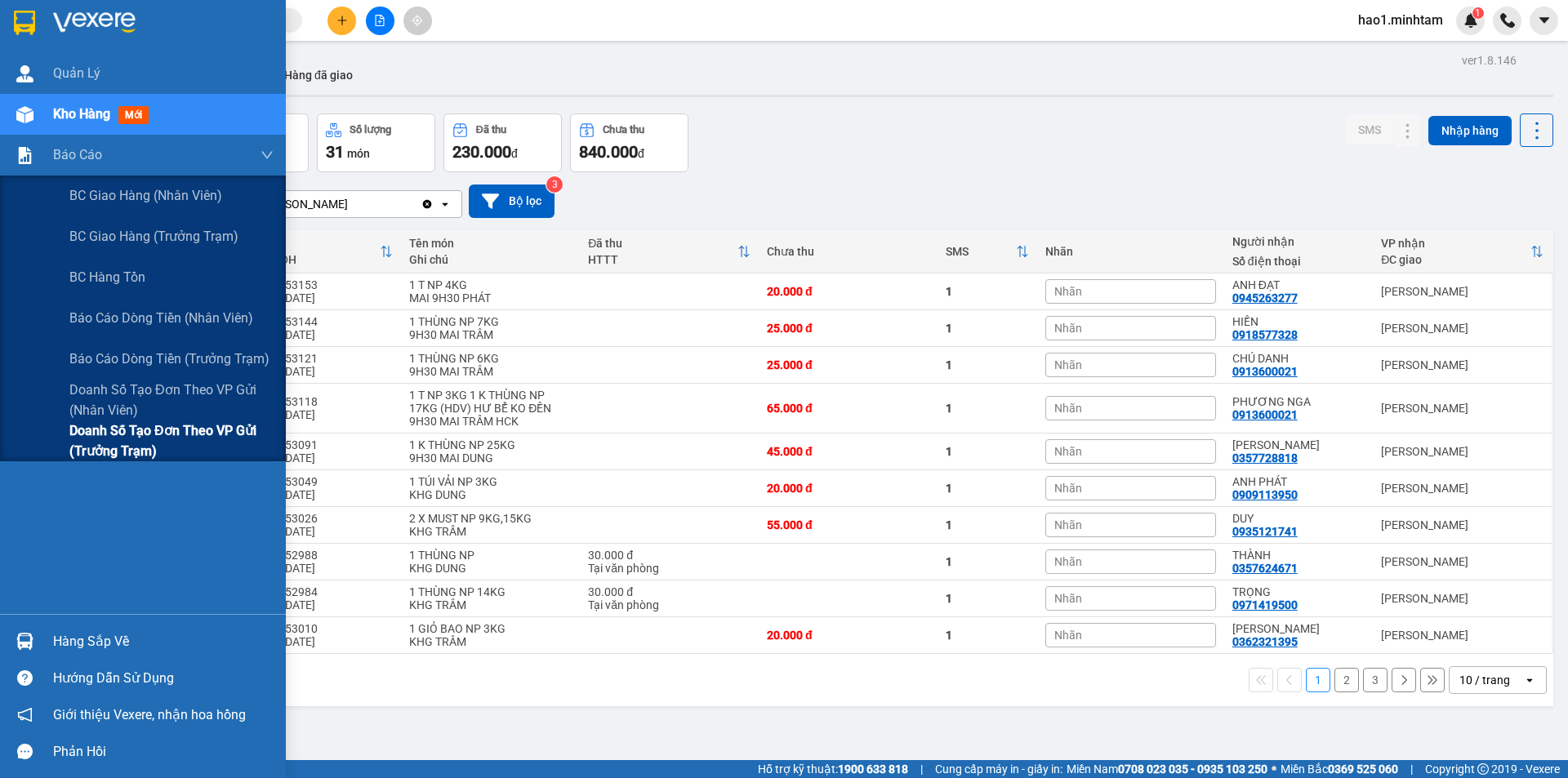
click at [132, 459] on span "Doanh số tạo đơn theo VP gửi (trưởng trạm)" at bounding box center [171, 440] width 204 height 40
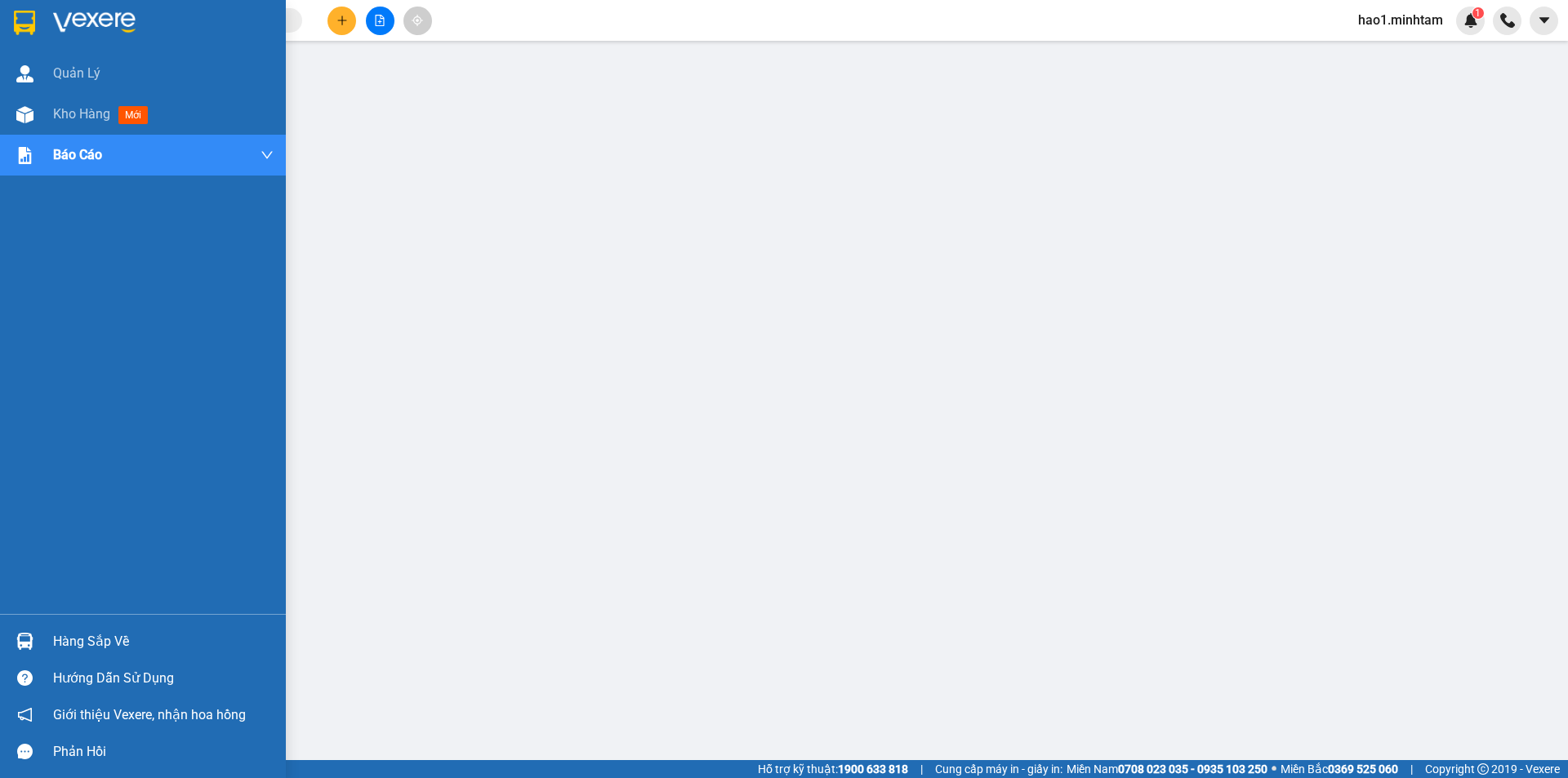
click at [99, 34] on img at bounding box center [95, 22] width 83 height 24
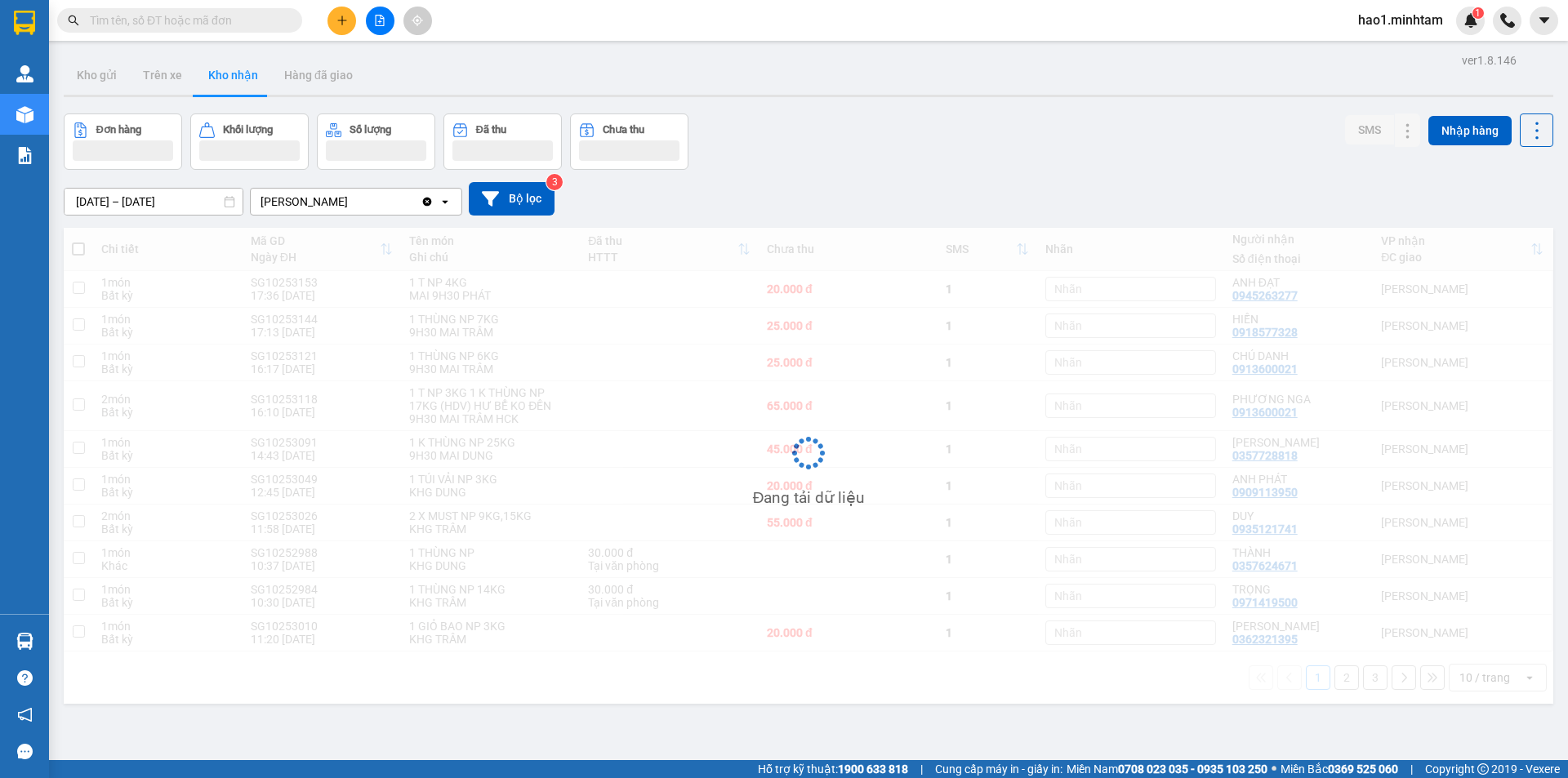
click at [866, 111] on div "ver 1.8.146 Kho gửi Trên xe Kho nhận Hàng đã giao Đơn hàng Khối lượng Số lượng …" at bounding box center [808, 438] width 1503 height 778
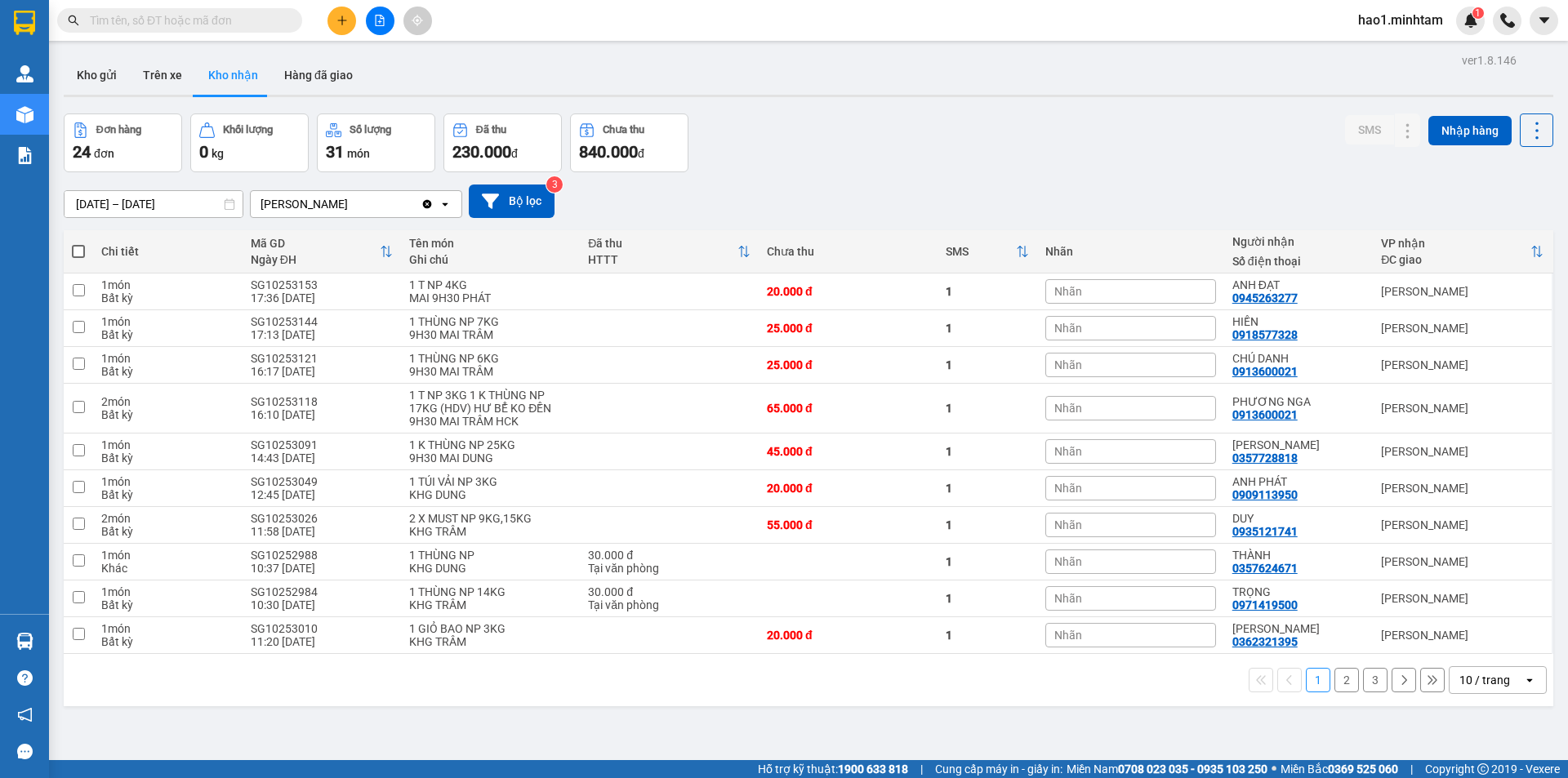
click at [1365, 680] on button "3" at bounding box center [1375, 680] width 24 height 24
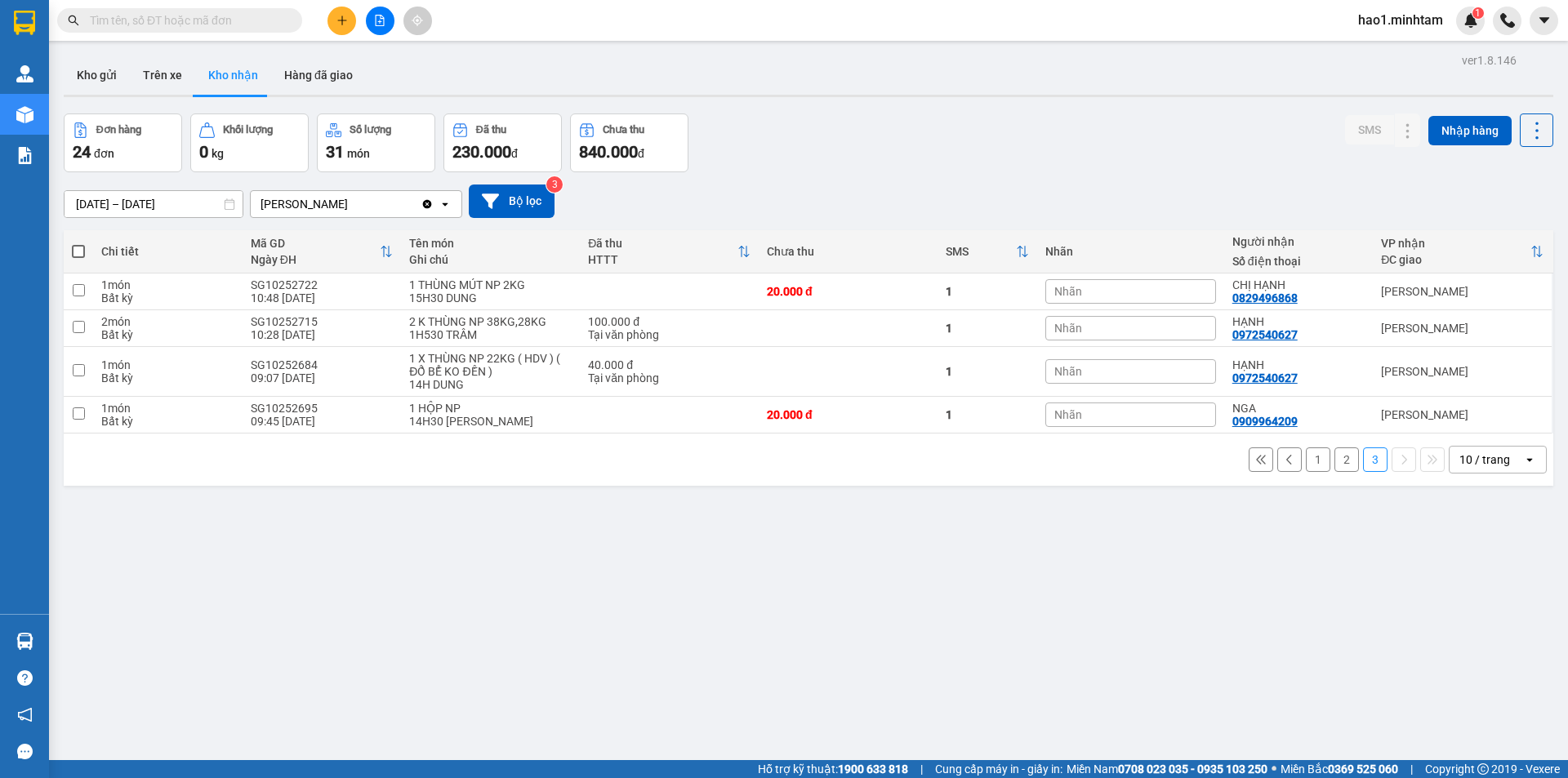
click at [134, 201] on input "[DATE] – [DATE]" at bounding box center [153, 204] width 178 height 26
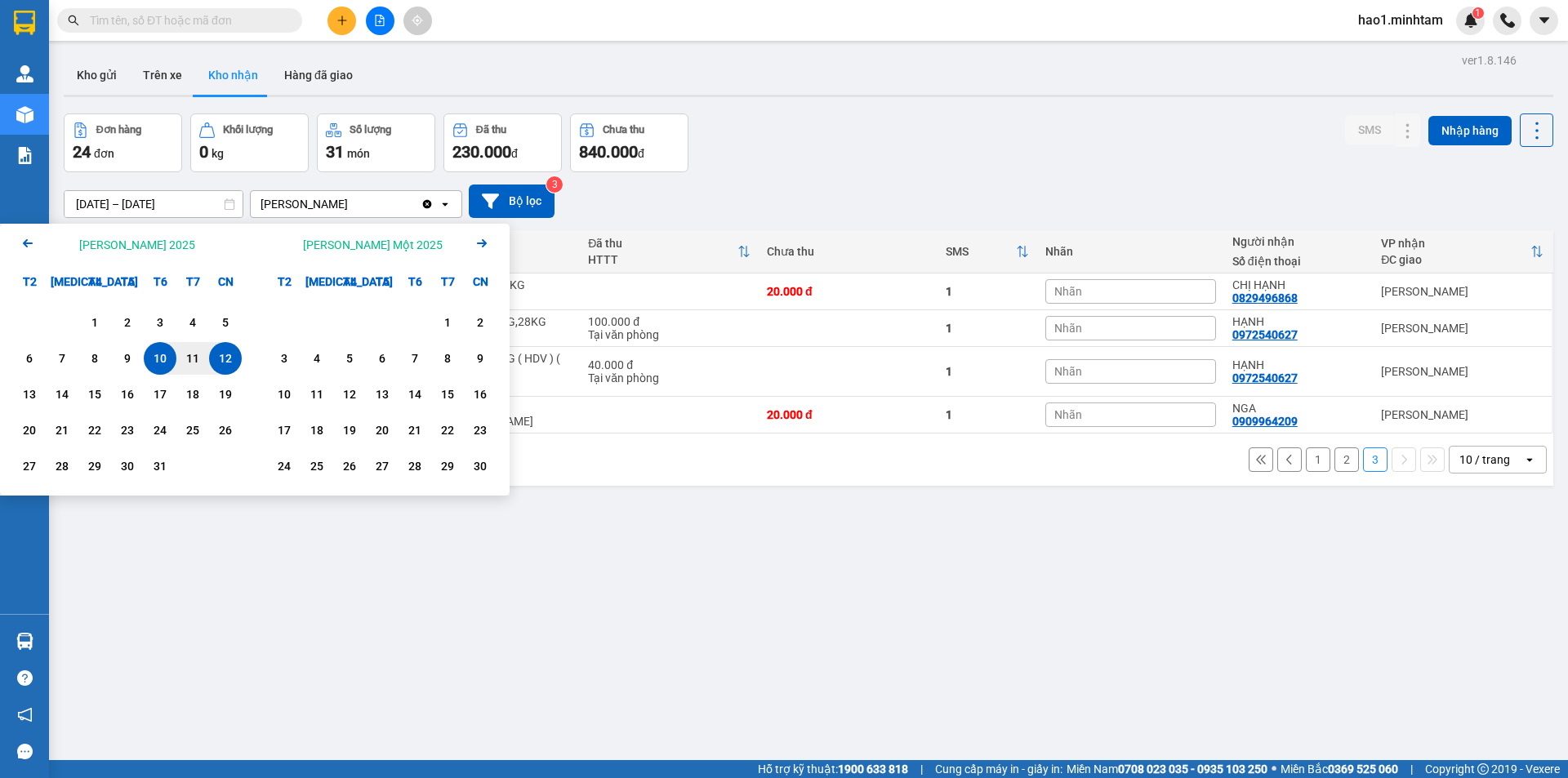
click at [26, 247] on icon "Previous month." at bounding box center [28, 242] width 9 height 8
click at [33, 325] on div "1" at bounding box center [29, 322] width 23 height 20
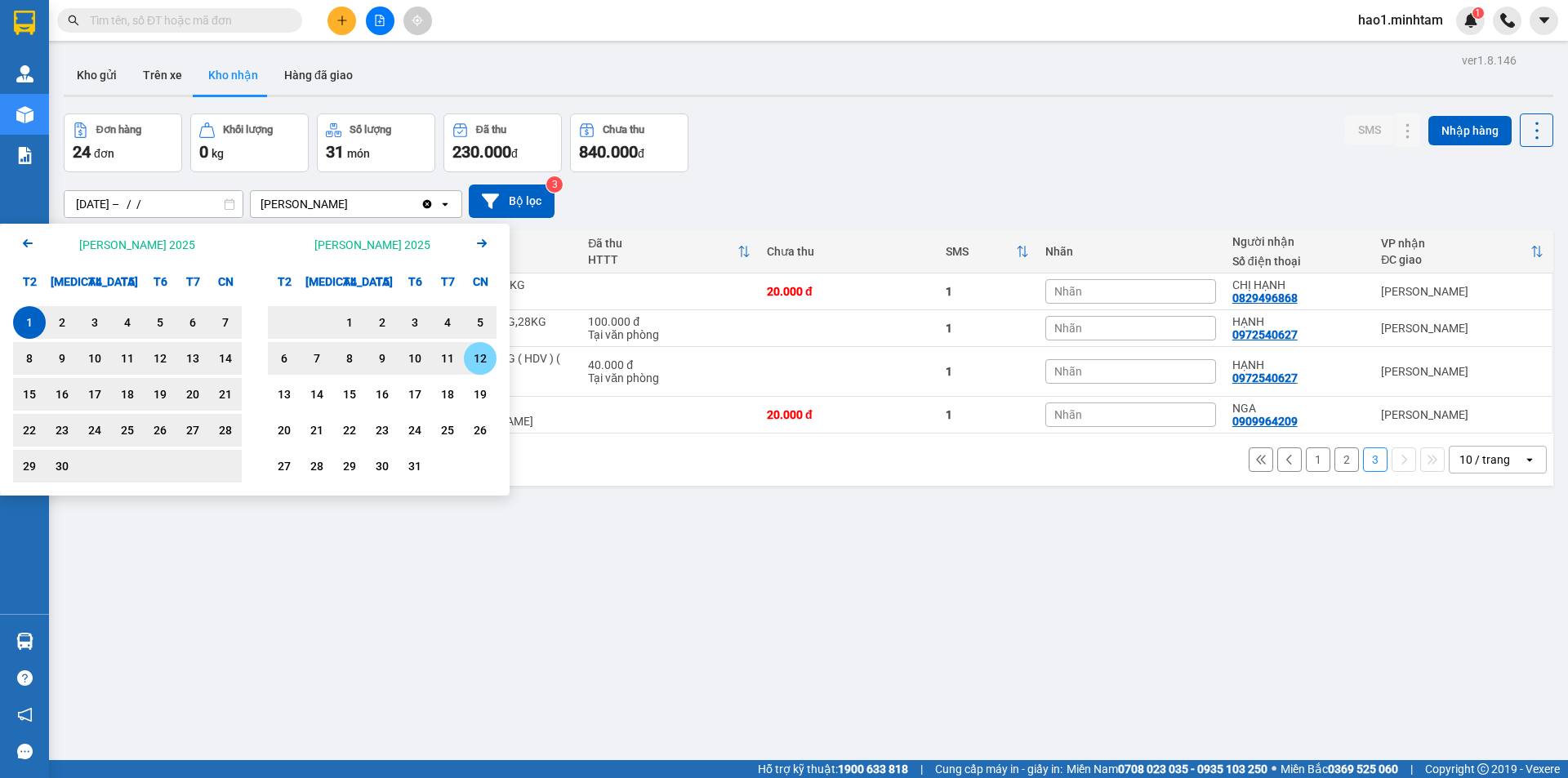
click at [470, 364] on div "12" at bounding box center [480, 358] width 23 height 20
type input "01/09/2025 – 12/10/2025"
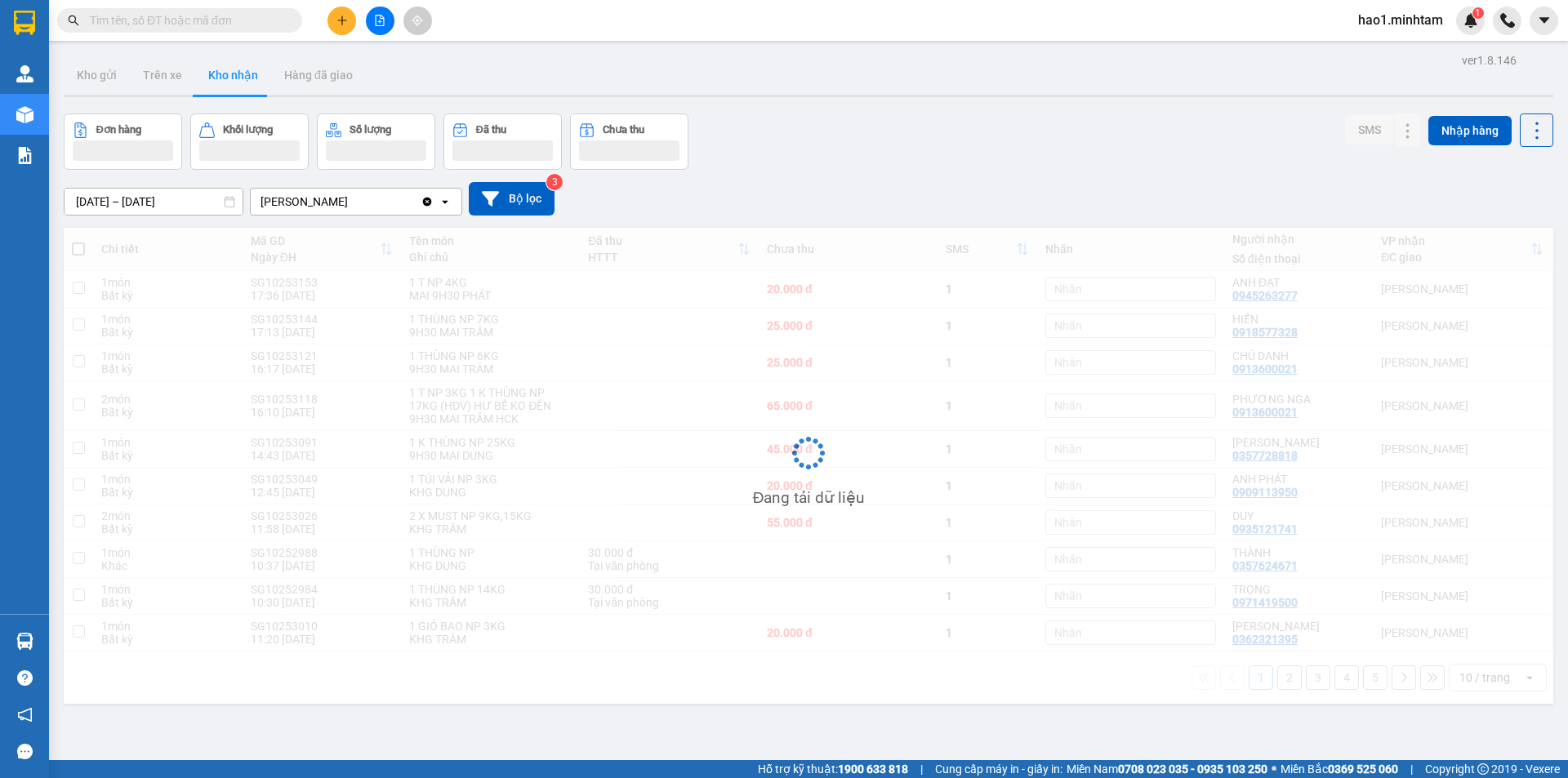
click at [840, 183] on div "01/09/2025 – 12/10/2025 Press the down arrow key to interact with the calendar …" at bounding box center [809, 199] width 1490 height 34
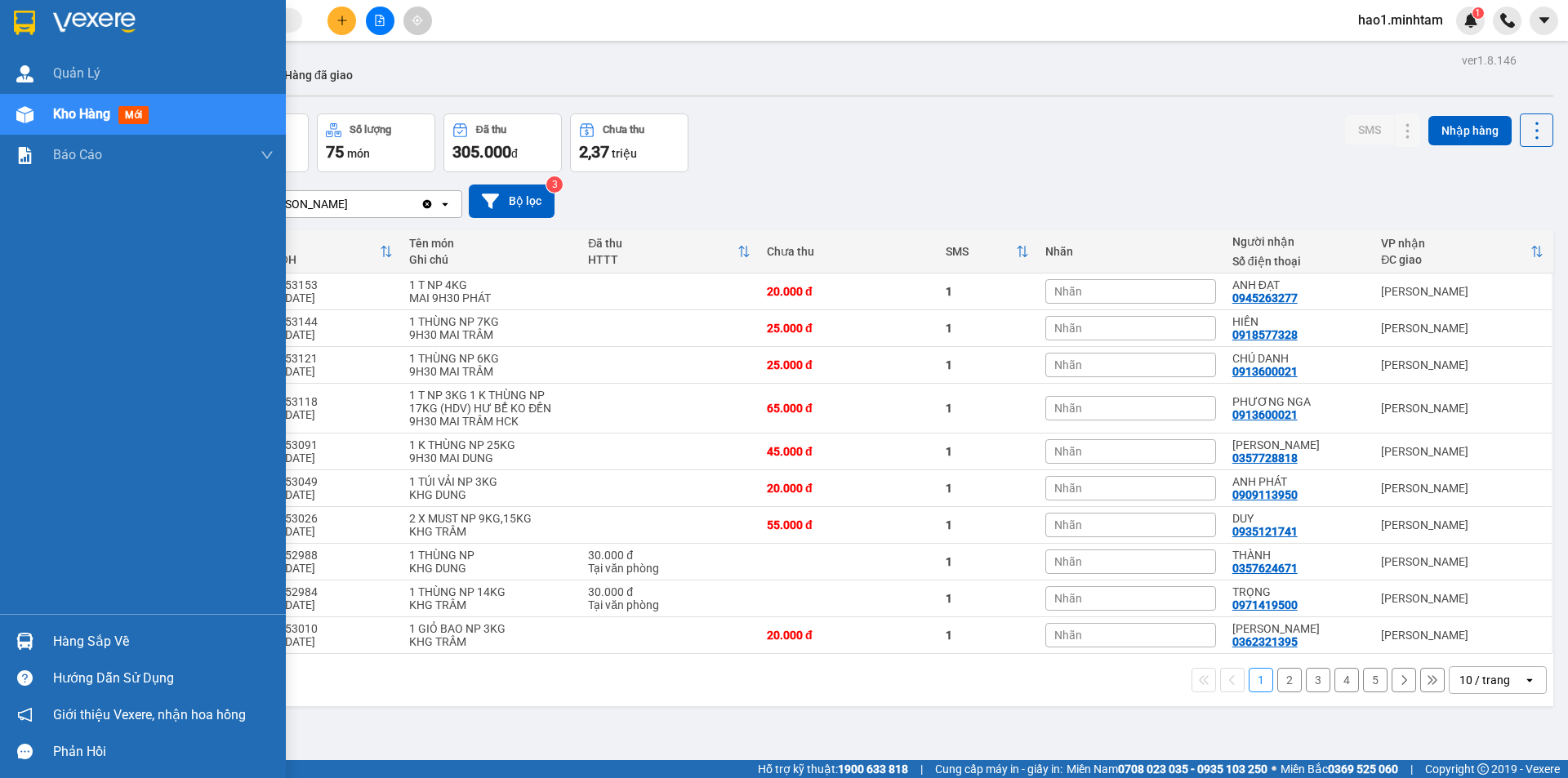
click at [25, 17] on img at bounding box center [24, 22] width 22 height 24
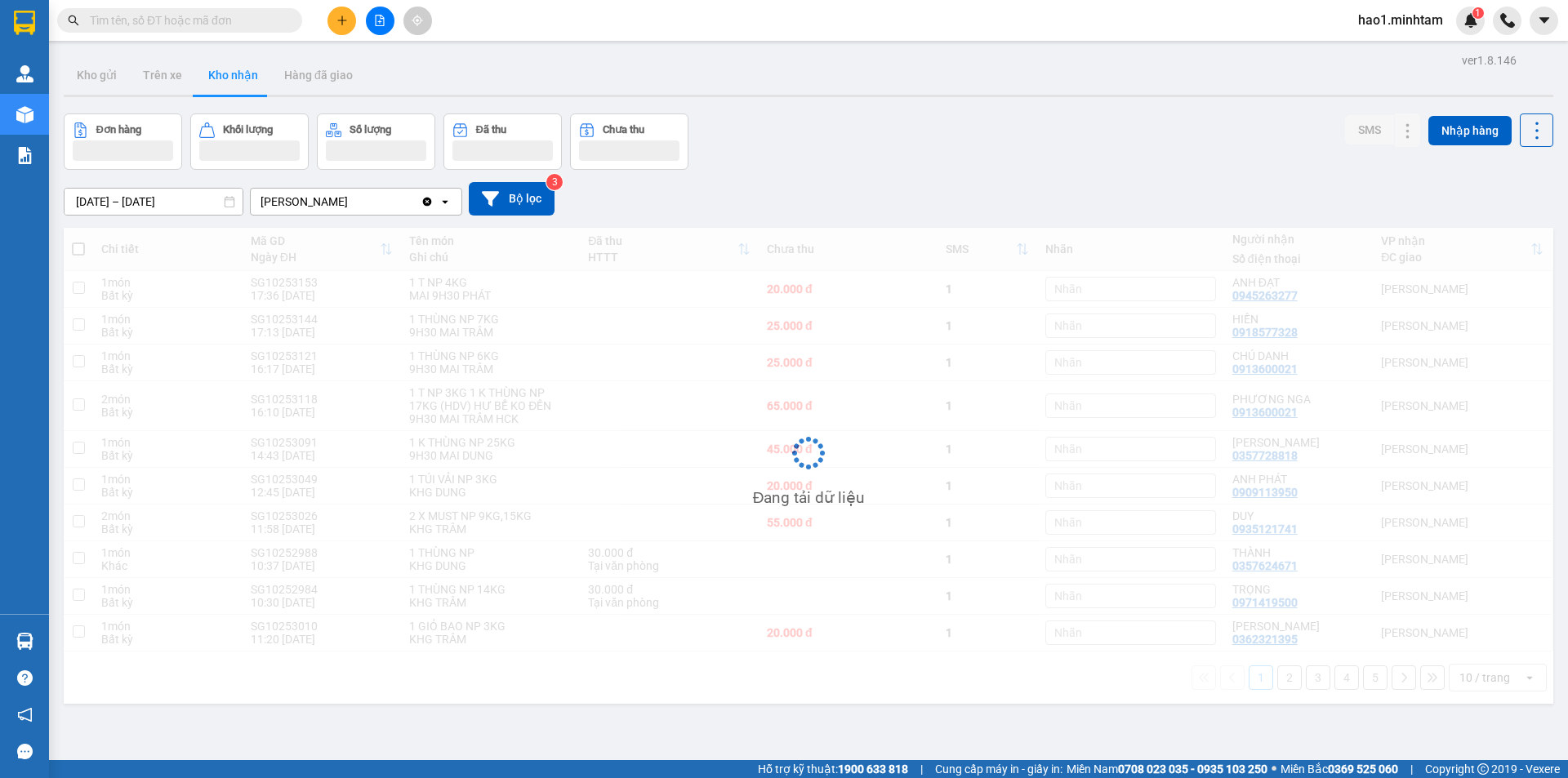
click at [907, 48] on main "ver 1.8.146 Kho gửi Trên xe Kho nhận Hàng đã giao Đơn hàng Khối lượng Số lượng …" at bounding box center [784, 380] width 1568 height 760
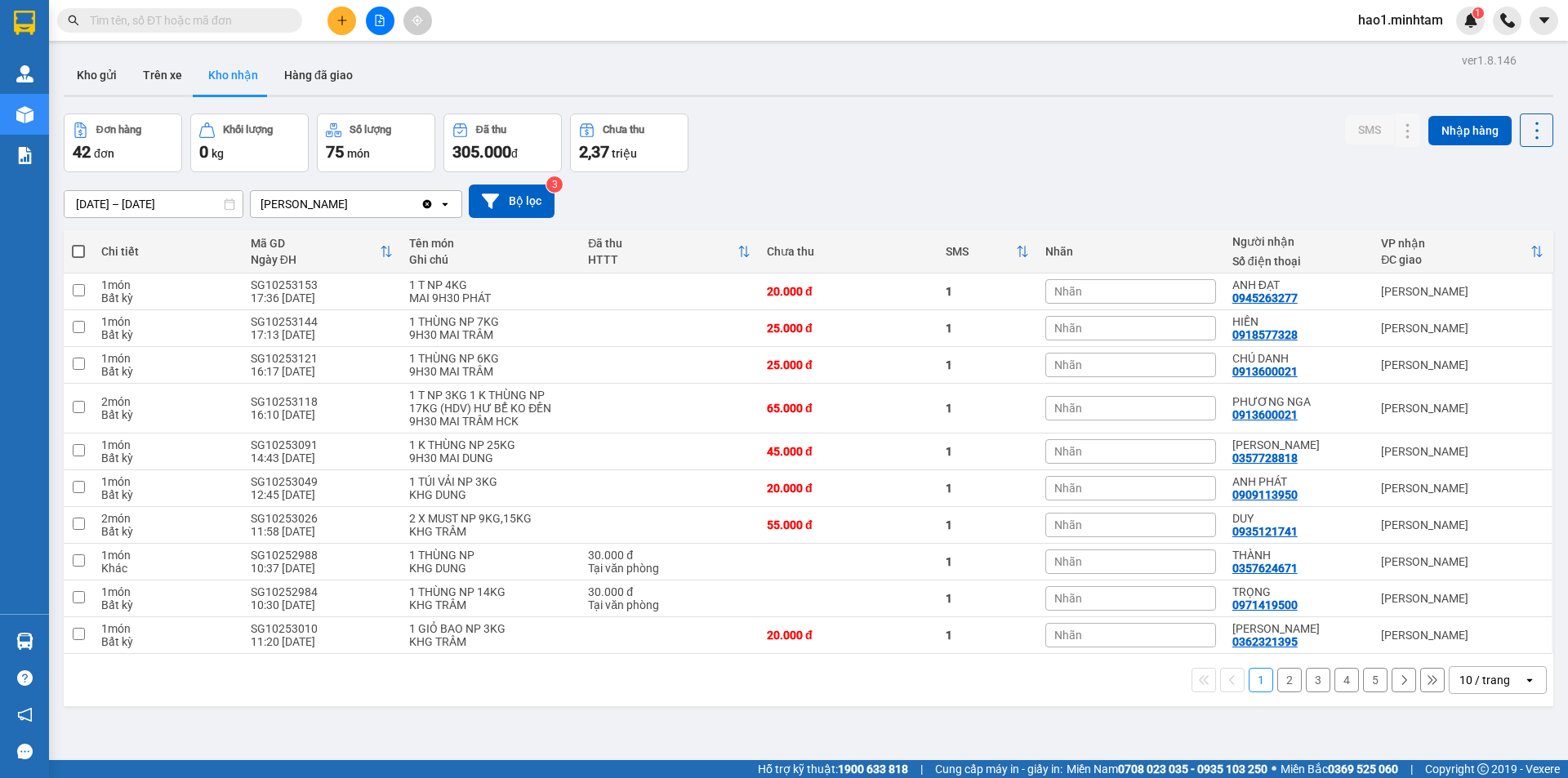
click at [1363, 682] on button "5" at bounding box center [1375, 680] width 24 height 24
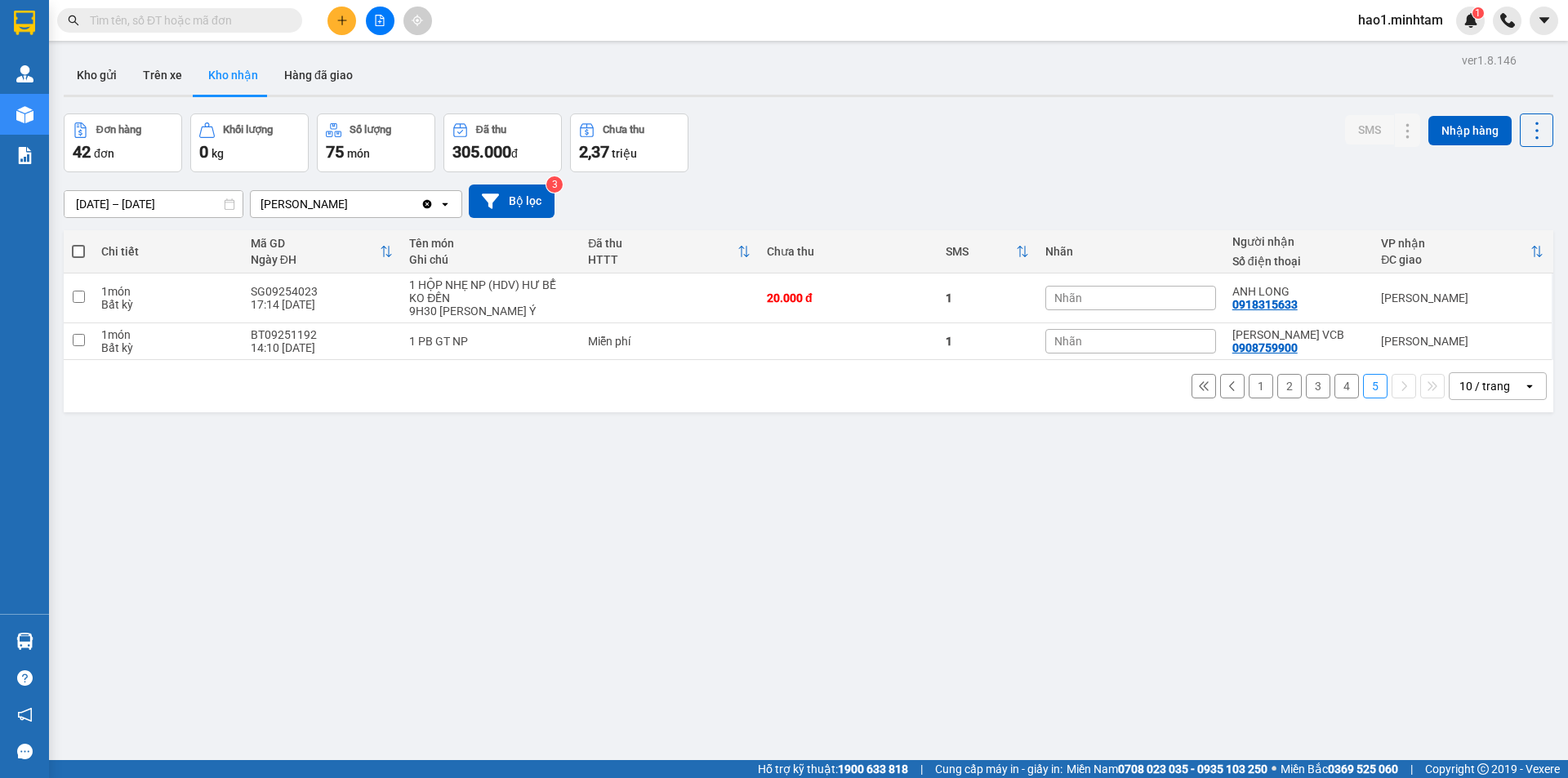
click at [1280, 391] on button "2" at bounding box center [1289, 386] width 24 height 24
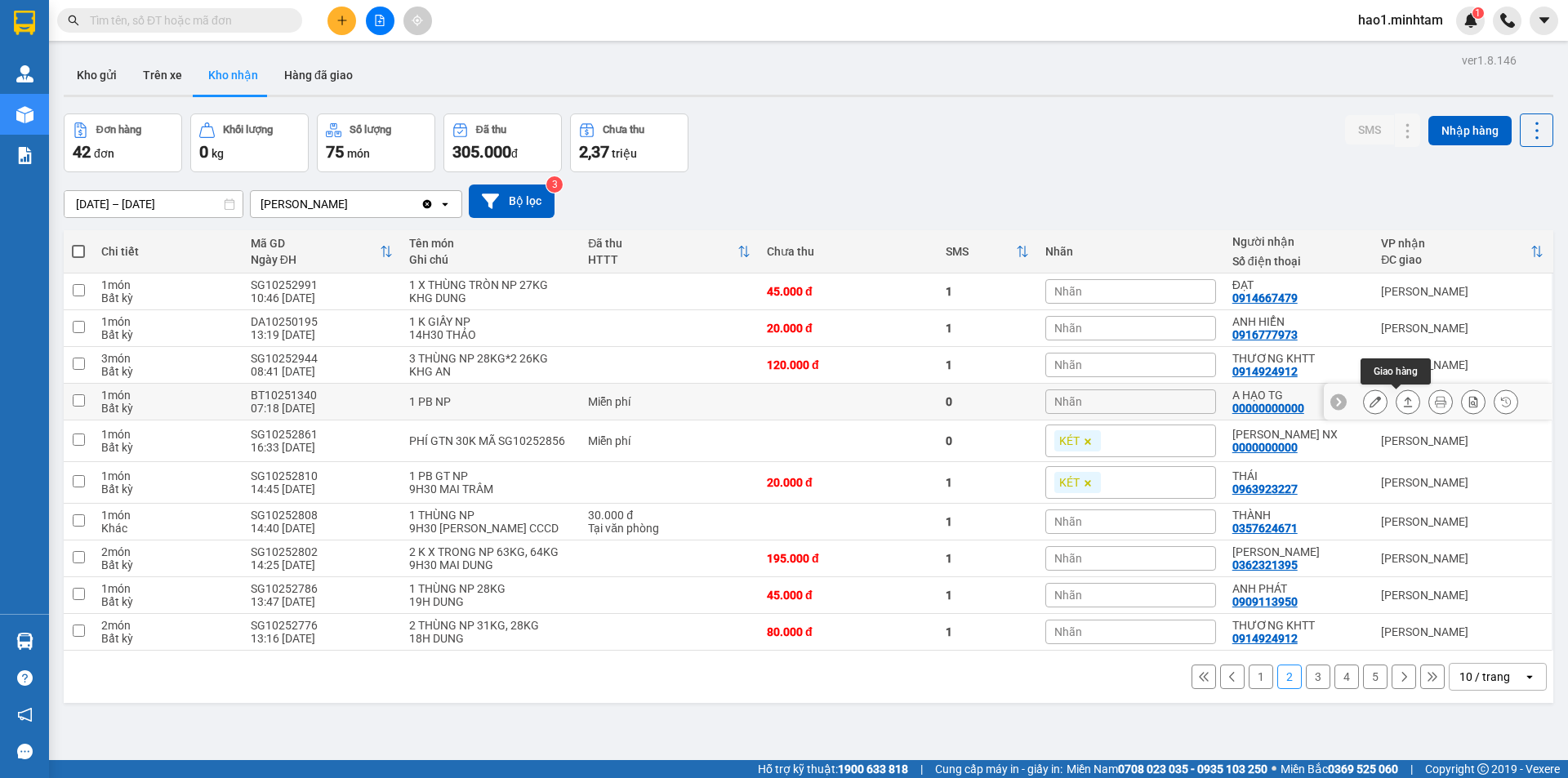
click at [1403, 404] on icon at bounding box center [1408, 401] width 11 height 11
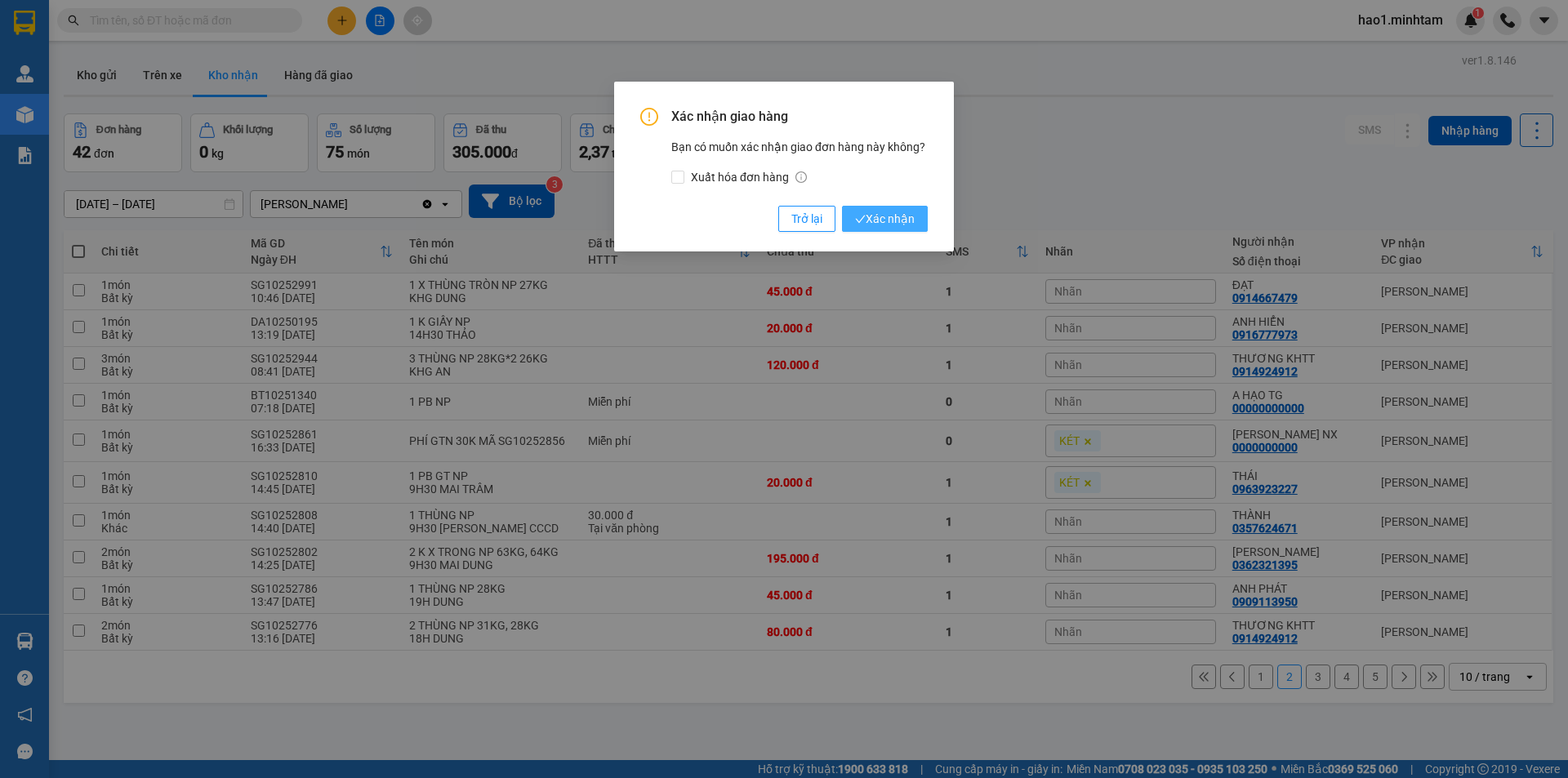
click at [887, 223] on span "Xác nhận" at bounding box center [884, 218] width 59 height 18
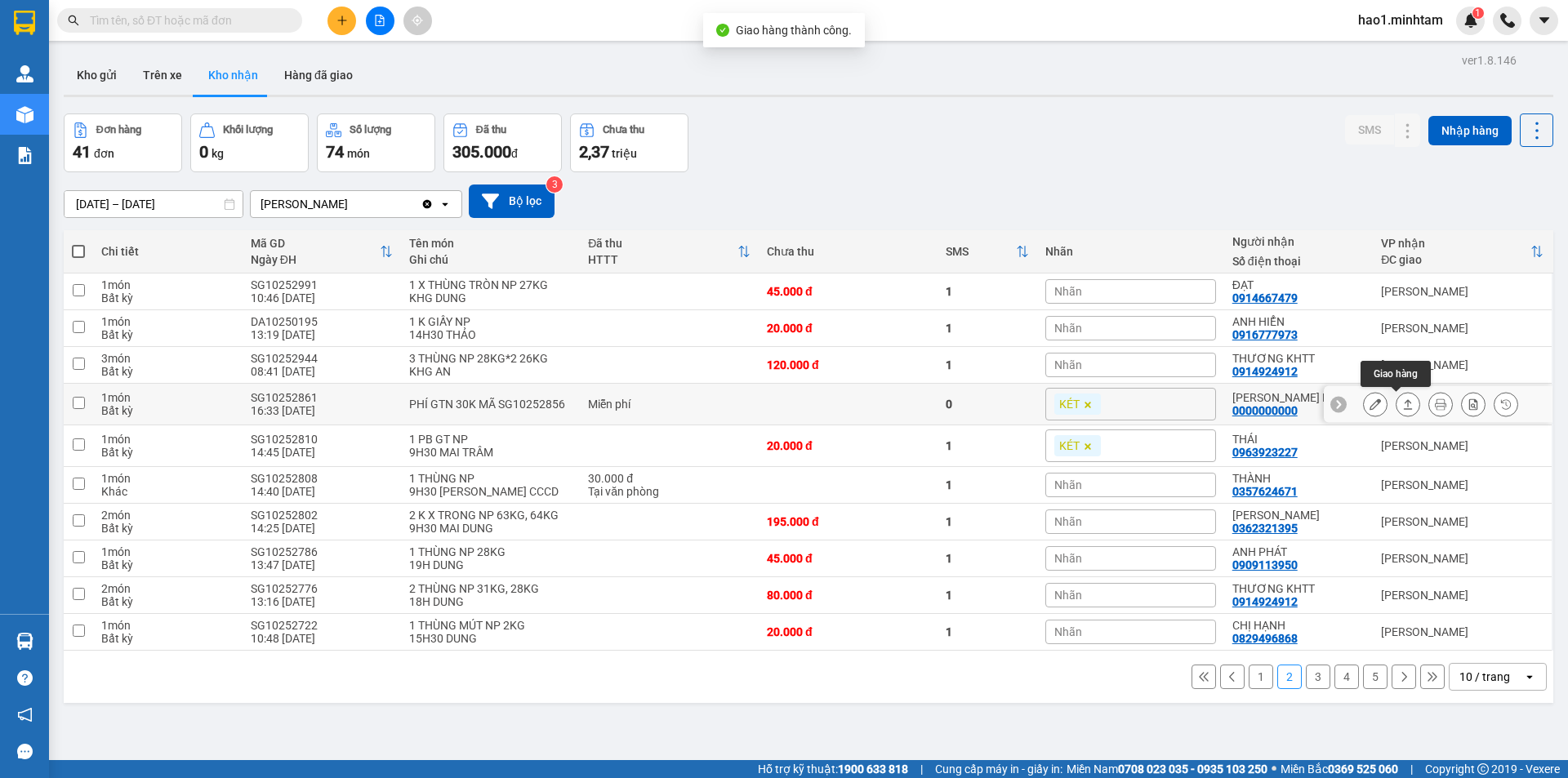
click at [1403, 407] on icon at bounding box center [1408, 403] width 11 height 11
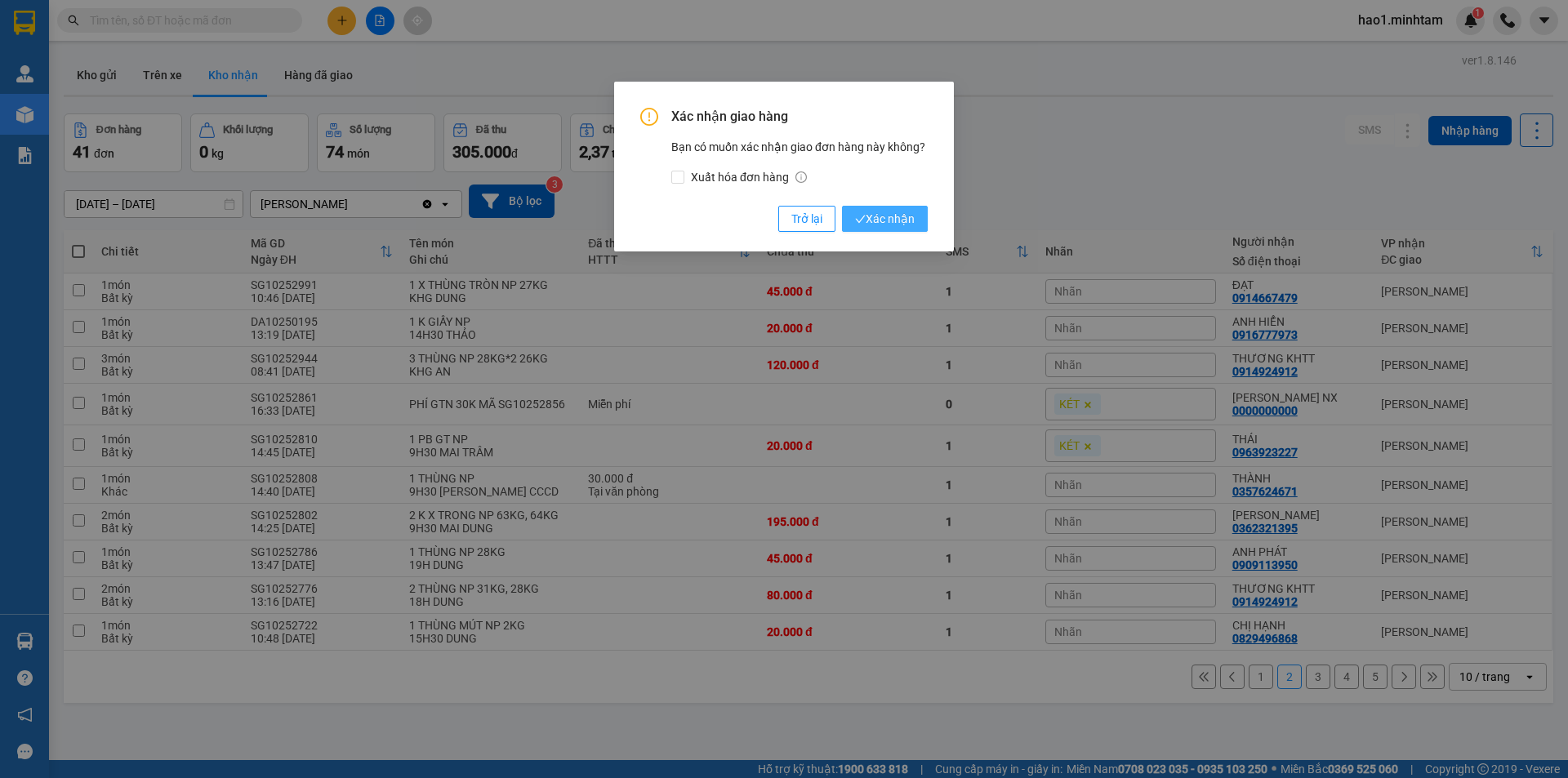
click at [867, 217] on span "Xác nhận" at bounding box center [884, 218] width 59 height 18
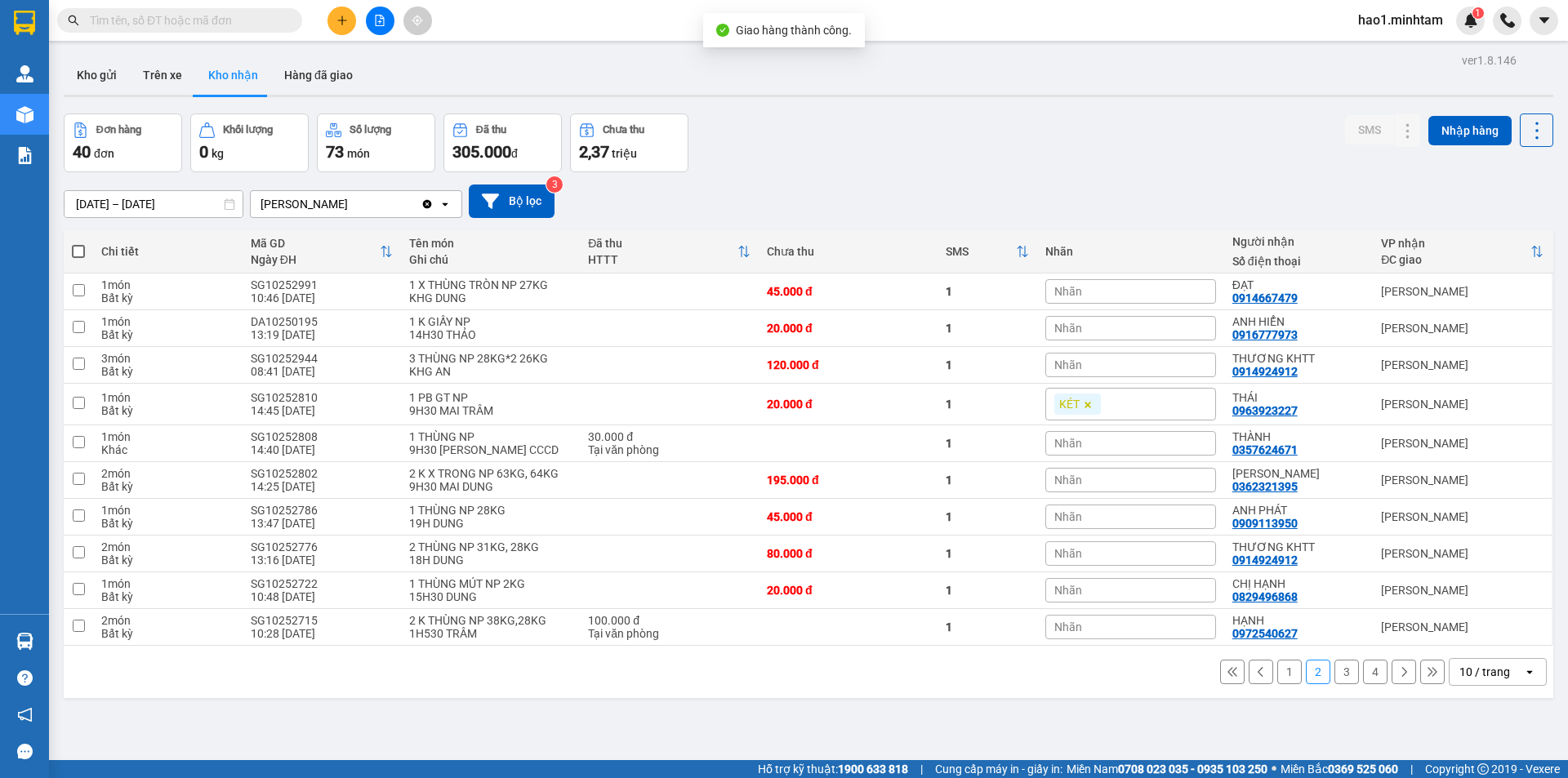
click at [1337, 670] on button "3" at bounding box center [1347, 671] width 24 height 24
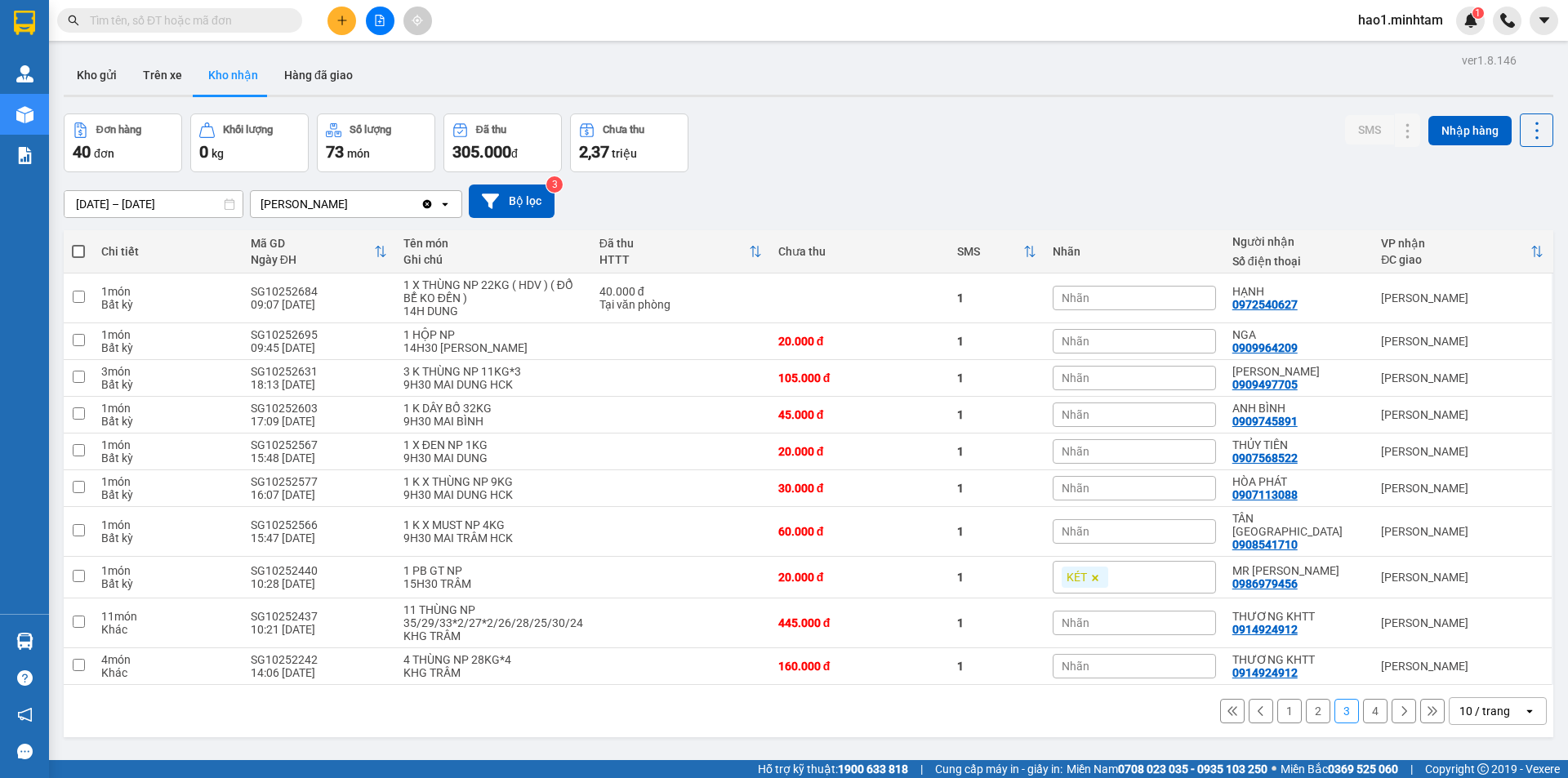
click at [1366, 700] on button "4" at bounding box center [1375, 711] width 24 height 24
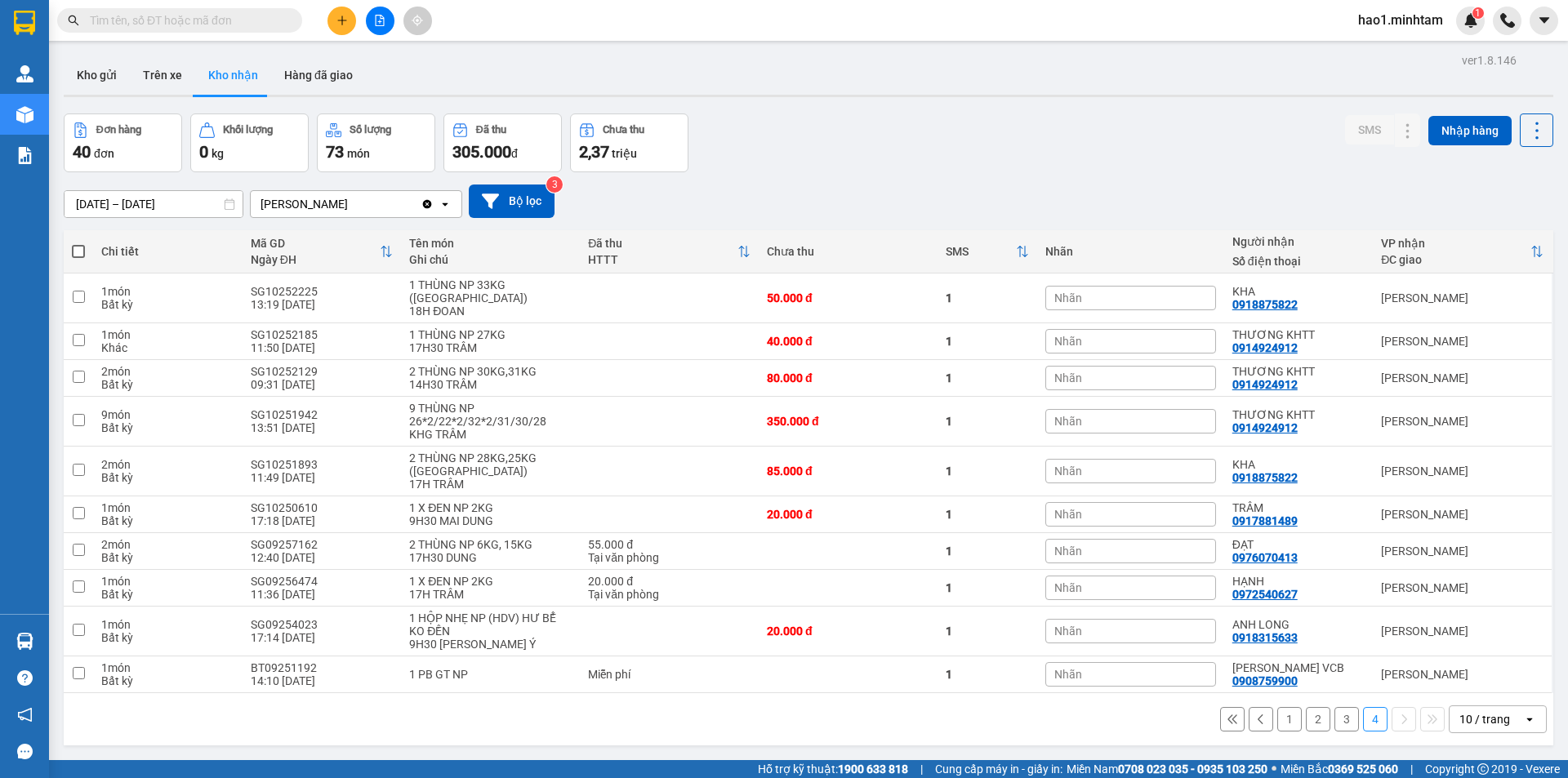
click at [1285, 707] on button "1" at bounding box center [1289, 719] width 24 height 24
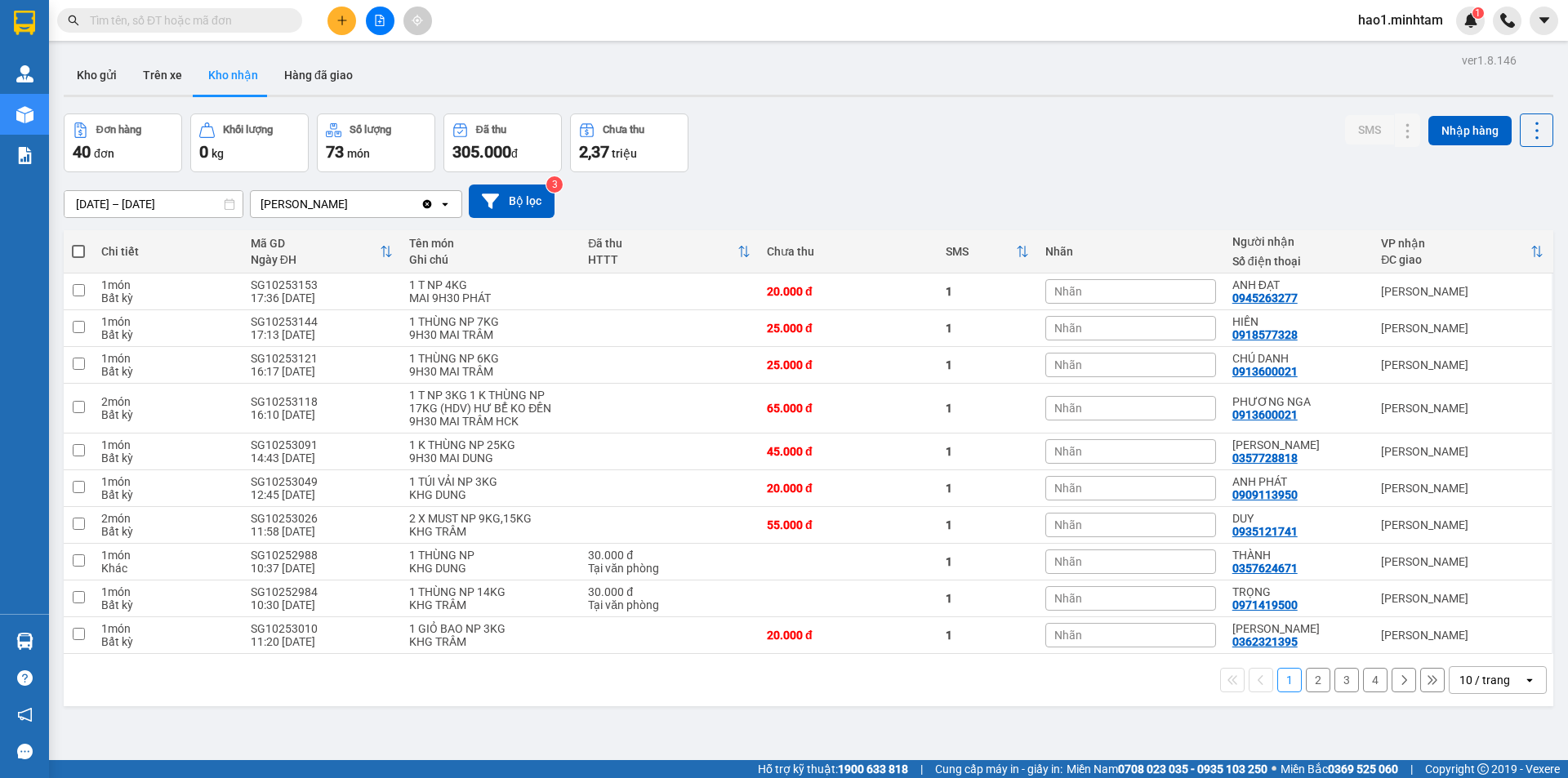
click at [1005, 193] on div "01/09/2025 – 12/10/2025 Press the down arrow key to interact with the calendar …" at bounding box center [809, 201] width 1490 height 34
click at [159, 16] on input "text" at bounding box center [186, 20] width 193 height 18
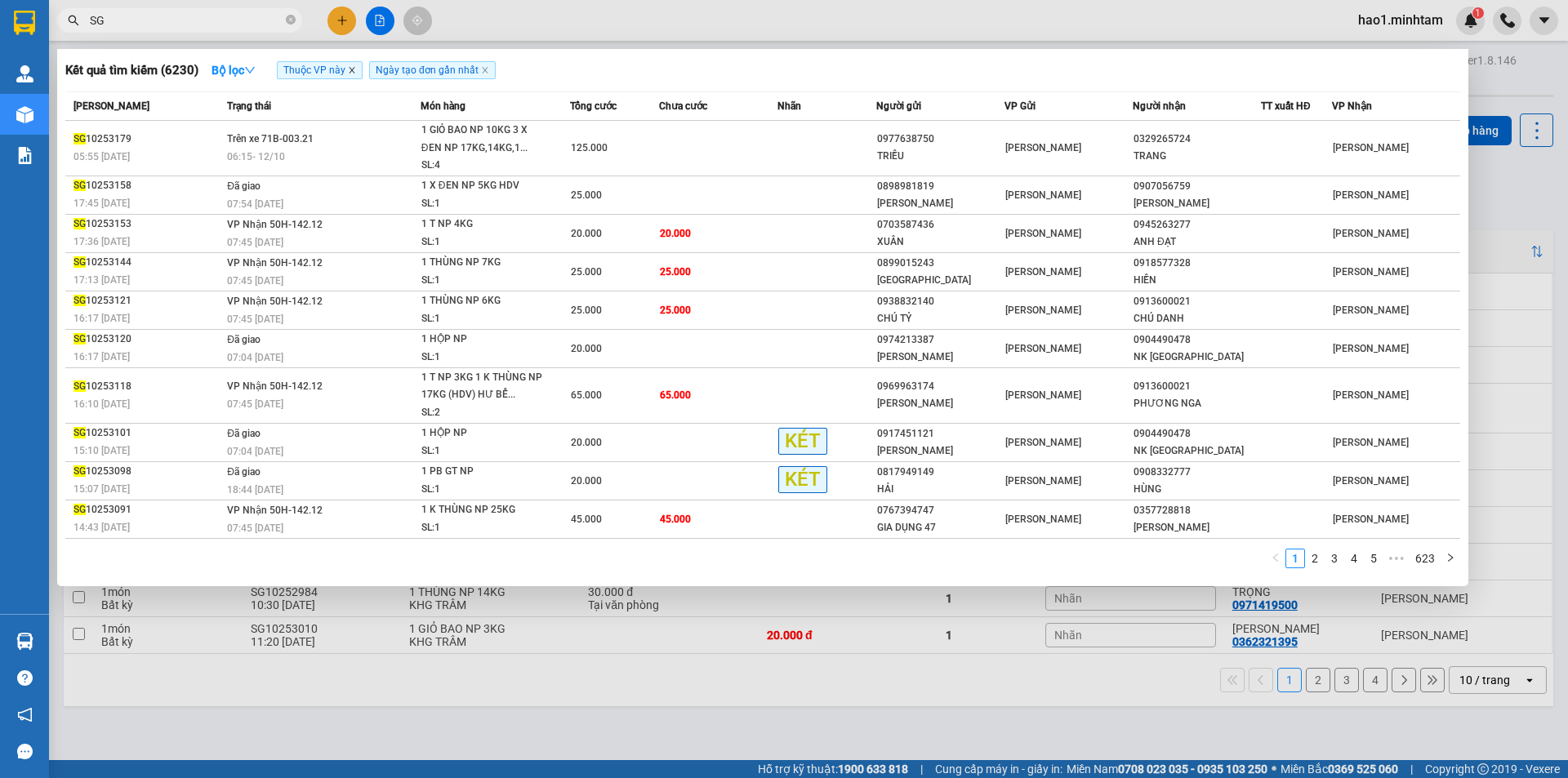
type input "SG"
click at [354, 68] on icon "close" at bounding box center [352, 70] width 8 height 8
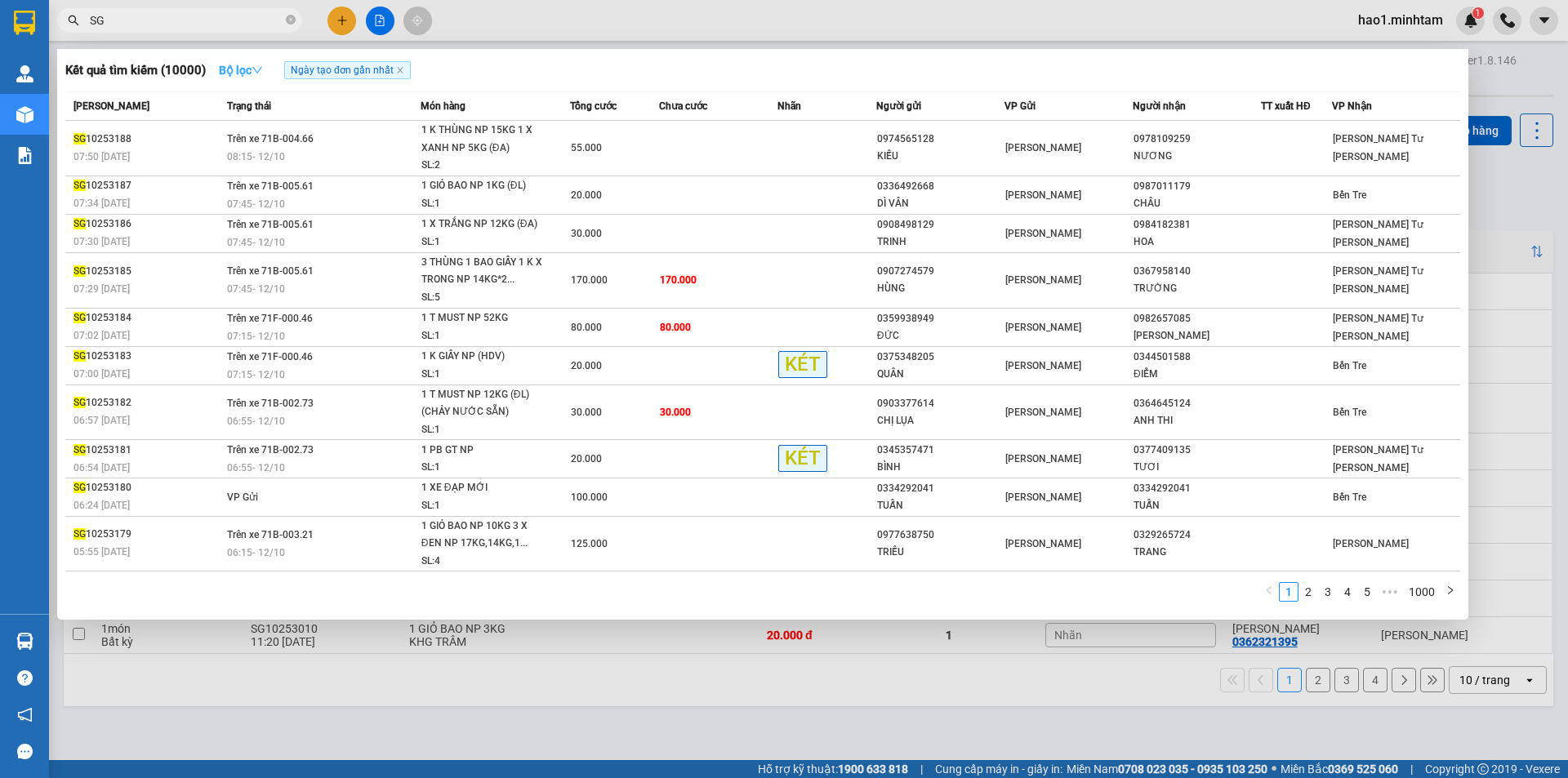
click at [263, 70] on icon "down" at bounding box center [256, 70] width 11 height 11
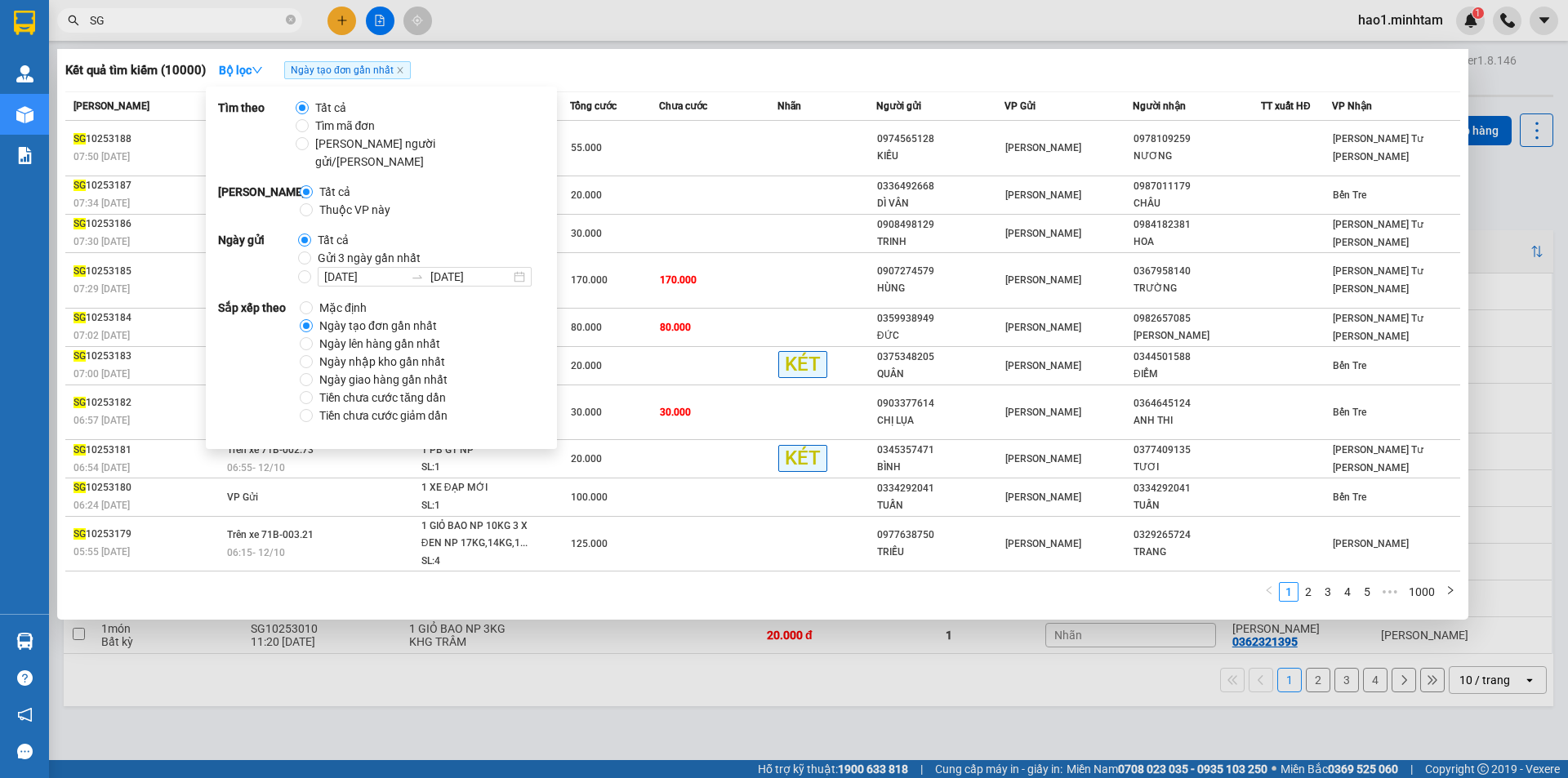
click at [329, 201] on span "Thuộc VP này" at bounding box center [355, 210] width 84 height 18
click at [313, 203] on input "Thuộc VP này" at bounding box center [306, 209] width 13 height 13
radio input "true"
radio input "false"
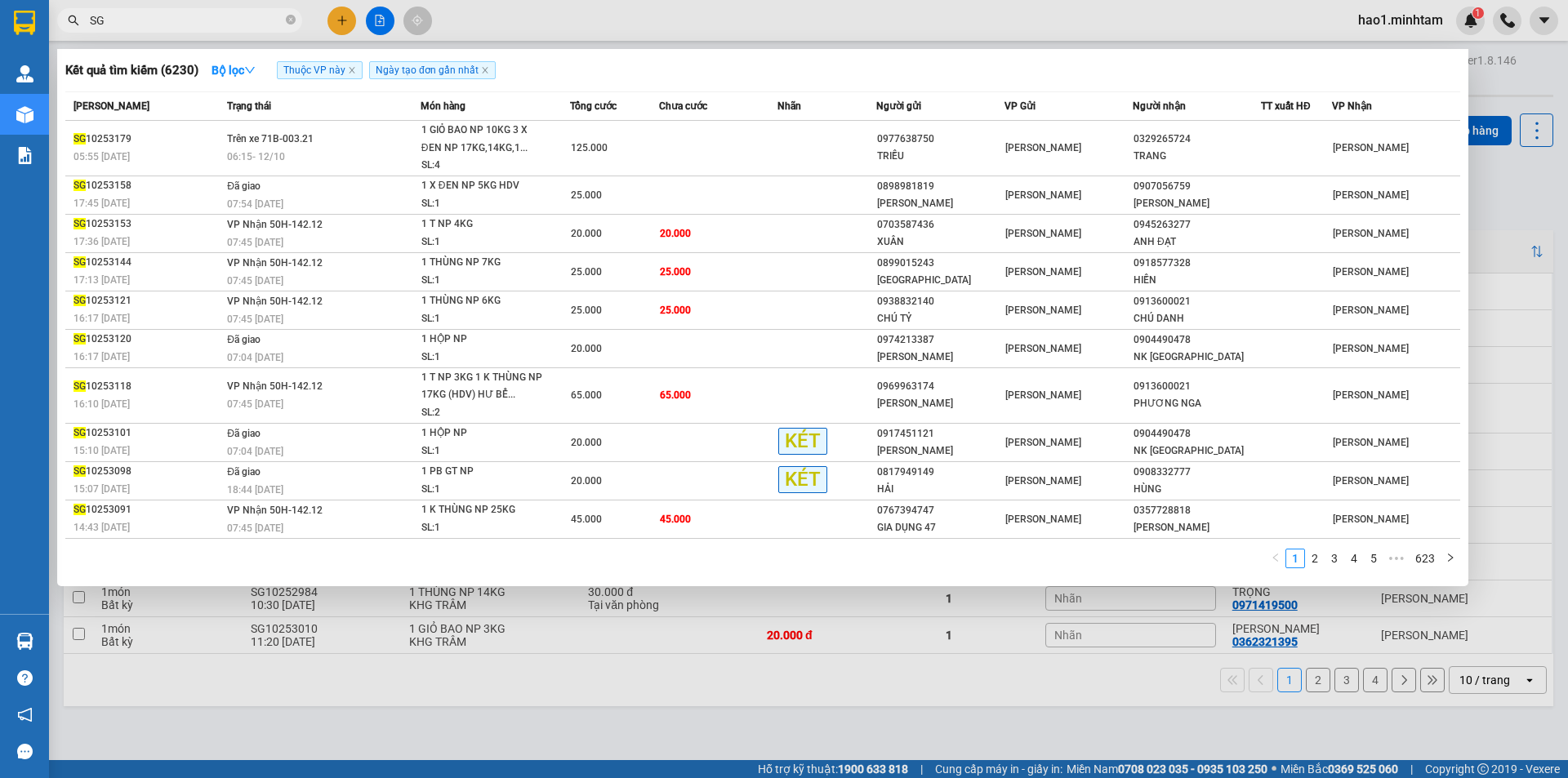
click at [548, 40] on div at bounding box center [784, 389] width 1568 height 778
click at [154, 21] on input "SG" at bounding box center [186, 20] width 193 height 18
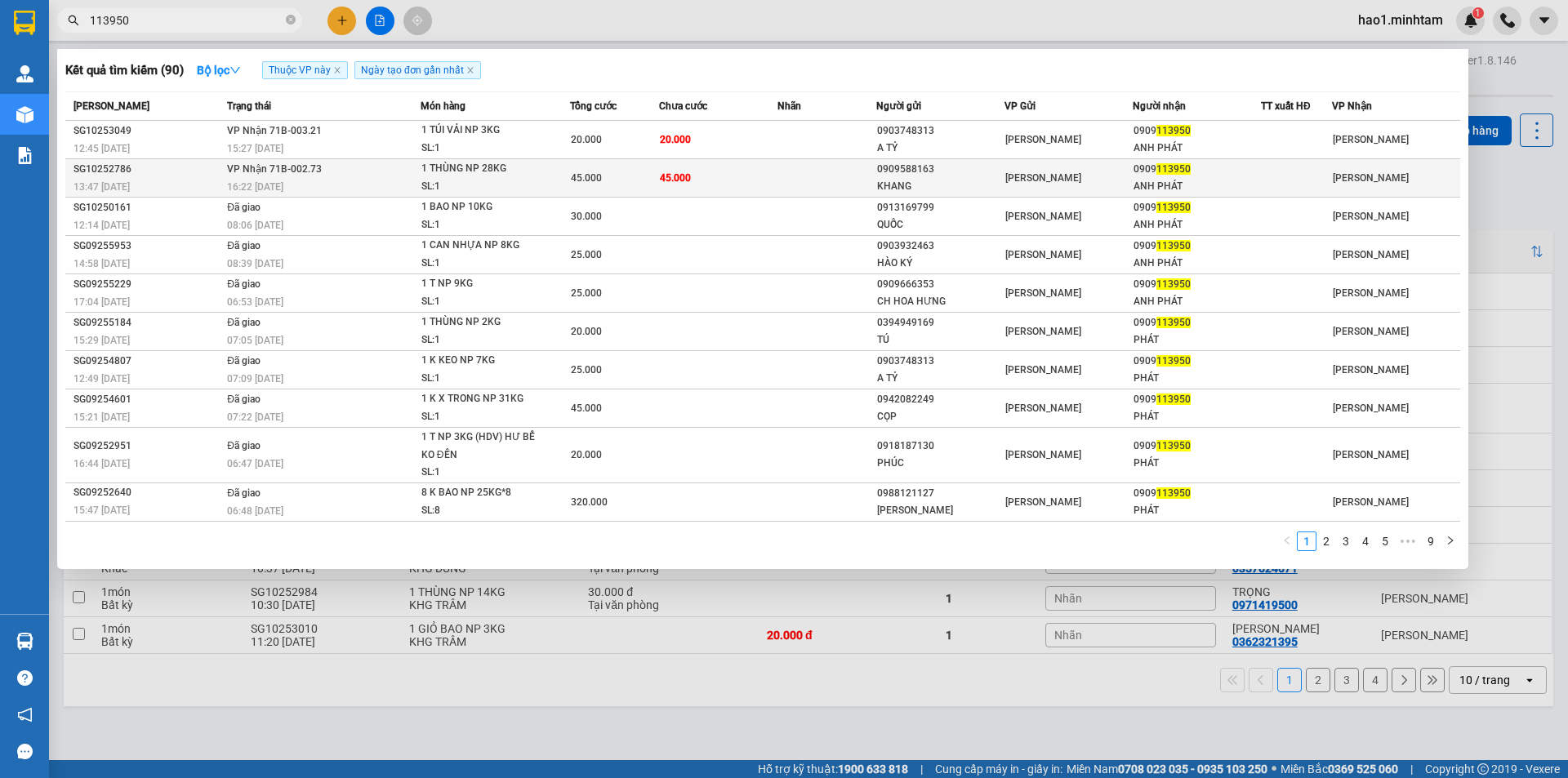
type input "113950"
click at [738, 180] on td "45.000" at bounding box center [718, 178] width 119 height 39
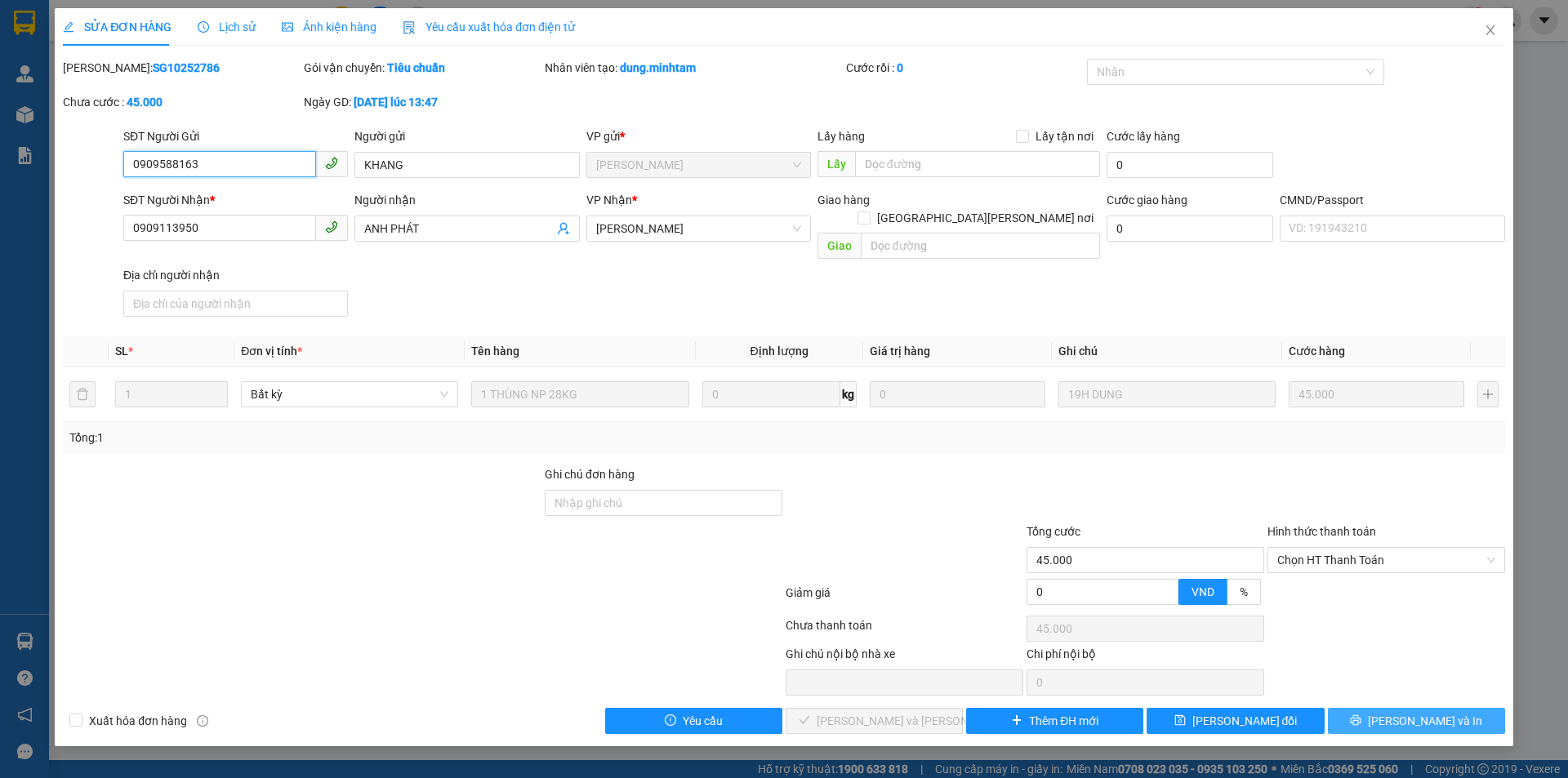
type input "0909588163"
type input "KHANG"
type input "0909113950"
type input "ANH PHÁT"
type input "45.000"
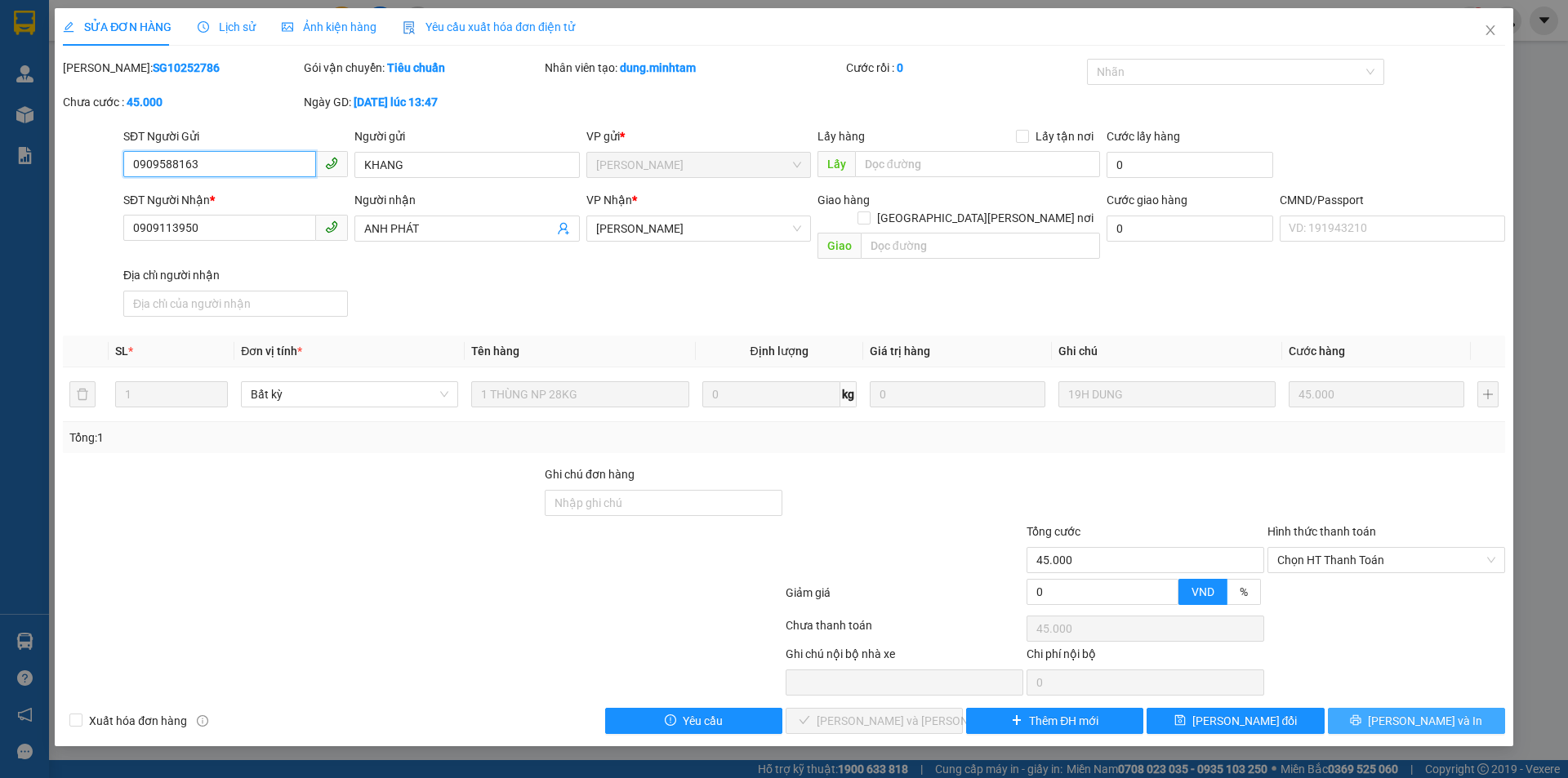
type input "45.000"
click at [1432, 729] on div "SỬA ĐƠN HÀNG Lịch sử Ảnh kiện hàng Yêu cầu xuất hóa đơn điện tử Total Paid Fee …" at bounding box center [784, 389] width 1568 height 778
click at [1434, 712] on span "[PERSON_NAME] và In" at bounding box center [1425, 720] width 114 height 18
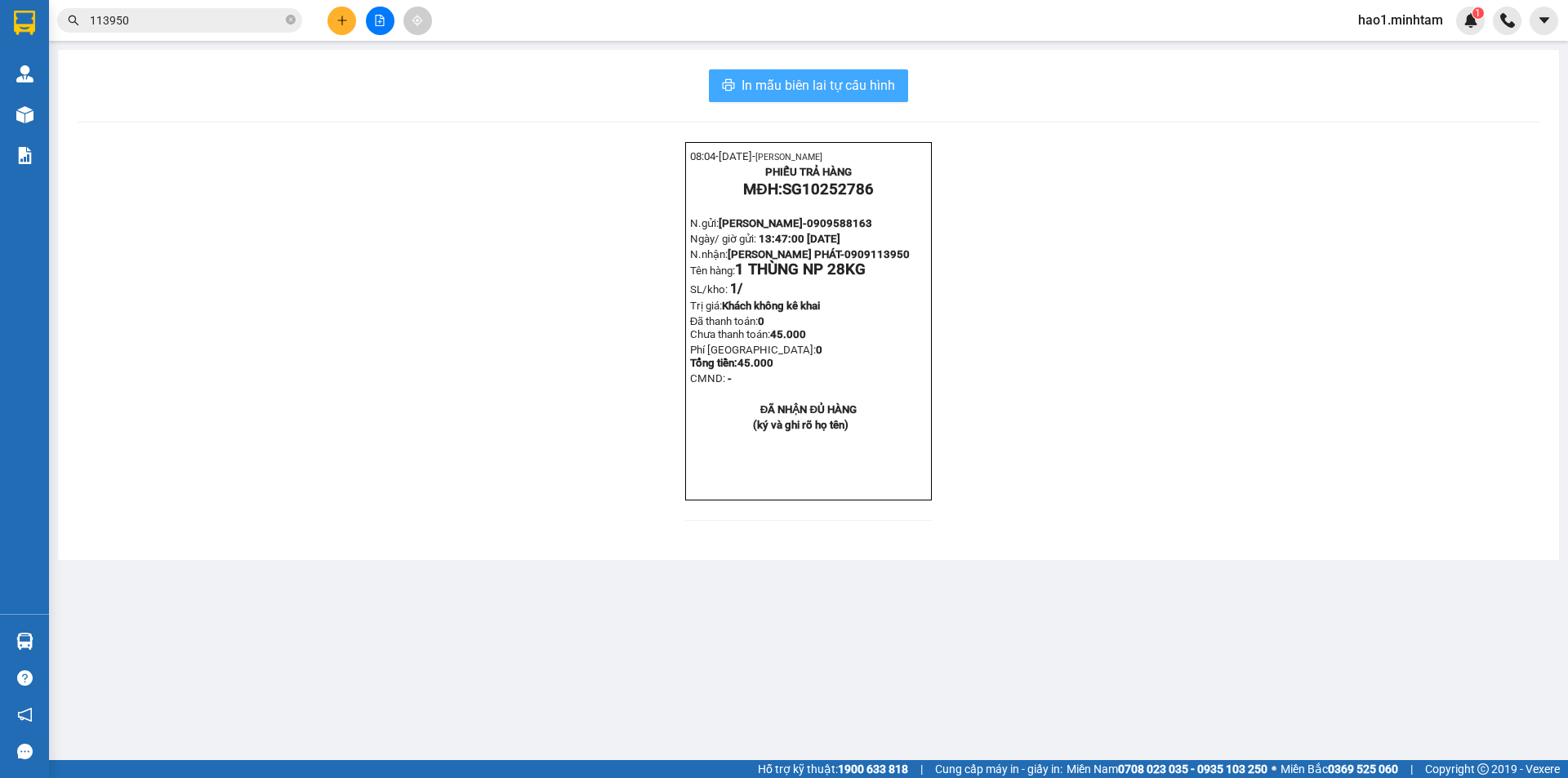
click at [872, 86] on span "In mẫu biên lai tự cấu hình" at bounding box center [818, 85] width 154 height 21
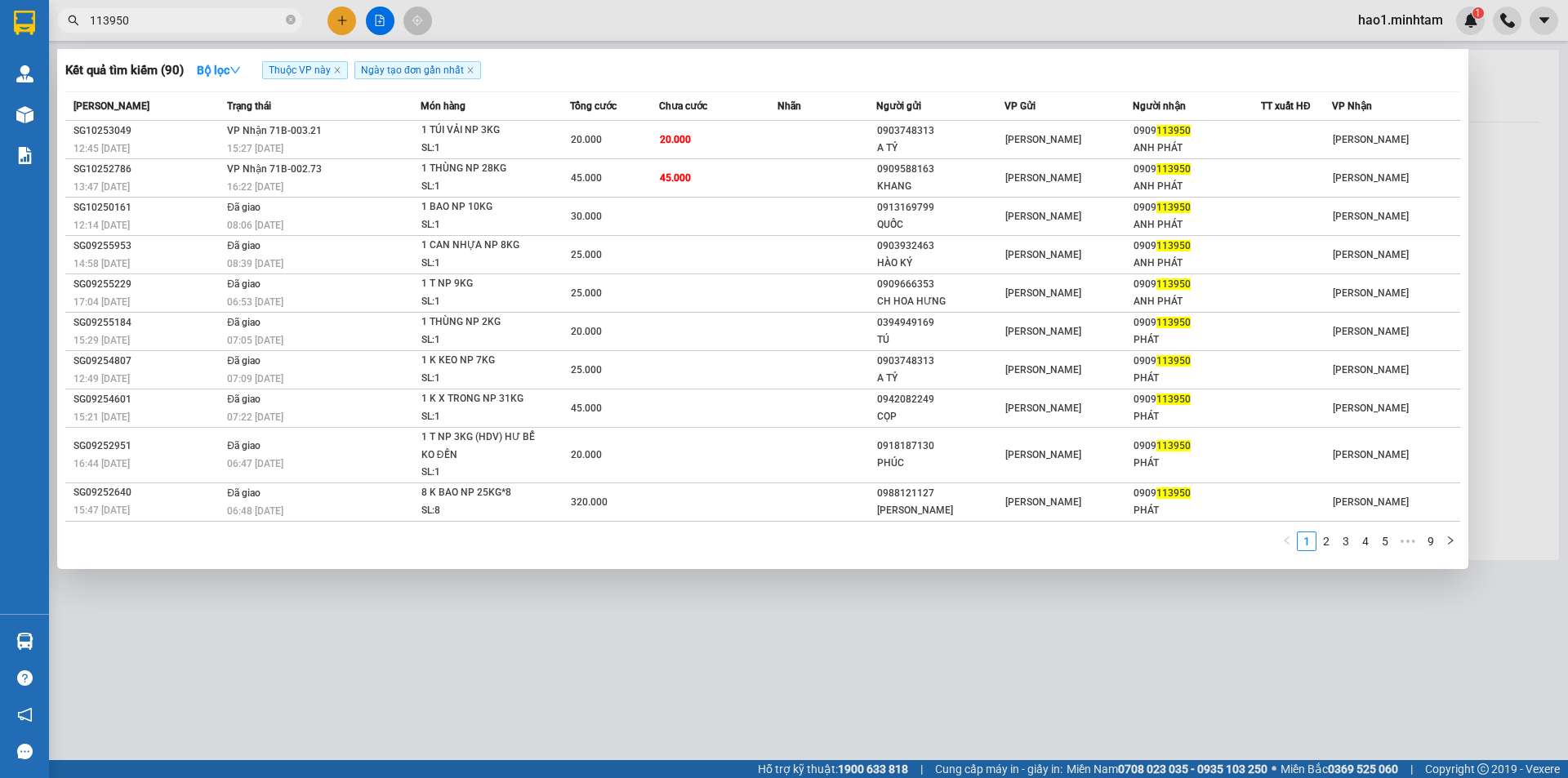
click at [258, 12] on input "113950" at bounding box center [186, 20] width 193 height 18
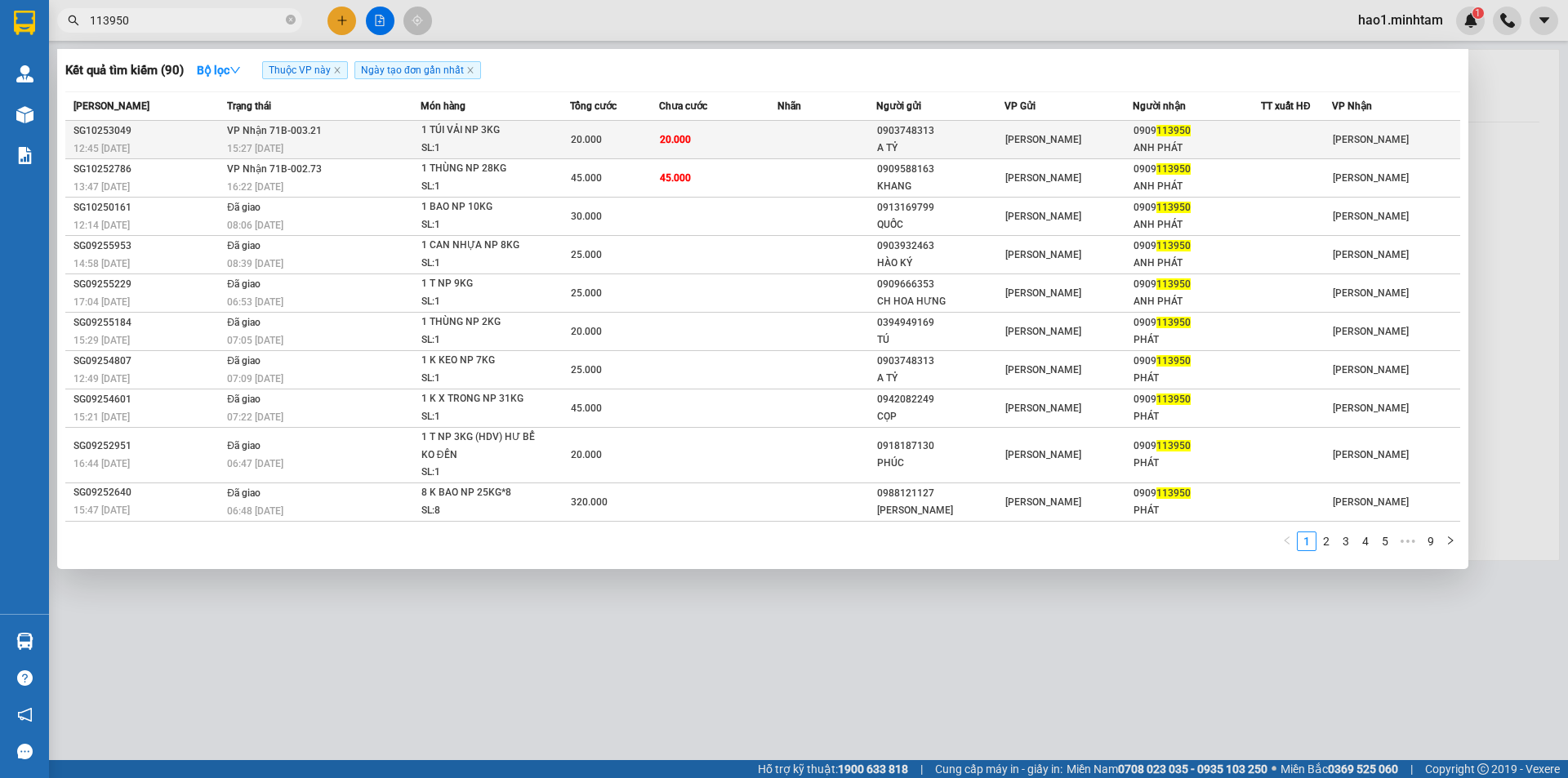
click at [911, 139] on div "A TỶ" at bounding box center [940, 148] width 126 height 17
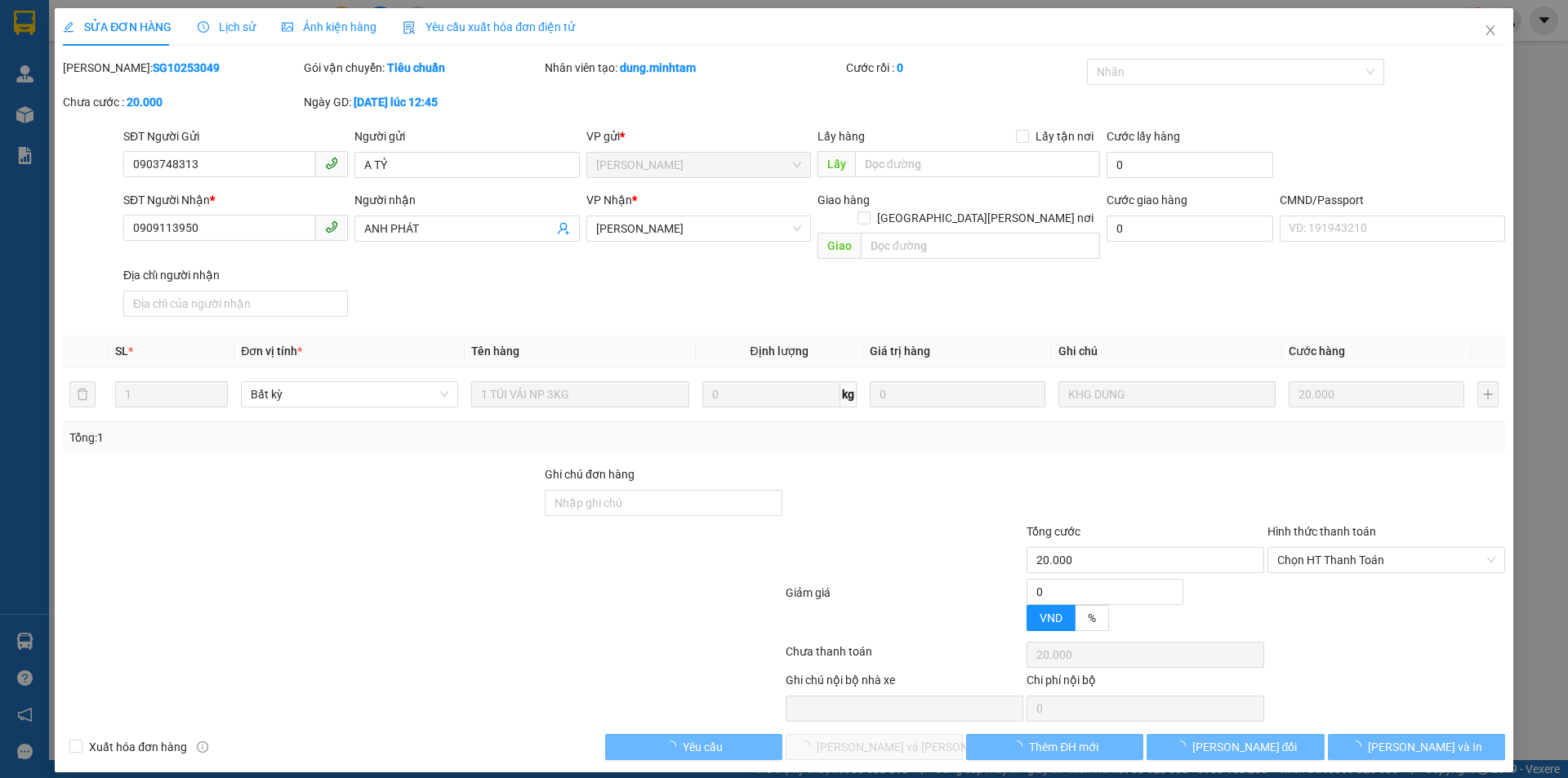
type input "0903748313"
type input "A TỶ"
type input "0909113950"
type input "ANH PHÁT"
type input "20.000"
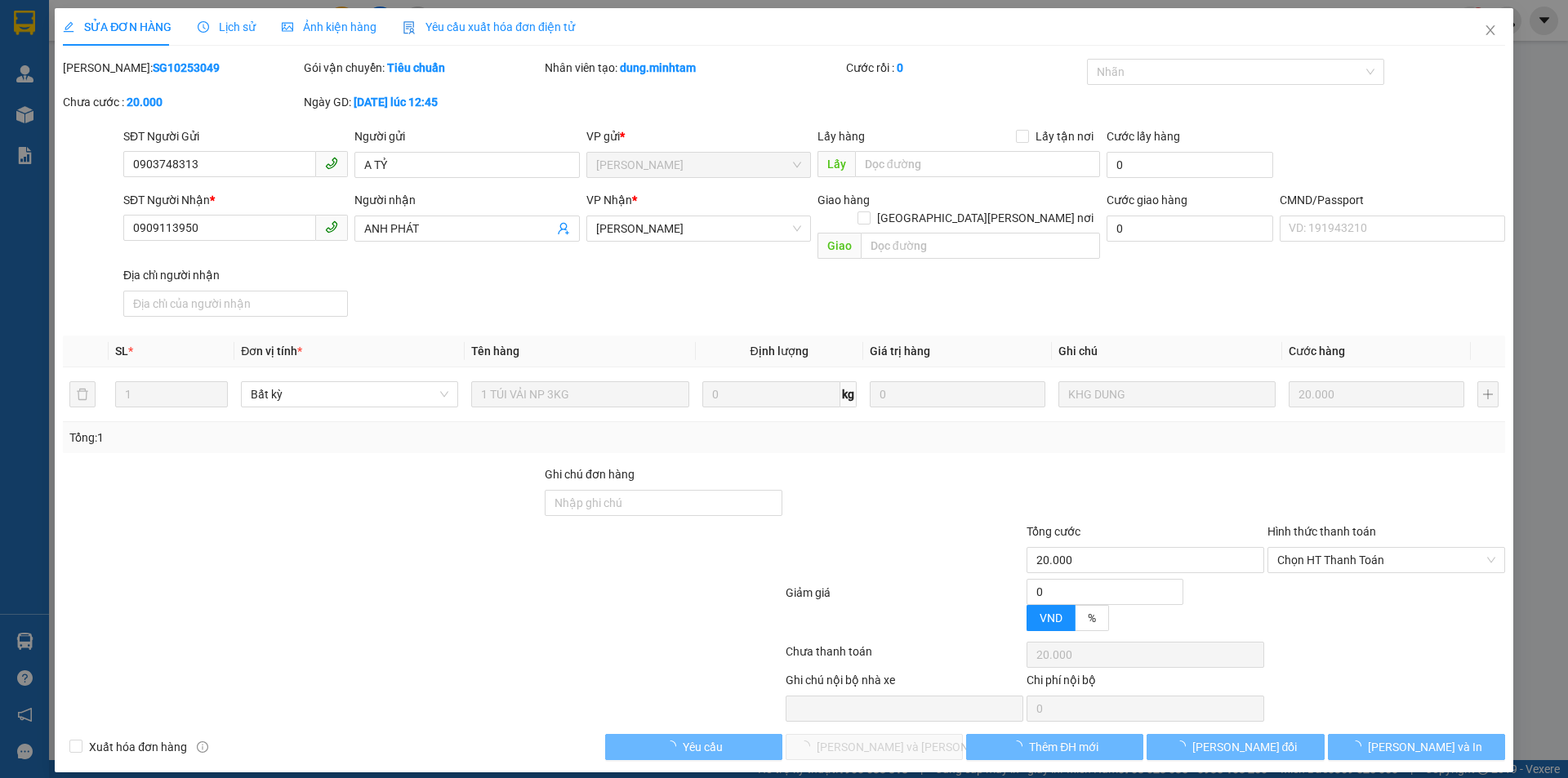
type input "20.000"
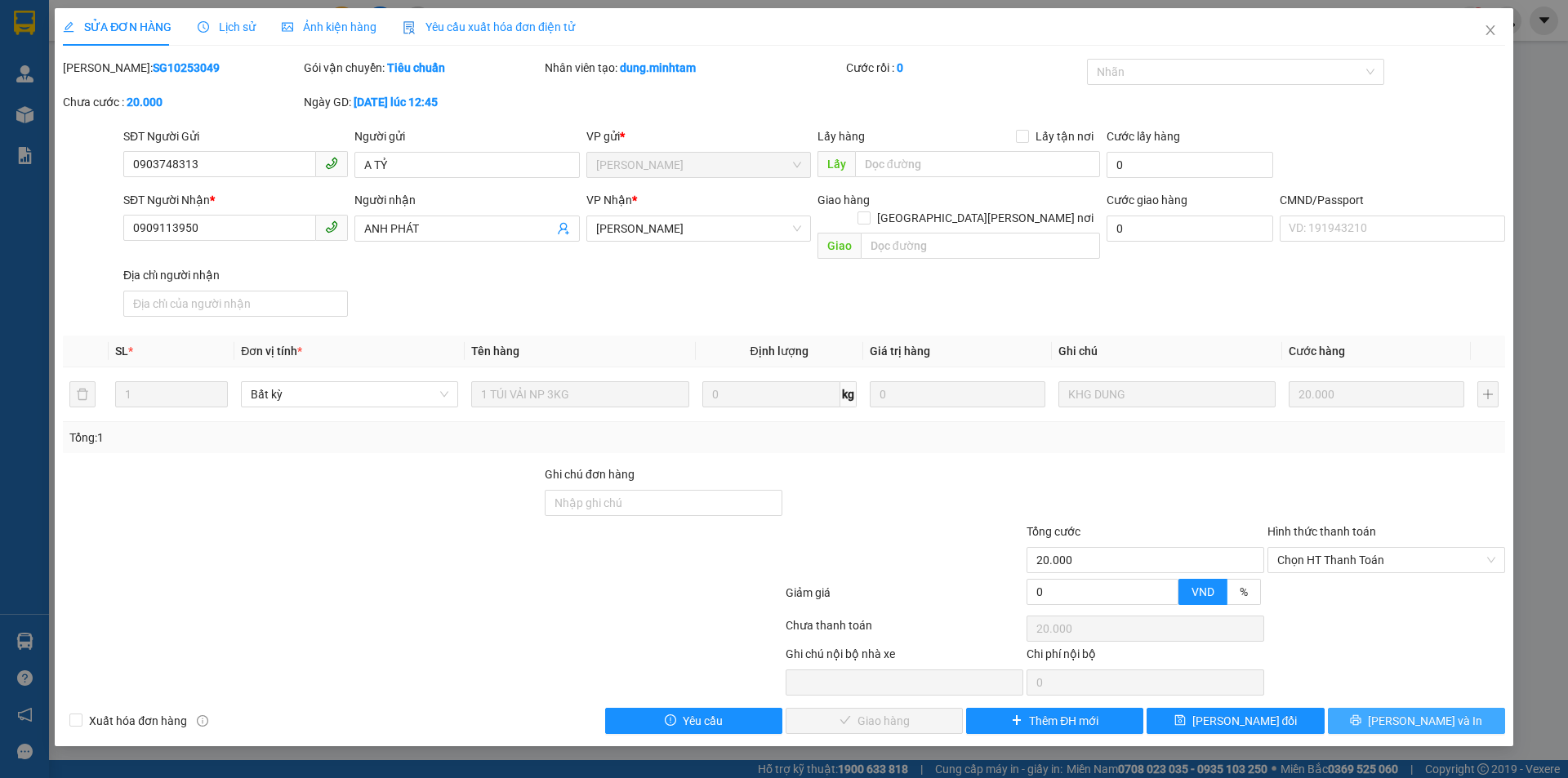
click at [1419, 712] on button "[PERSON_NAME] và In" at bounding box center [1417, 720] width 177 height 26
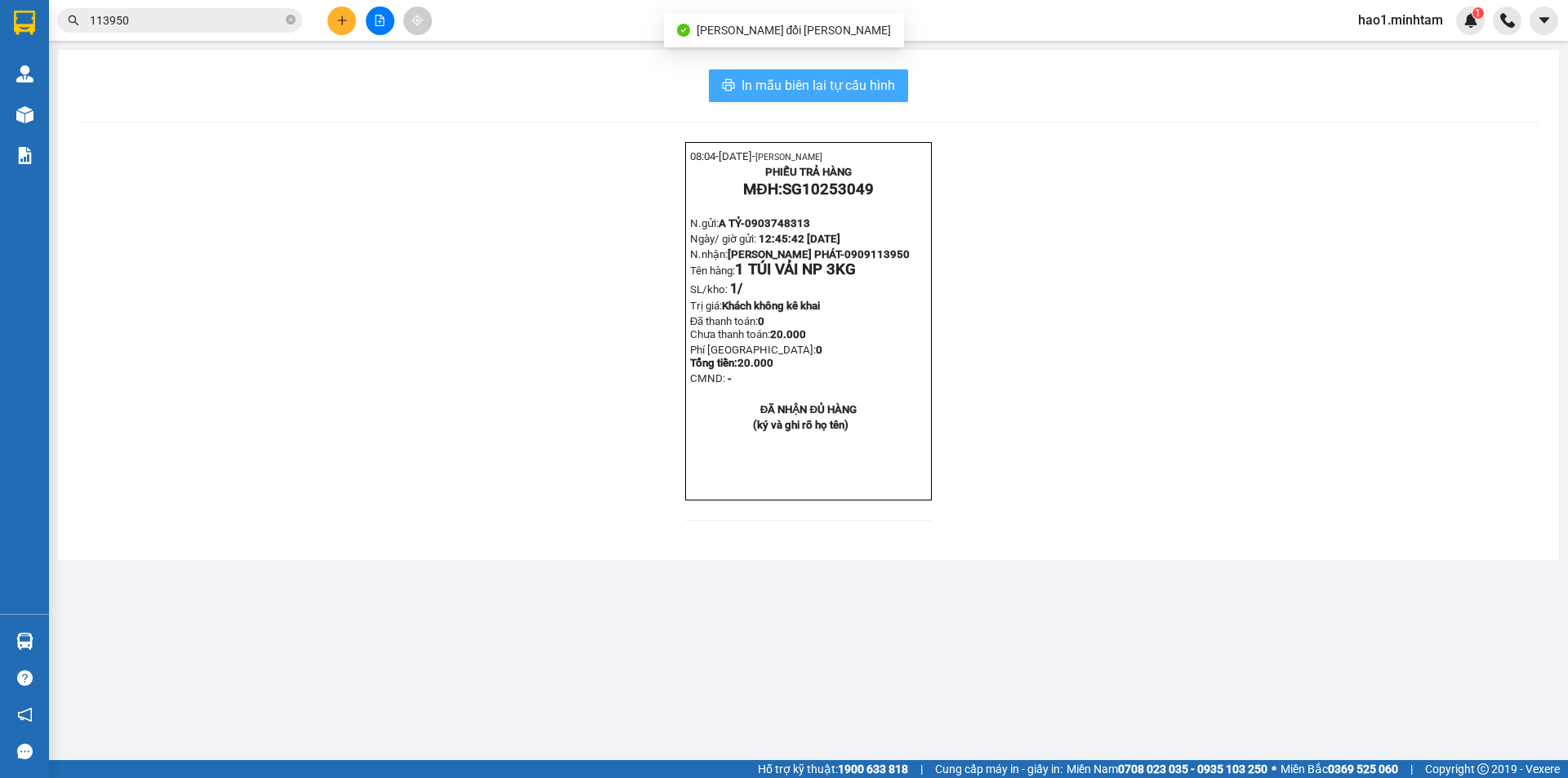
click at [872, 89] on span "In mẫu biên lai tự cấu hình" at bounding box center [818, 85] width 154 height 21
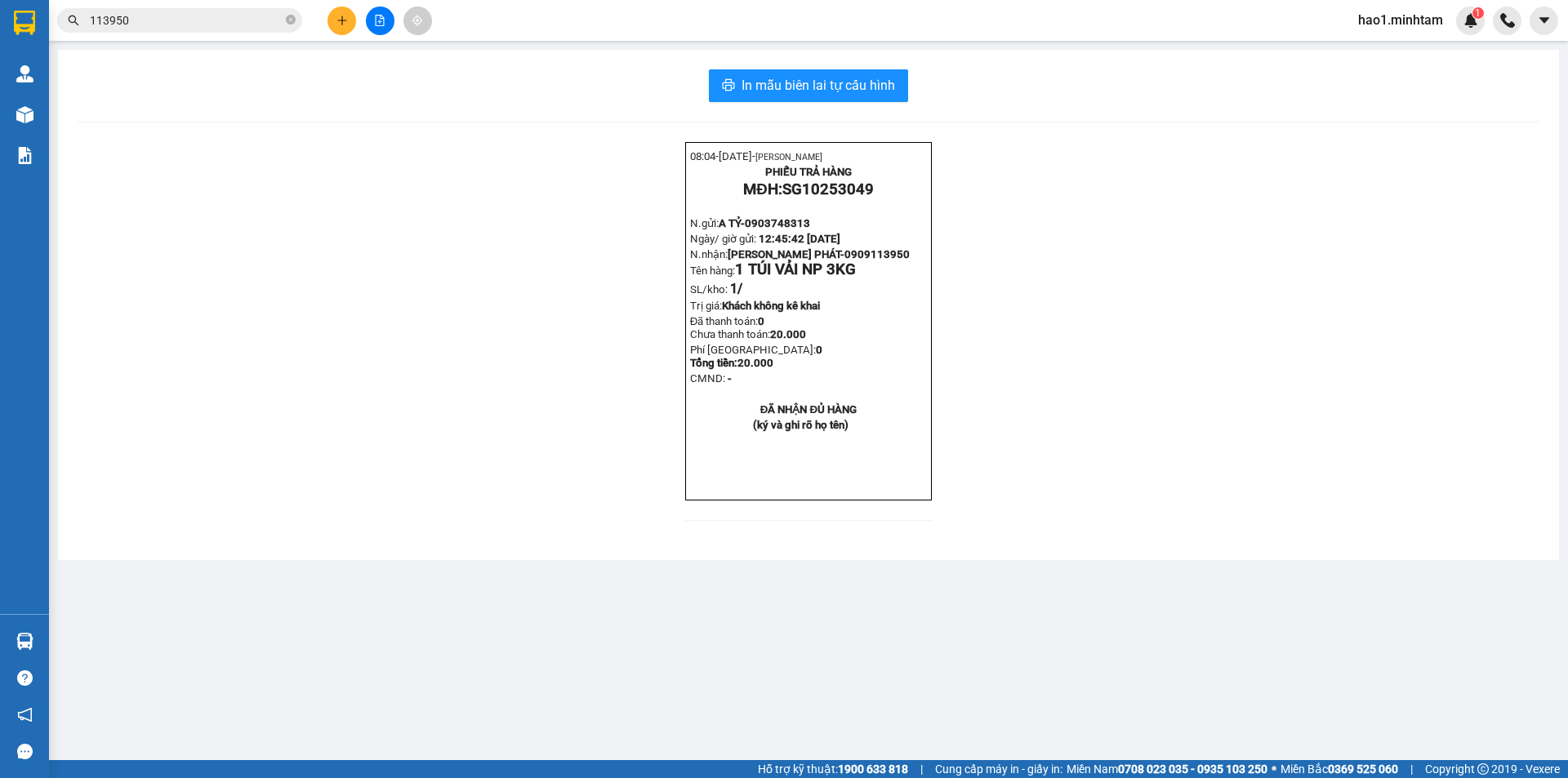
click at [569, 541] on div "08:04- 12-10-2025- Trần Vũ Hạo PHIẾU TRẢ HÀNG MĐH: SG10253049 N.gửi: A TỶ- 0903…" at bounding box center [809, 340] width 1462 height 398
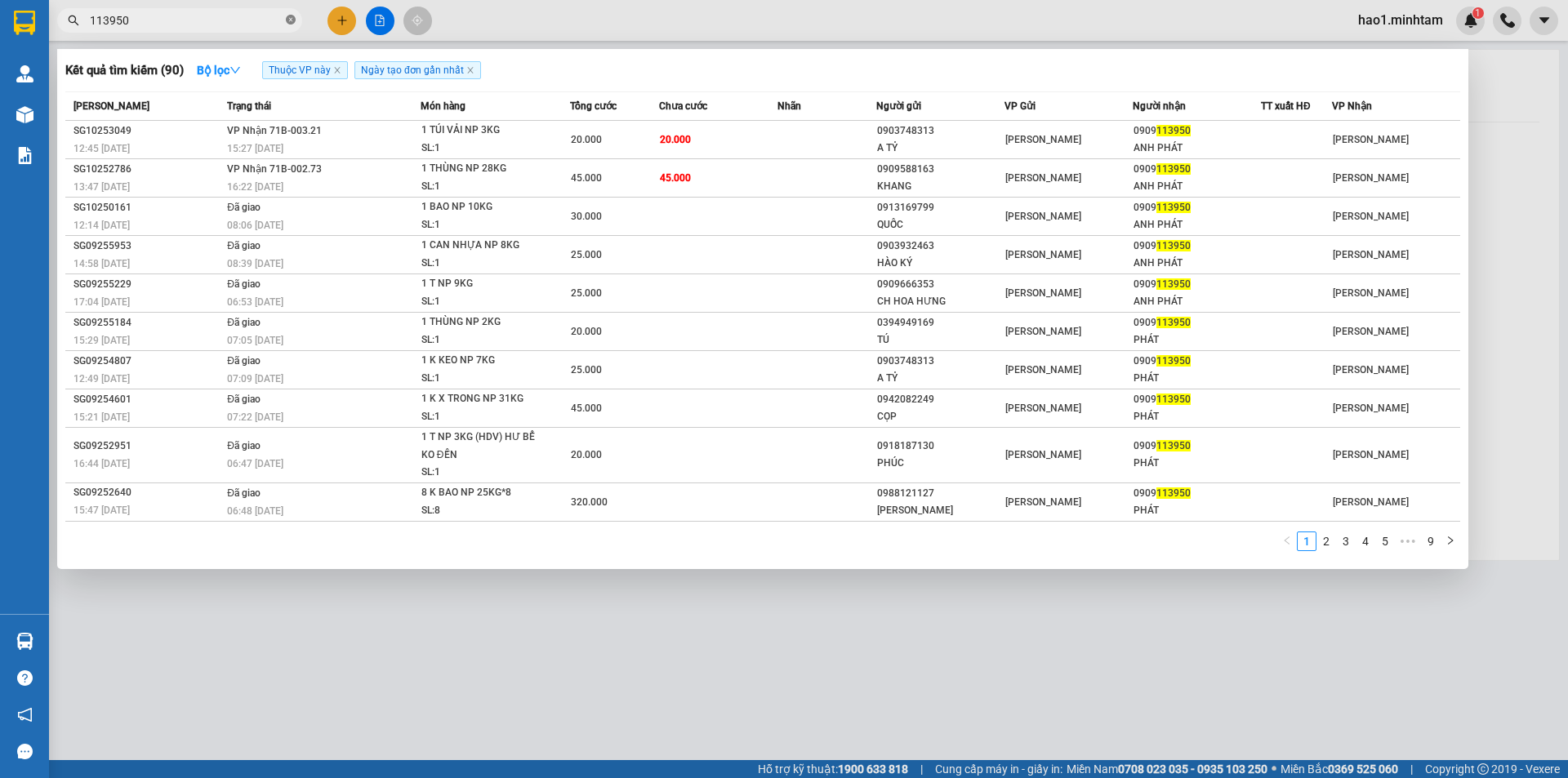
click at [292, 21] on icon "close-circle" at bounding box center [290, 19] width 9 height 9
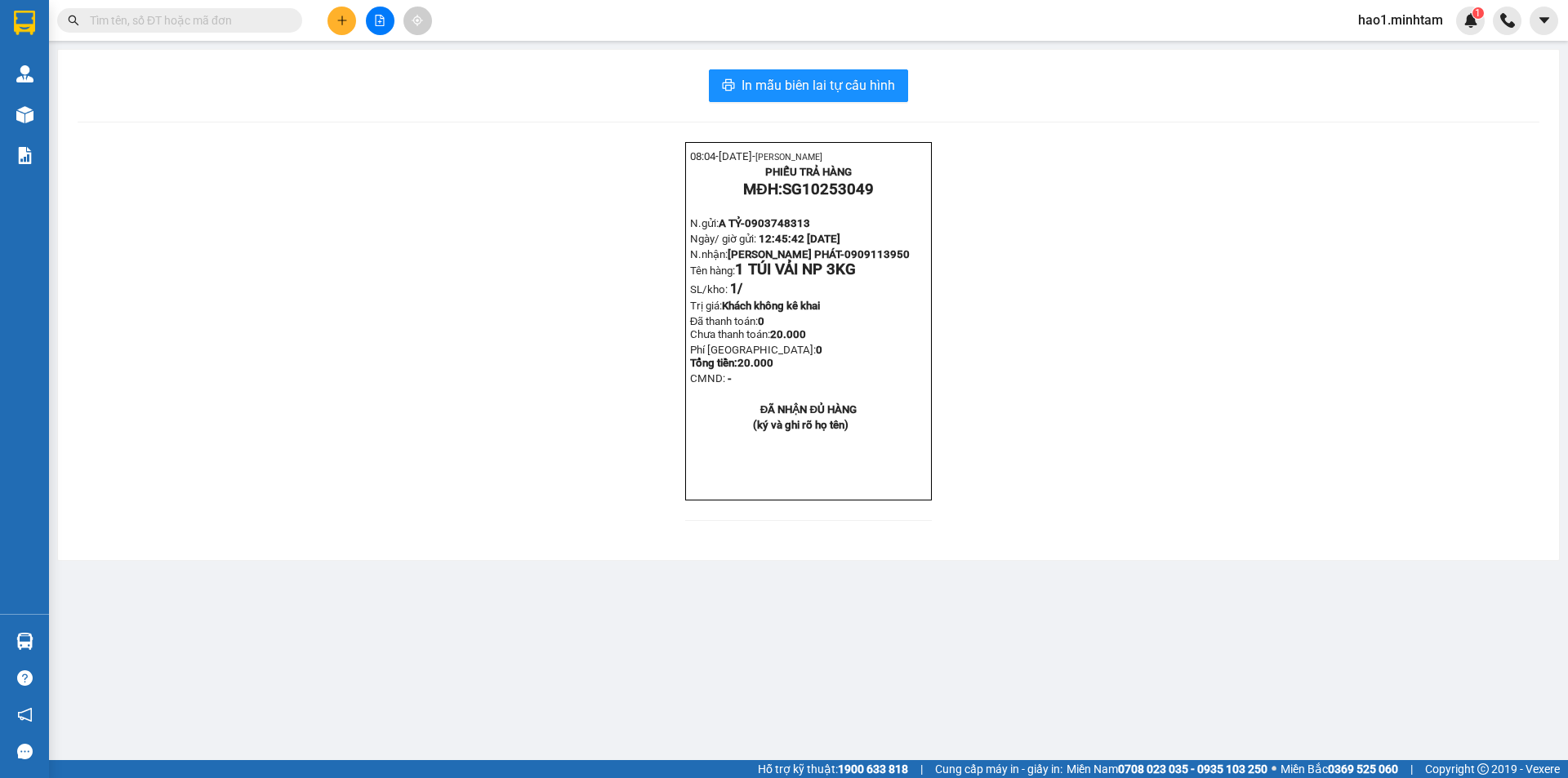
click at [177, 20] on input "text" at bounding box center [186, 20] width 193 height 18
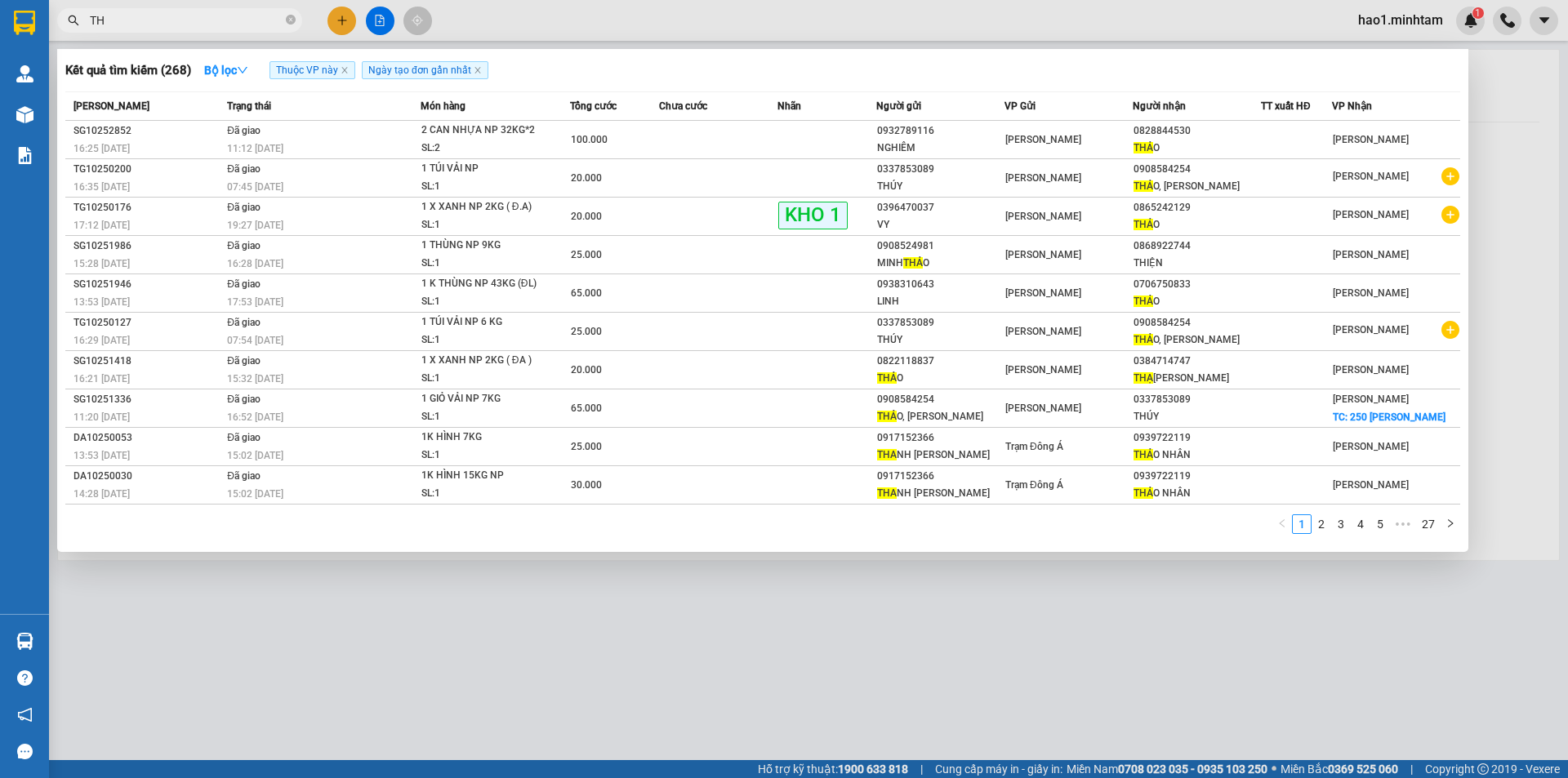
type input "T"
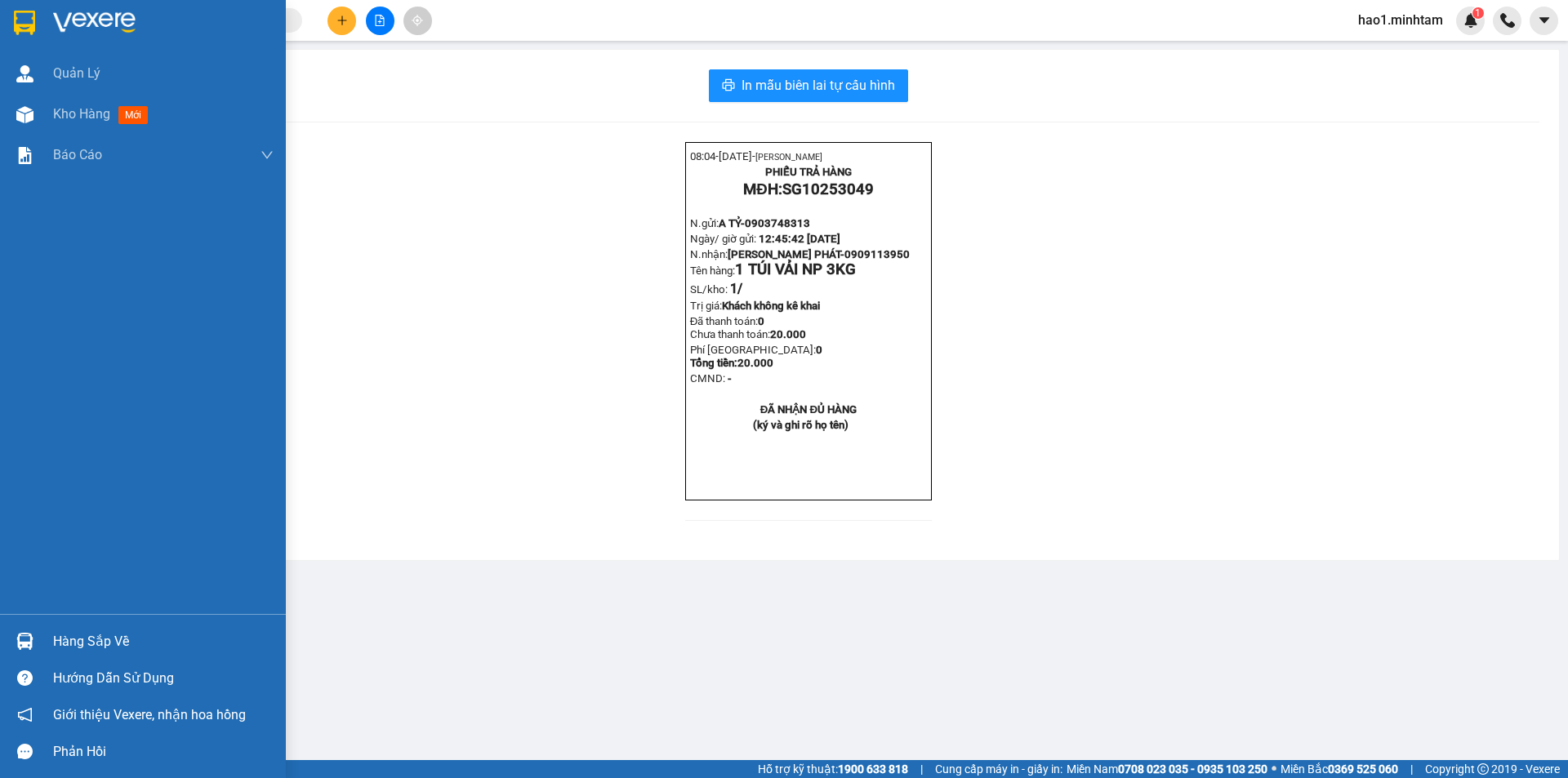
click at [40, 23] on div at bounding box center [143, 27] width 286 height 53
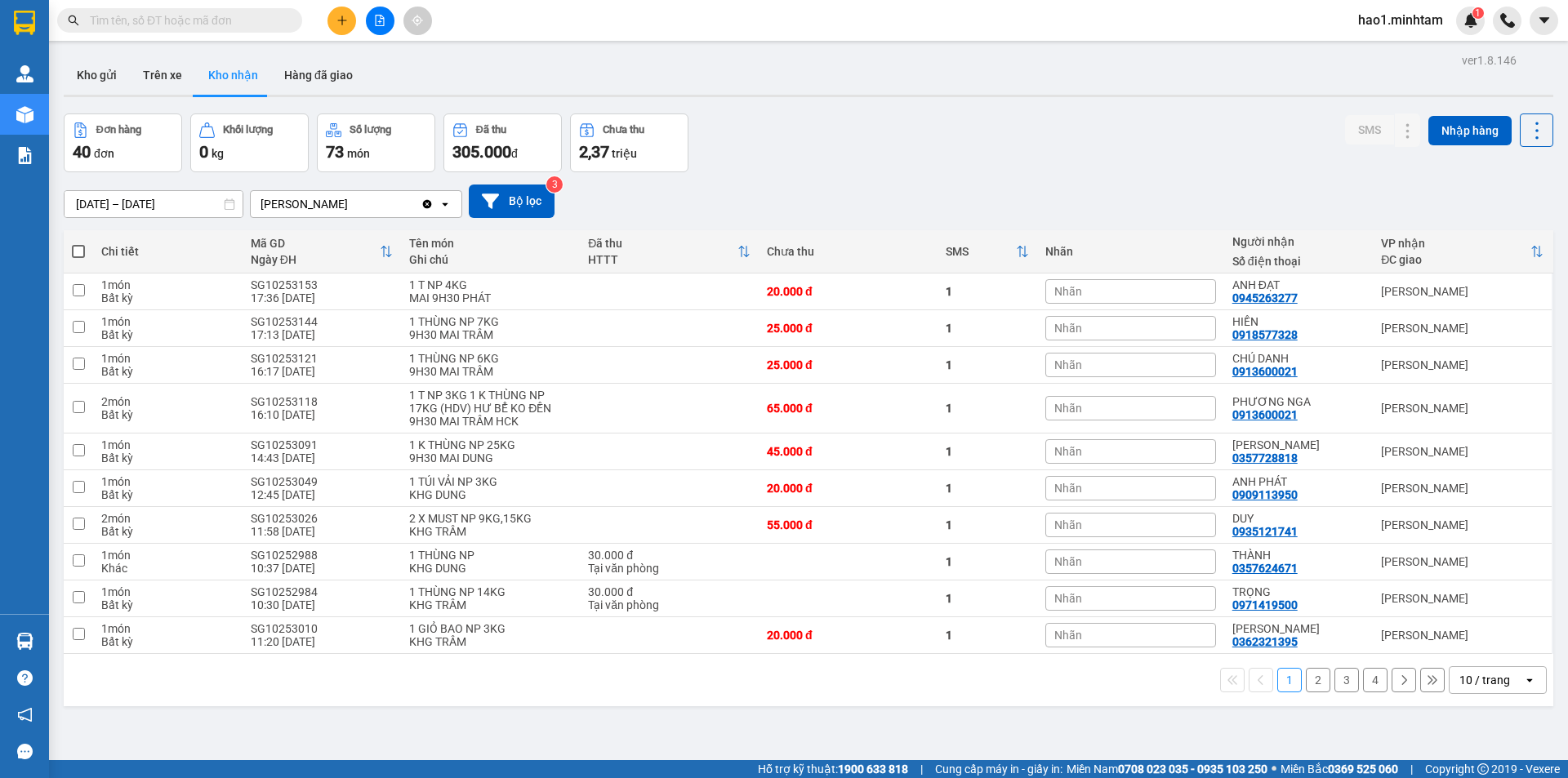
click at [907, 159] on div "Đơn hàng 40 đơn Khối lượng 0 kg Số lượng 73 món Đã thu 305.000 đ Chưa thu 2,37 …" at bounding box center [809, 143] width 1490 height 58
click at [513, 694] on div "1 2 3 4 10 / trang open" at bounding box center [809, 680] width 1490 height 52
click at [965, 114] on div "ver 1.8.146 Kho gửi Trên xe Kho nhận Hàng đã giao Đơn hàng 40 đơn Khối lượng 0 …" at bounding box center [808, 438] width 1503 height 778
click at [946, 55] on div "ver 1.8.146 Kho gửi Trên xe Kho nhận Hàng đã giao Đơn hàng 40 đơn Khối lượng 0 …" at bounding box center [808, 438] width 1503 height 778
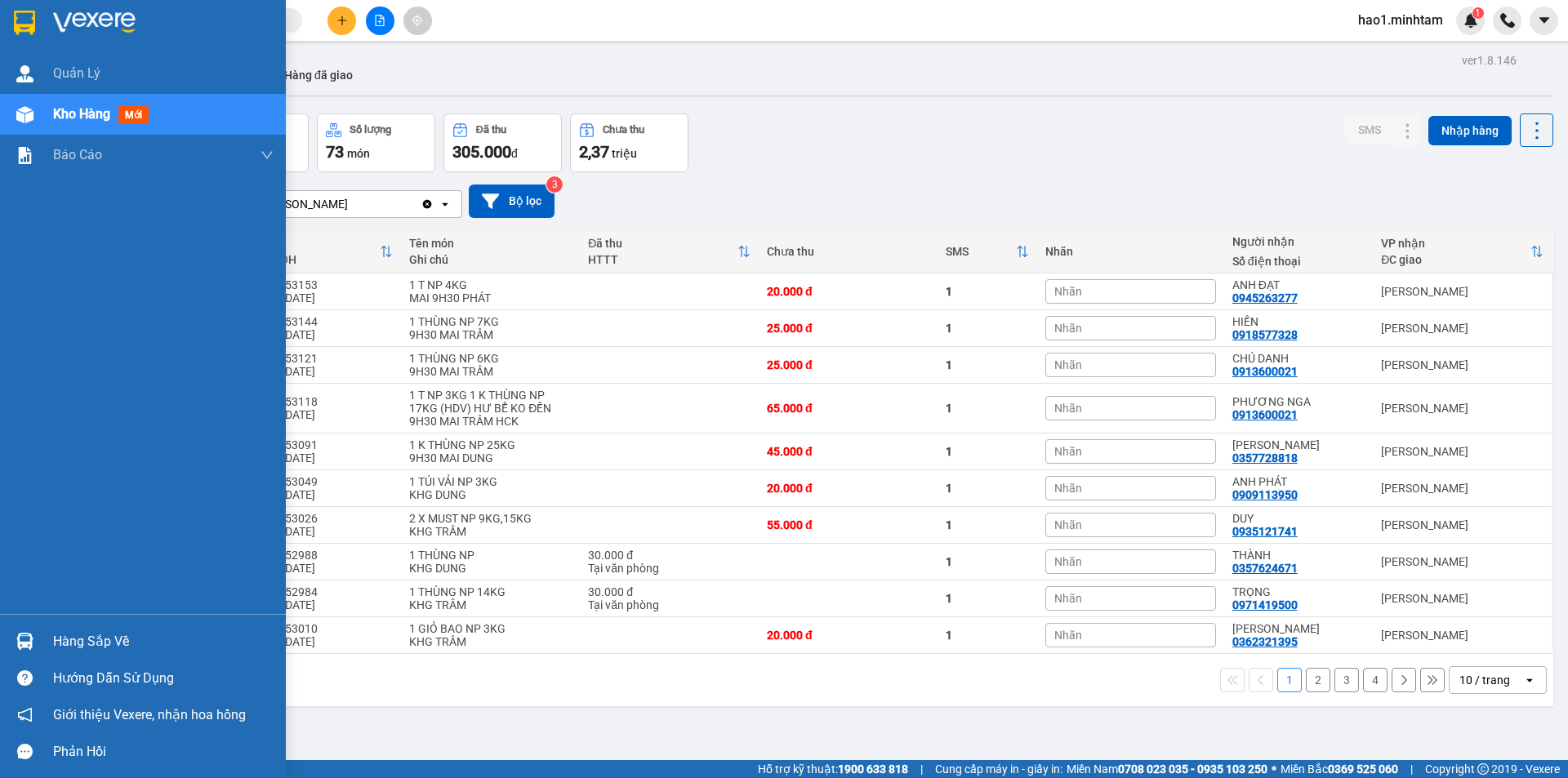
click at [34, 639] on div at bounding box center [24, 640] width 28 height 28
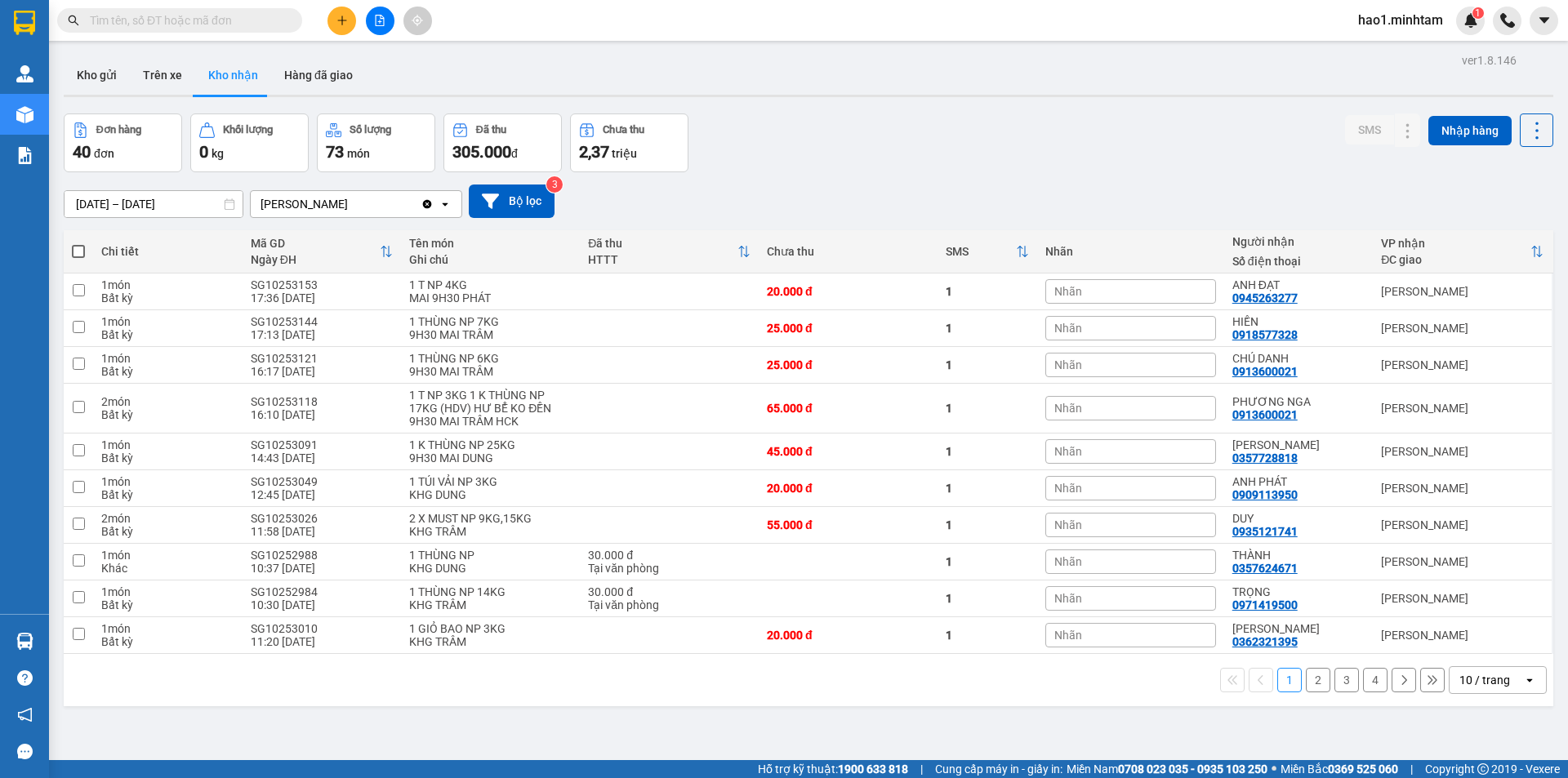
click at [932, 91] on section "Kết quả tìm kiếm ( 0 ) Bộ lọc Thuộc VP này Ngày tạo đơn gần nhất No Data hao1.m…" at bounding box center [784, 389] width 1568 height 778
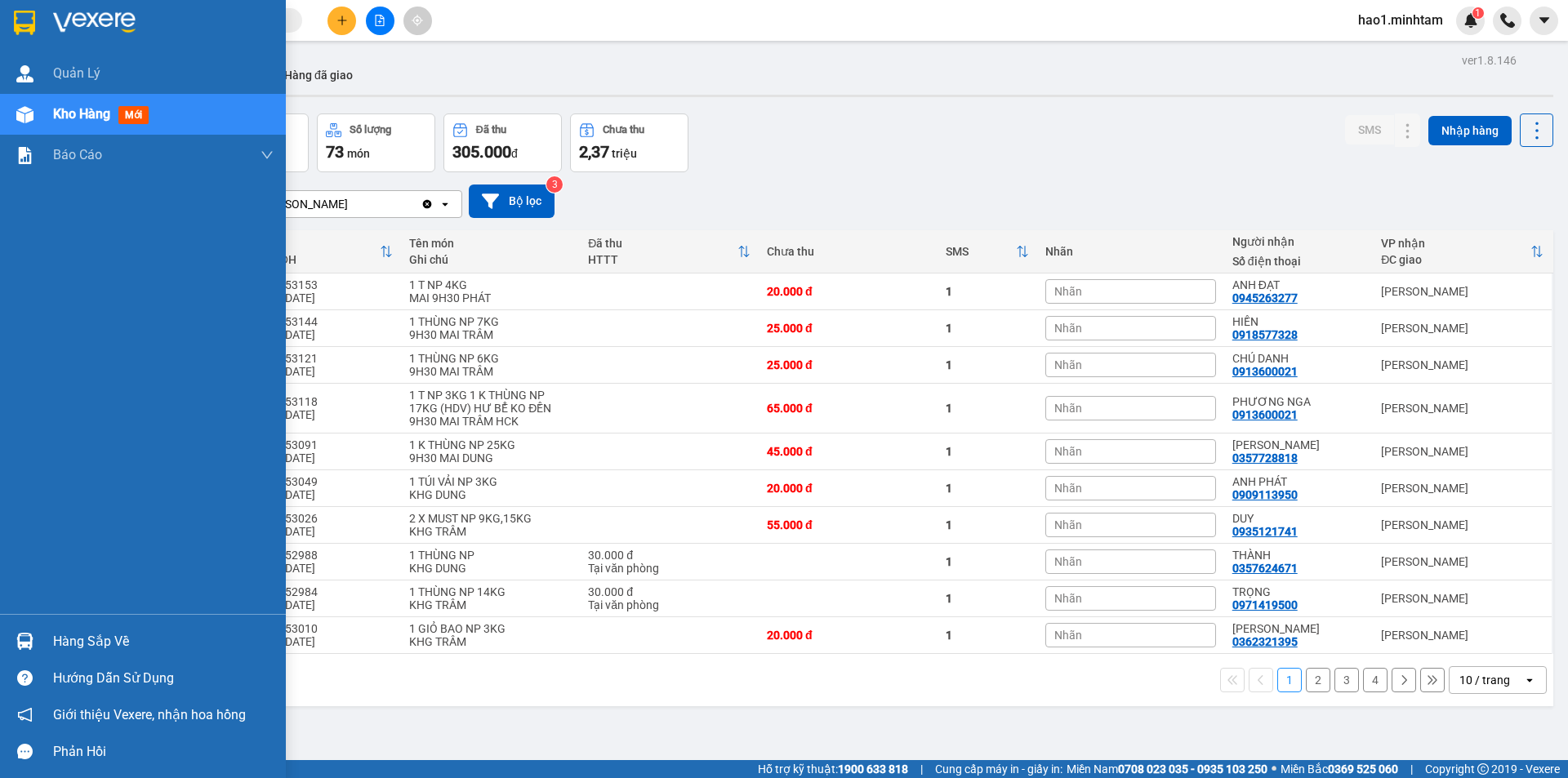
click at [65, 22] on img at bounding box center [95, 22] width 83 height 24
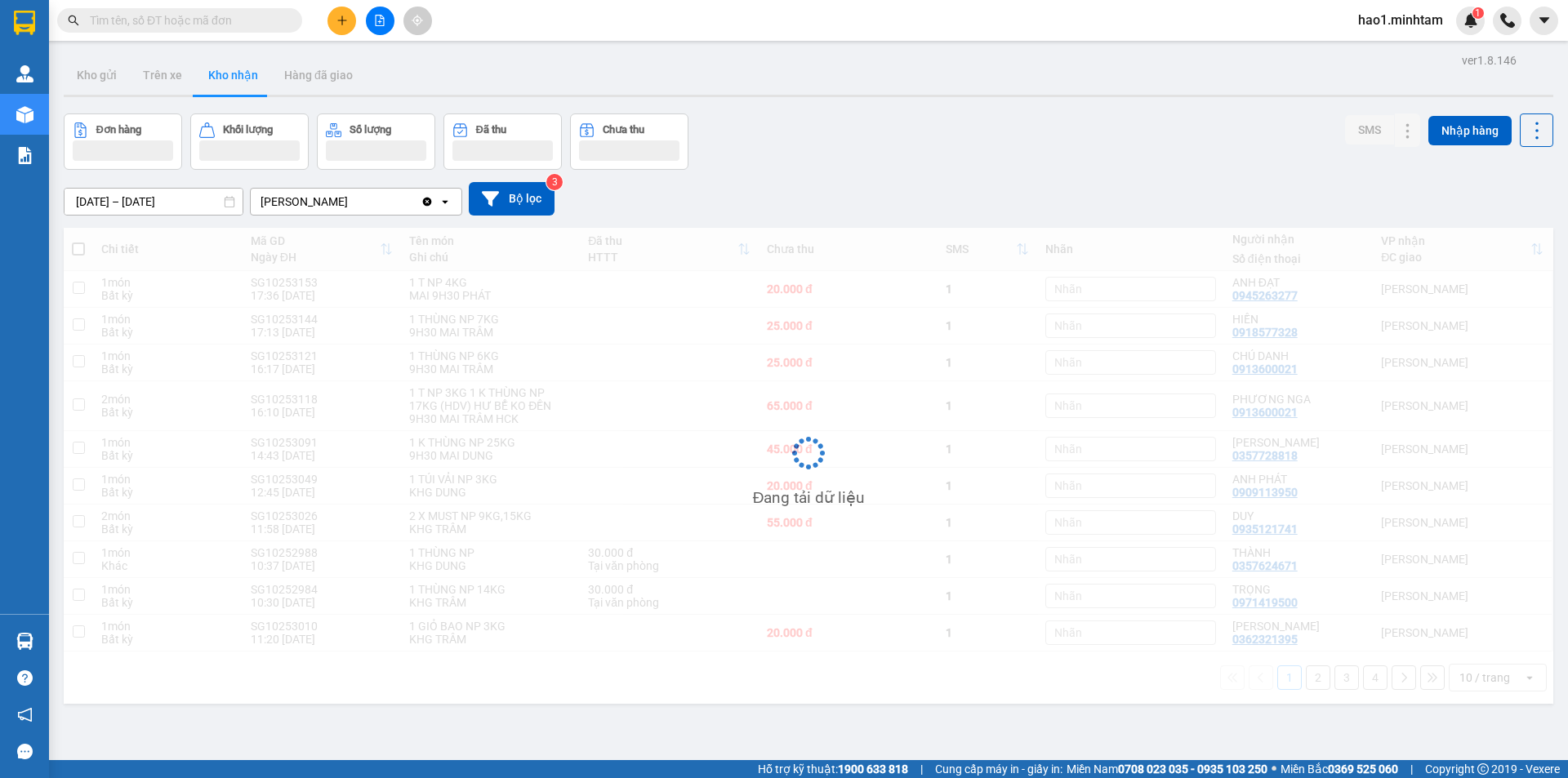
click at [870, 22] on div "Kết quả tìm kiếm ( 0 ) Bộ lọc Thuộc VP này Ngày tạo đơn gần nhất No Data hao1.m…" at bounding box center [784, 20] width 1568 height 40
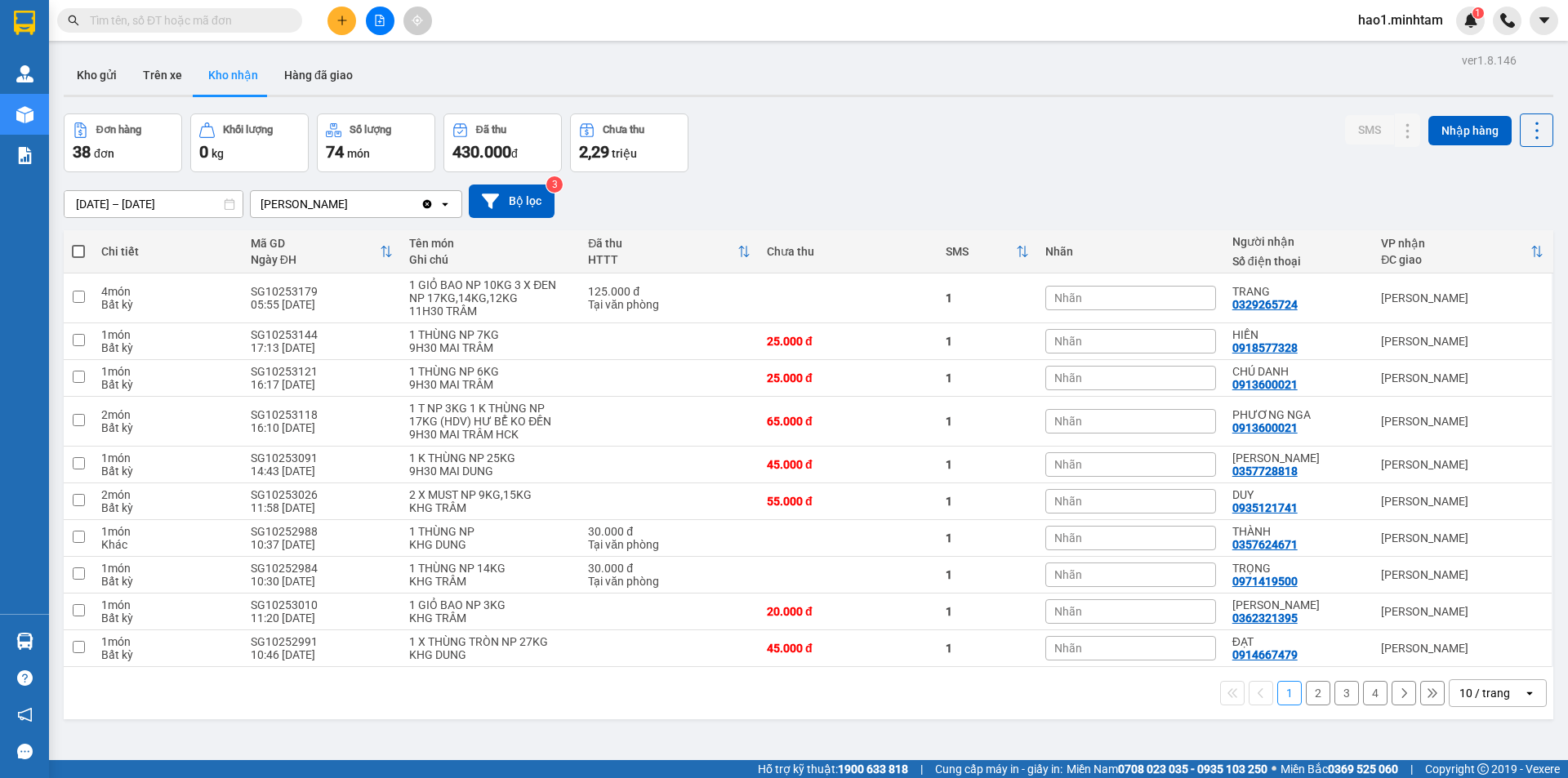
click at [119, 22] on input "text" at bounding box center [186, 20] width 193 height 18
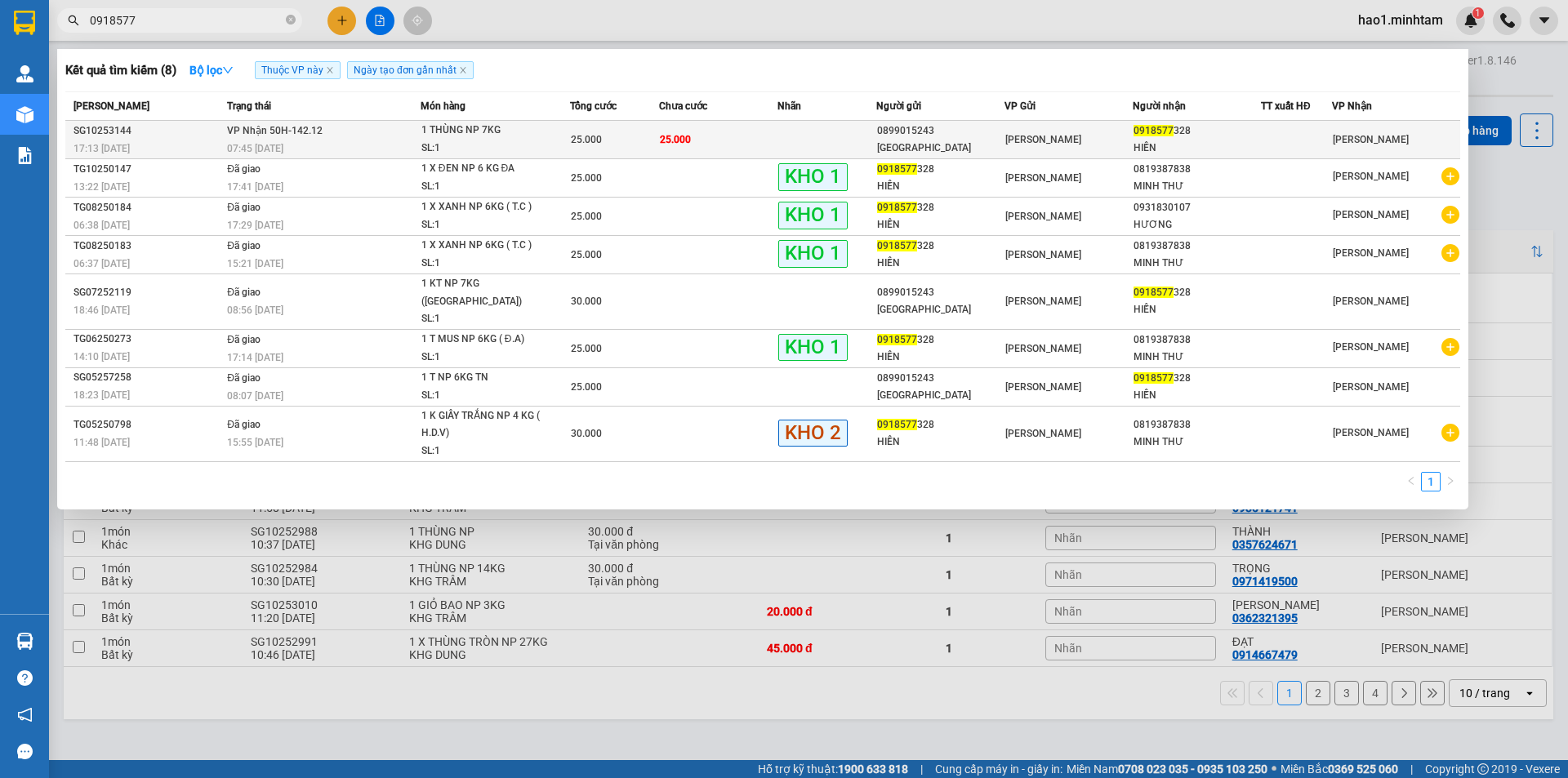
type input "0918577"
click at [734, 146] on td "25.000" at bounding box center [718, 140] width 119 height 39
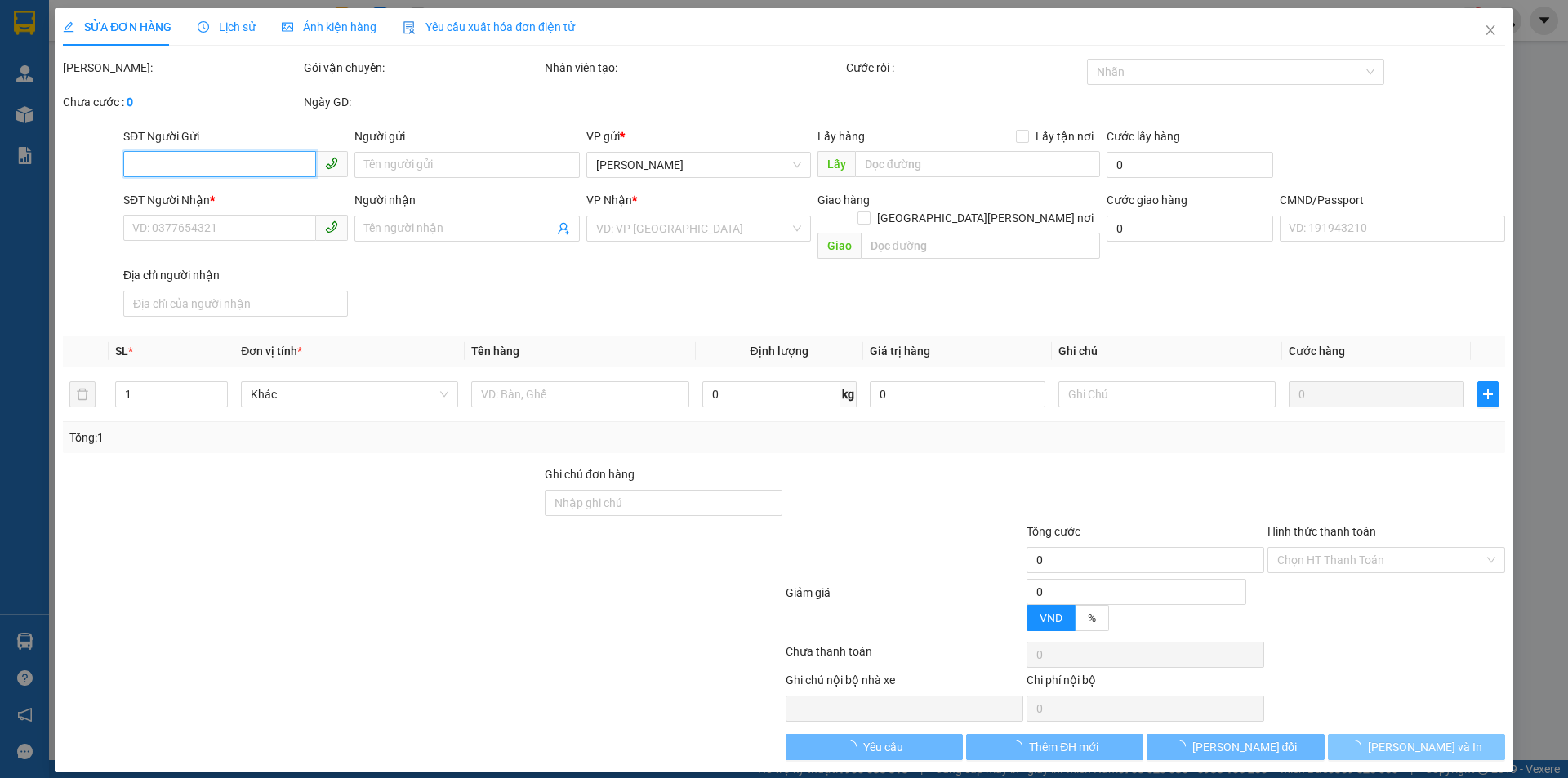
type input "0899015243"
type input "USA"
type input "0918577328"
type input "HIỀN"
type input "25.000"
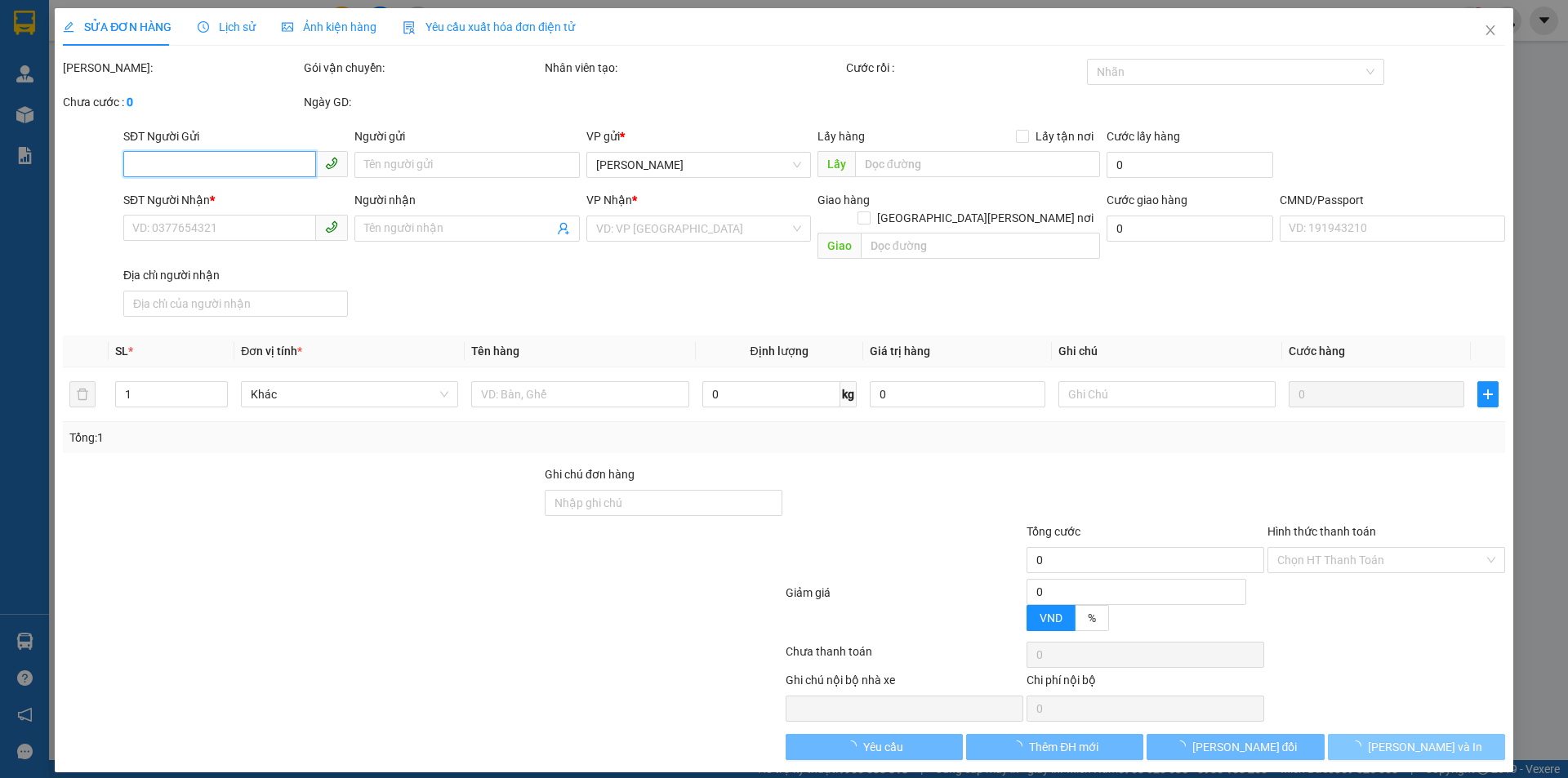
type input "25.000"
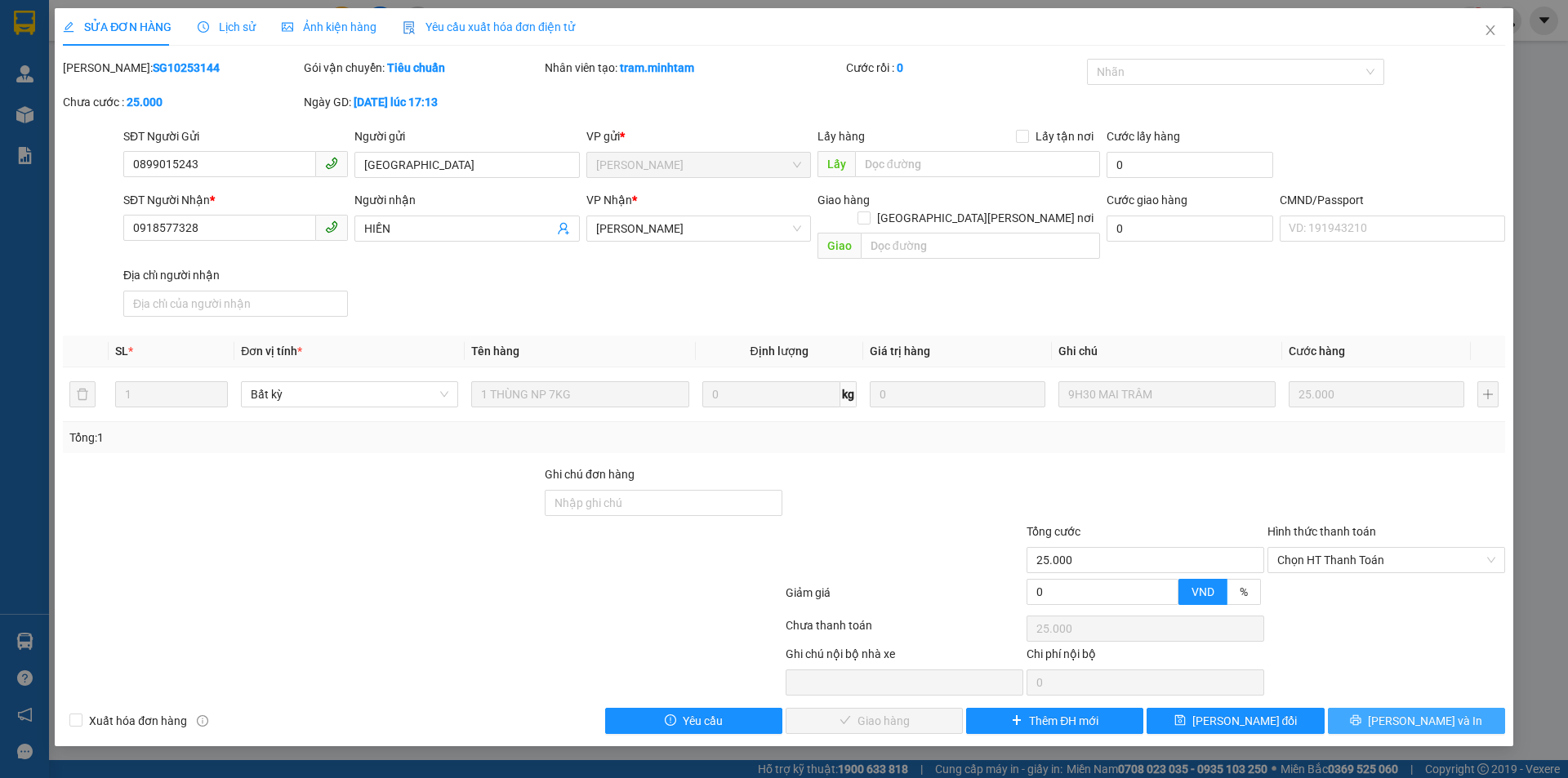
click at [1411, 712] on span "[PERSON_NAME] và In" at bounding box center [1425, 720] width 114 height 18
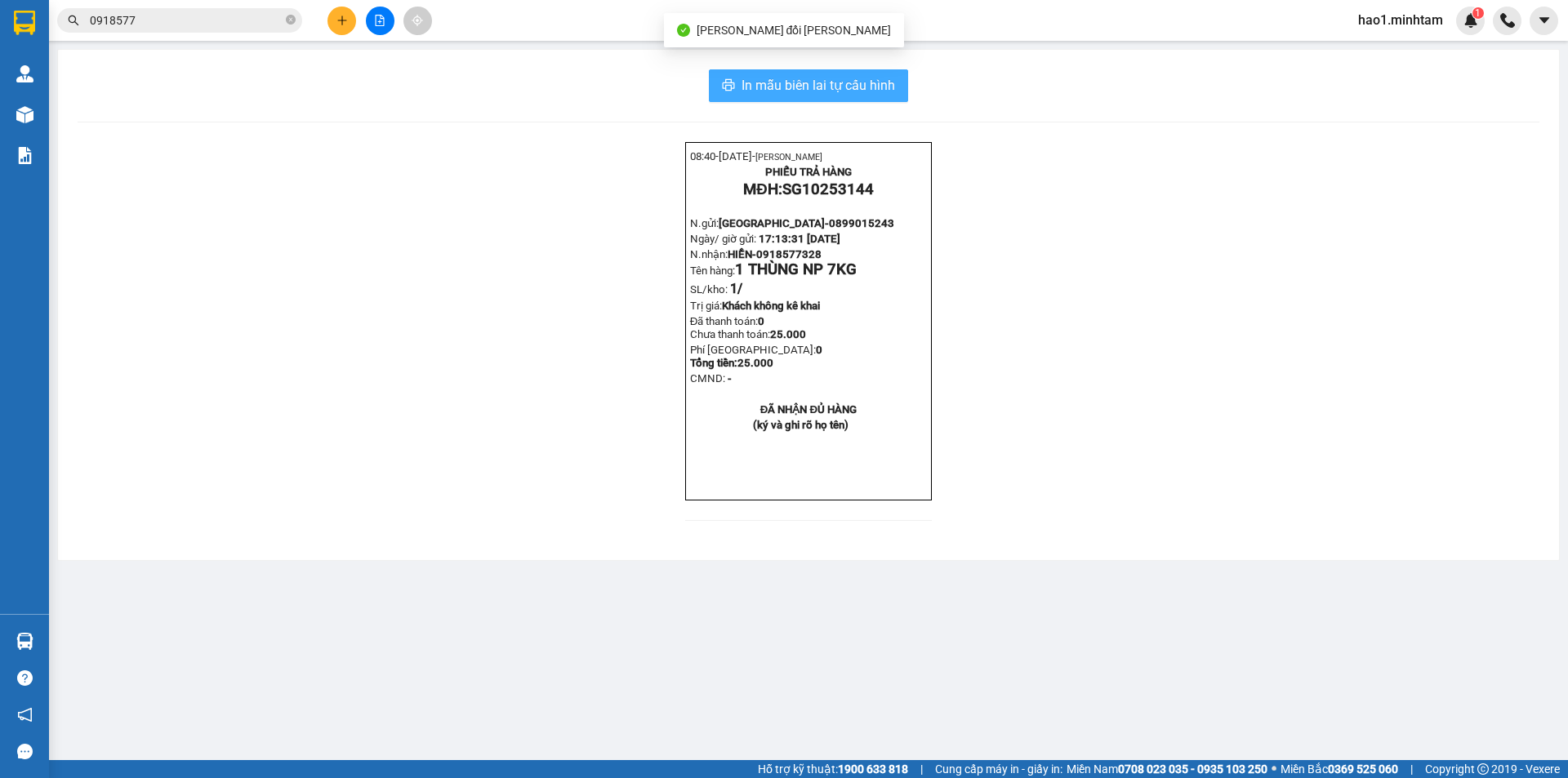
click at [886, 77] on span "In mẫu biên lai tự cấu hình" at bounding box center [818, 85] width 154 height 21
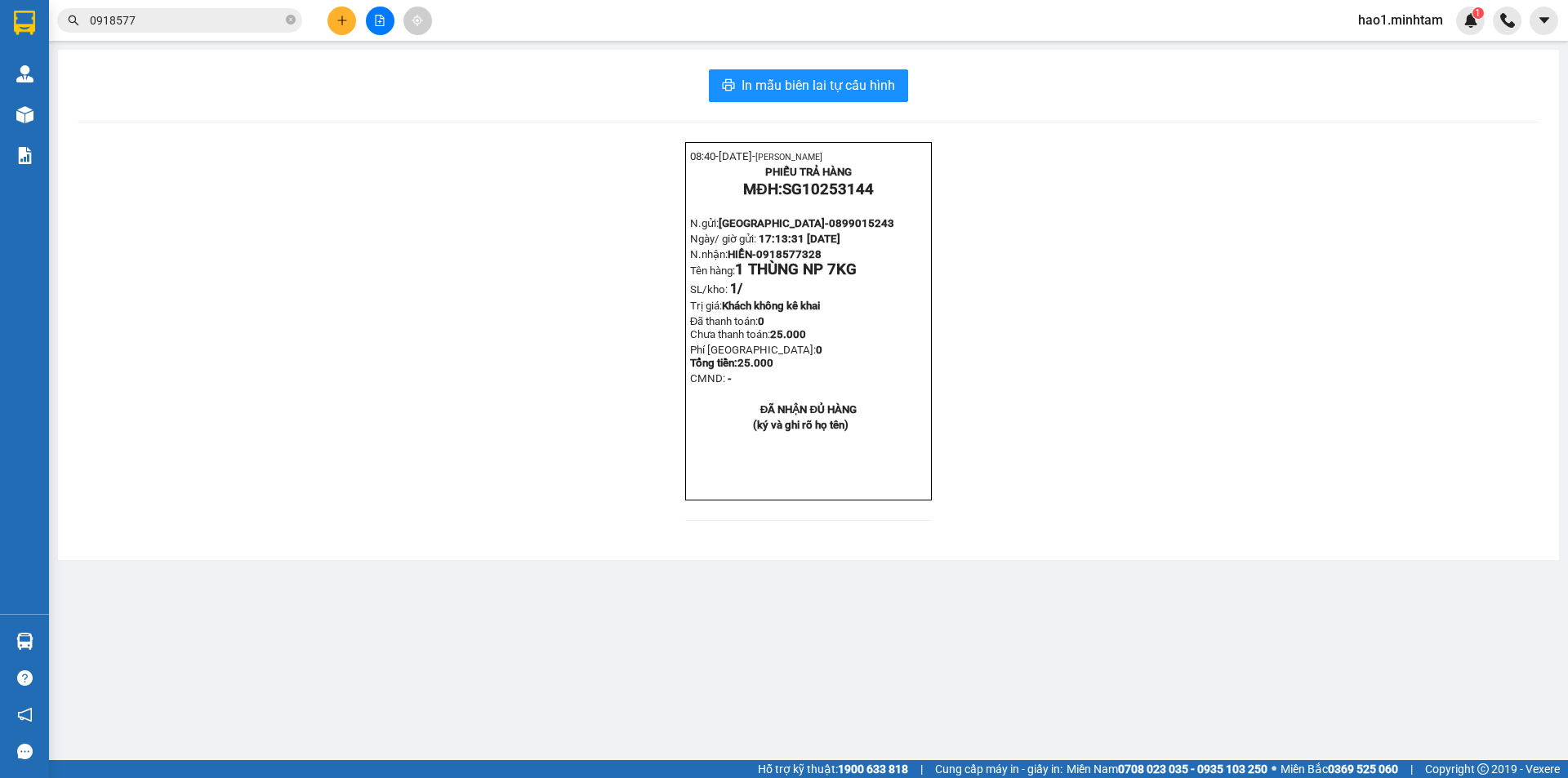
click at [173, 28] on input "0918577" at bounding box center [186, 20] width 193 height 18
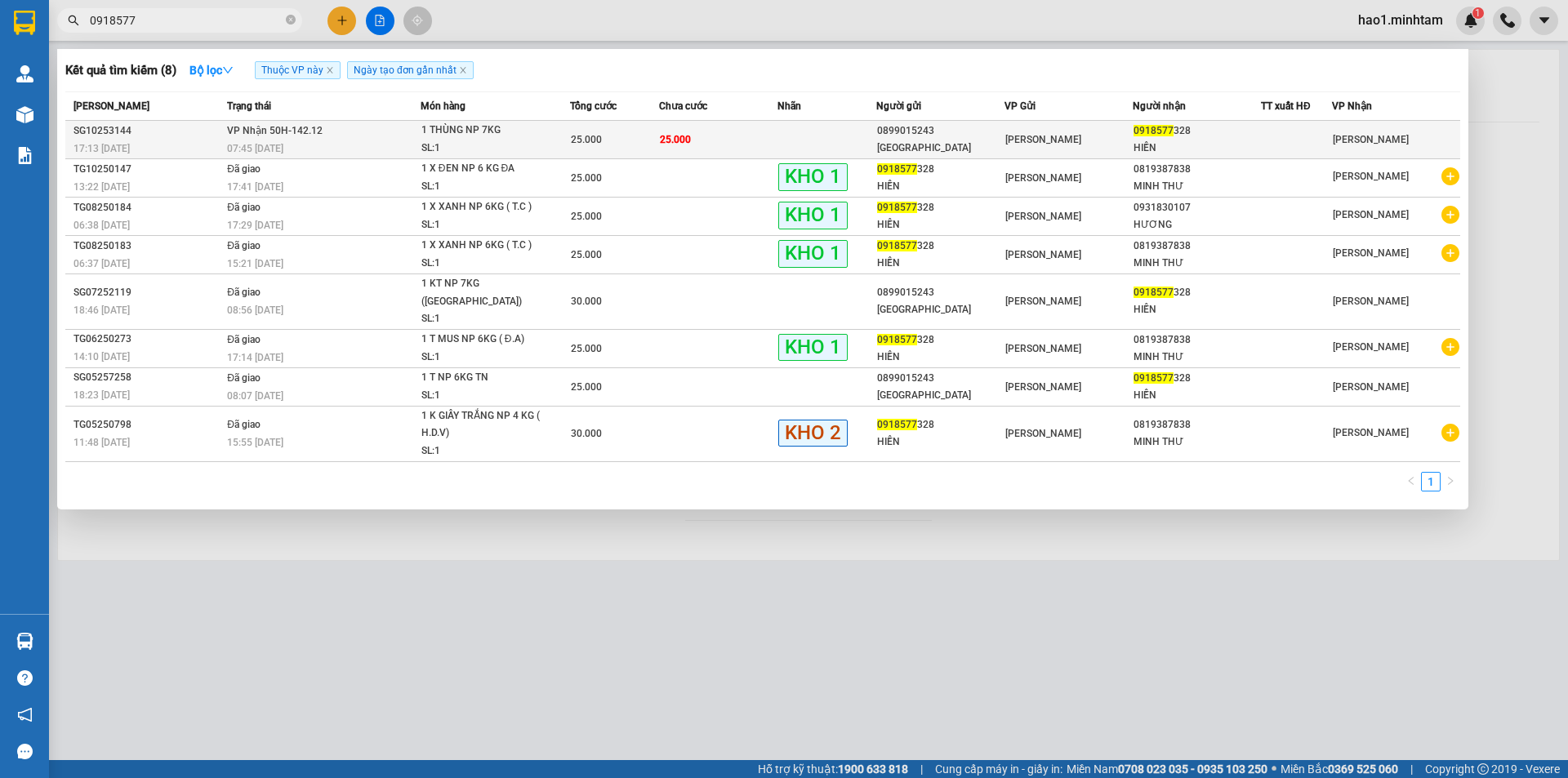
click at [476, 137] on div "1 THÙNG NP 7KG" at bounding box center [483, 130] width 122 height 18
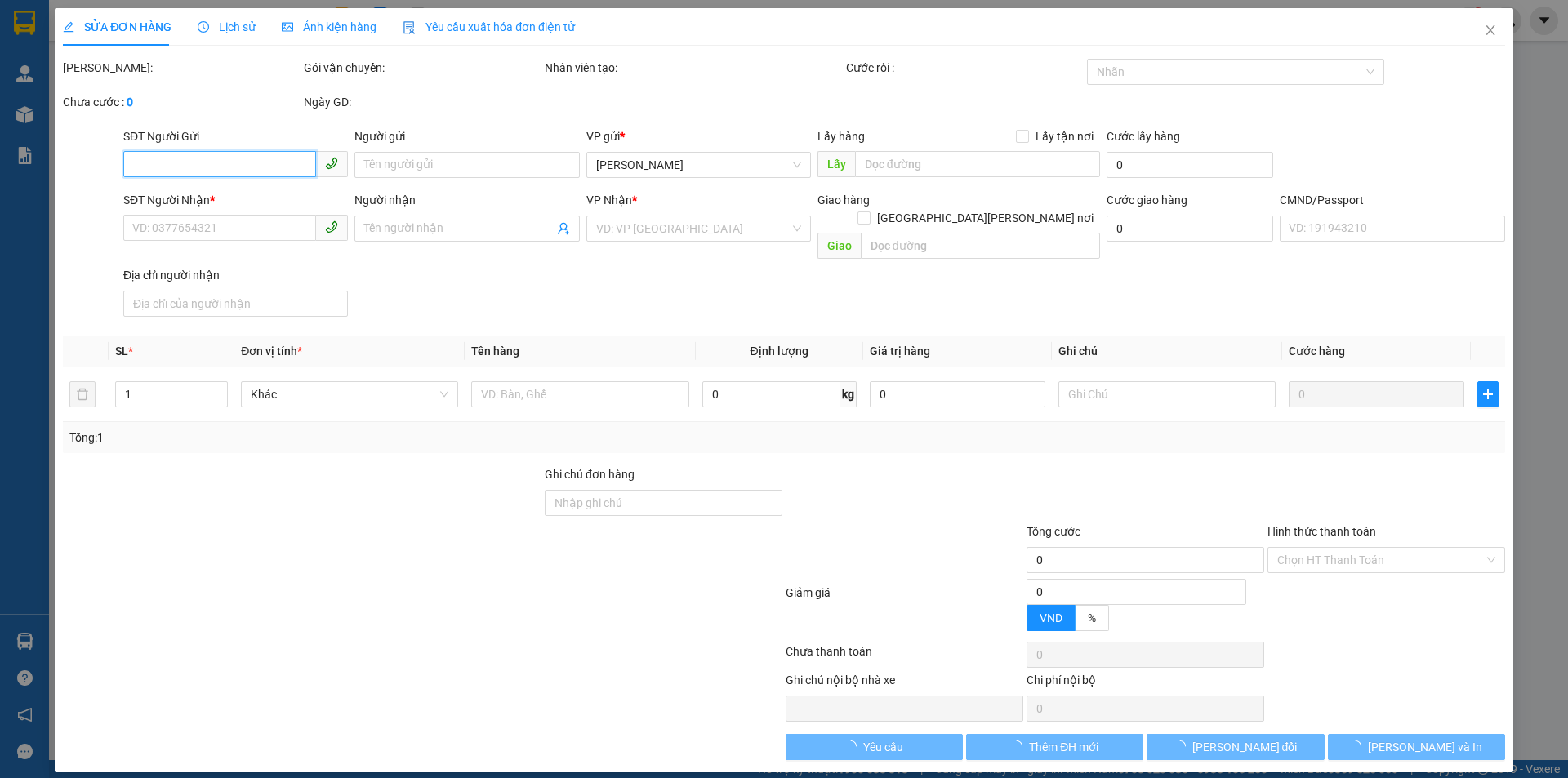
type input "0899015243"
type input "USA"
type input "0918577328"
type input "HIỀN"
type input "25.000"
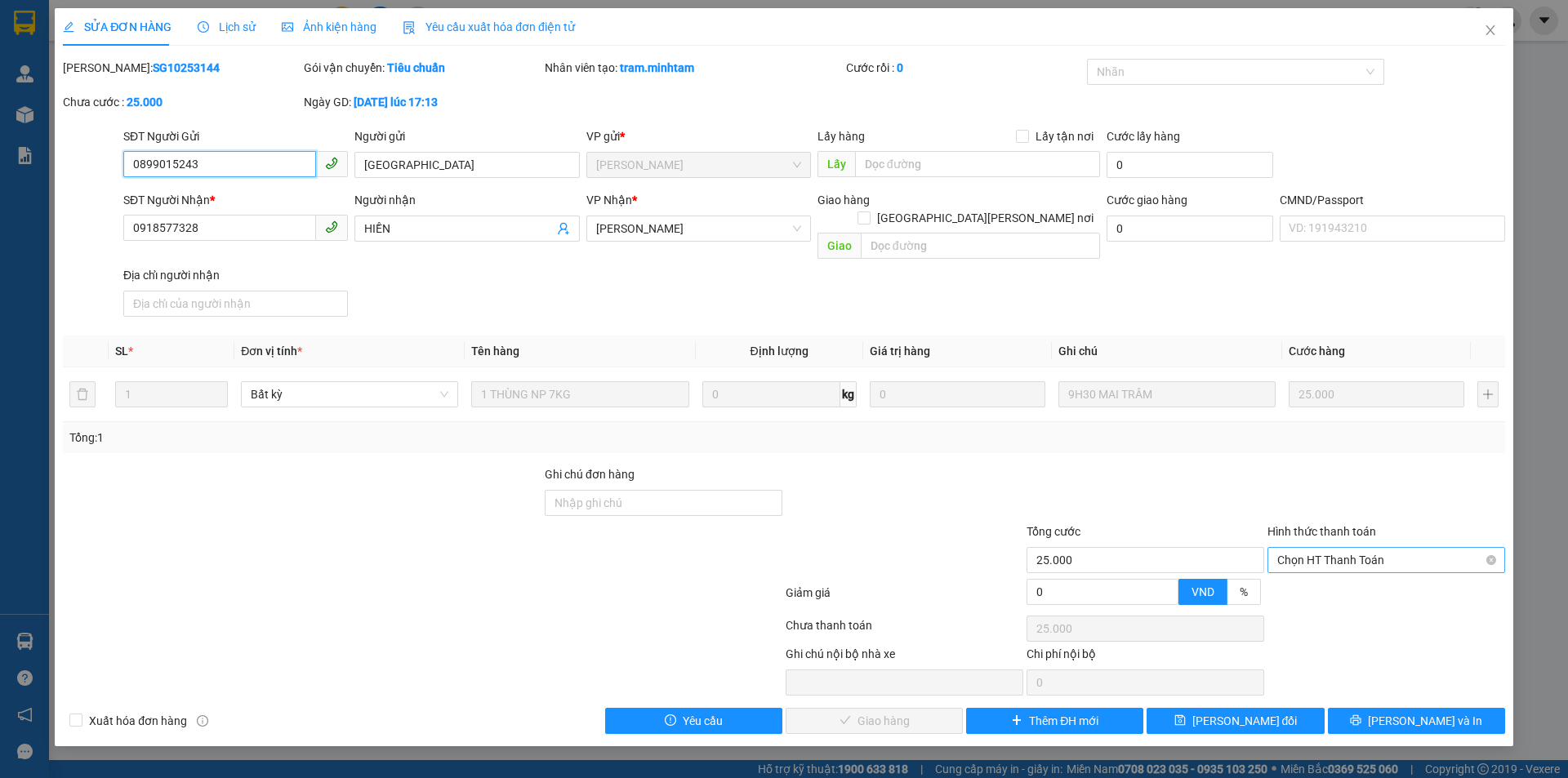
click at [1352, 548] on span "Chọn HT Thanh Toán" at bounding box center [1387, 560] width 218 height 24
click at [1346, 573] on div "Tại văn phòng" at bounding box center [1387, 574] width 218 height 18
type input "0"
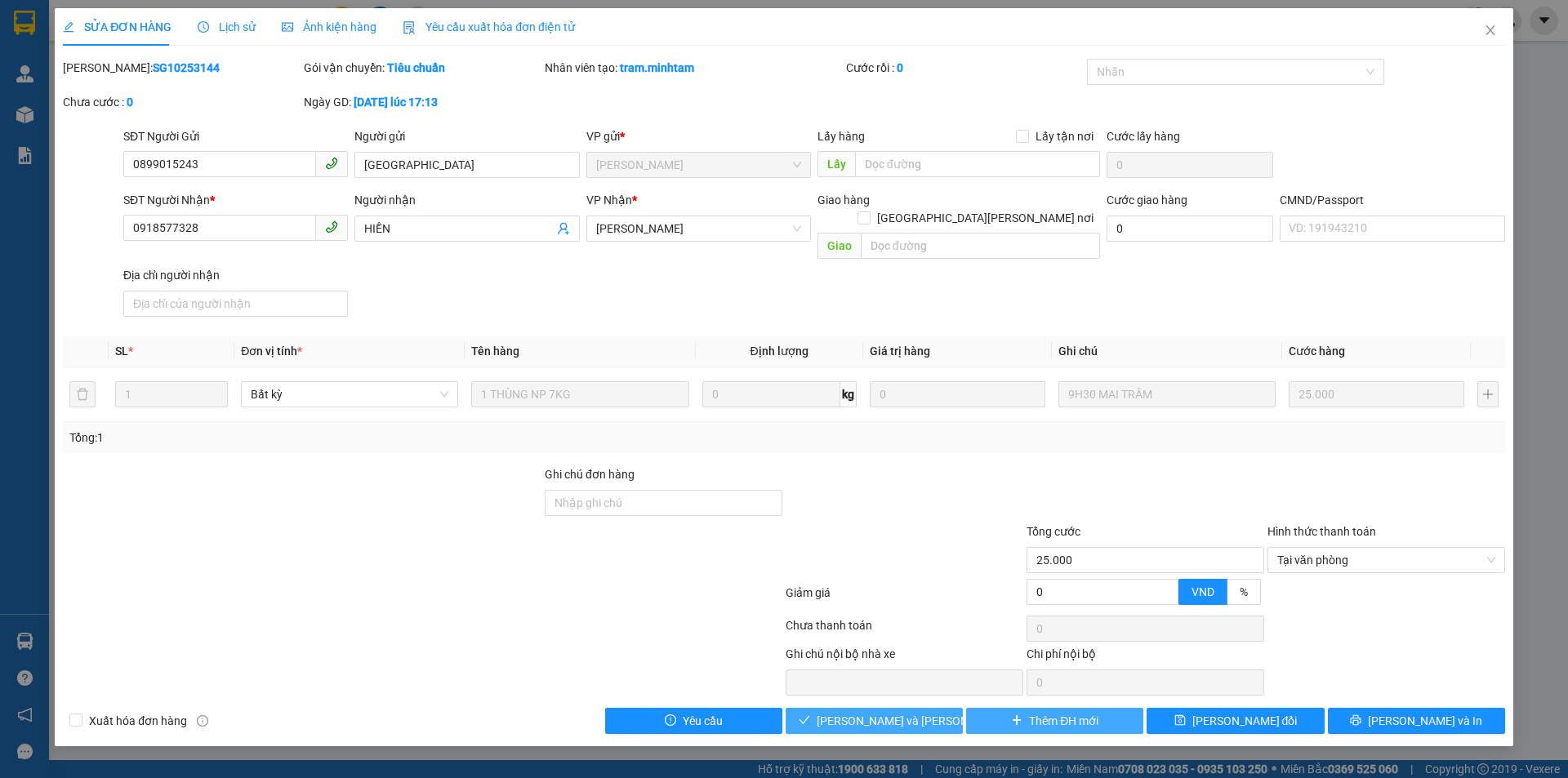
drag, startPoint x: 876, startPoint y: 705, endPoint x: 1047, endPoint y: 701, distance: 171.0
click at [880, 712] on span "[PERSON_NAME] và Giao hàng" at bounding box center [927, 720] width 220 height 18
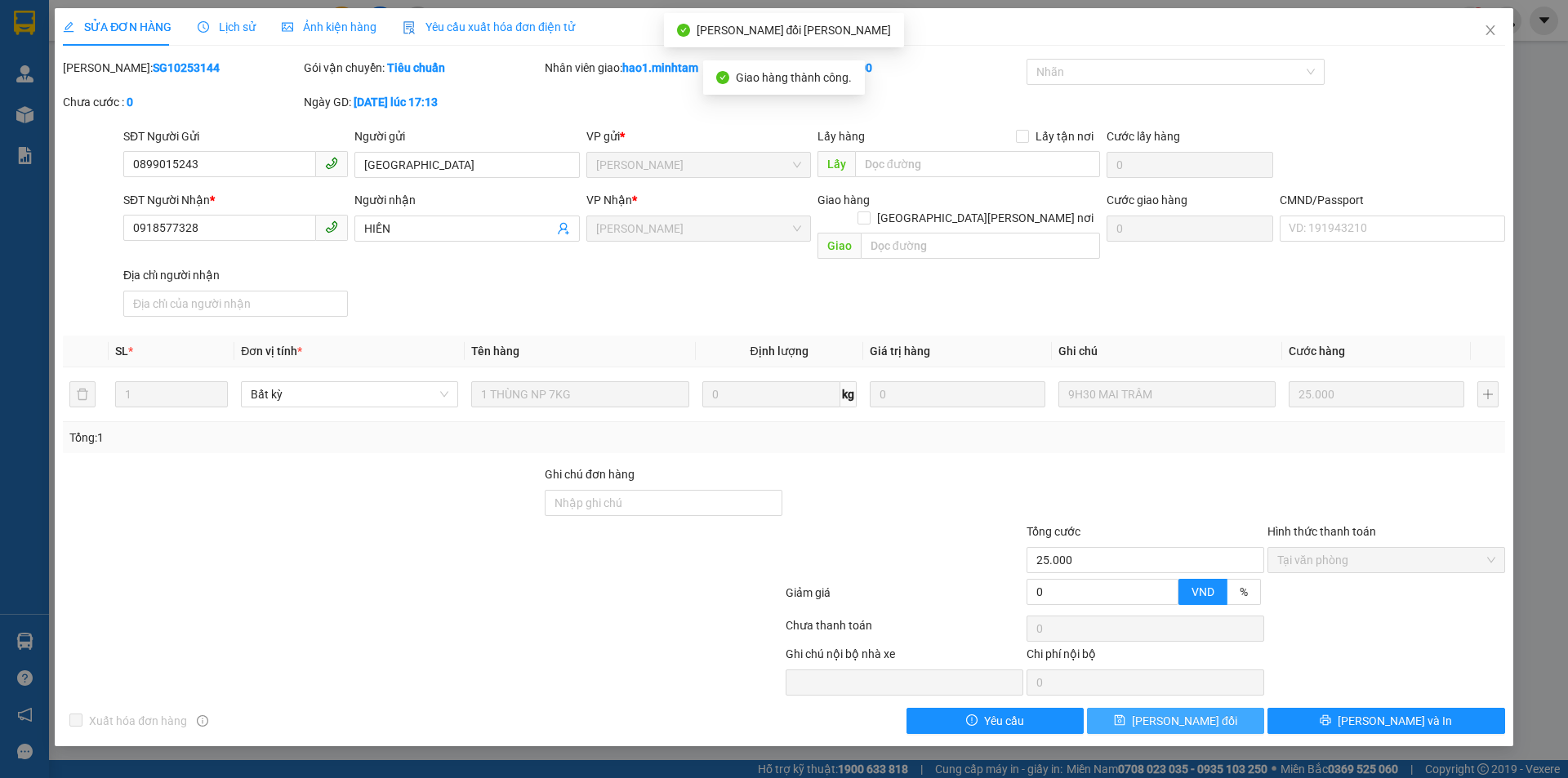
click at [1233, 708] on button "[PERSON_NAME] thay đổi" at bounding box center [1176, 720] width 177 height 26
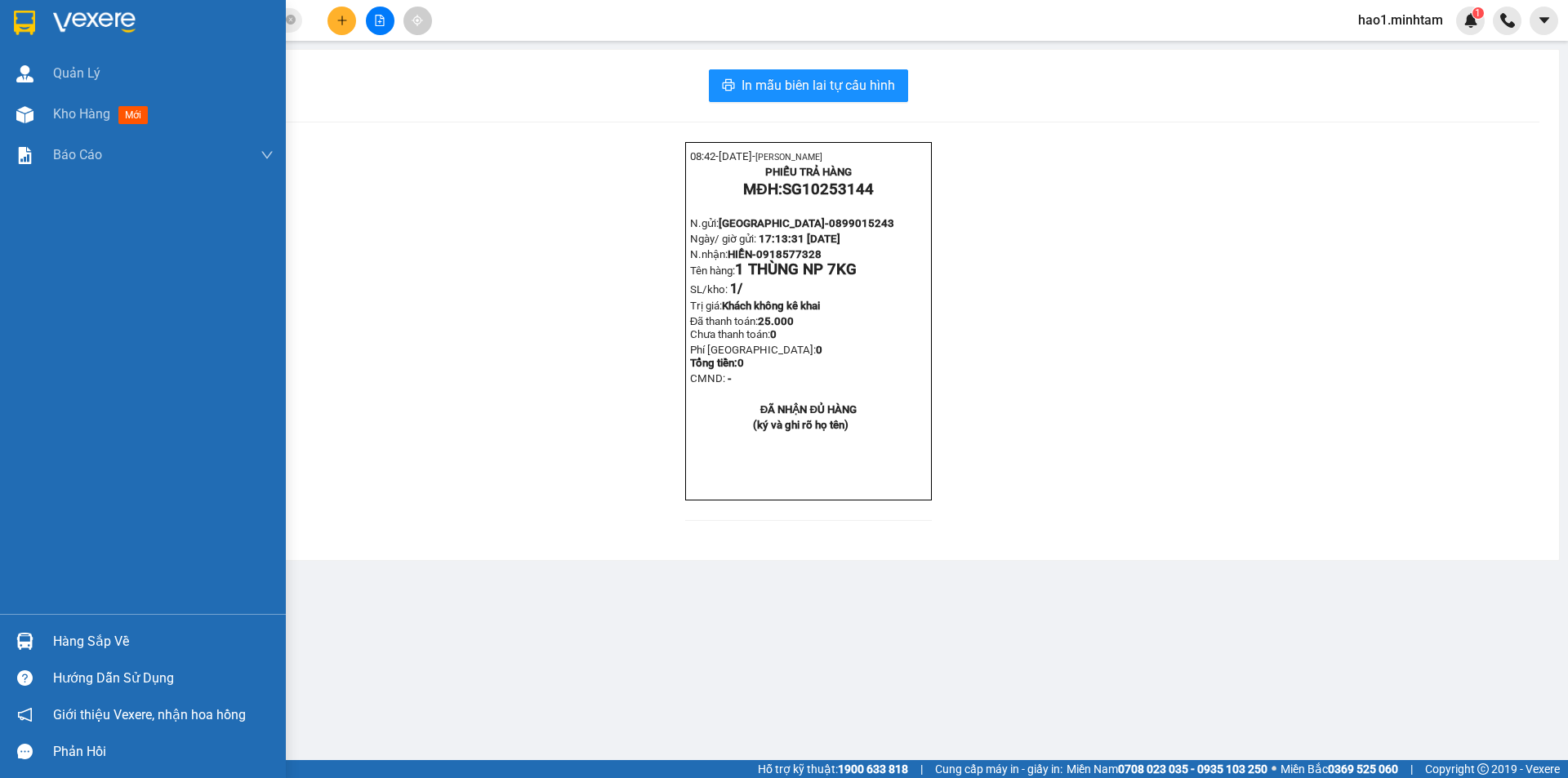
click at [42, 29] on div at bounding box center [143, 27] width 286 height 53
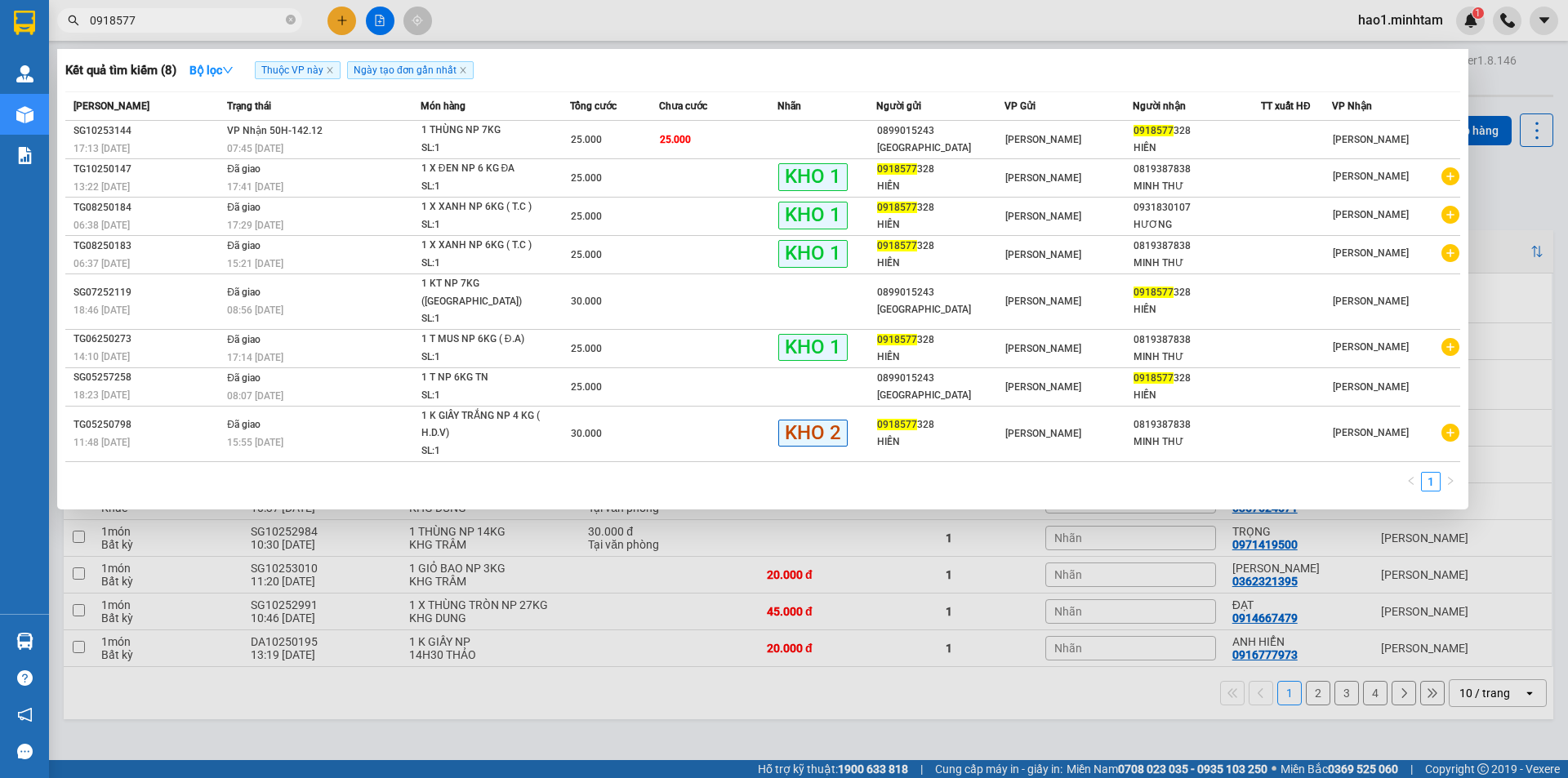
drag, startPoint x: 291, startPoint y: 15, endPoint x: 272, endPoint y: 26, distance: 22.0
click at [289, 15] on icon "close-circle" at bounding box center [290, 19] width 9 height 9
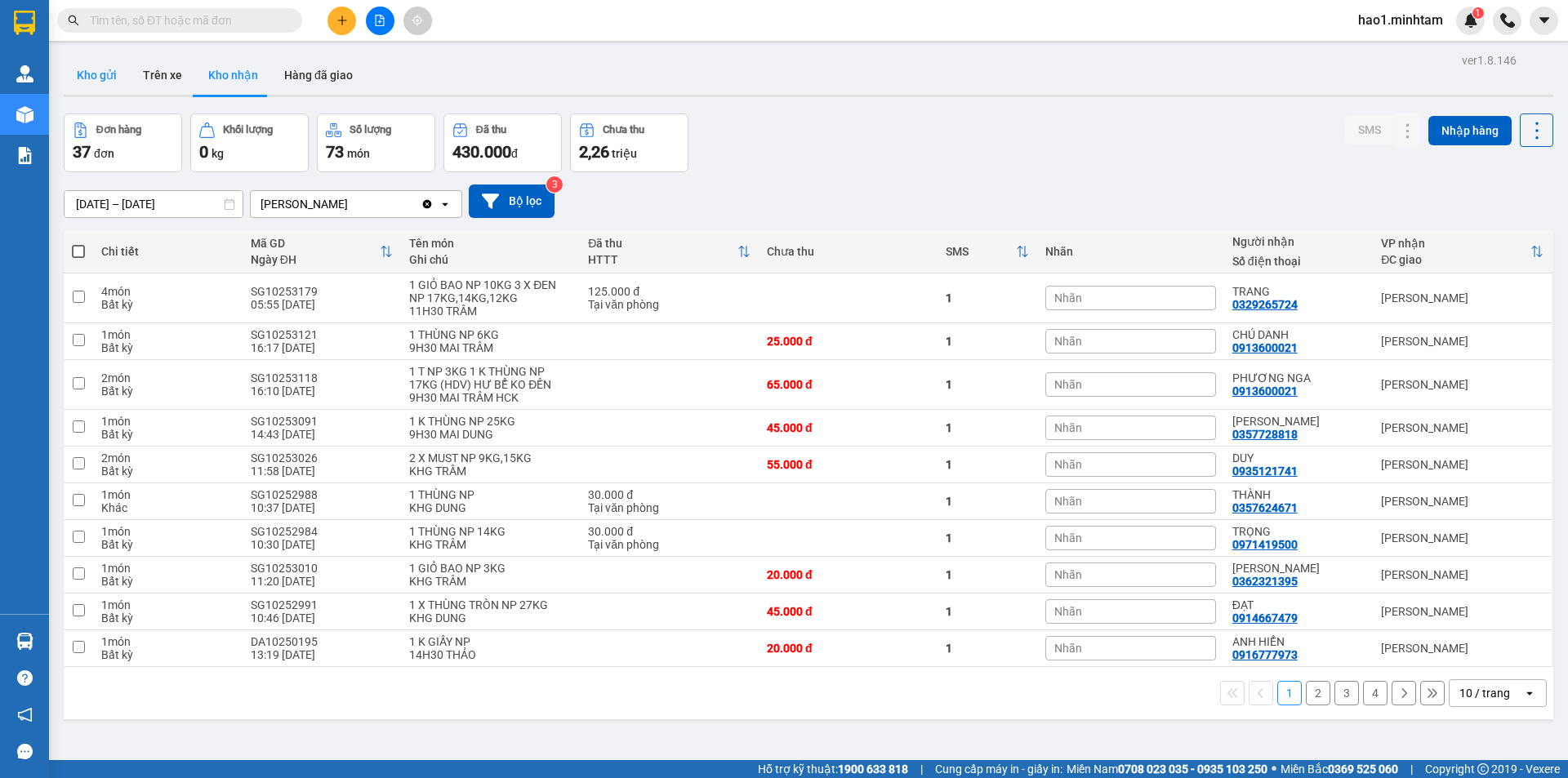
drag, startPoint x: 100, startPoint y: 77, endPoint x: 839, endPoint y: 83, distance: 739.0
click at [101, 77] on button "Kho gửi" at bounding box center [96, 76] width 66 height 40
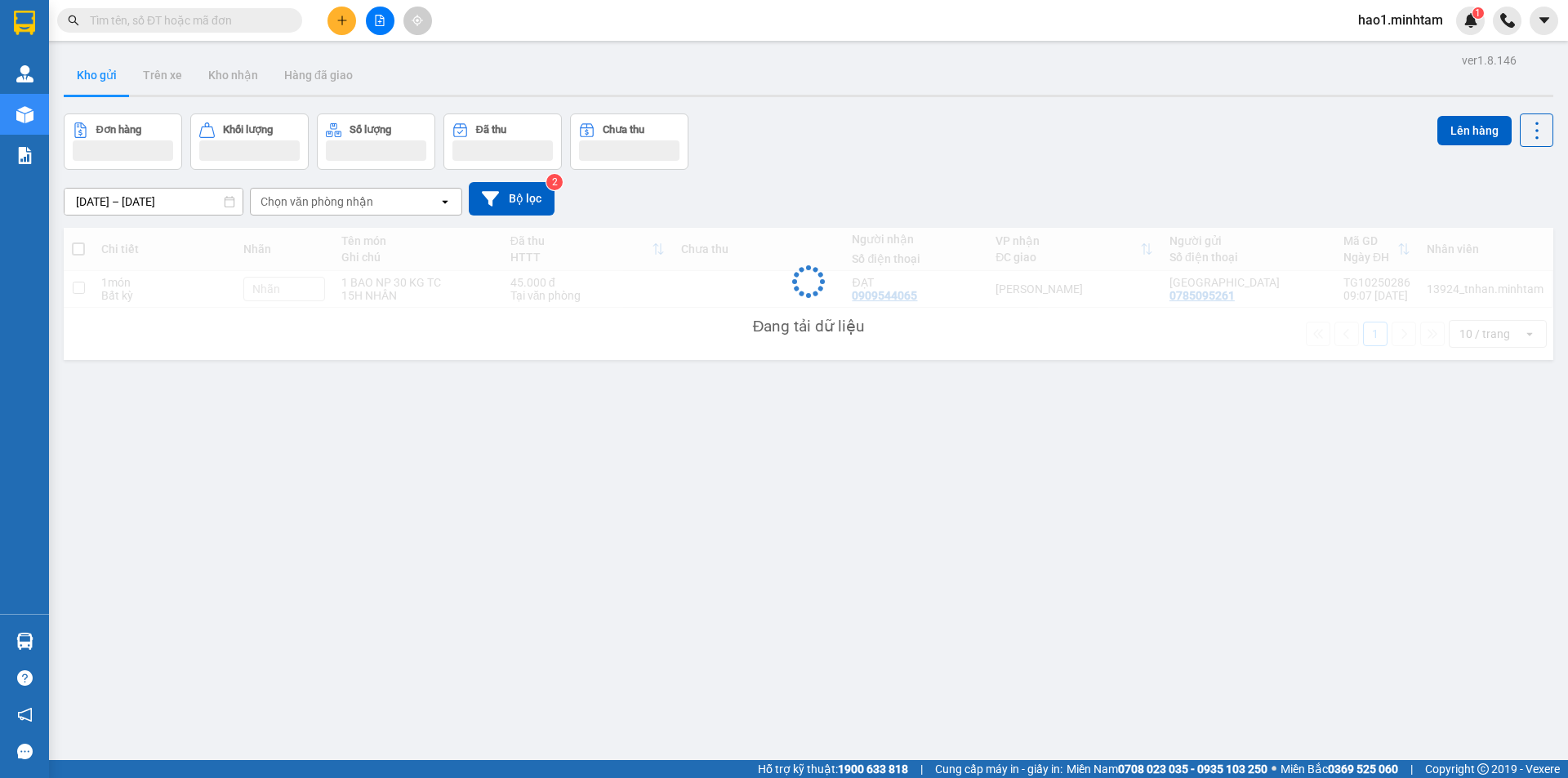
click at [1177, 91] on div "Kho gửi Trên xe Kho nhận Hàng đã giao" at bounding box center [809, 77] width 1490 height 43
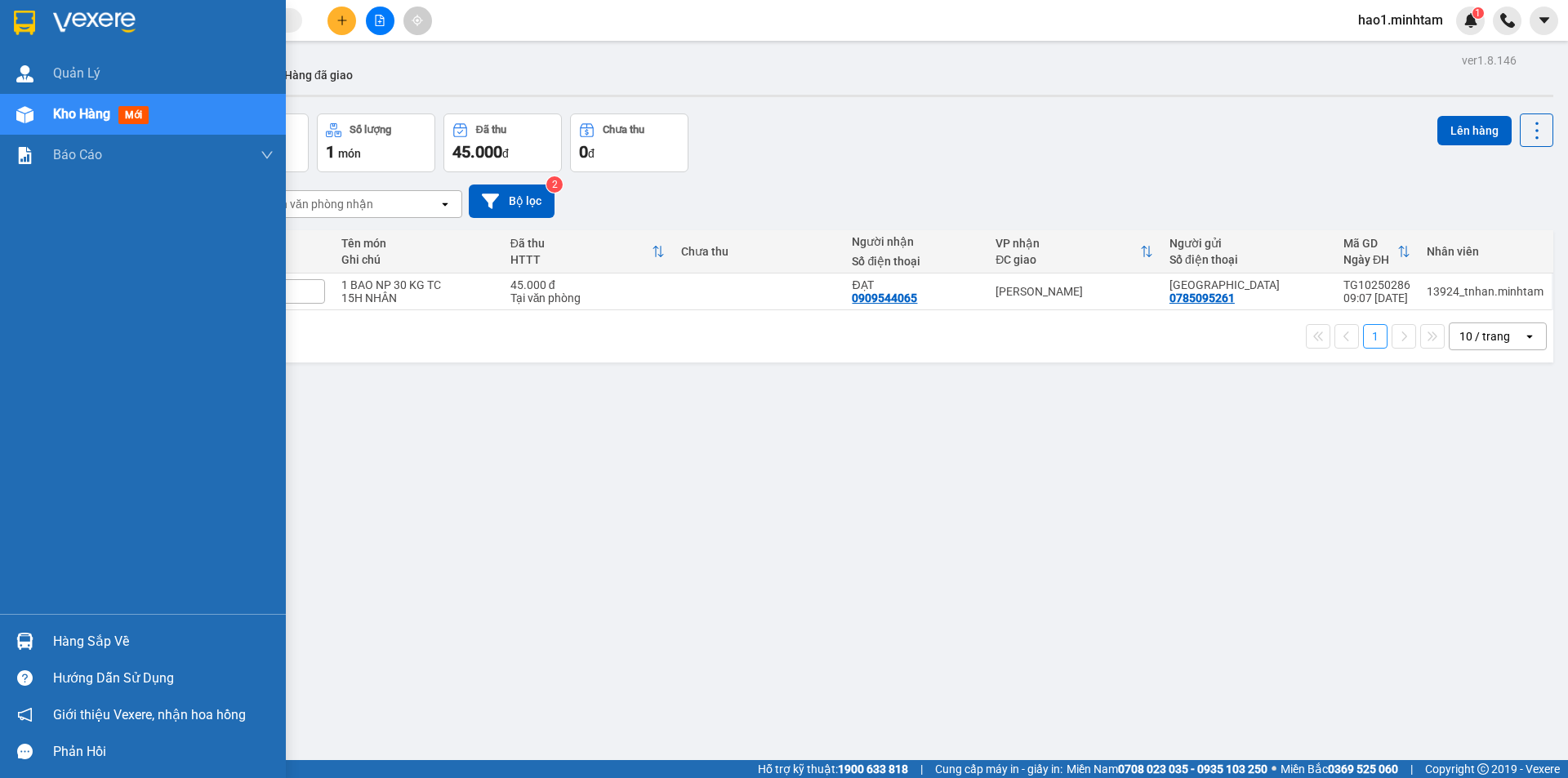
click at [64, 647] on div "Hàng sắp về" at bounding box center [163, 641] width 220 height 24
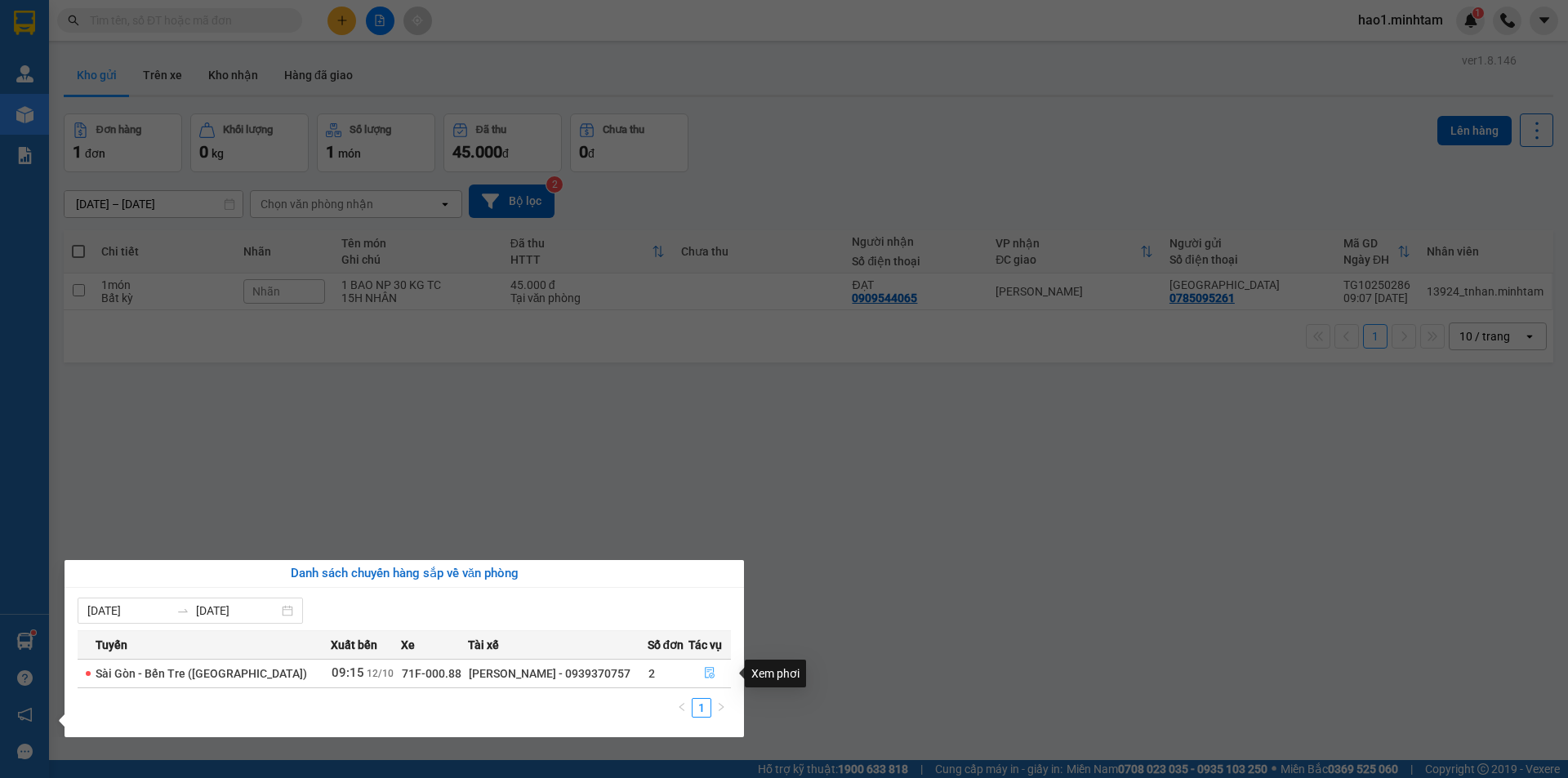
click at [704, 673] on icon "file-done" at bounding box center [710, 672] width 11 height 11
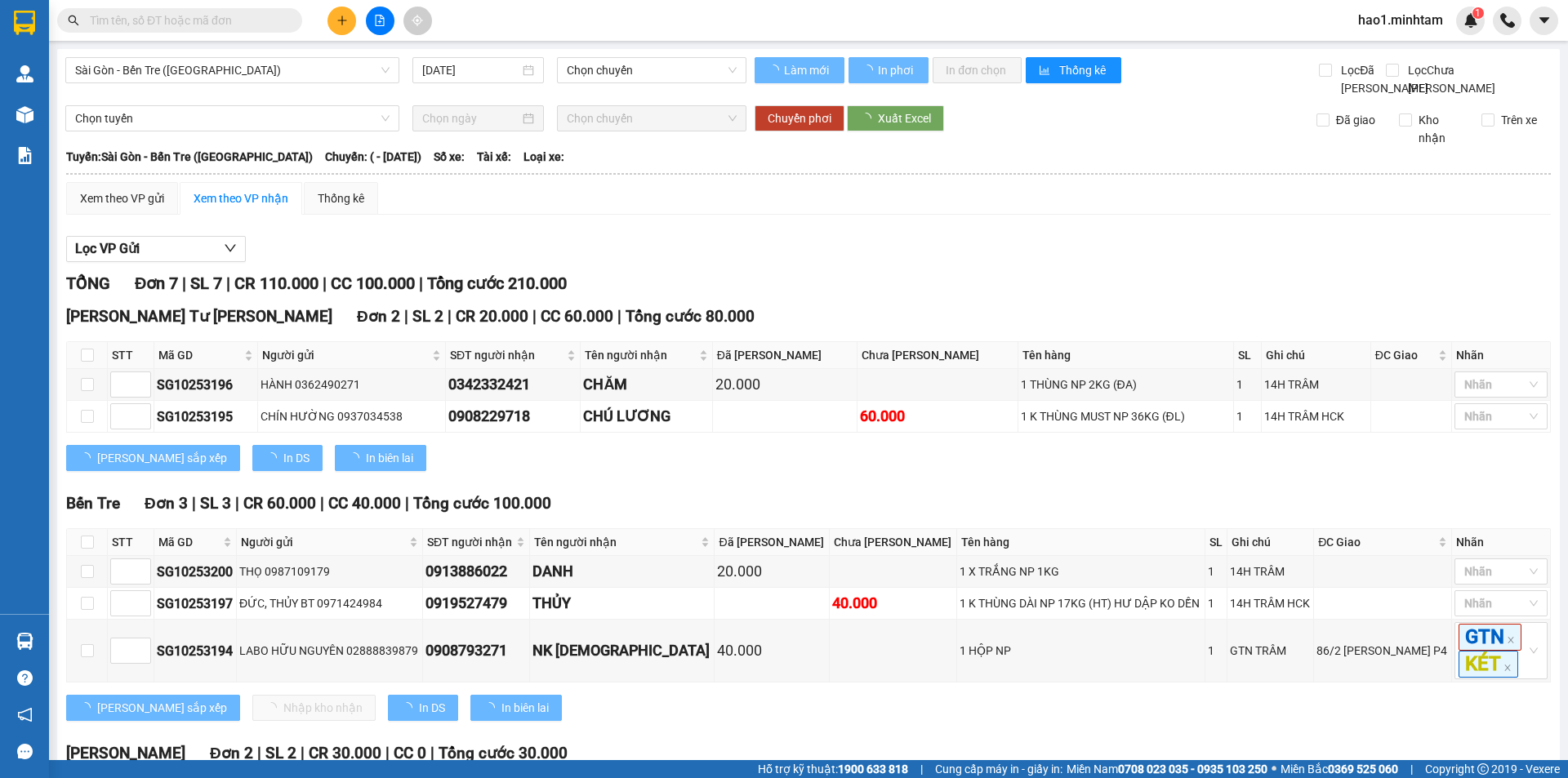
click at [925, 263] on div "Lọc VP Gửi" at bounding box center [809, 248] width 1485 height 27
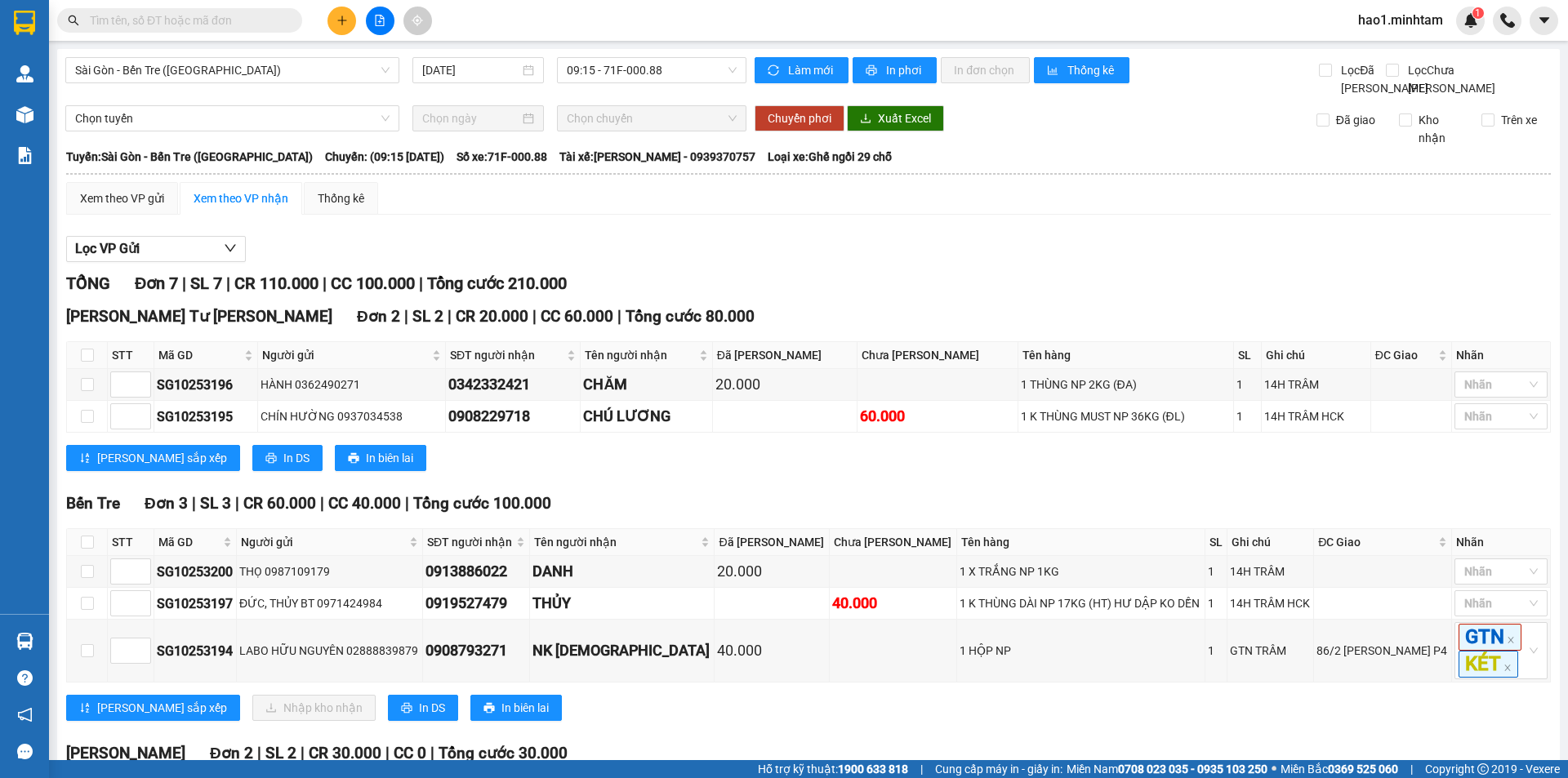
scroll to position [220, 0]
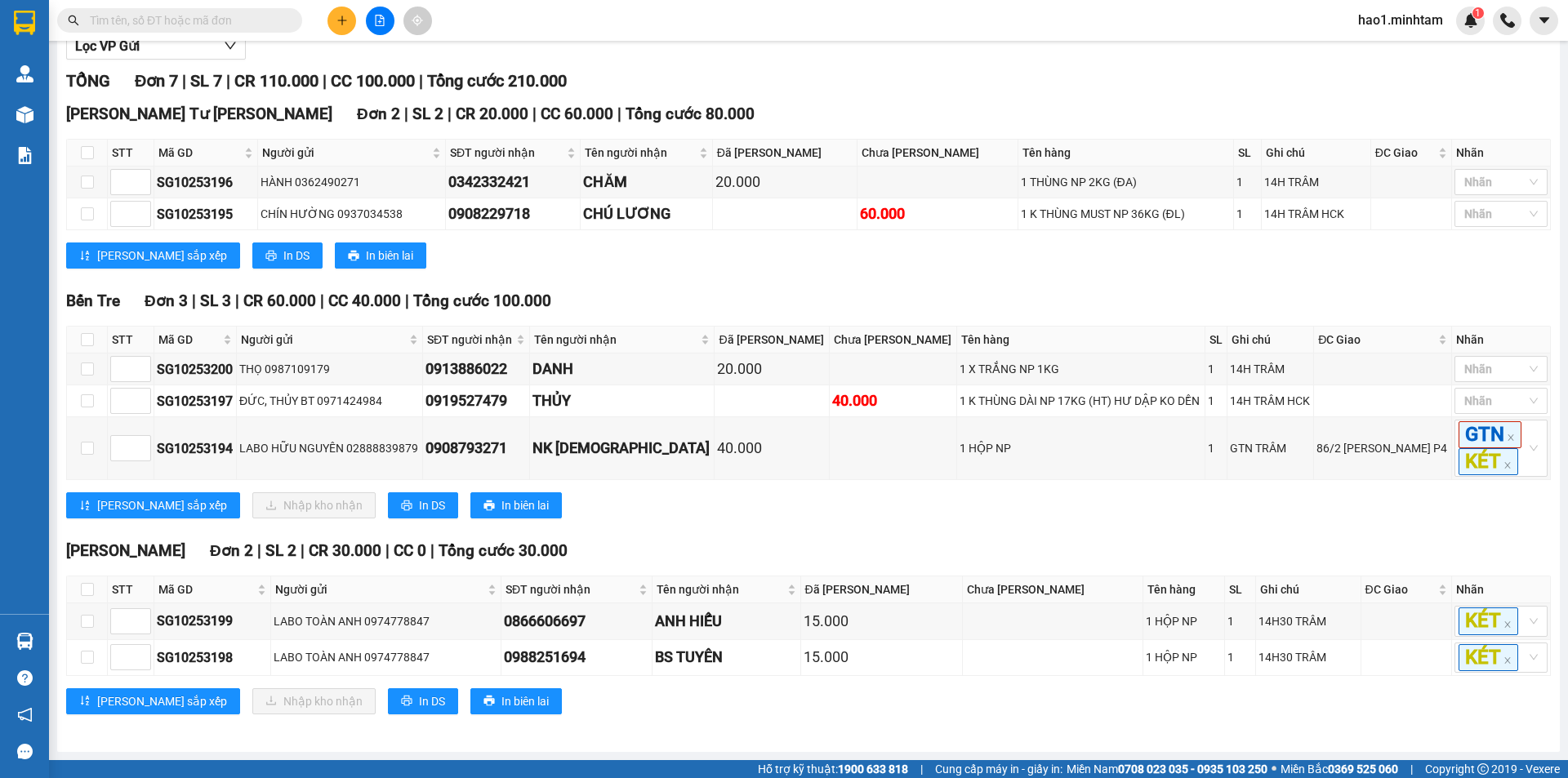
click at [916, 527] on div "Bến Tre Đơn 3 | SL 3 | CR 60.000 | CC 40.000 | Tổng cước 100.000 STT Mã GD Ngư…" at bounding box center [809, 409] width 1485 height 242
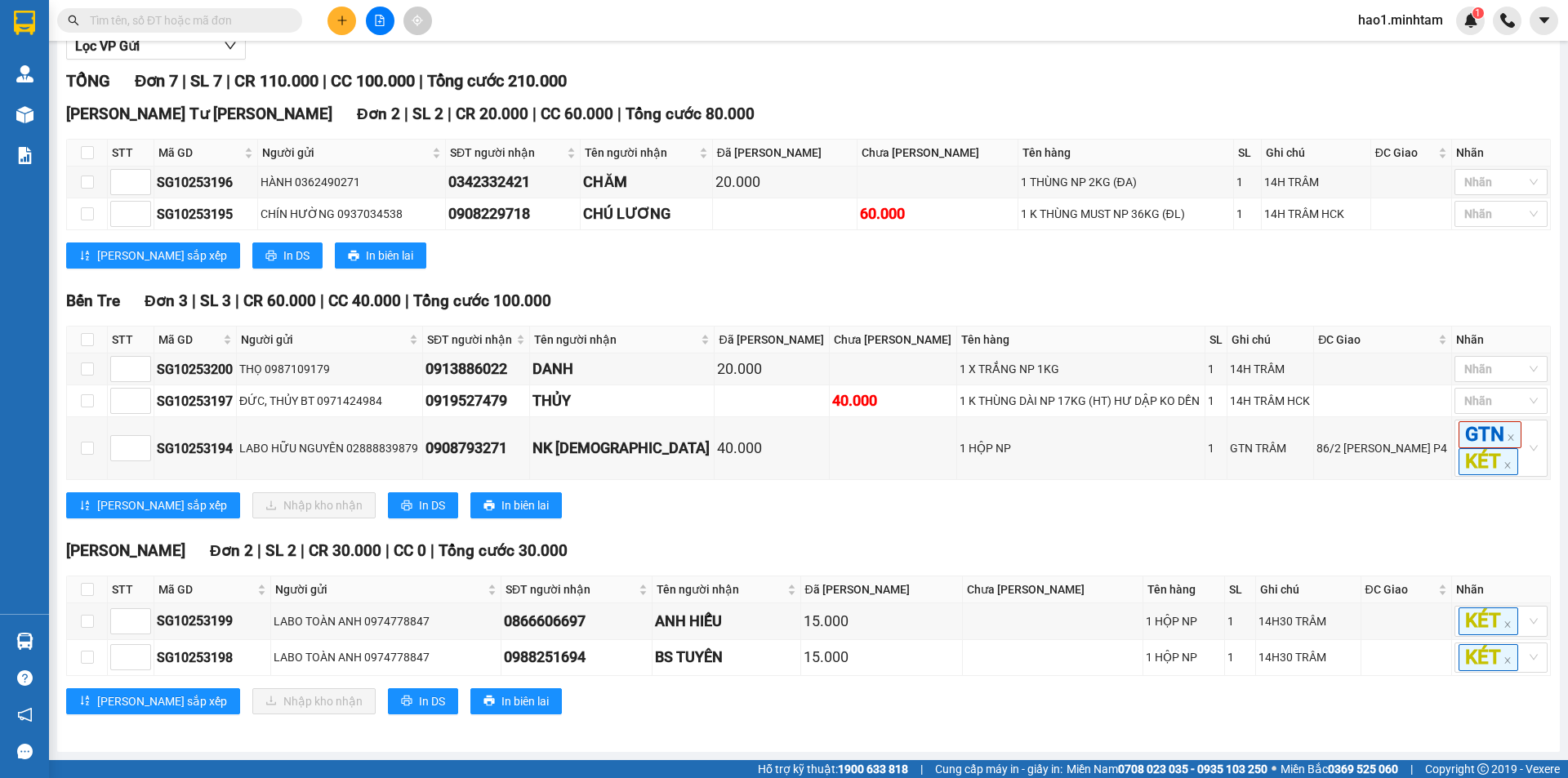
click at [875, 264] on div "Lưu sắp xếp In DS In biên lai" at bounding box center [809, 255] width 1485 height 26
click at [1032, 73] on div "TỔNG Đơn 7 | SL 7 | CR 110.000 | CC 100.000 | Tổng cước 210.000" at bounding box center [809, 81] width 1485 height 25
click at [815, 268] on div "Lưu sắp xếp In DS In biên lai" at bounding box center [809, 255] width 1485 height 26
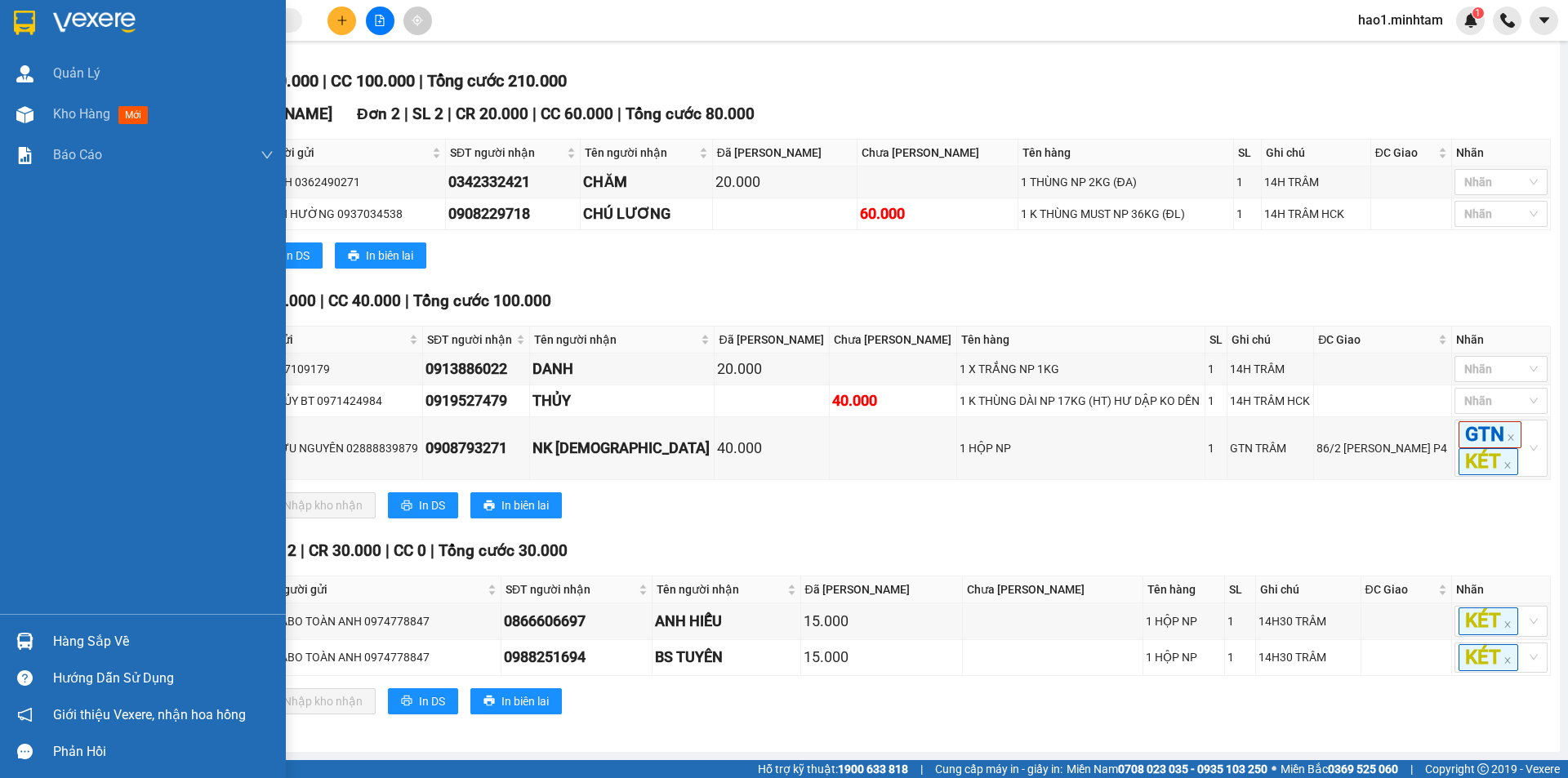
click at [28, 21] on img at bounding box center [24, 22] width 22 height 24
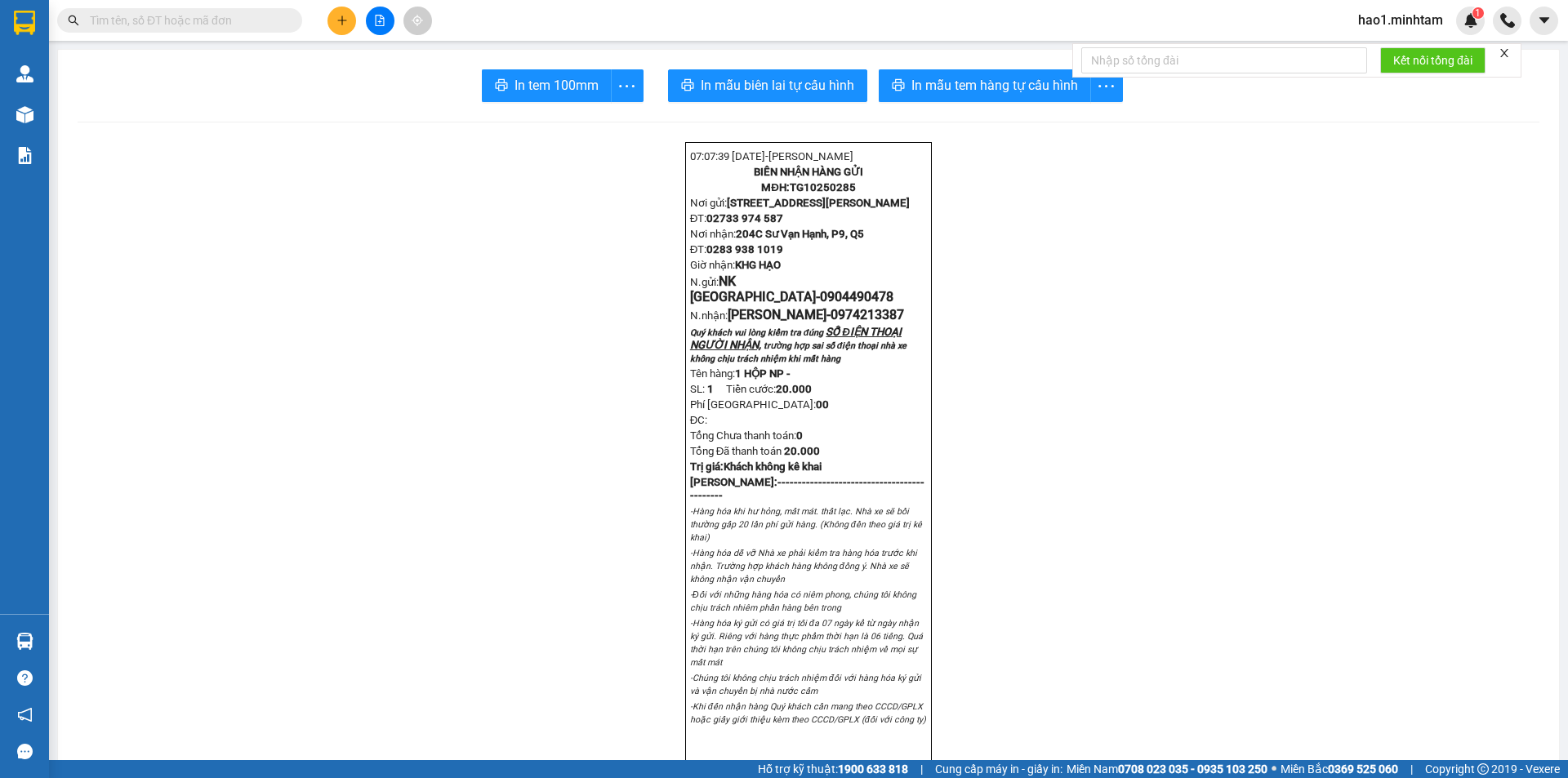
click at [1506, 52] on icon "close" at bounding box center [1504, 52] width 8 height 8
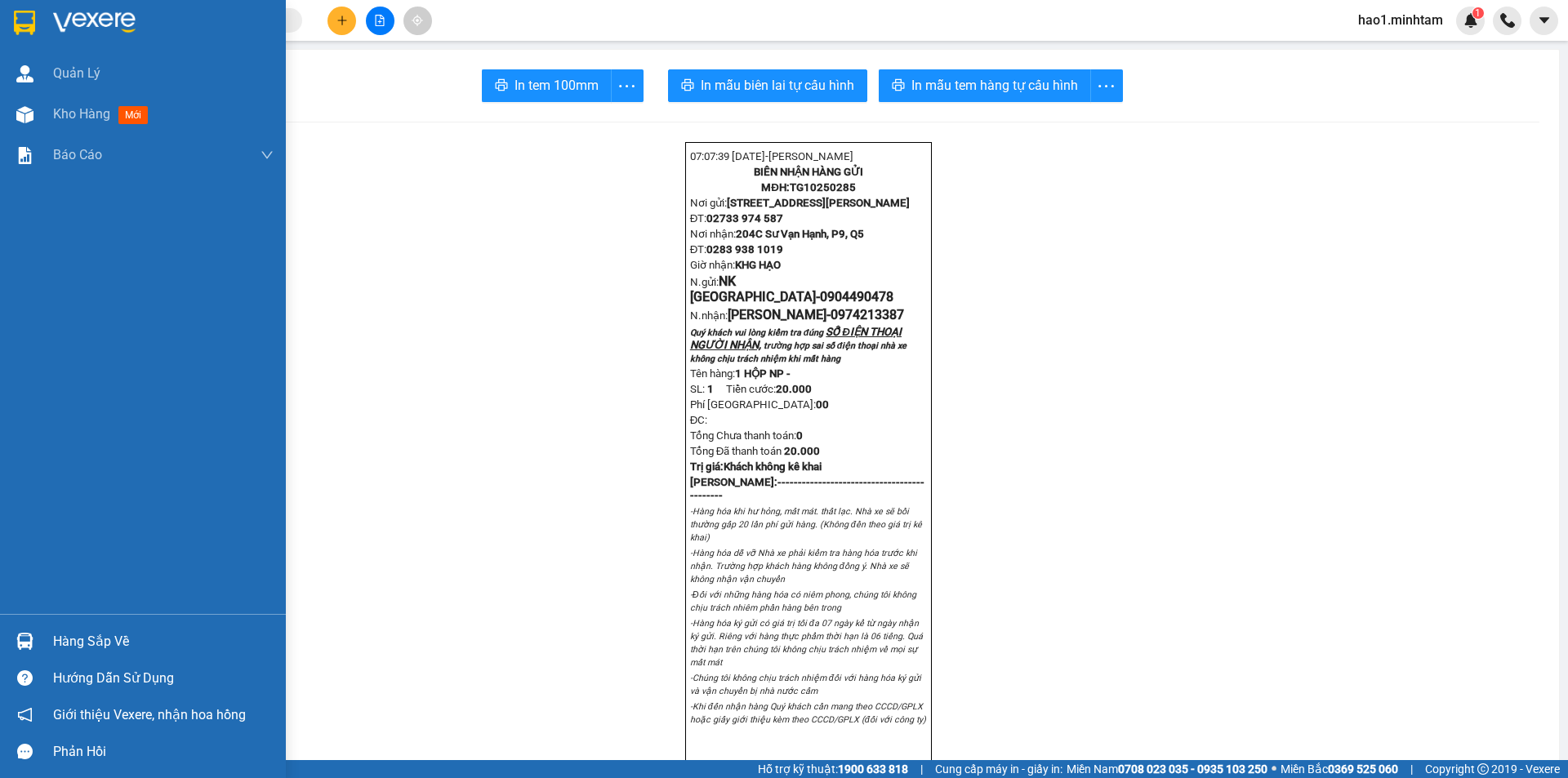
click at [32, 17] on img at bounding box center [24, 22] width 22 height 24
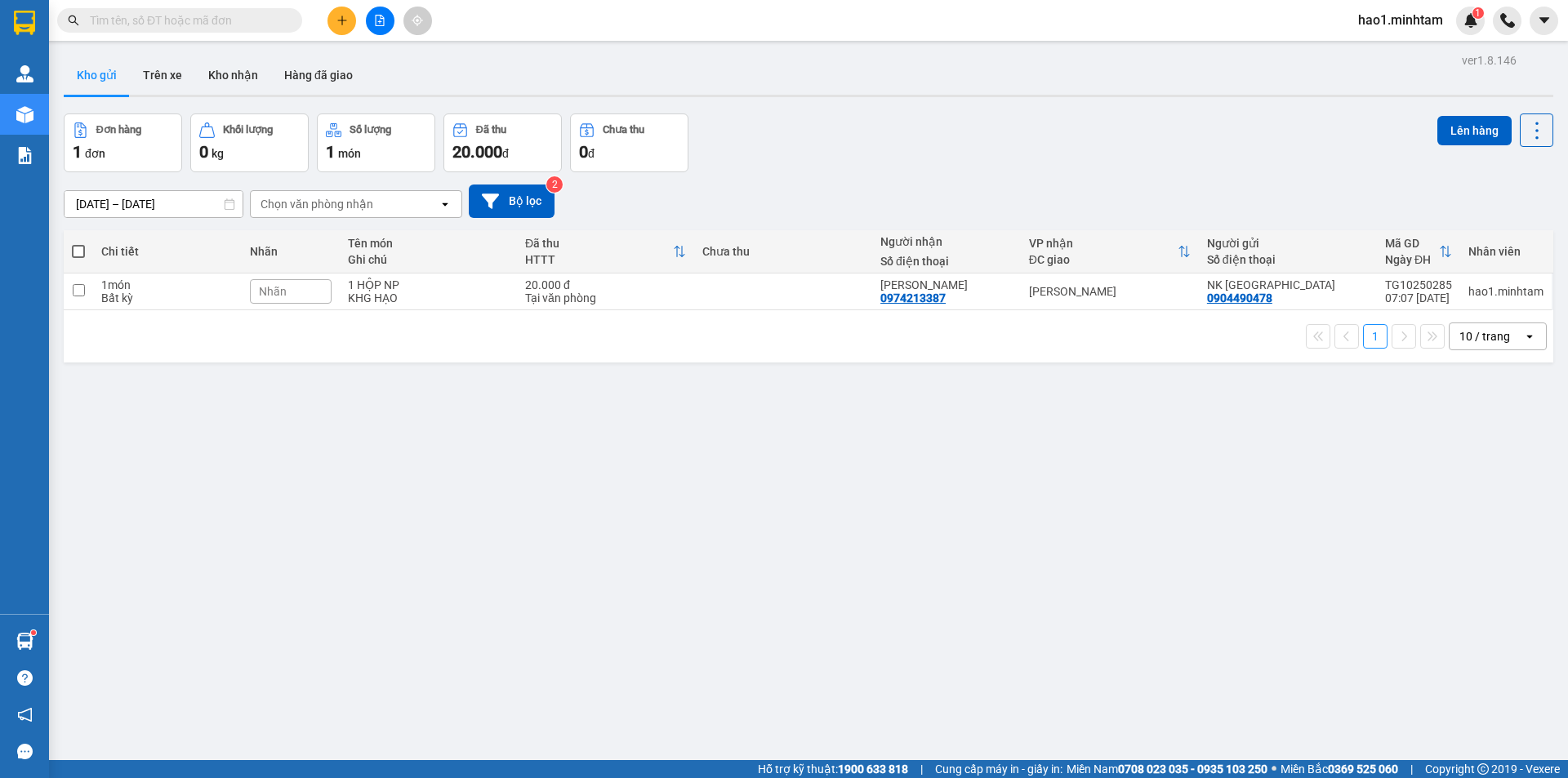
click at [698, 453] on div "ver 1.8.146 Kho gửi Trên xe Kho nhận Hàng đã giao Đơn hàng 1 đơn Khối lượng 0 k…" at bounding box center [808, 438] width 1503 height 778
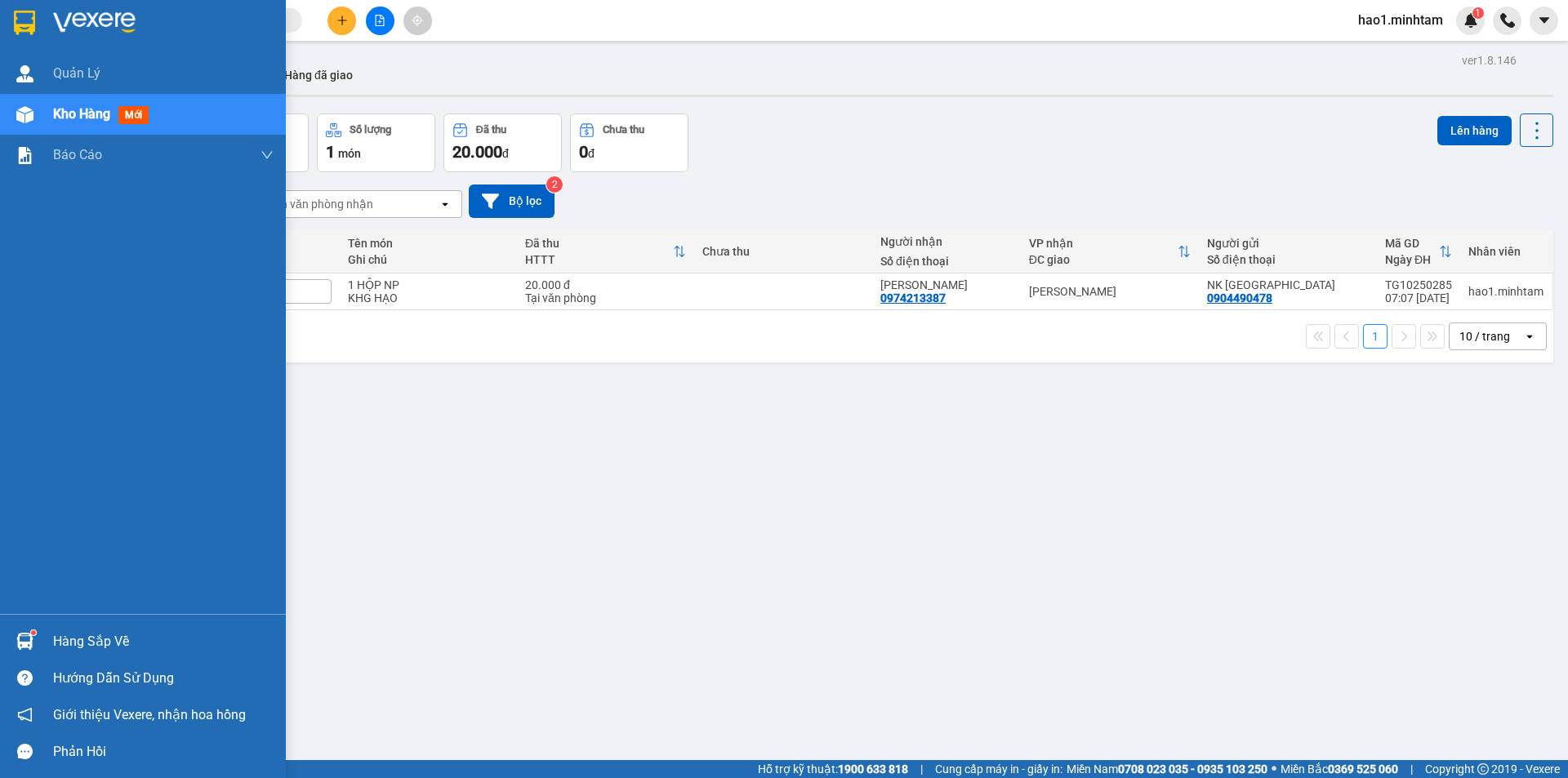
click at [22, 8] on div at bounding box center [24, 21] width 28 height 28
click at [31, 652] on div at bounding box center [24, 640] width 28 height 28
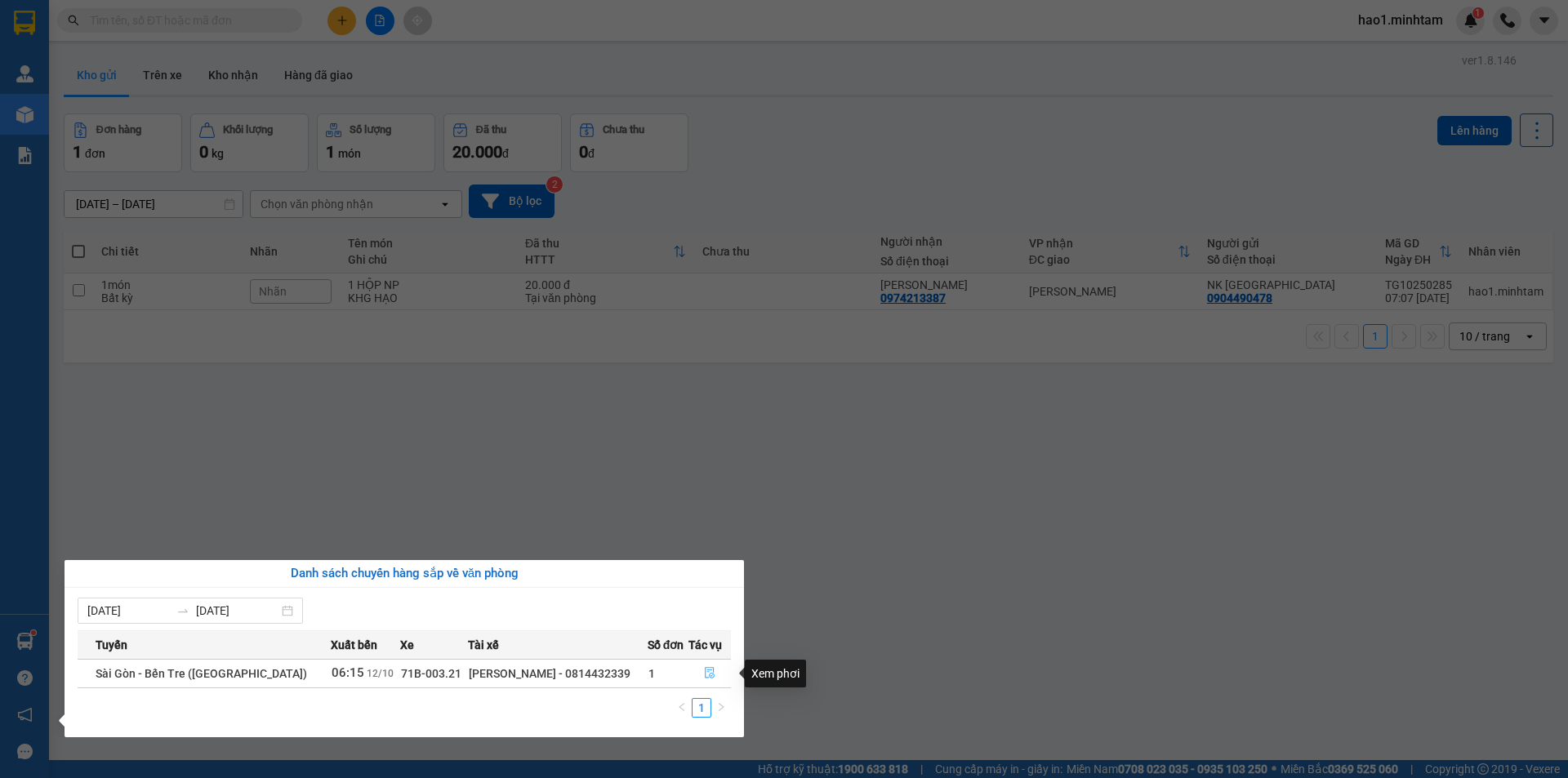
click at [707, 677] on icon "file-done" at bounding box center [710, 672] width 11 height 11
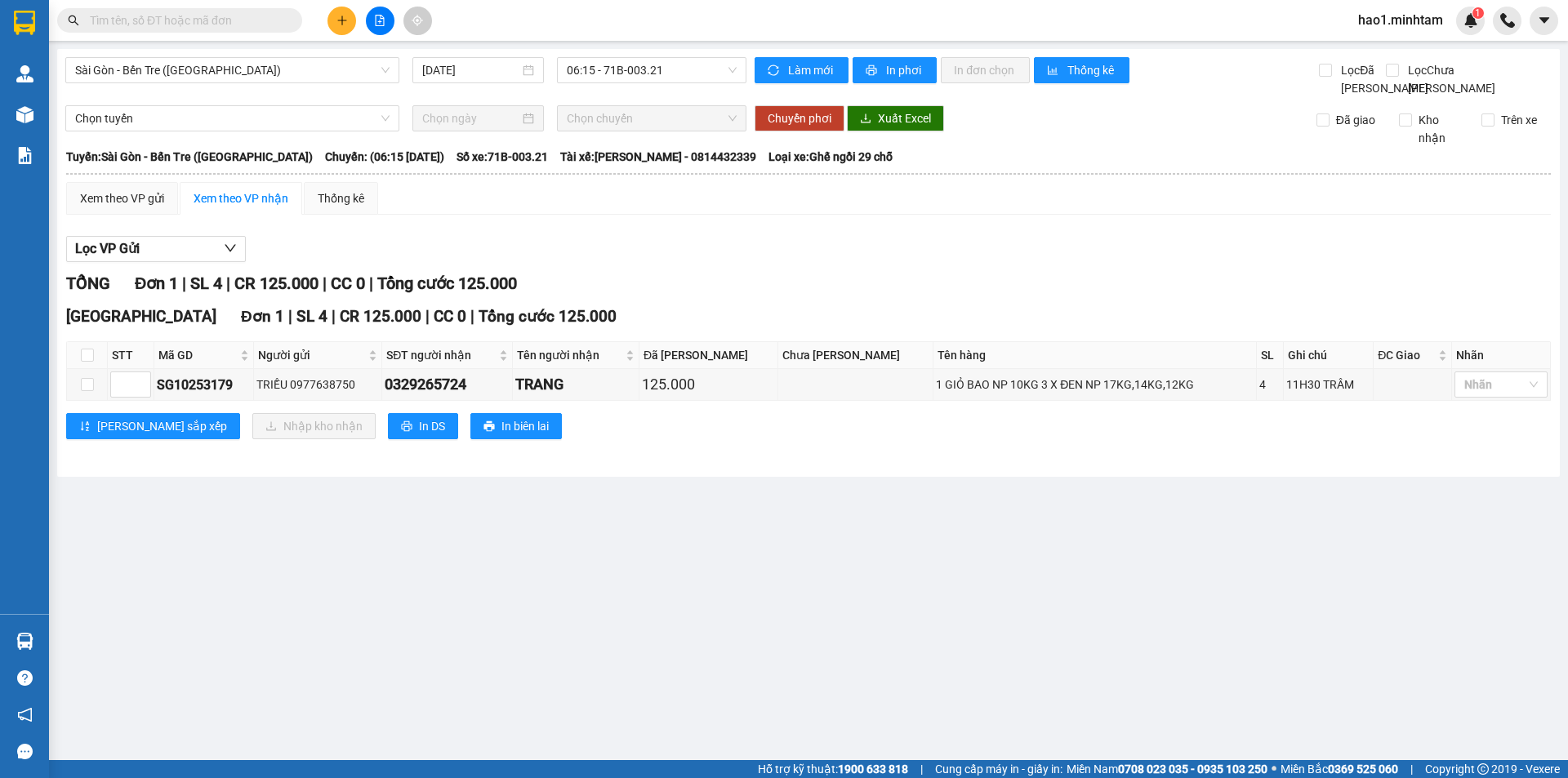
click at [869, 246] on div "Lọc VP Gửi TỔNG Đơn 1 | SL 4 | CR 125.000 | CC 0 | Tổng cước 125.000 [GEOGRAPH…" at bounding box center [809, 344] width 1485 height 232
click at [794, 560] on main "[GEOGRAPHIC_DATA] - [GEOGRAPHIC_DATA] ([GEOGRAPHIC_DATA]) [DATE] 06:15 - 71B-00…" at bounding box center [784, 380] width 1568 height 760
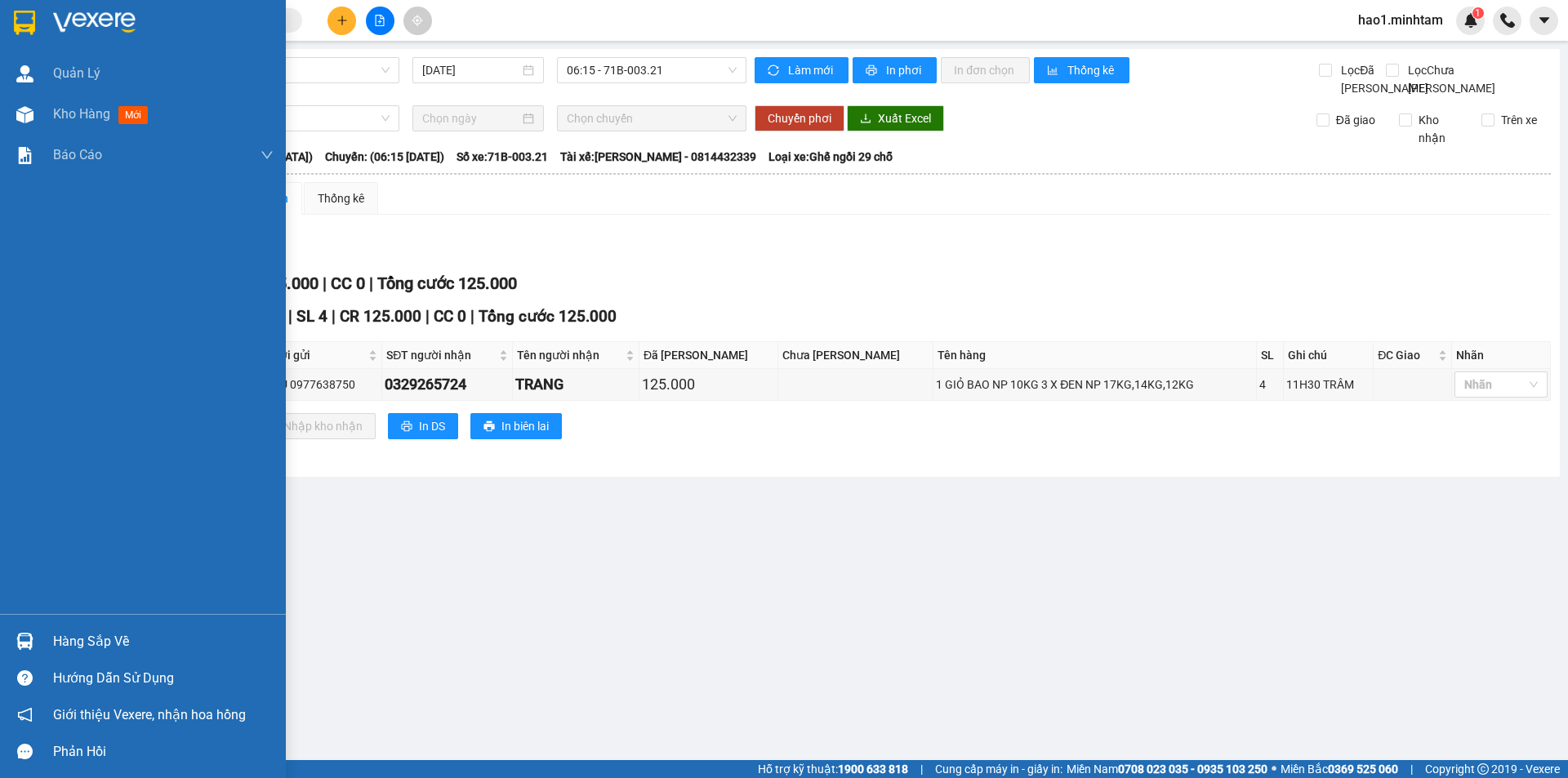
click at [24, 19] on img at bounding box center [24, 22] width 22 height 24
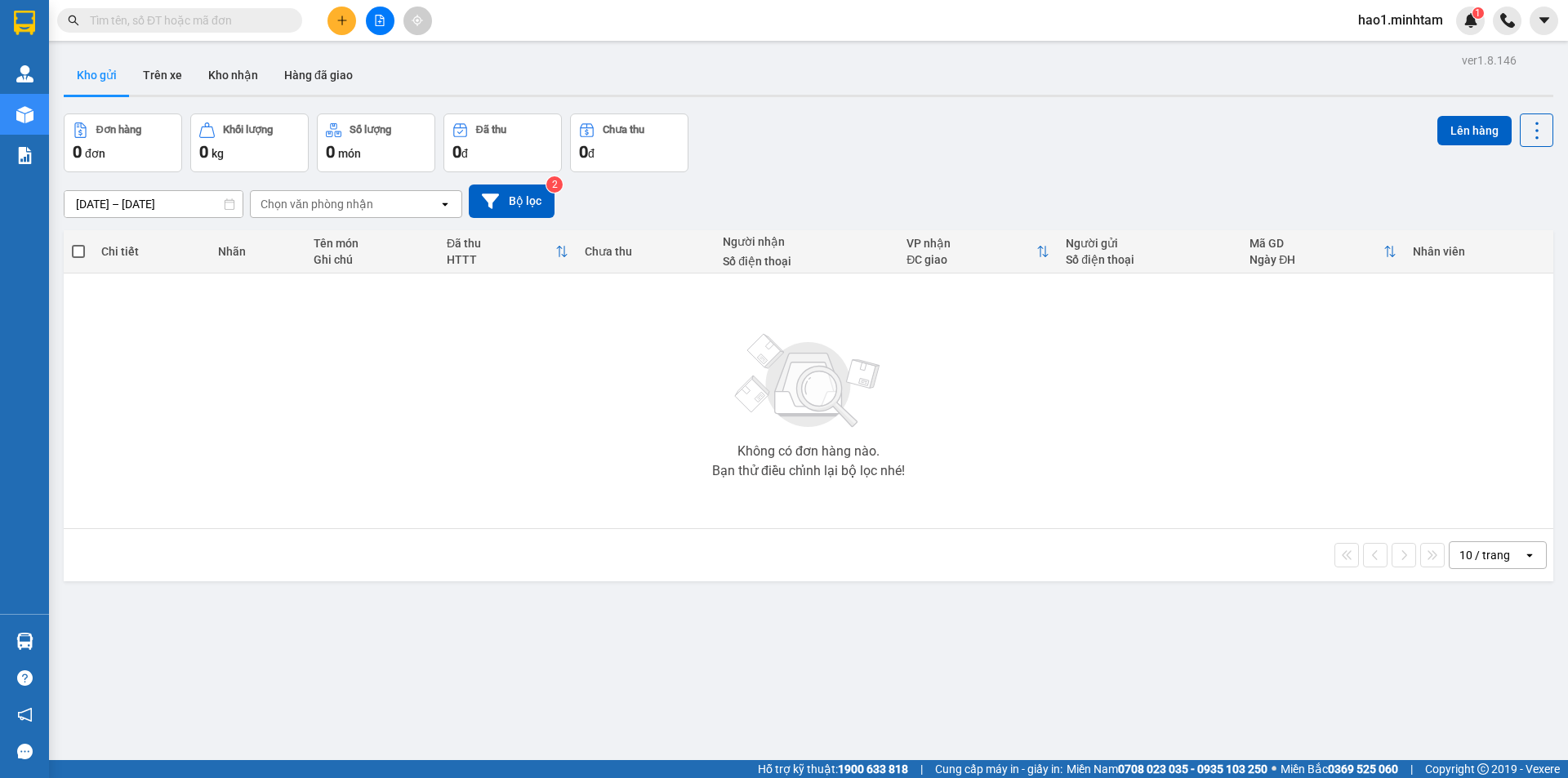
click at [883, 102] on div "ver 1.8.146 Kho gửi Trên xe Kho nhận Hàng đã giao Đơn hàng 0 đơn Khối lượng 0 k…" at bounding box center [808, 438] width 1503 height 778
click at [917, 141] on div "Đơn hàng 0 đơn Khối lượng 0 kg Số lượng 0 món Đã thu 0 đ Chưa thu 0 đ Lên hàng" at bounding box center [809, 143] width 1490 height 58
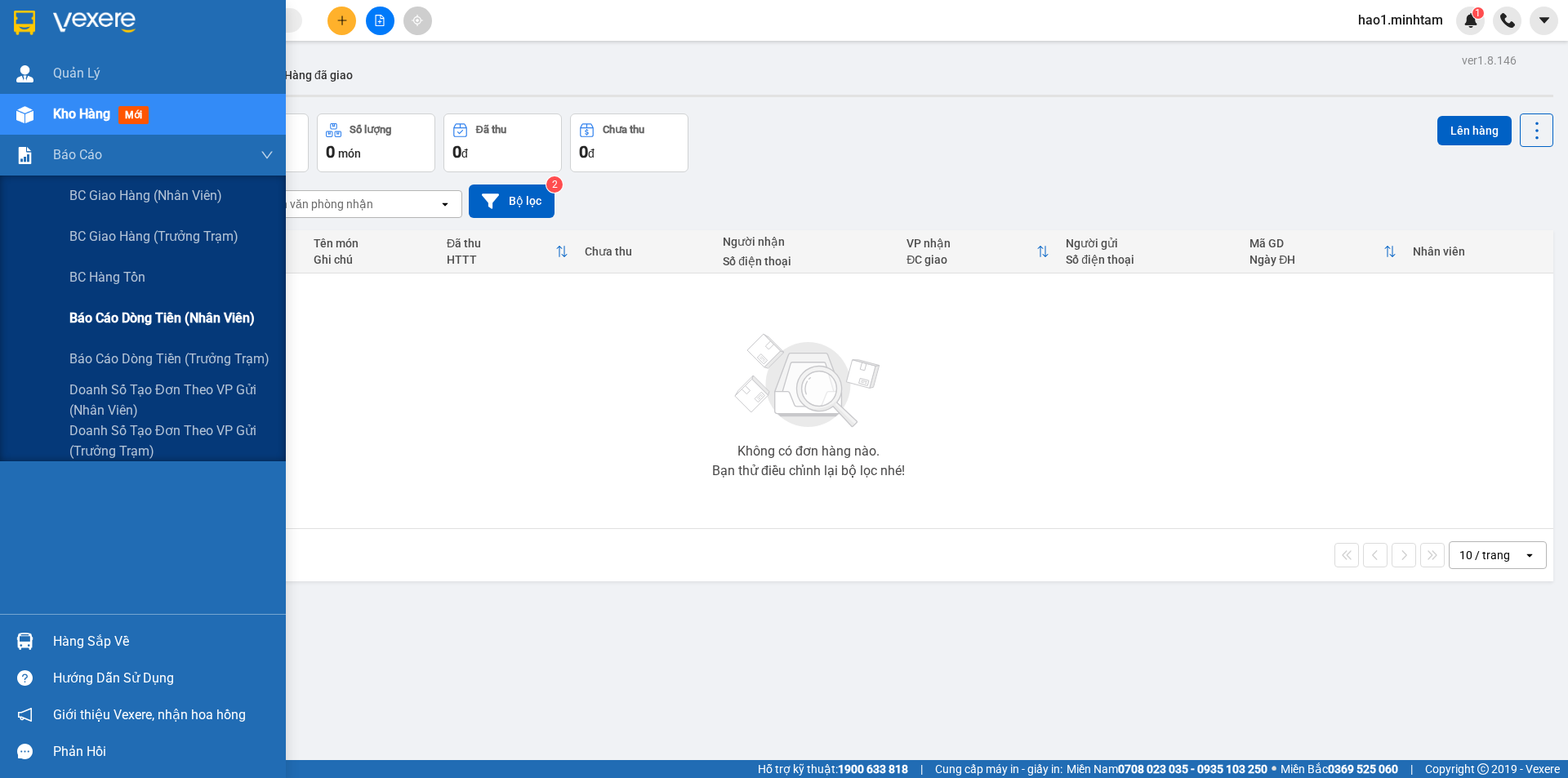
click at [121, 319] on span "Báo cáo dòng tiền (nhân viên)" at bounding box center [163, 318] width 186 height 21
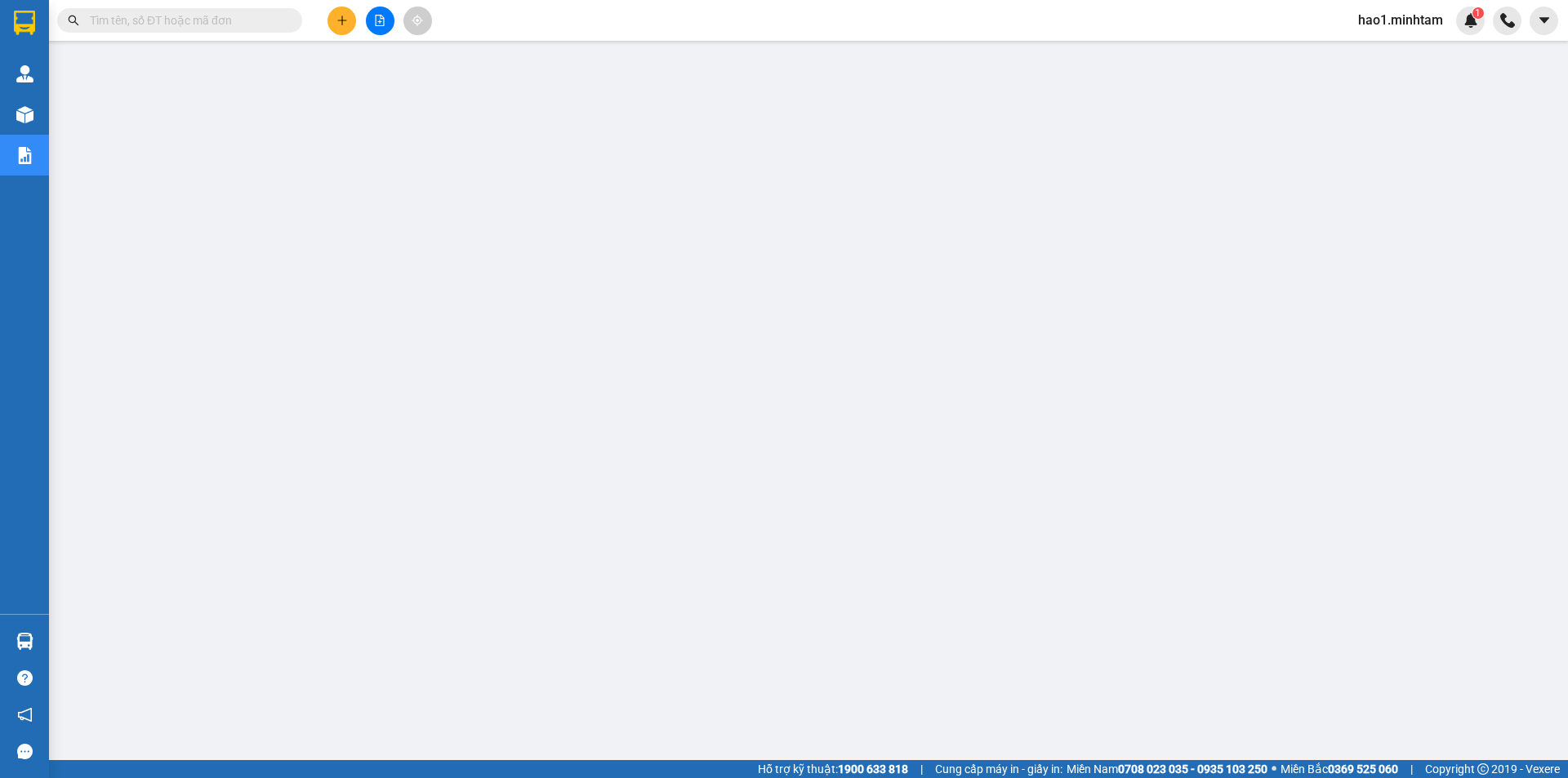
click at [249, 23] on input "text" at bounding box center [186, 20] width 193 height 18
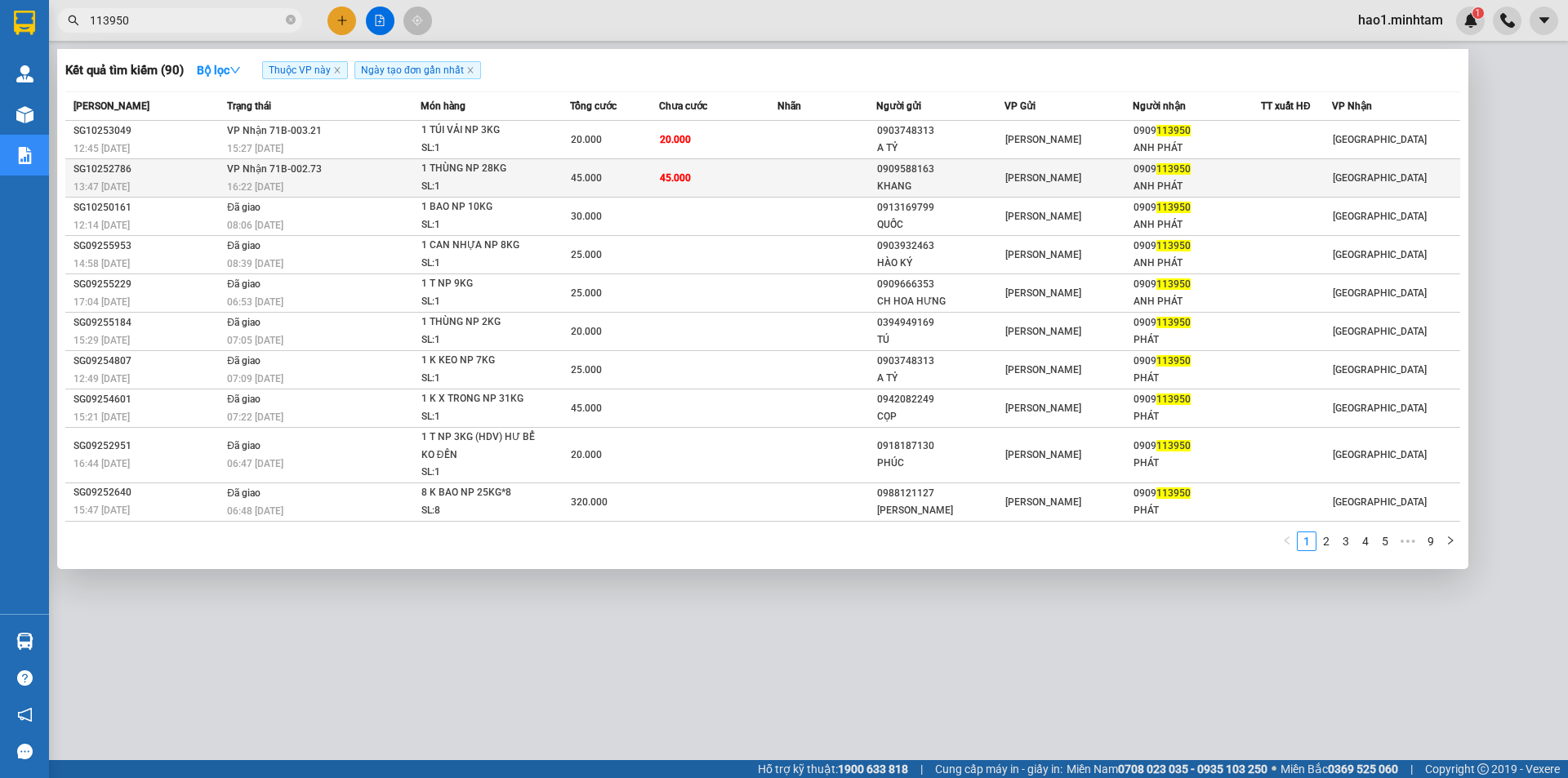
type input "113950"
click at [824, 187] on td at bounding box center [827, 178] width 99 height 39
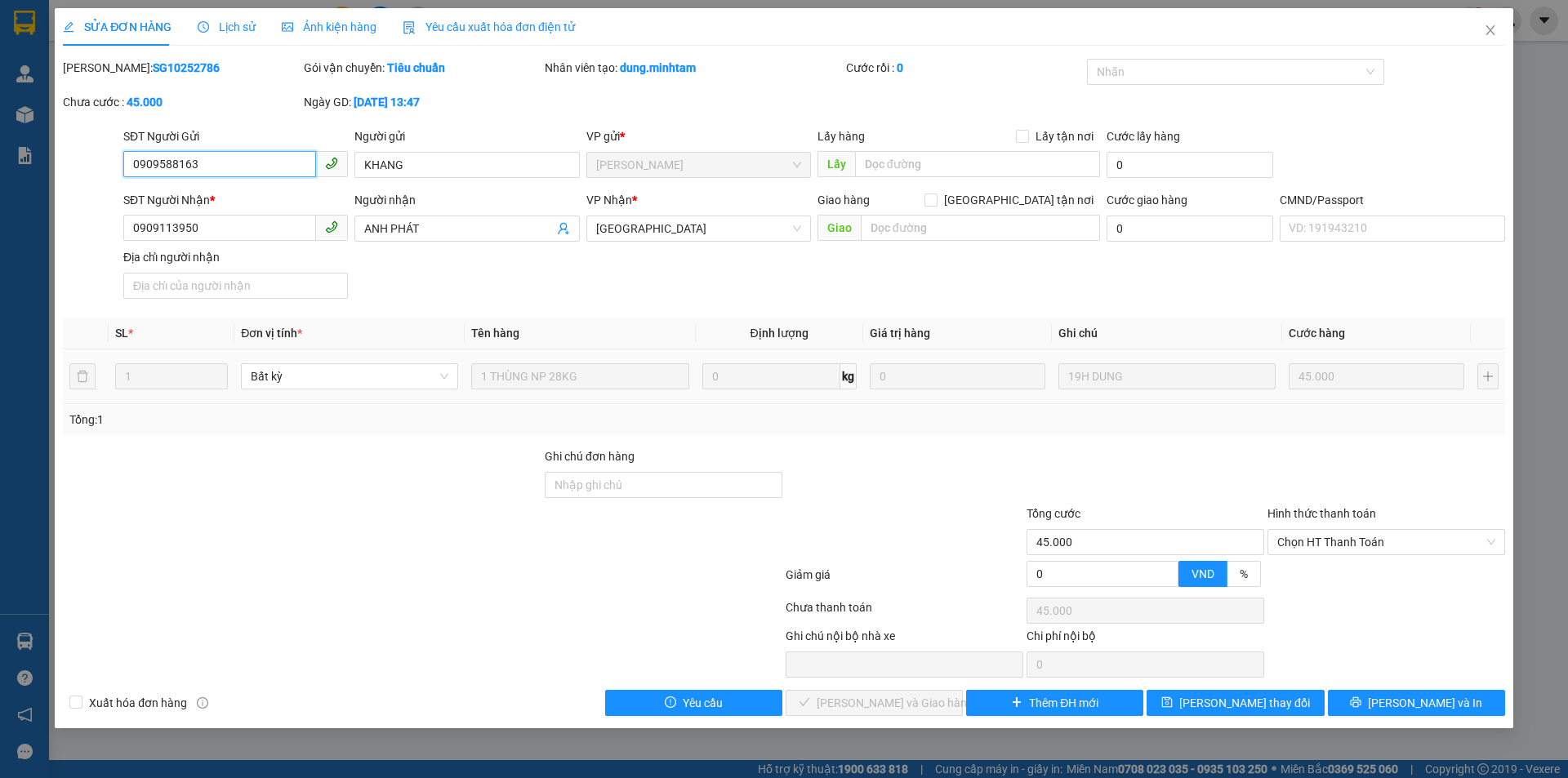
type input "0909588163"
type input "KHANG"
type input "0909113950"
type input "ANH PHÁT"
type input "45.000"
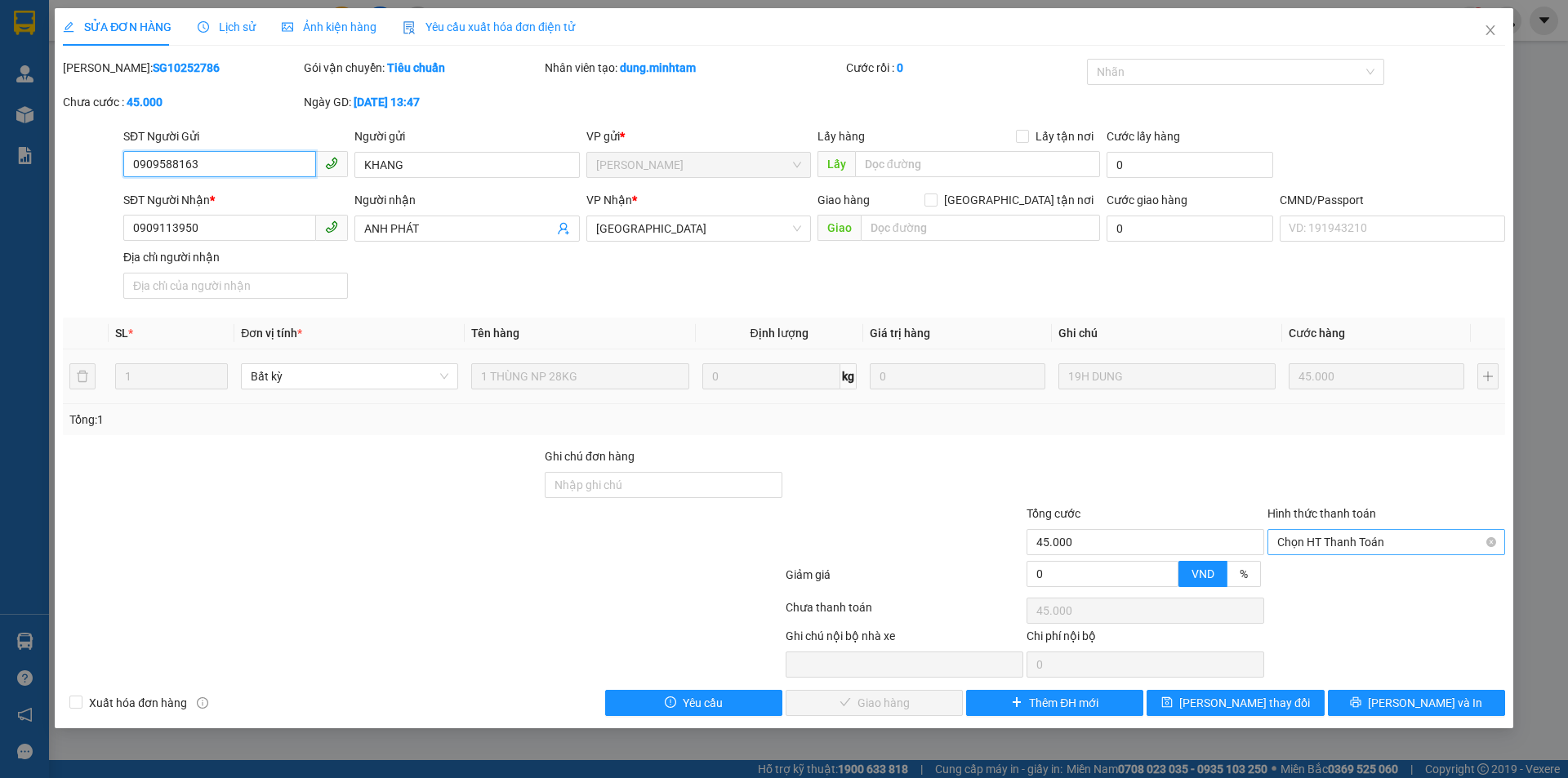
click at [1310, 548] on span "Chọn HT Thanh Toán" at bounding box center [1387, 542] width 218 height 24
click at [1322, 578] on div "Tại văn phòng" at bounding box center [1387, 574] width 218 height 18
type input "0"
click at [908, 699] on span "[PERSON_NAME] và Giao hàng" at bounding box center [895, 702] width 157 height 18
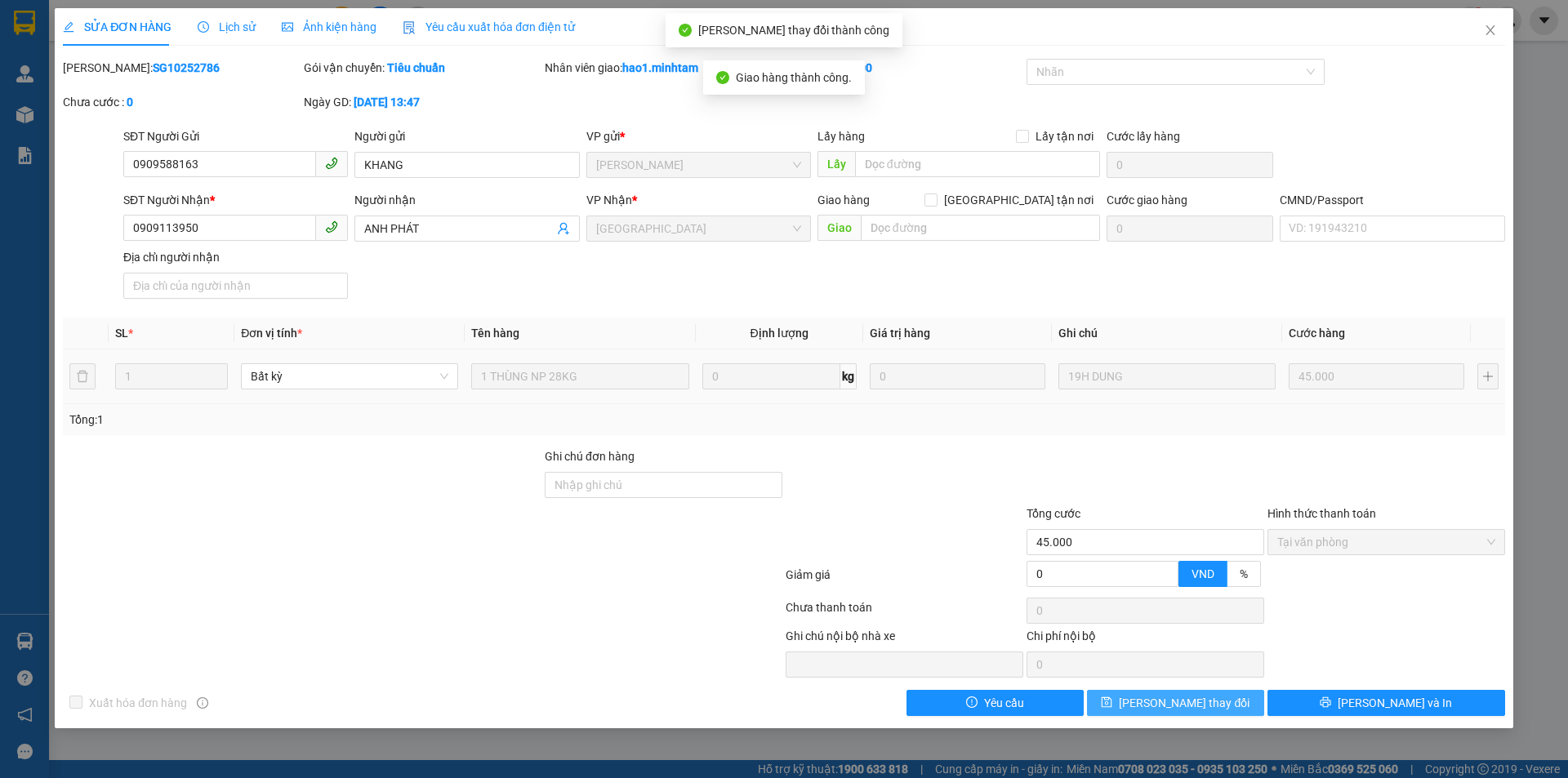
click at [1245, 705] on button "[PERSON_NAME] thay đổi" at bounding box center [1176, 702] width 177 height 26
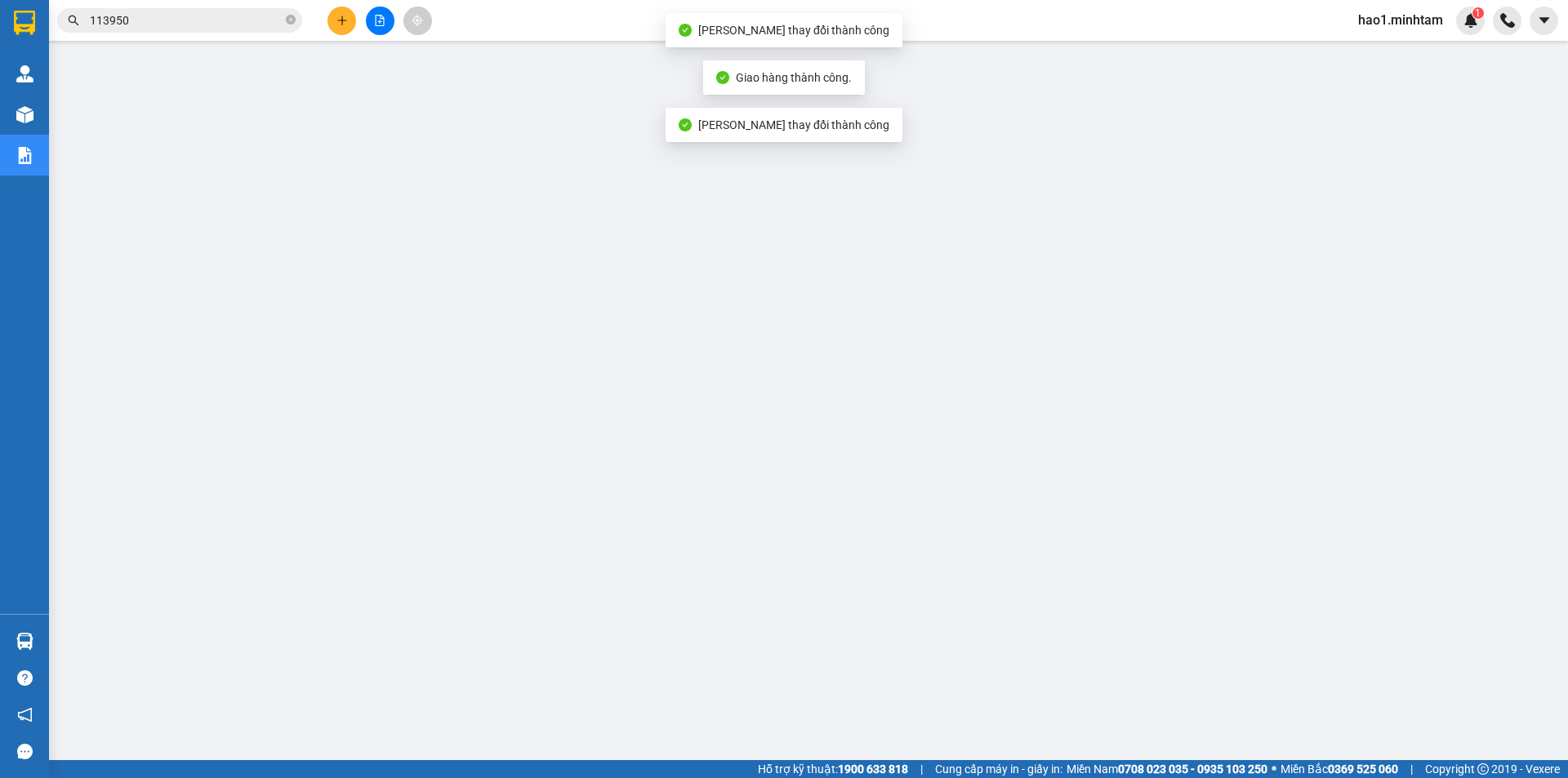
click at [226, 26] on input "113950" at bounding box center [186, 20] width 193 height 18
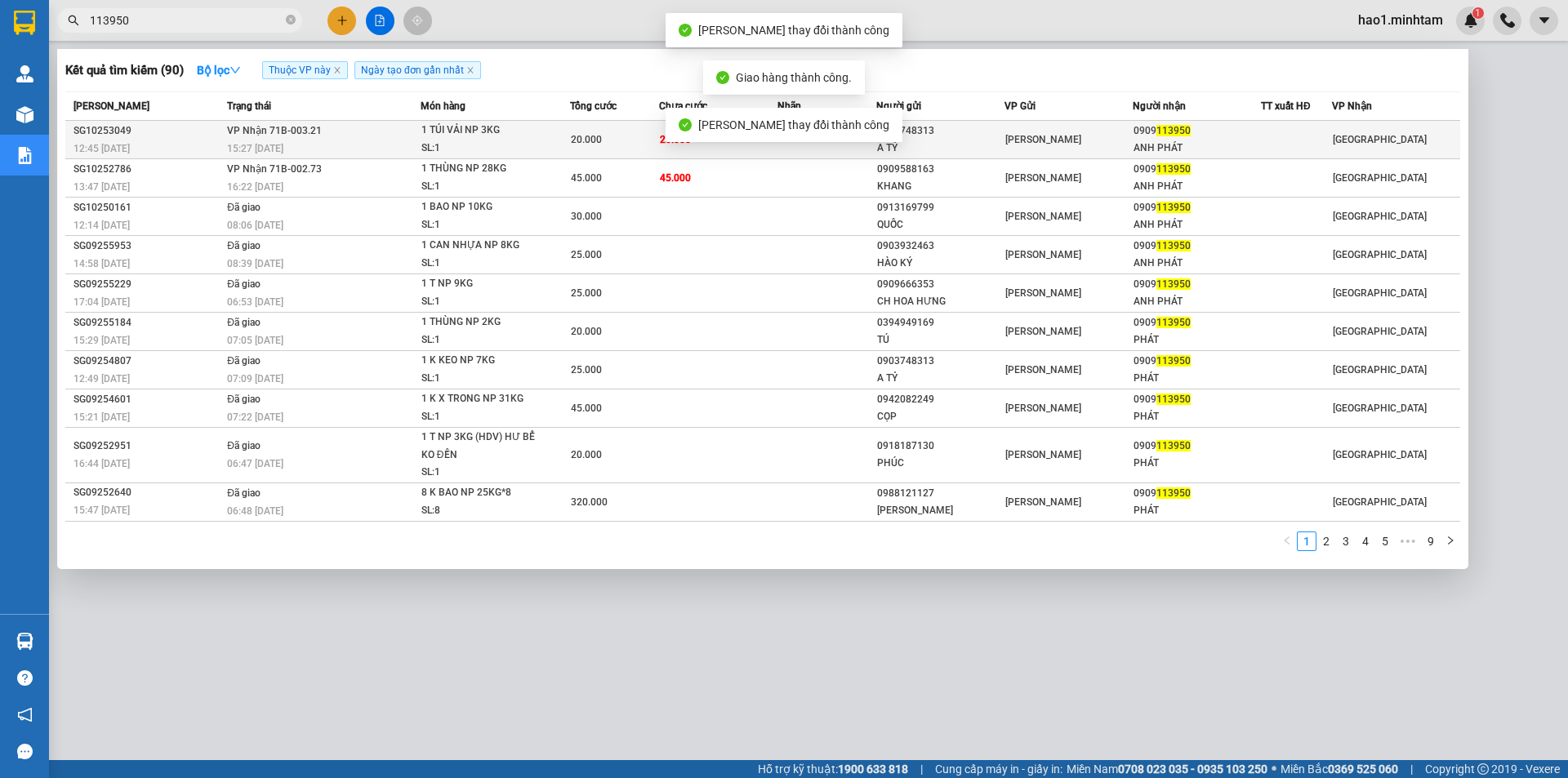
click at [624, 138] on div "20.000" at bounding box center [615, 139] width 88 height 18
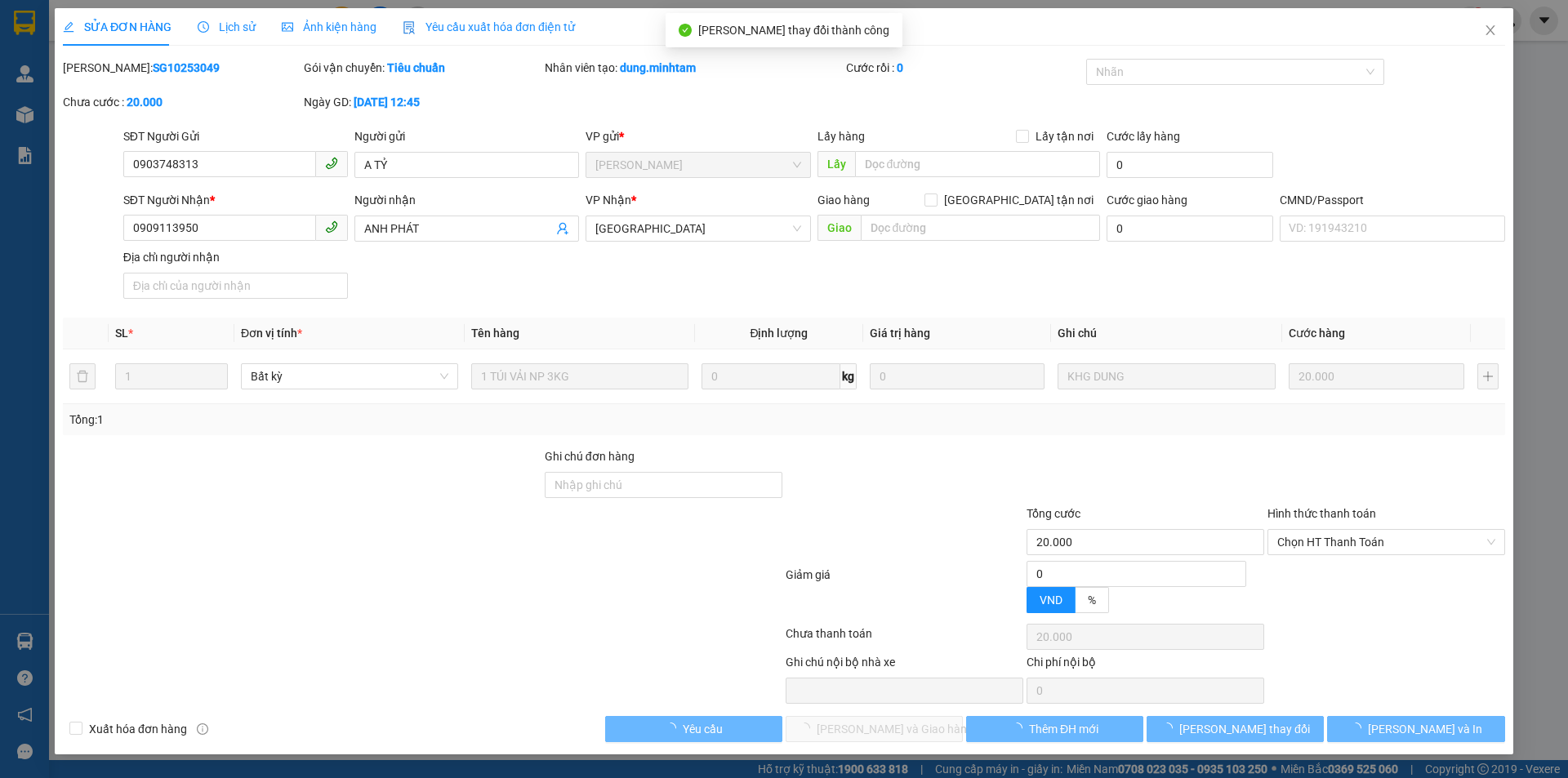
type input "0903748313"
type input "A TỶ"
type input "0909113950"
type input "ANH PHÁT"
type input "20.000"
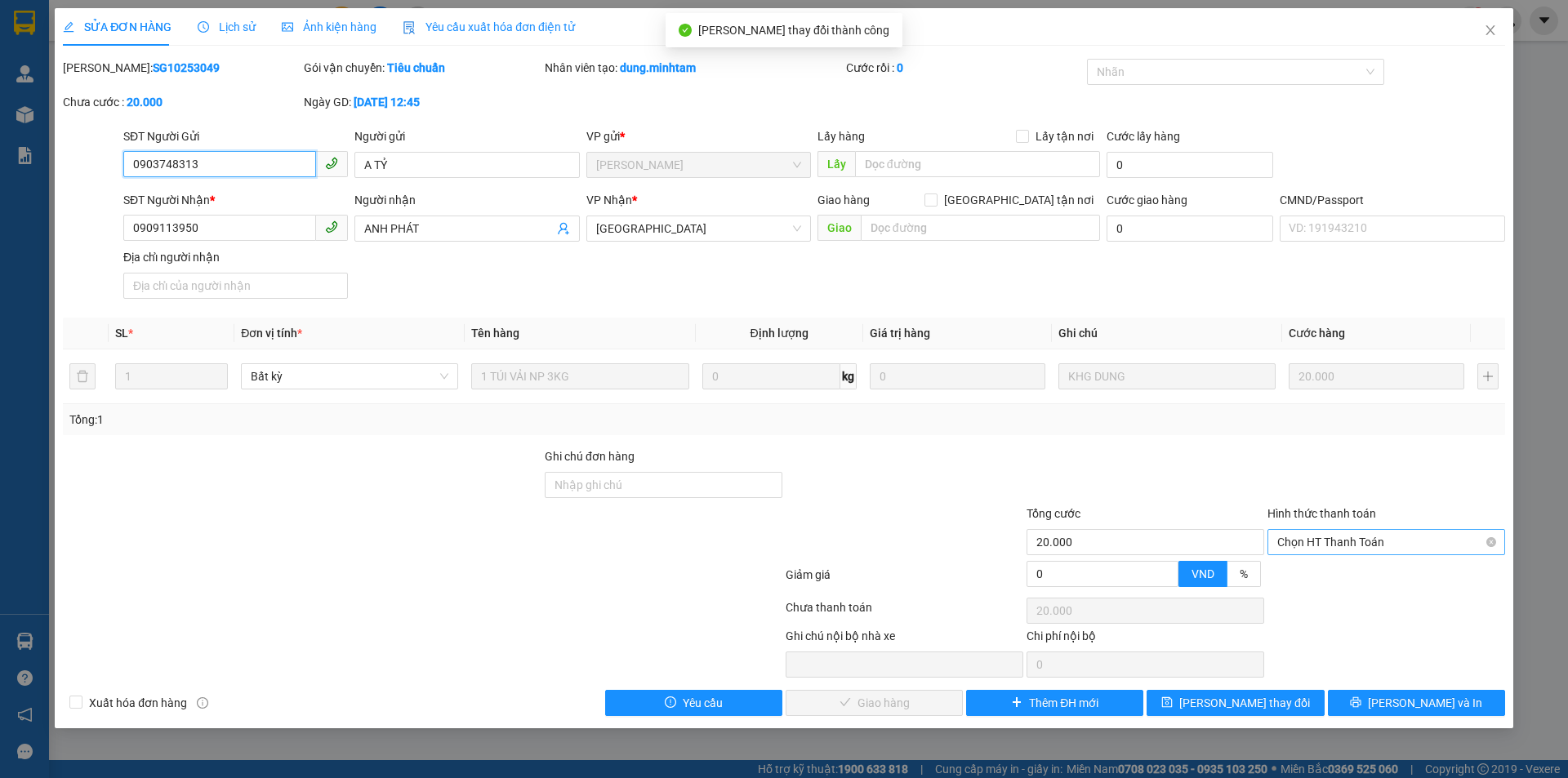
click at [1327, 542] on span "Chọn HT Thanh Toán" at bounding box center [1387, 542] width 218 height 24
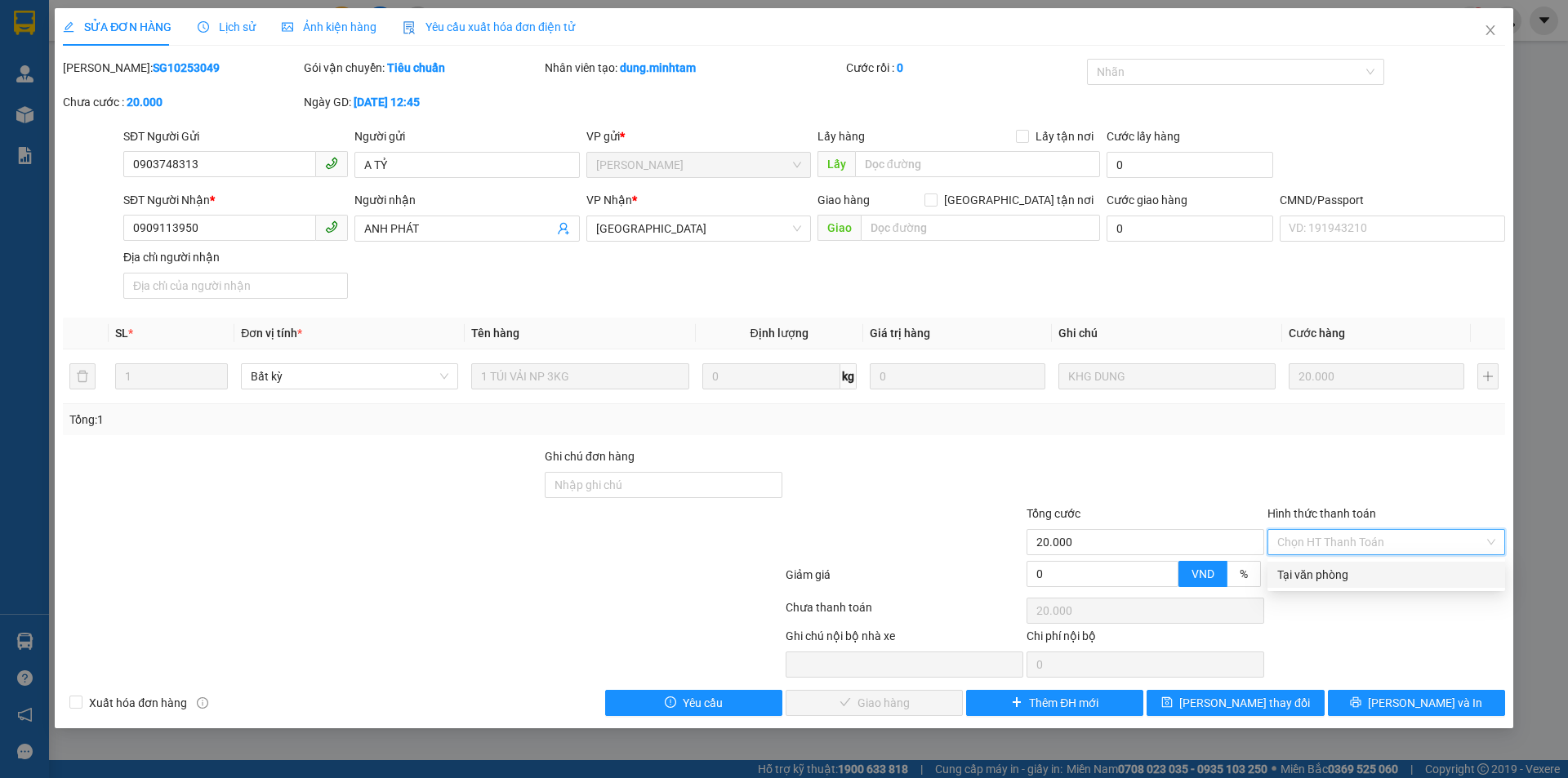
click at [1337, 567] on div "Tại văn phòng" at bounding box center [1387, 574] width 218 height 18
type input "0"
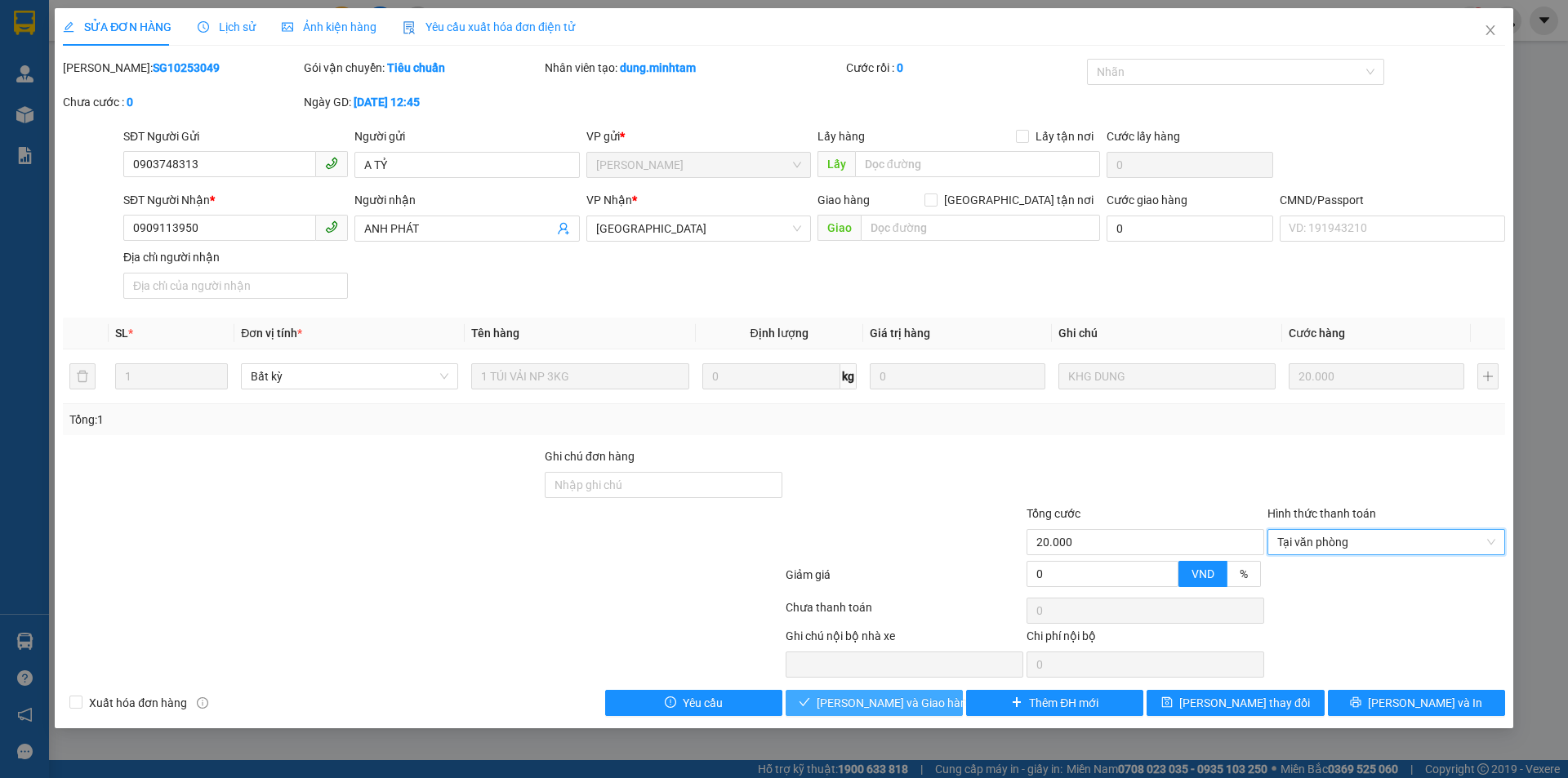
click at [930, 703] on button "[PERSON_NAME] và Giao hàng" at bounding box center [875, 702] width 177 height 26
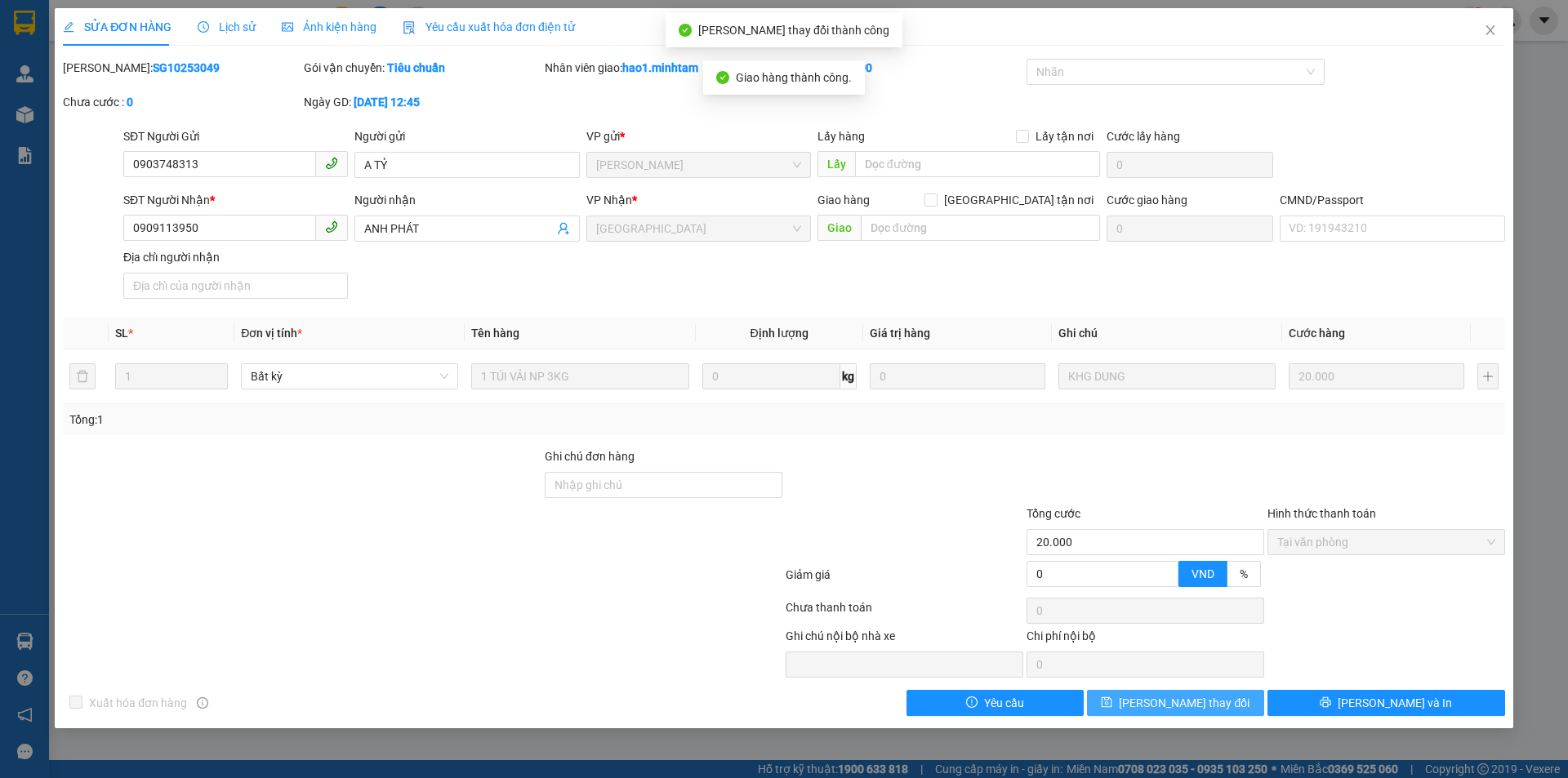
click at [1232, 703] on button "[PERSON_NAME] thay đổi" at bounding box center [1176, 702] width 177 height 26
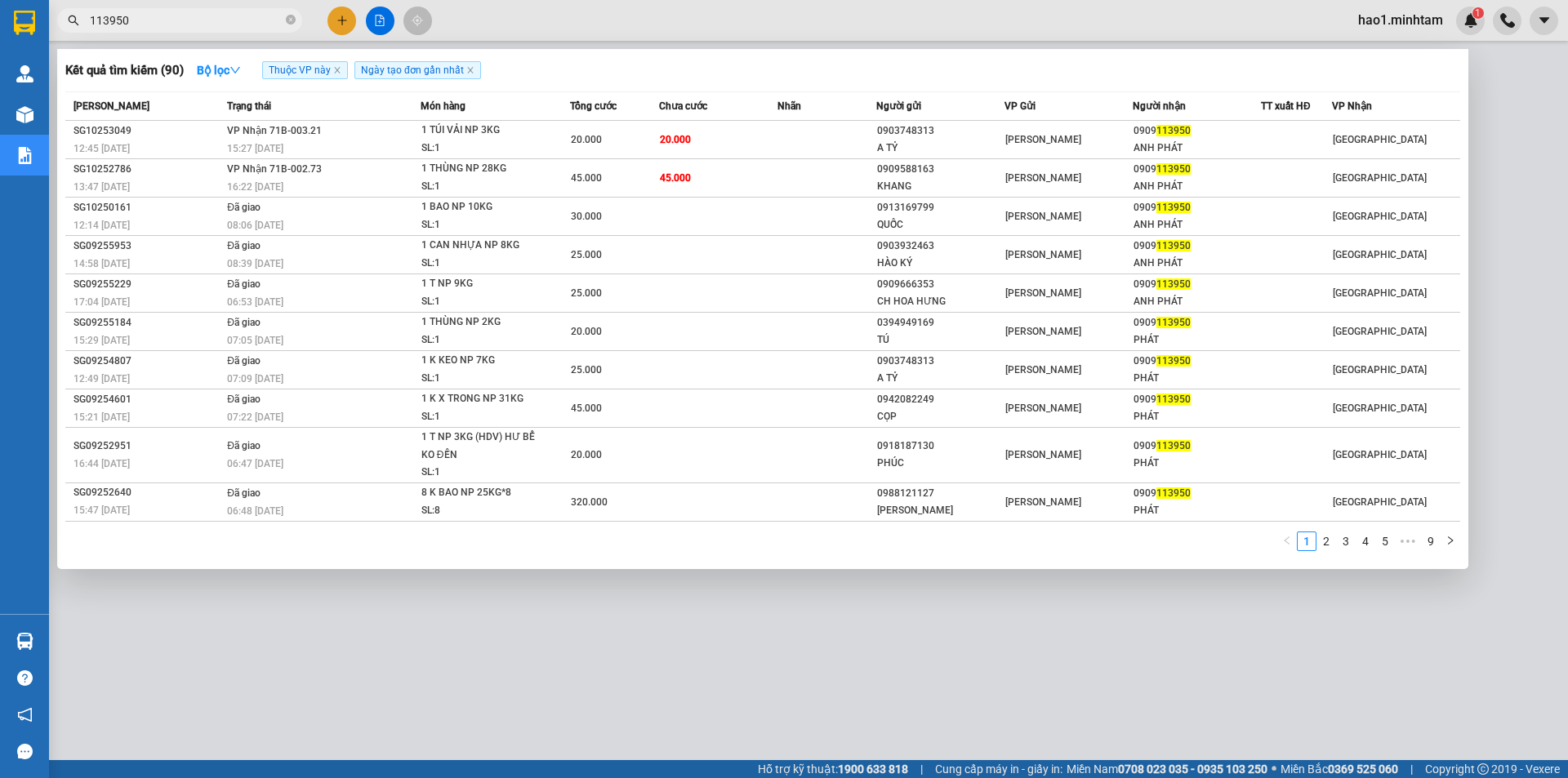
click at [196, 21] on input "113950" at bounding box center [186, 20] width 193 height 18
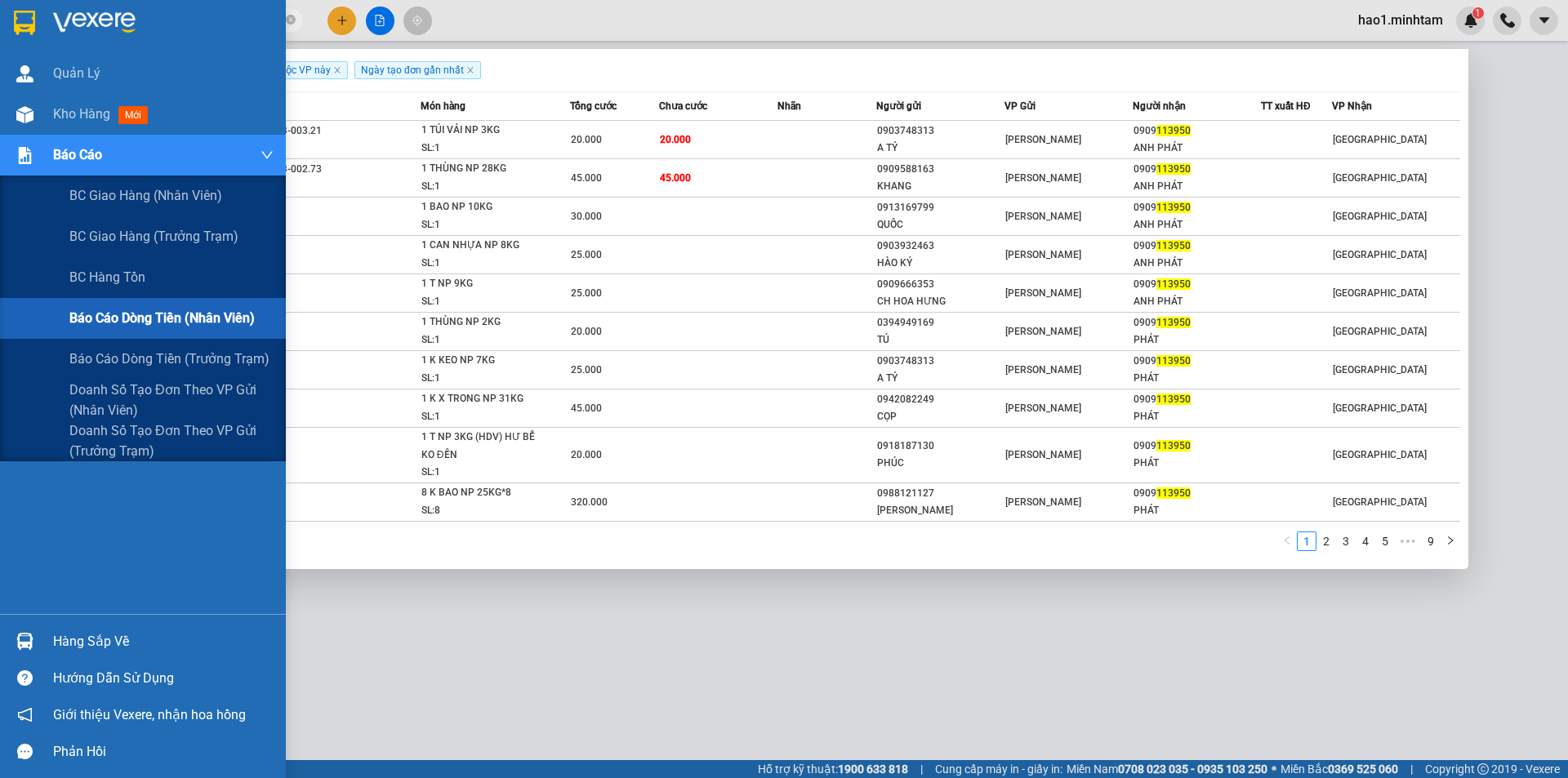
click at [126, 321] on span "Báo cáo dòng tiền (nhân viên)" at bounding box center [163, 318] width 186 height 21
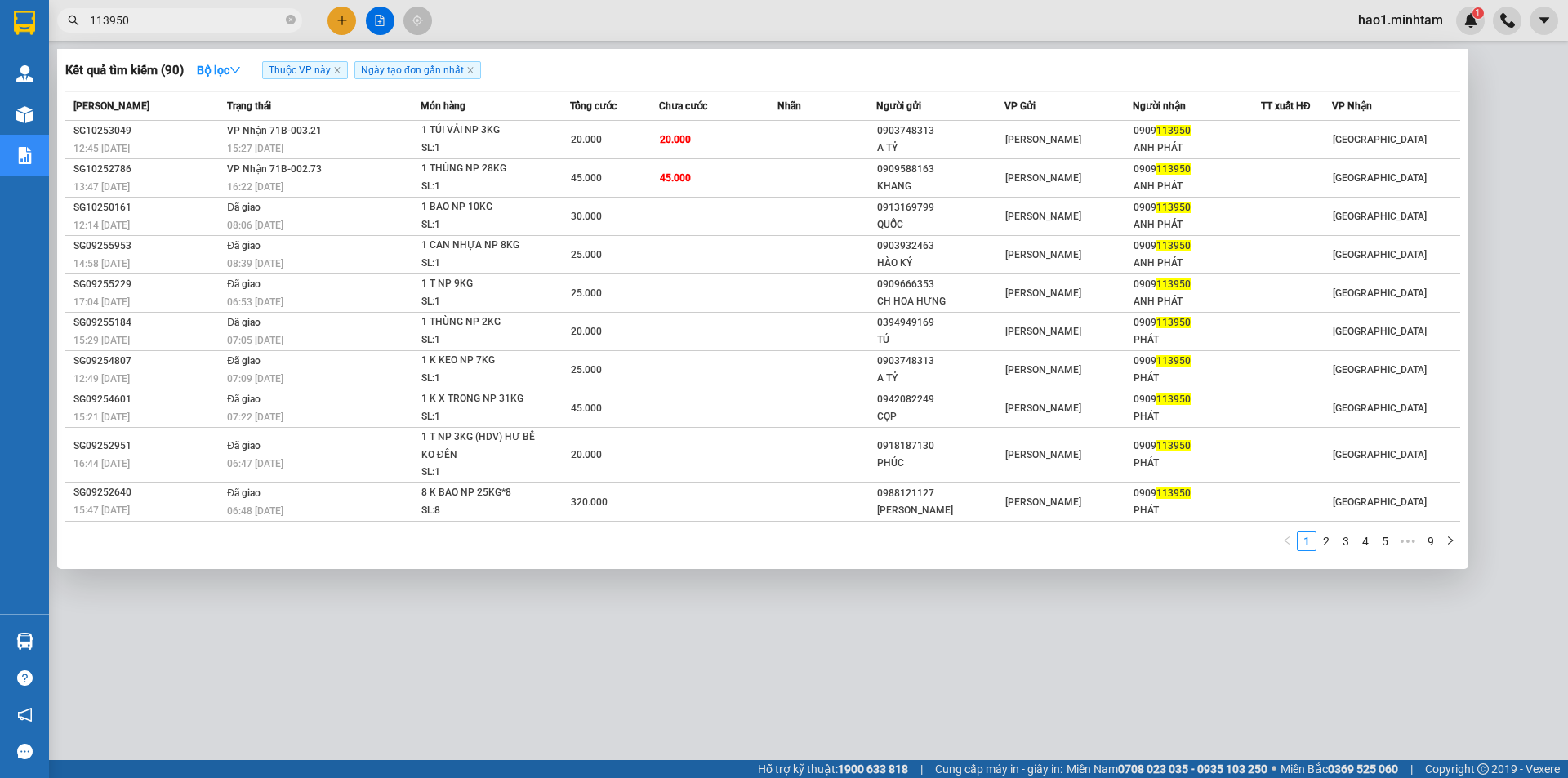
click at [556, 624] on div at bounding box center [784, 389] width 1568 height 778
click at [214, 12] on input "113950" at bounding box center [186, 20] width 193 height 18
click at [212, 14] on input "113950" at bounding box center [186, 20] width 193 height 18
